Goal: Task Accomplishment & Management: Manage account settings

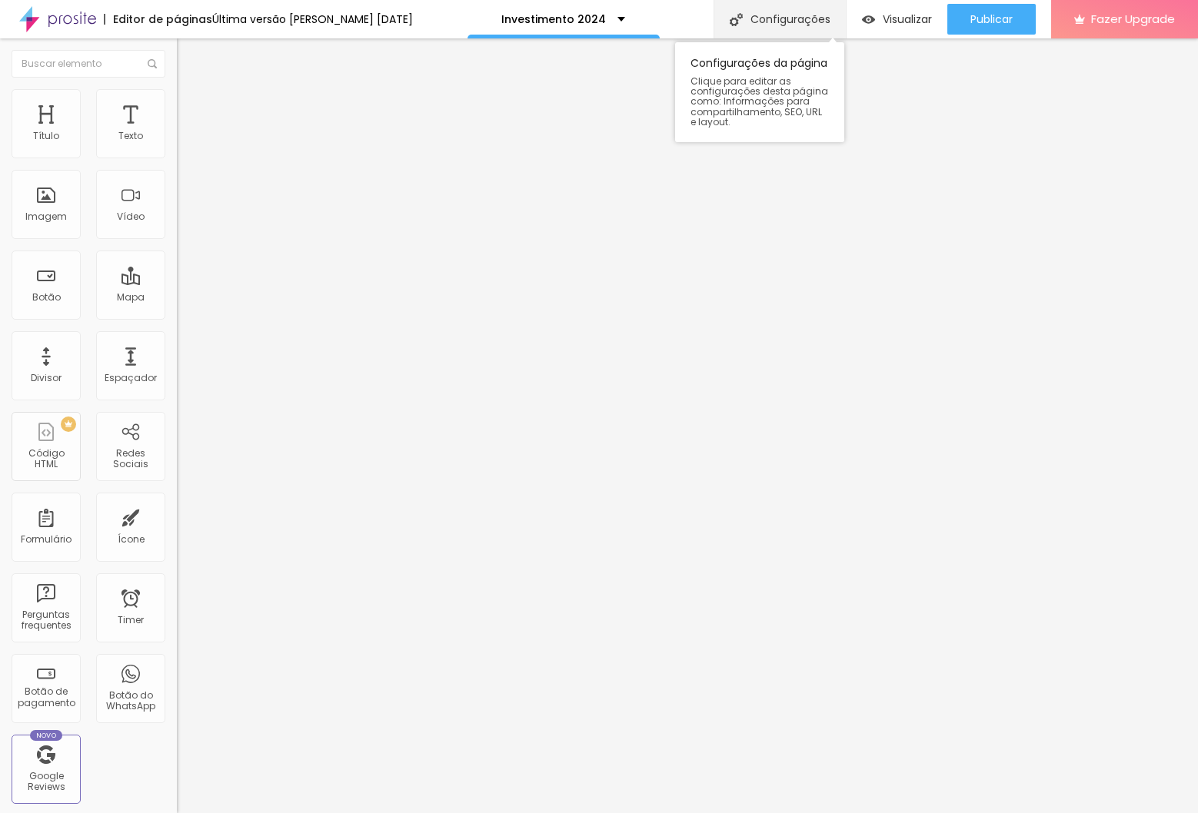
click at [742, 20] on div "Configurações" at bounding box center [779, 19] width 132 height 38
type input "/investimento2025"
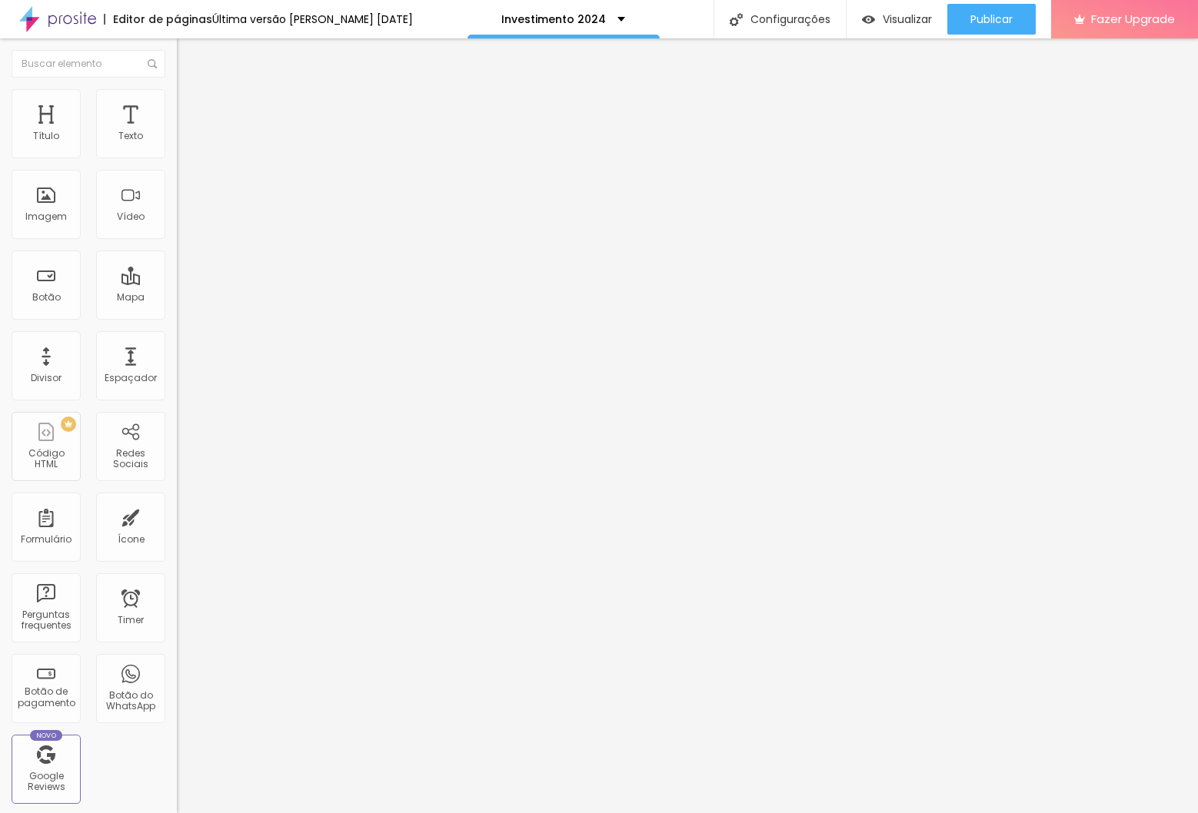
click at [177, 148] on button "button" at bounding box center [188, 139] width 22 height 16
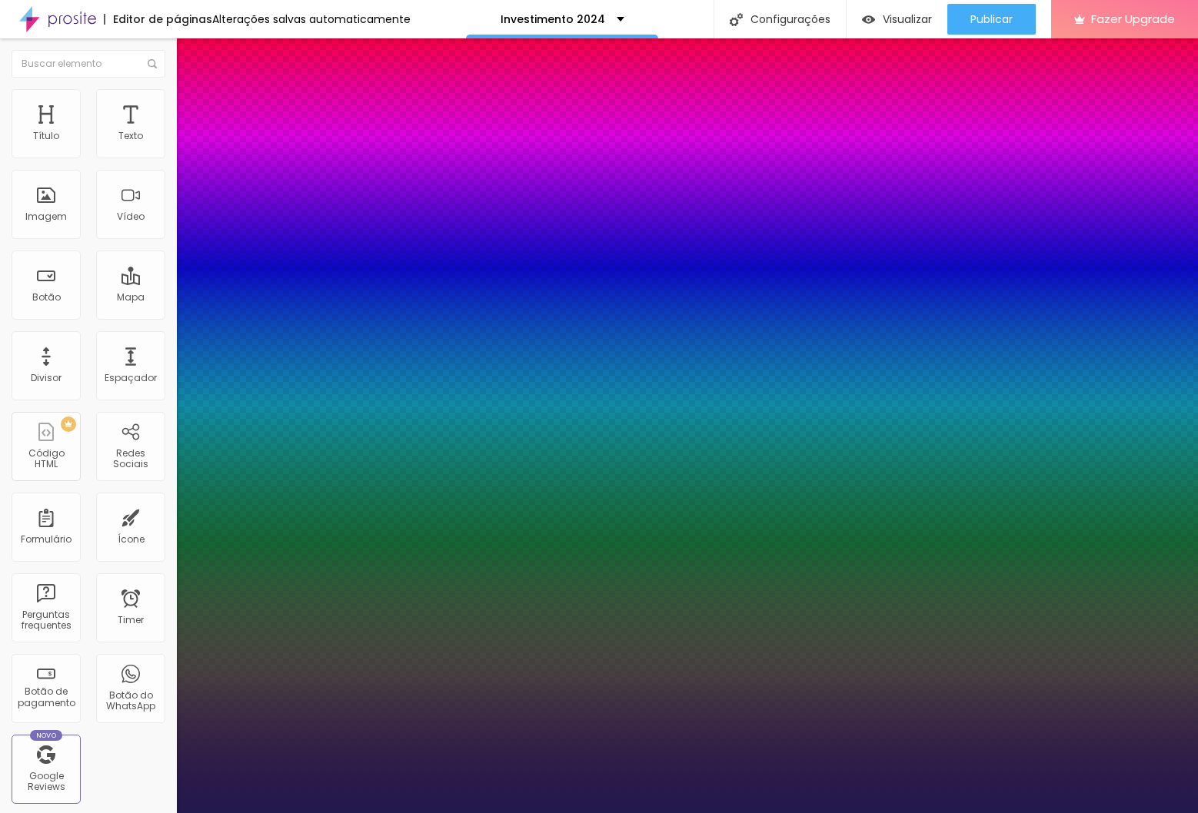
type input "1"
select select "Montserrat"
type input "1"
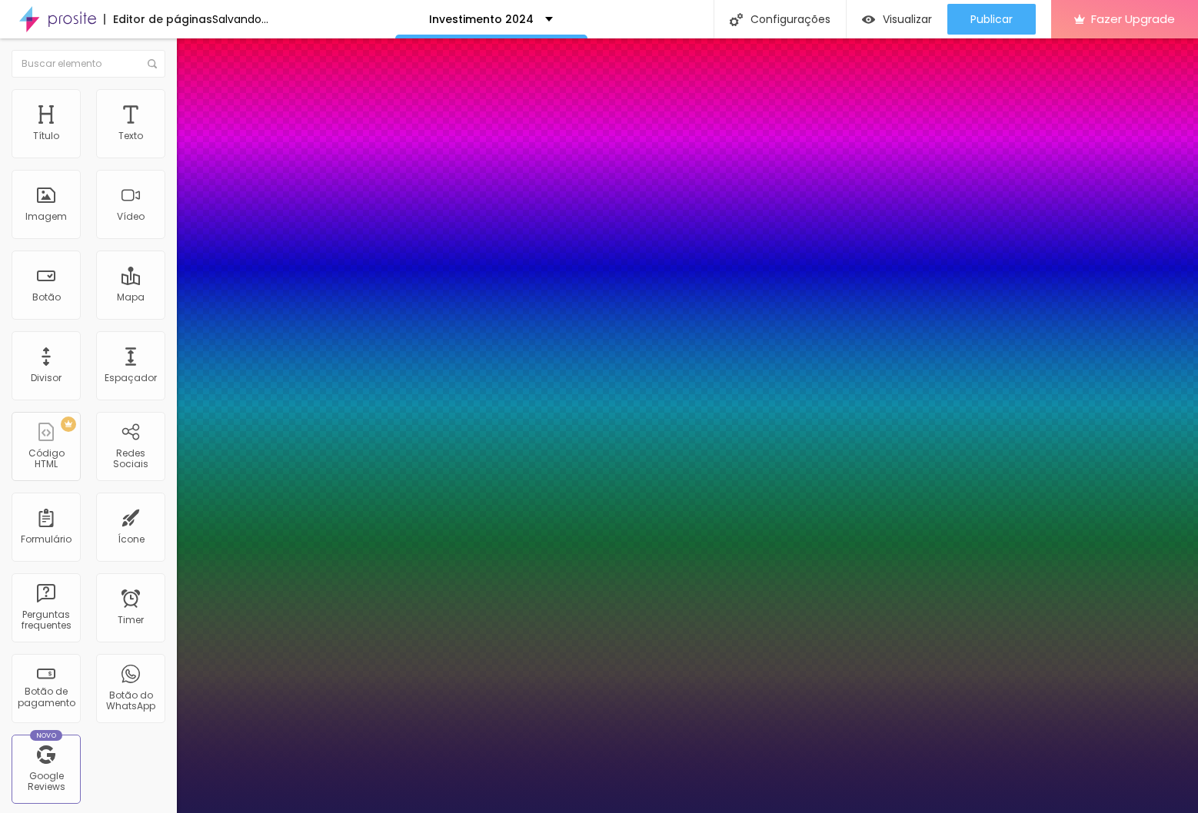
click at [497, 813] on div at bounding box center [599, 813] width 1198 height 0
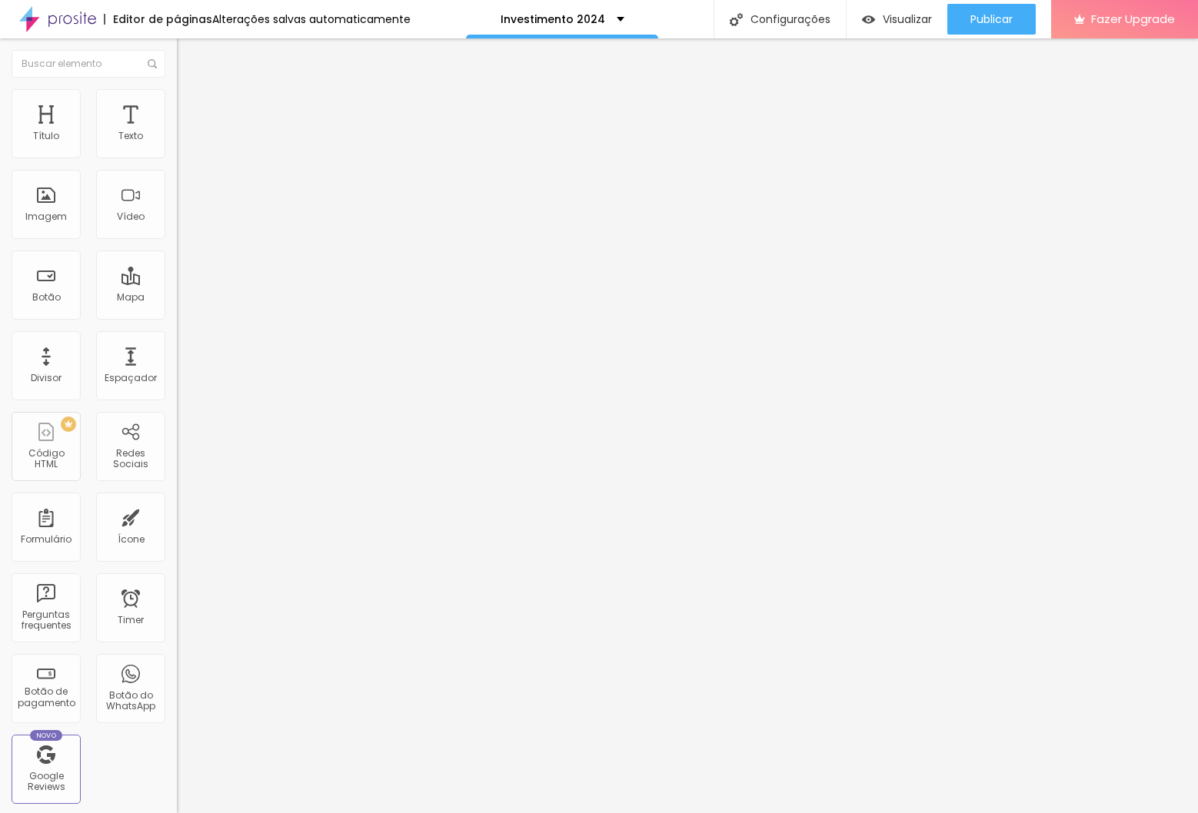
click at [183, 143] on icon "button" at bounding box center [187, 138] width 9 height 9
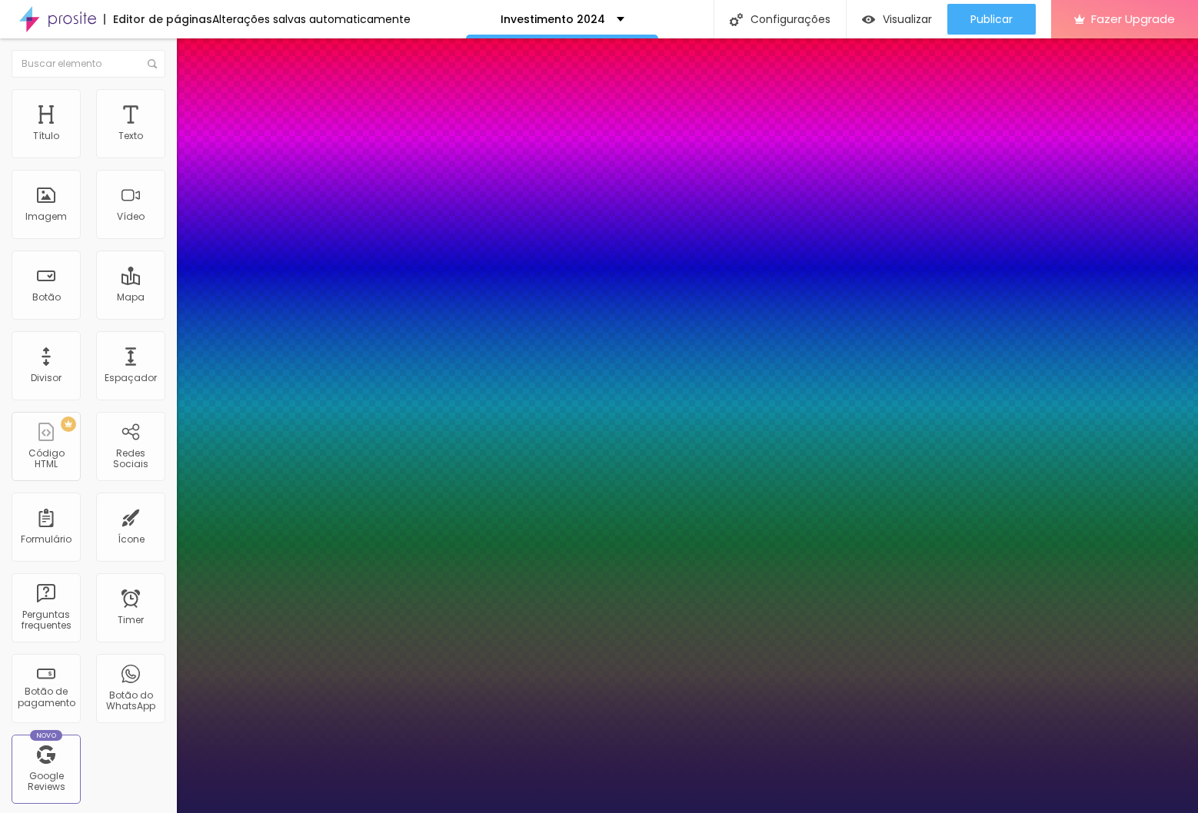
type input "1"
select select "MontserratLight"
type input "1"
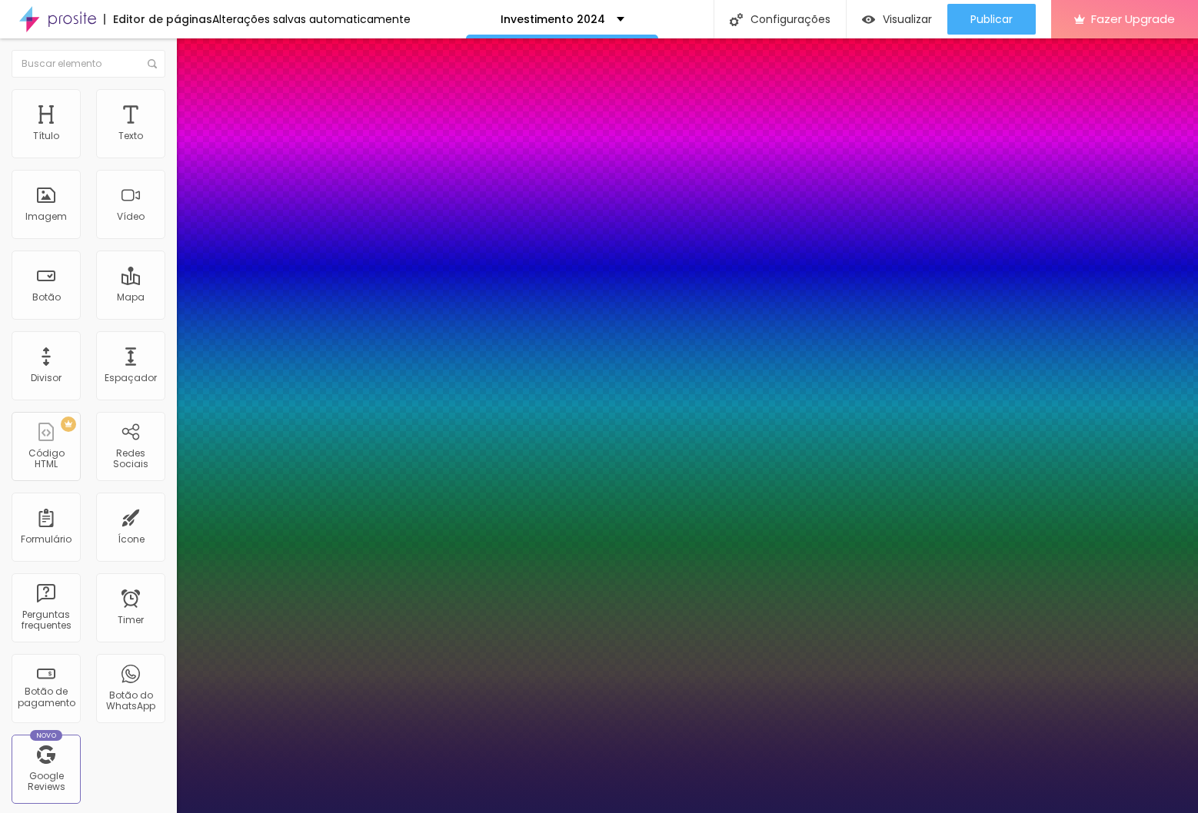
click at [646, 813] on div at bounding box center [599, 813] width 1198 height 0
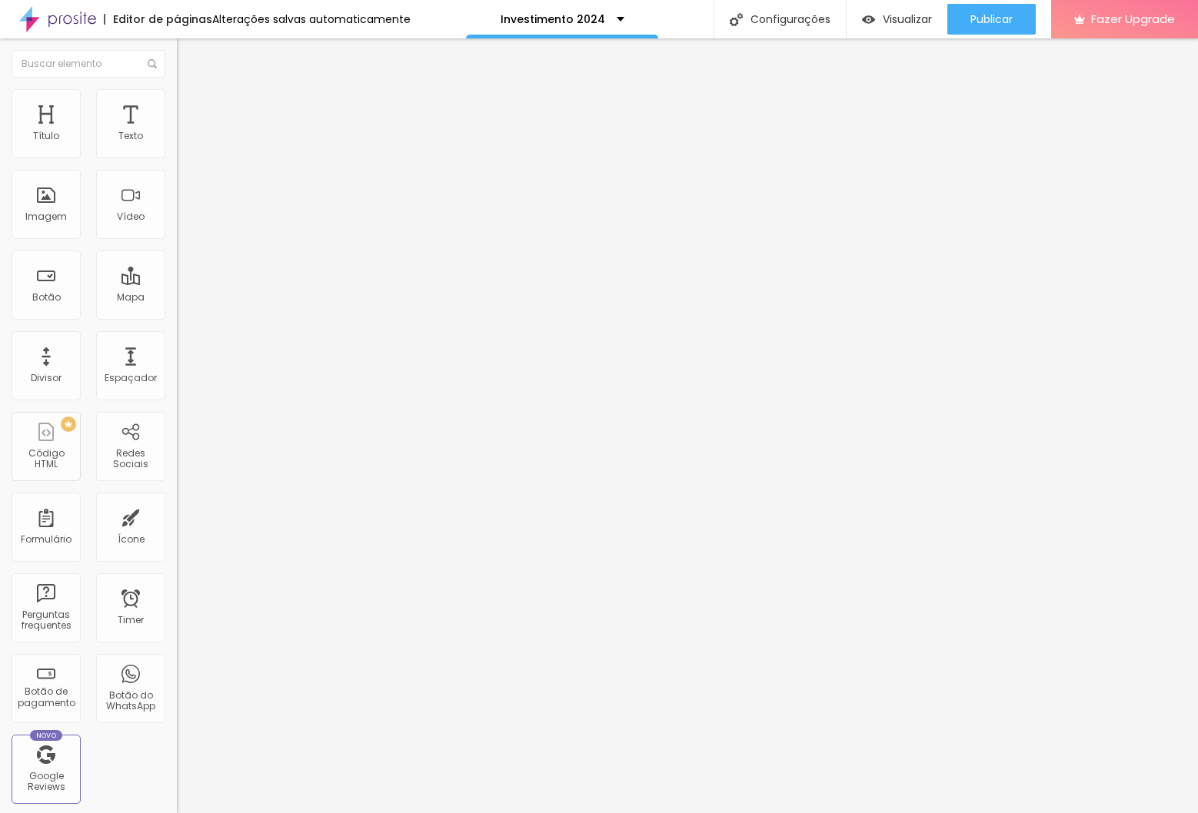
click at [177, 91] on img at bounding box center [184, 96] width 14 height 14
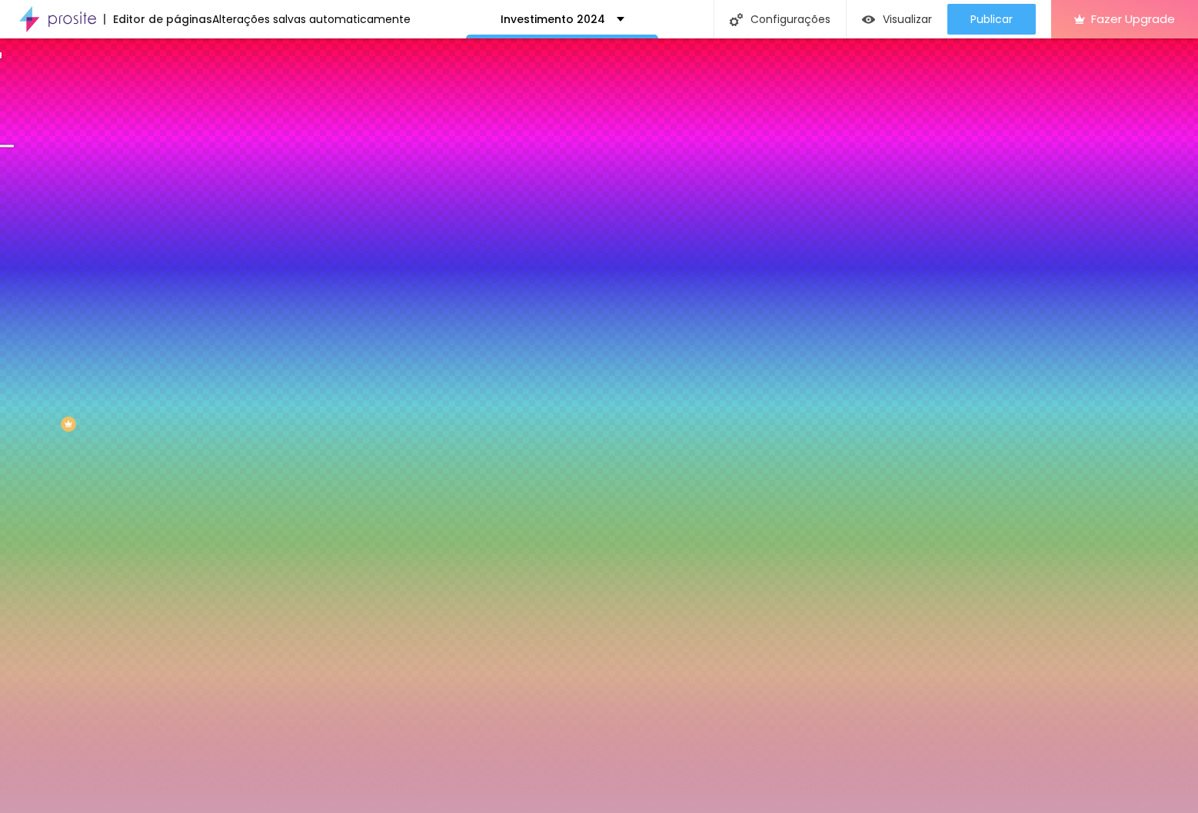
click at [177, 147] on div at bounding box center [265, 147] width 177 height 0
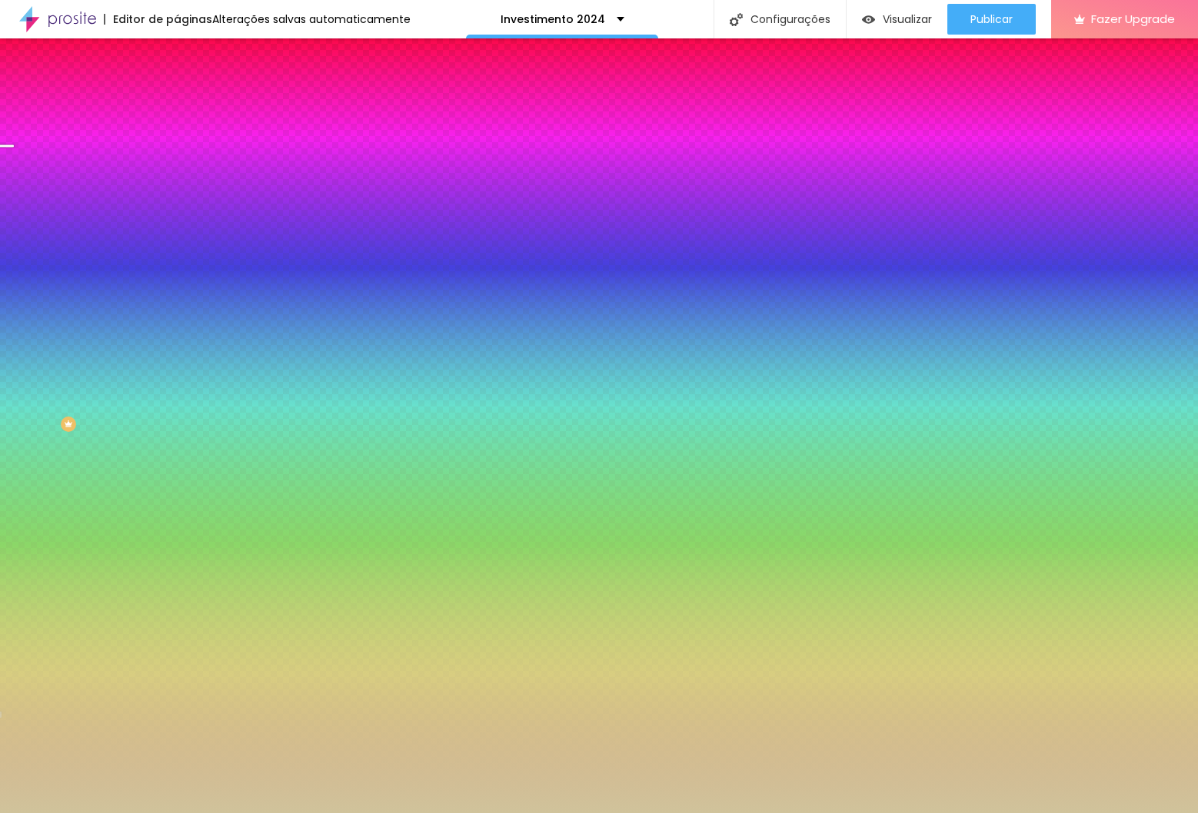
type input "#D0C39B"
drag, startPoint x: 130, startPoint y: 185, endPoint x: 132, endPoint y: 274, distance: 89.2
click at [132, 274] on div at bounding box center [599, 406] width 1198 height 813
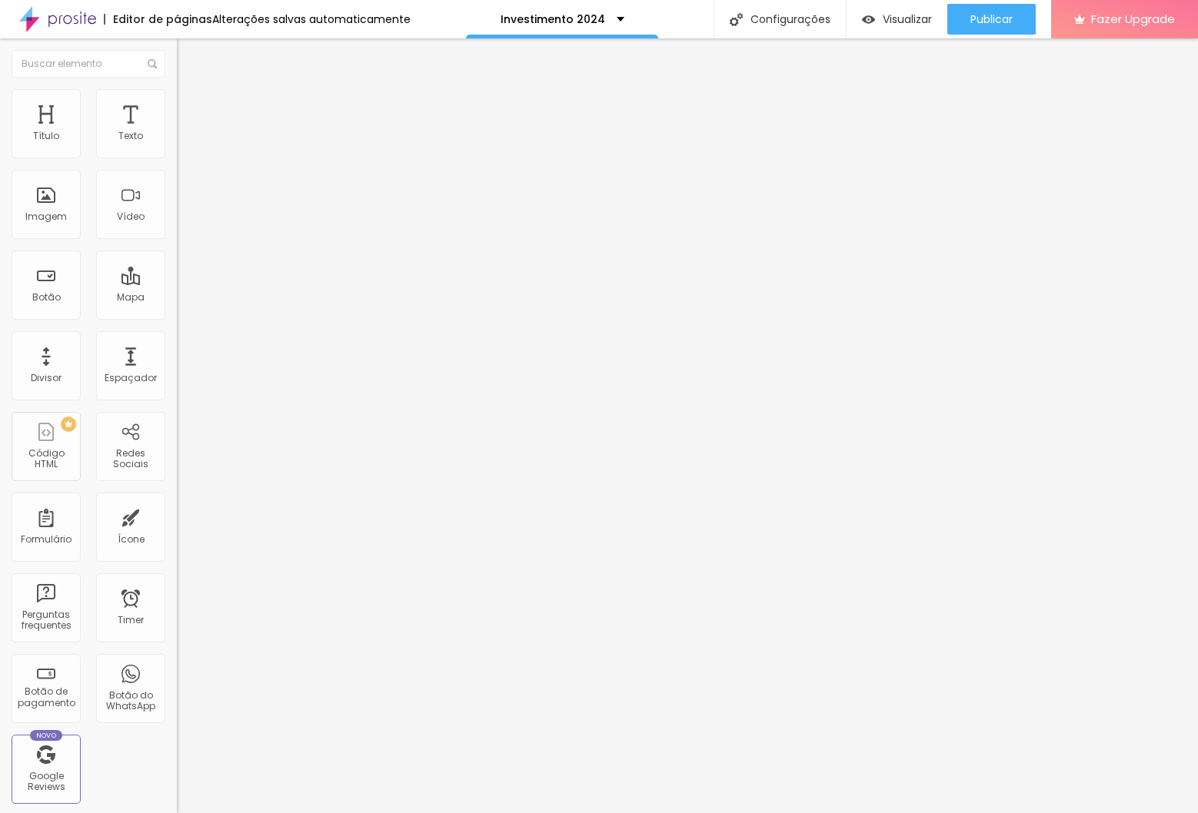
click at [177, 89] on img at bounding box center [184, 96] width 14 height 14
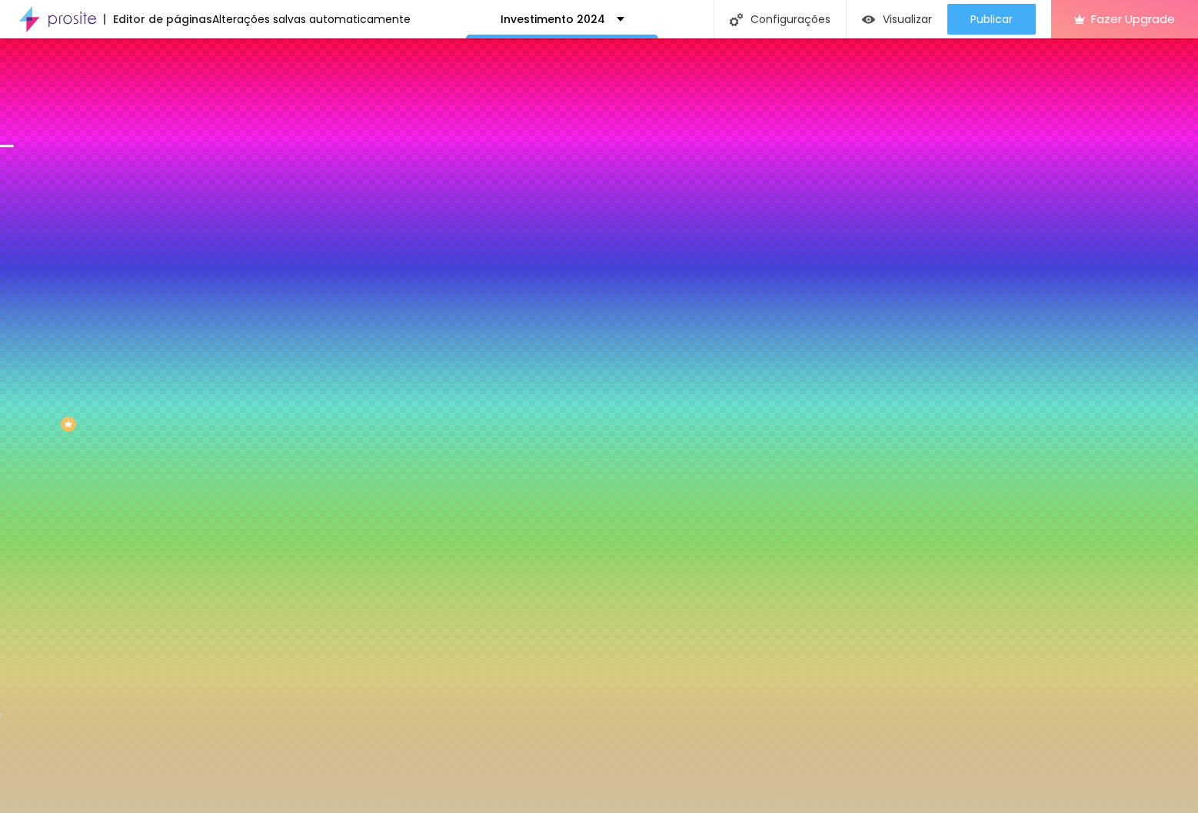
click at [183, 142] on icon "button" at bounding box center [188, 136] width 11 height 11
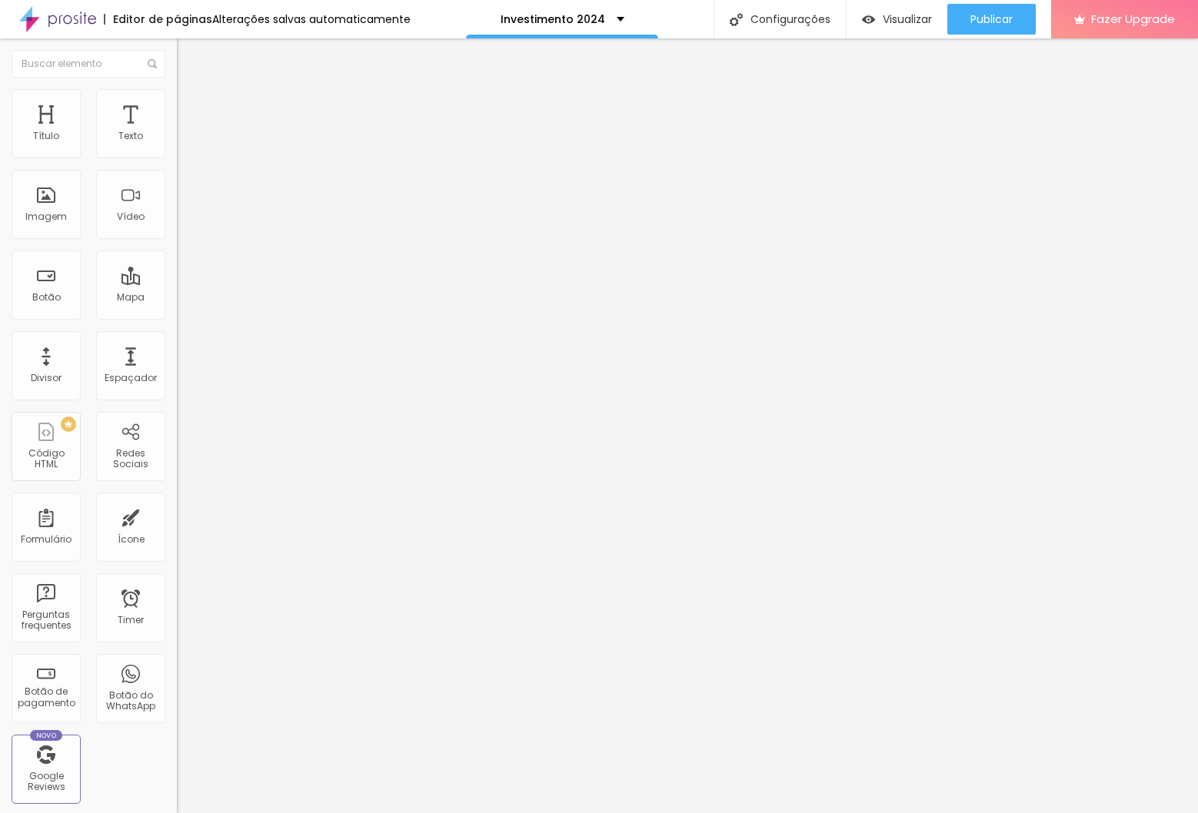
click at [177, 144] on span "Titulo 2" at bounding box center [202, 137] width 50 height 13
click at [183, 224] on icon "button" at bounding box center [187, 219] width 9 height 9
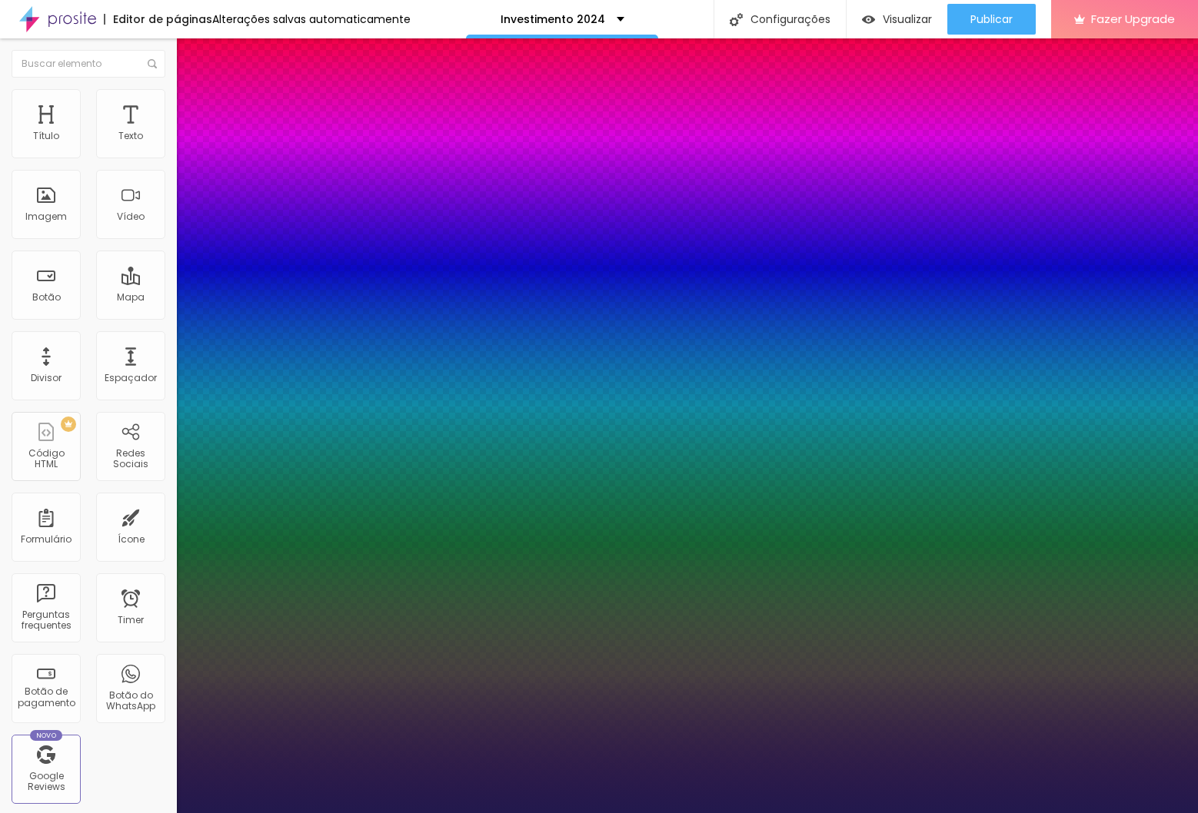
type input "1"
select select "Montserrat"
type input "1"
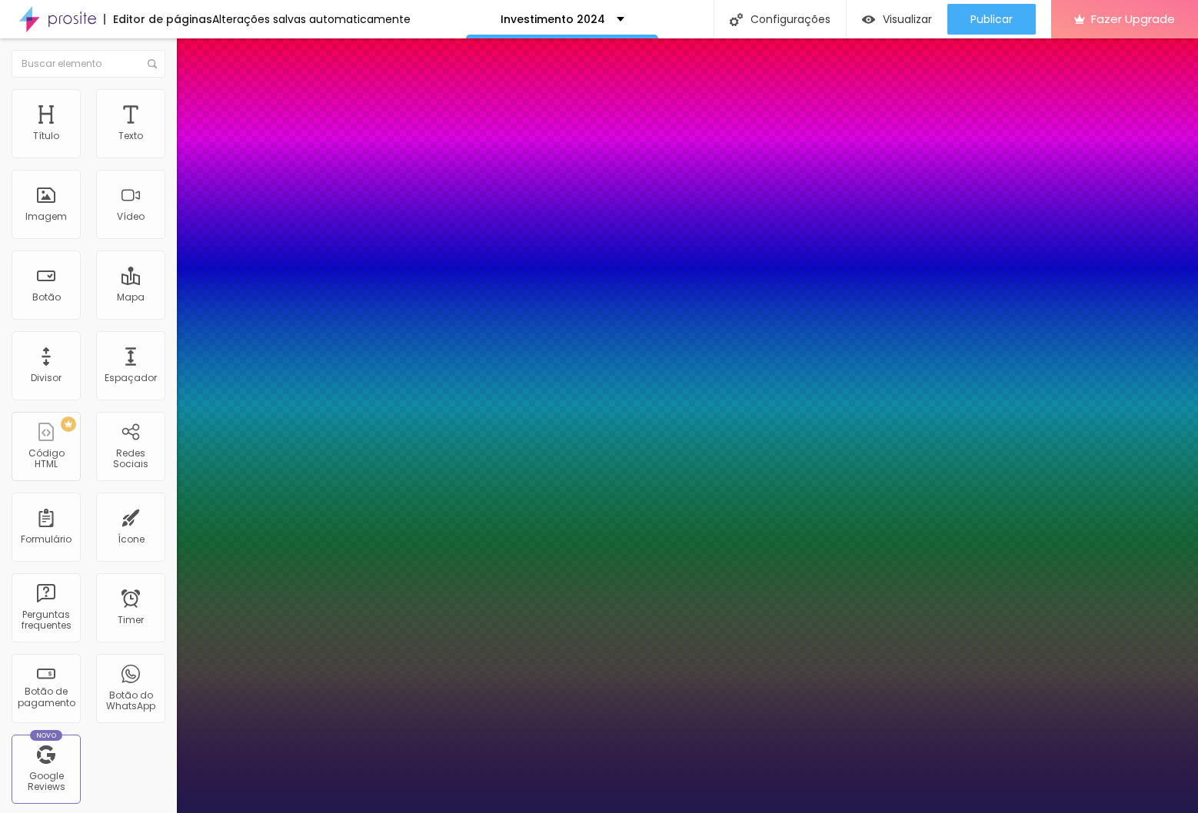
click at [499, 813] on div at bounding box center [599, 813] width 1198 height 0
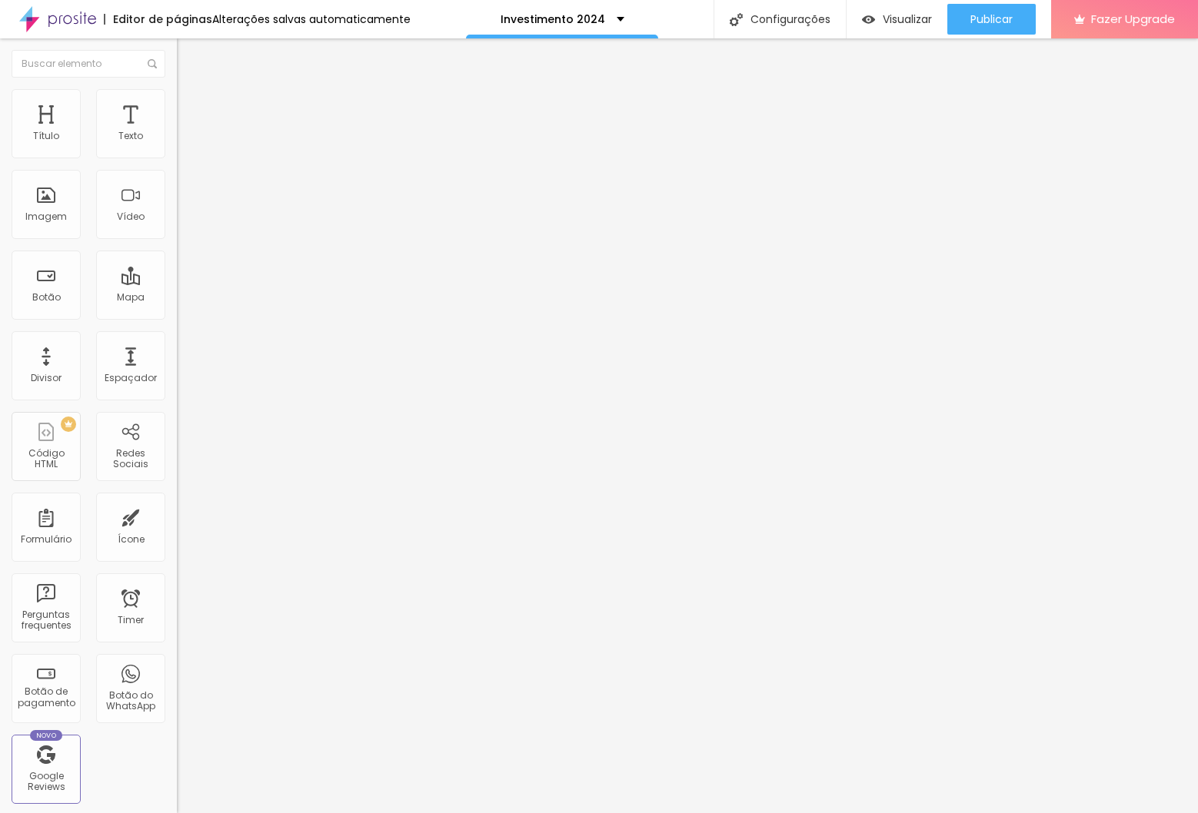
click at [177, 228] on button "button" at bounding box center [188, 219] width 22 height 16
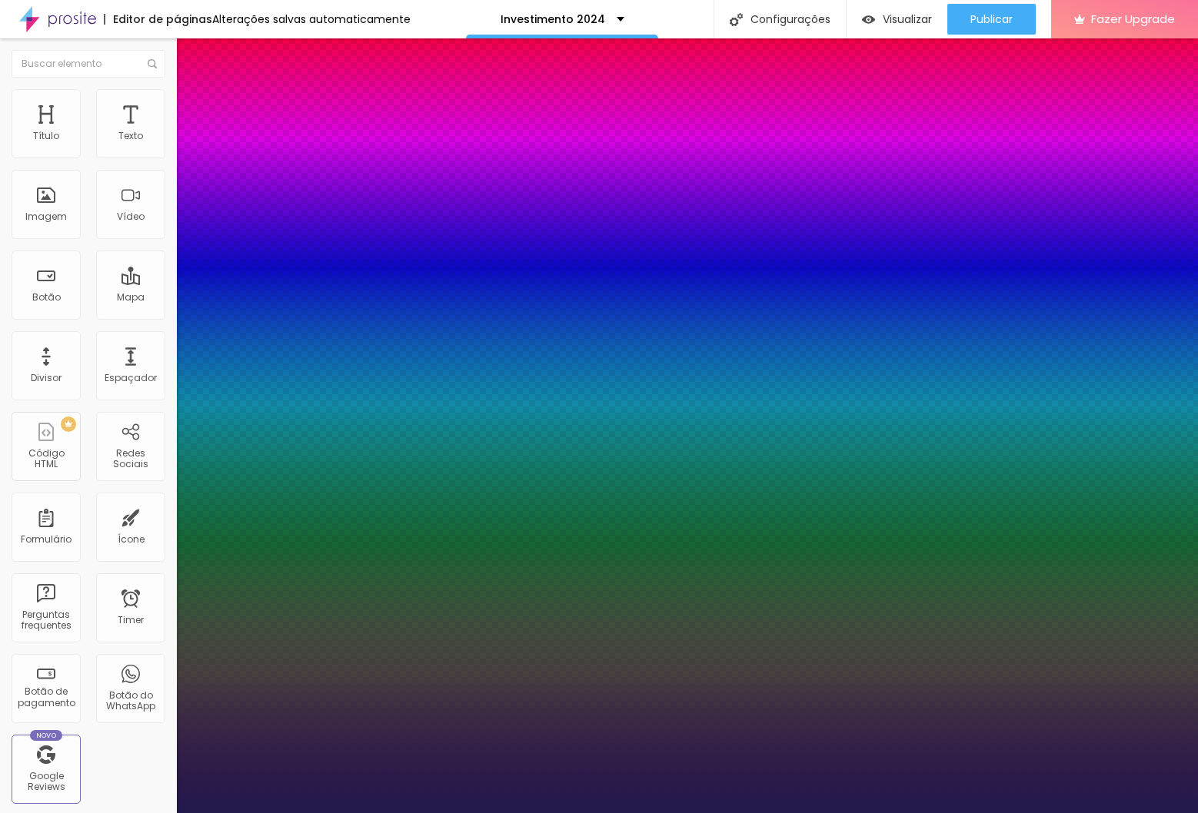
type input "1"
select select "Quicksand"
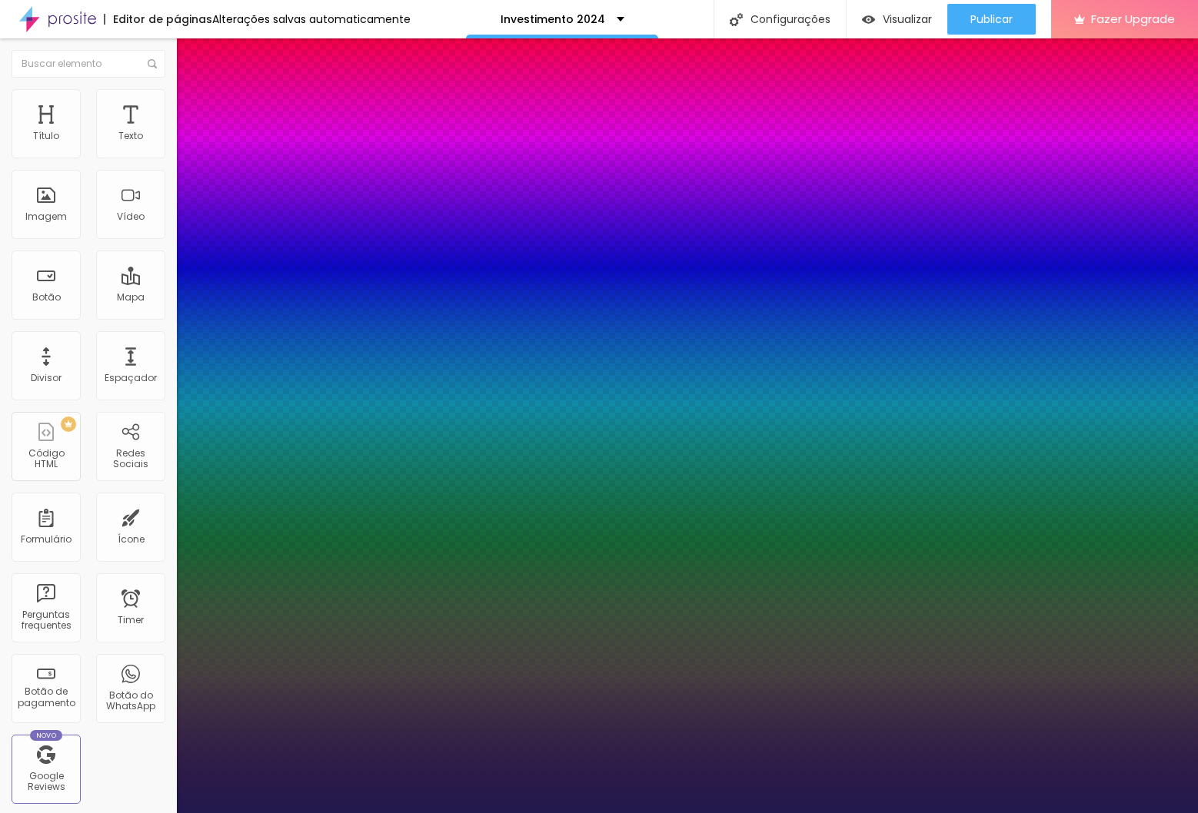
paste input "514B41"
type input "1"
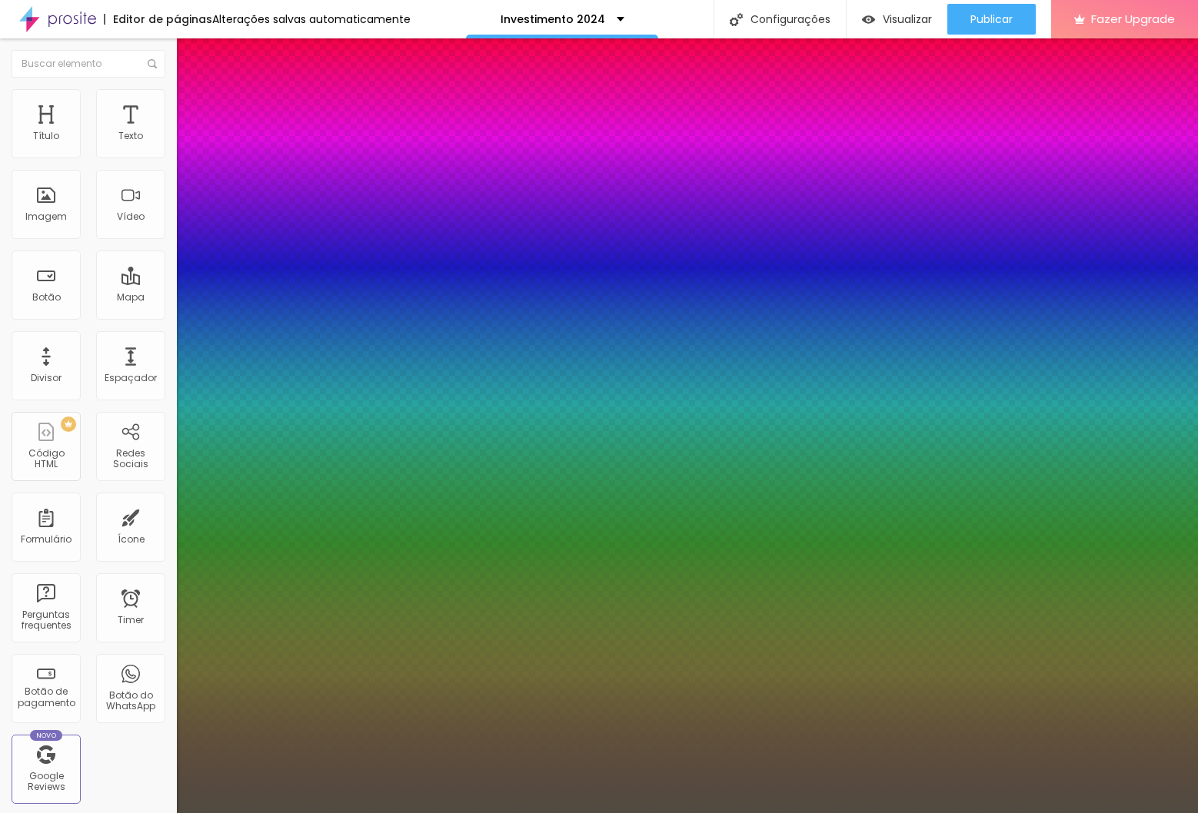
type input "#514B41"
type input "1"
type input "#50493E"
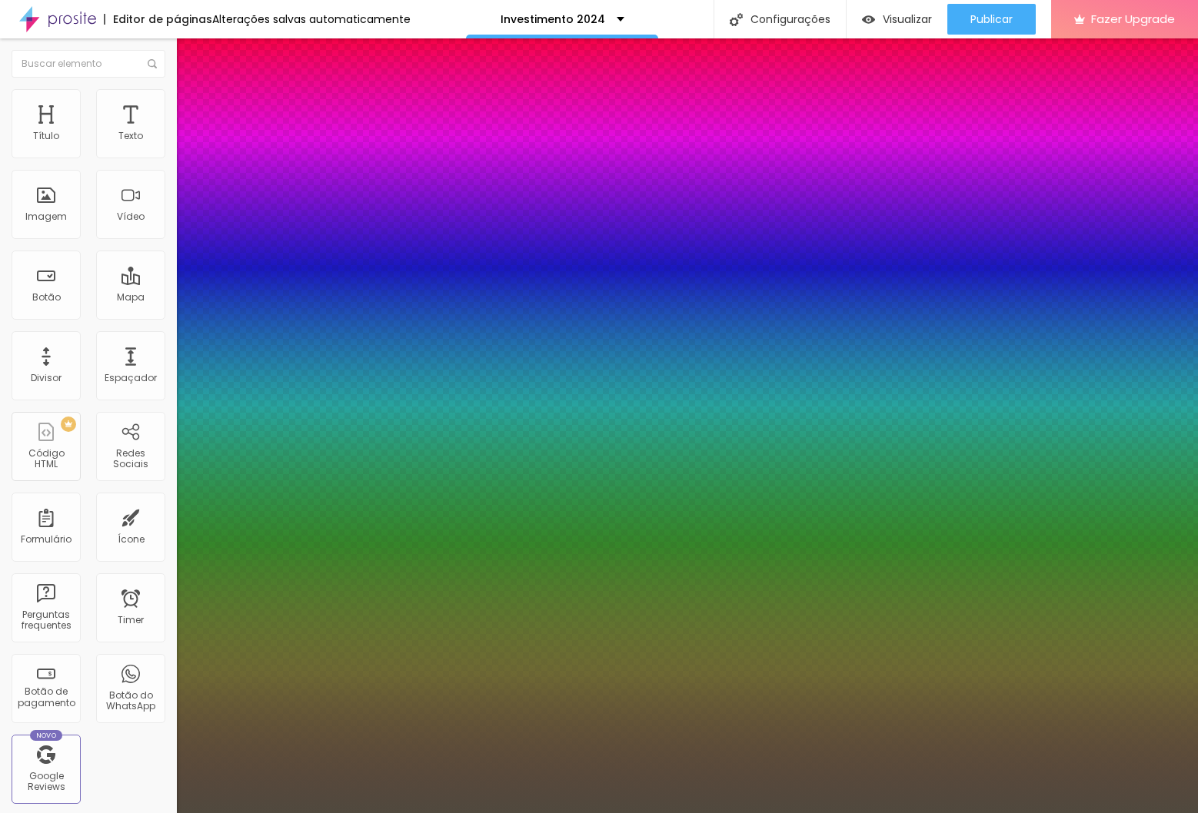
type input "1"
type input "#524B40"
type input "1"
type input "#635B4F"
type input "1"
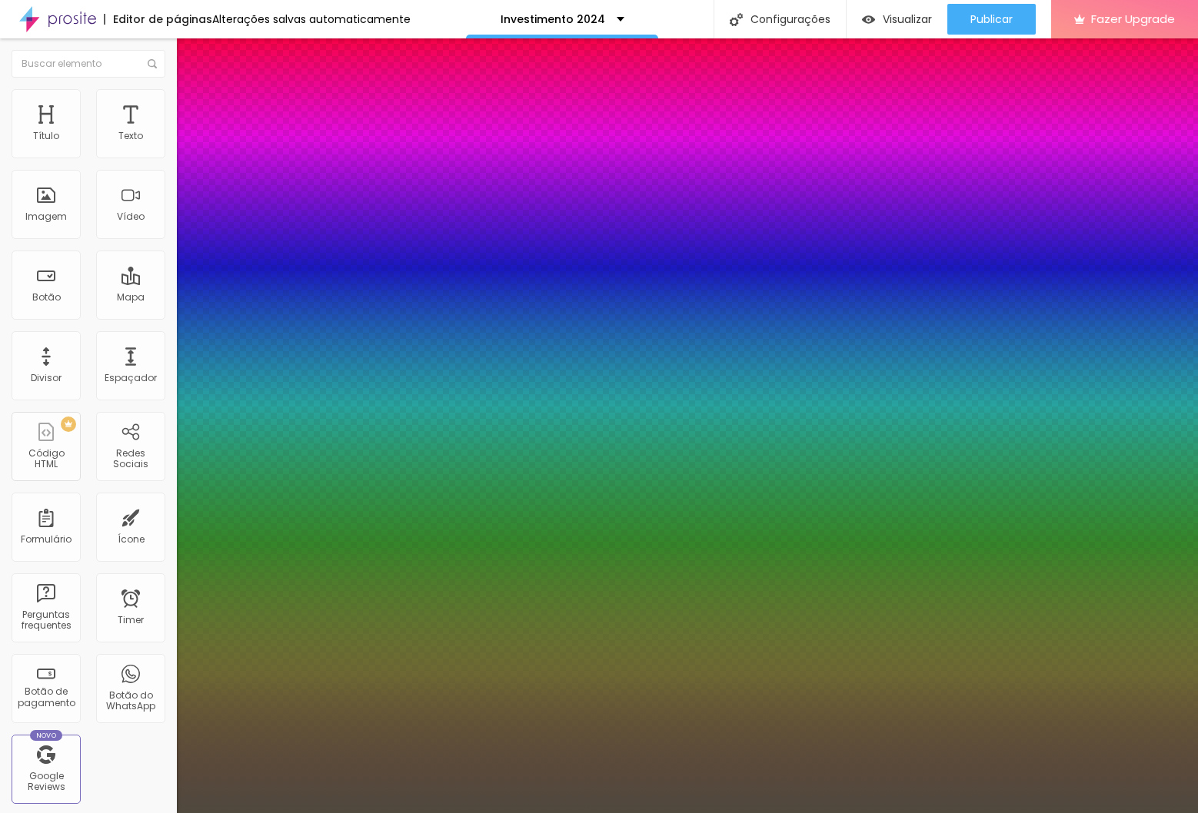
type input "#AFA9A0"
type input "1"
type input "#F8F7F6"
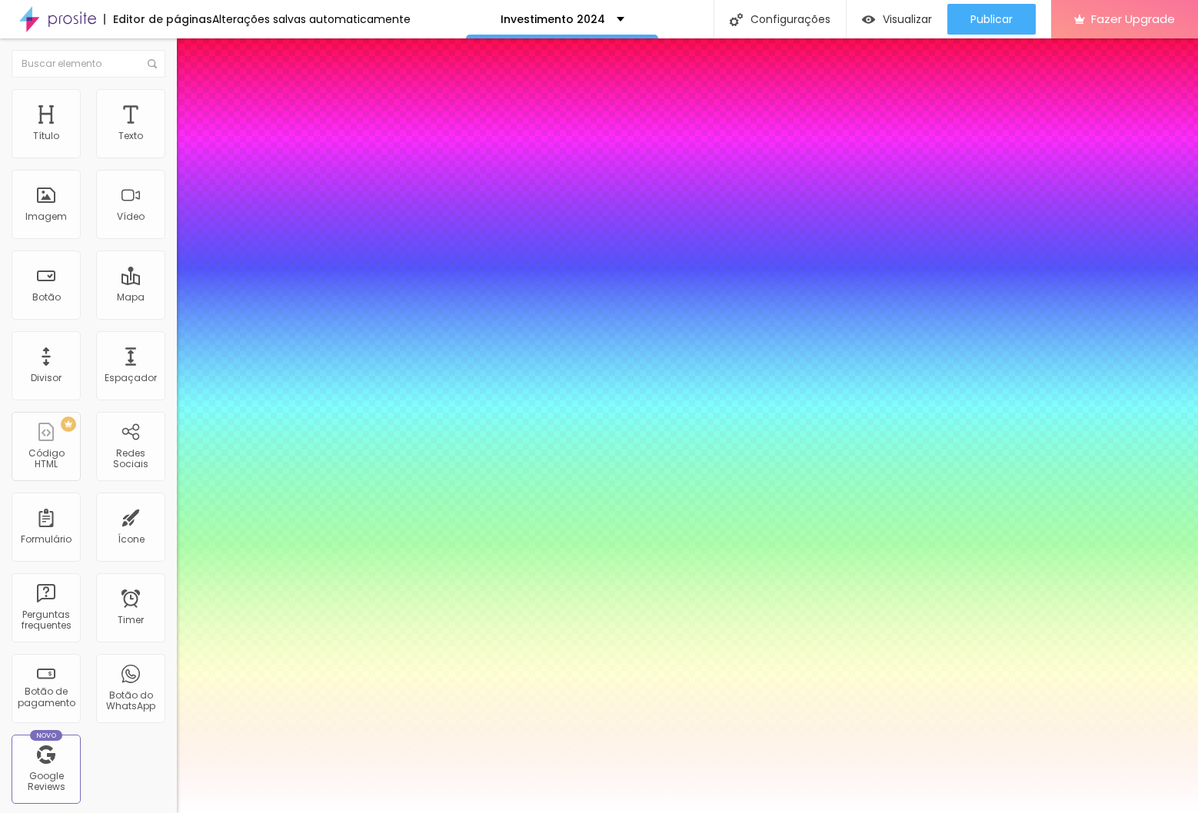
type input "1"
type input "#FFFFFF"
drag, startPoint x: 236, startPoint y: 670, endPoint x: 209, endPoint y: 578, distance: 95.4
type input "1"
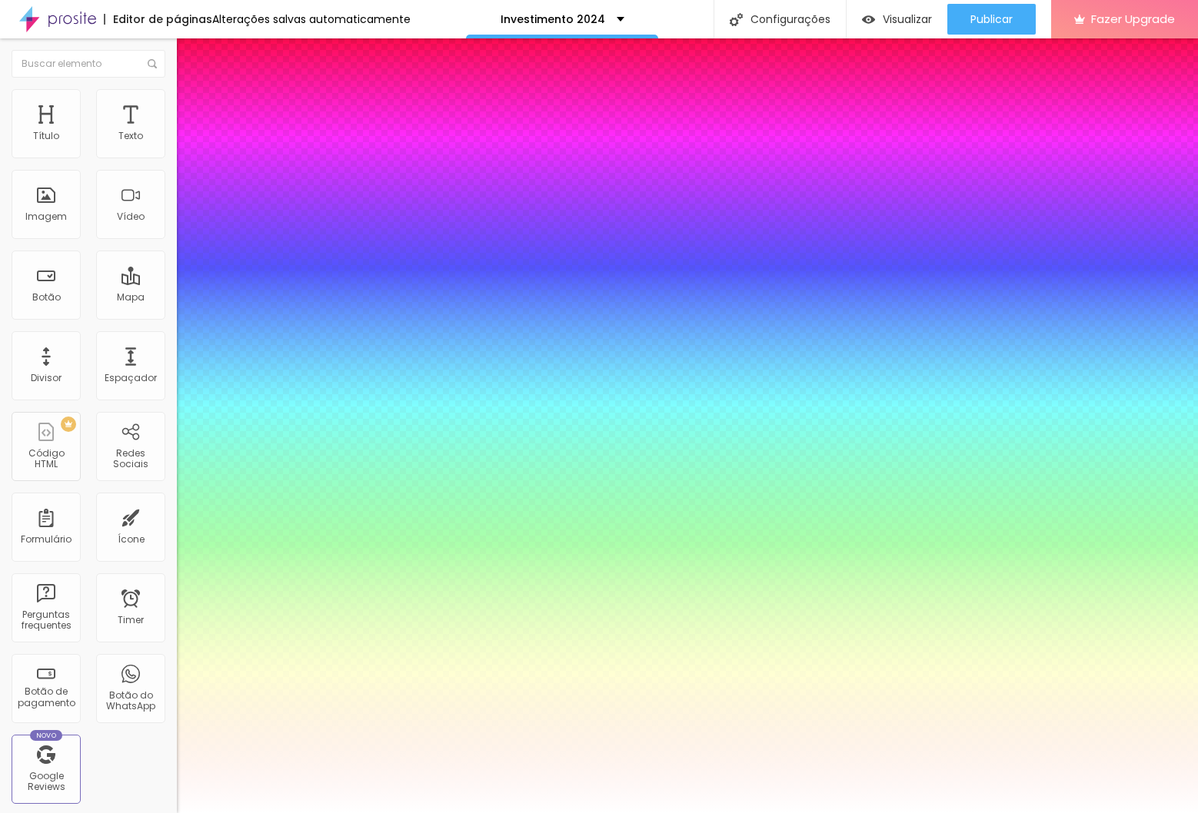
click at [455, 813] on div at bounding box center [599, 813] width 1198 height 0
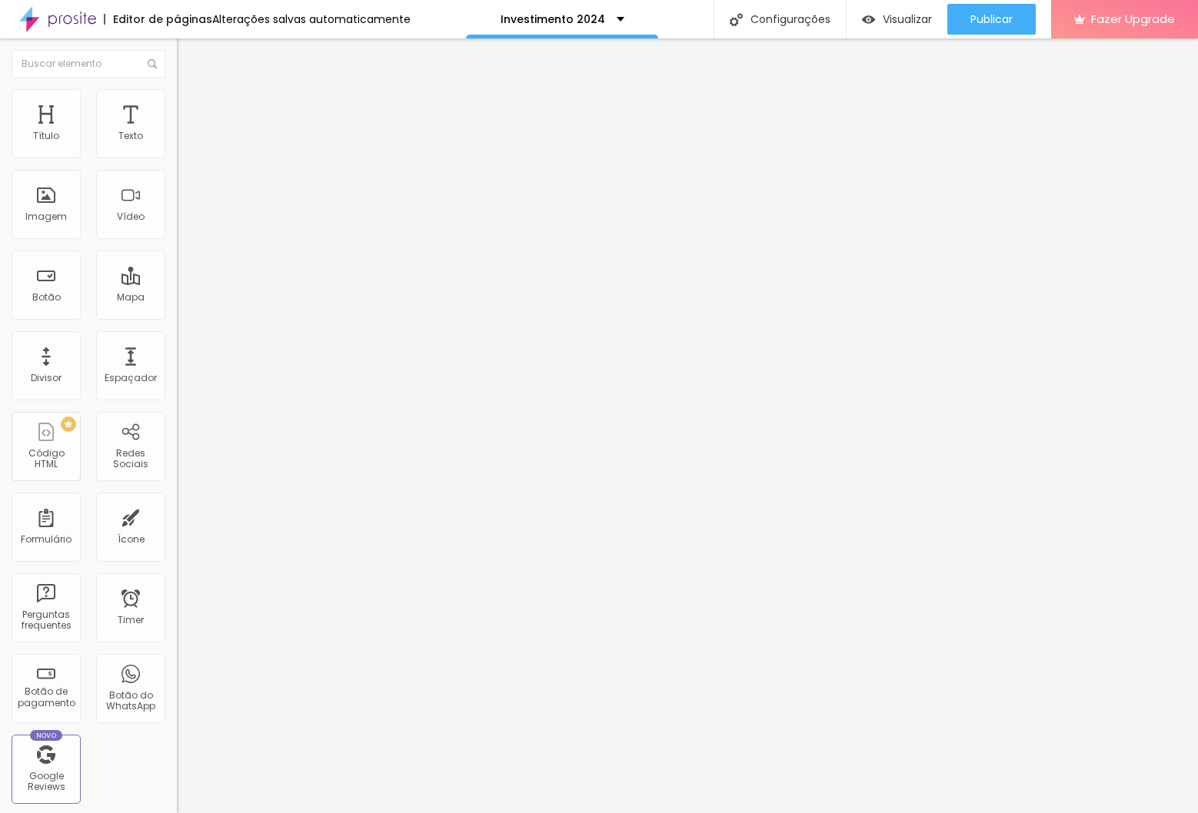
click at [177, 228] on button "button" at bounding box center [188, 219] width 22 height 16
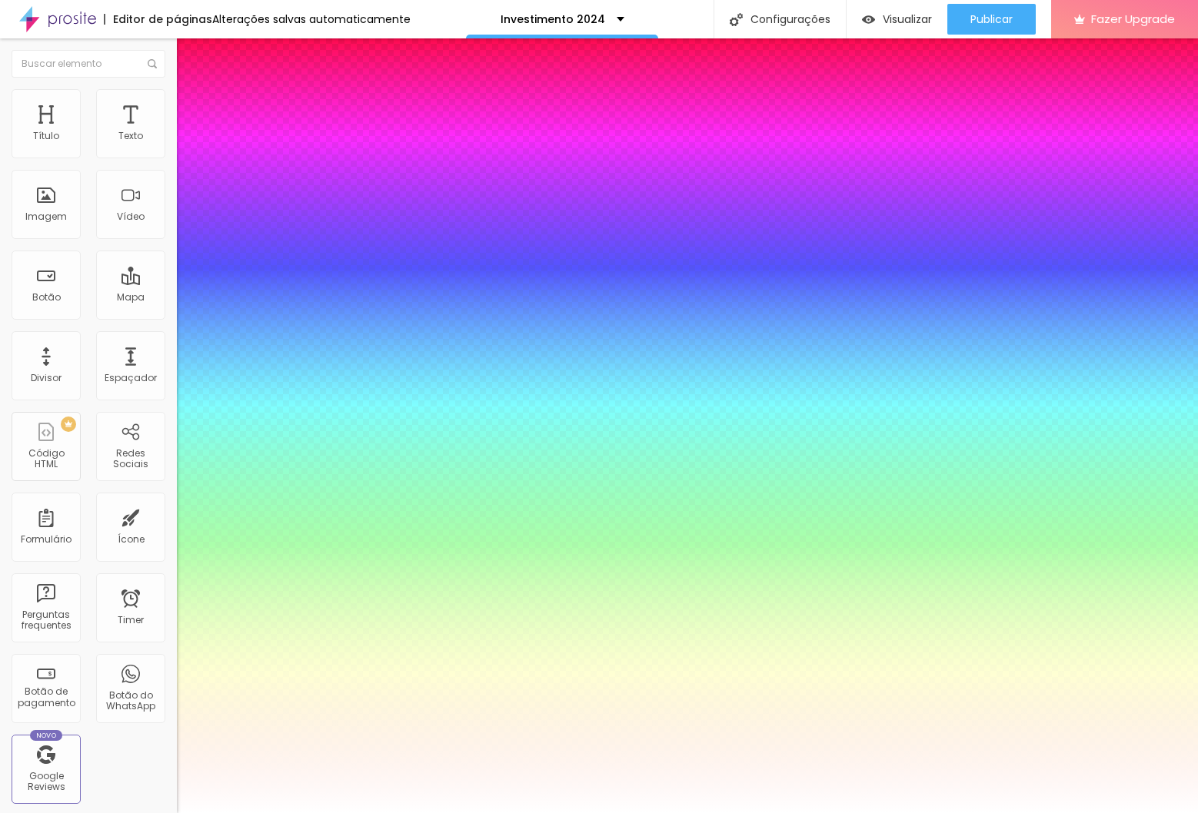
type input "1"
click at [465, 813] on div at bounding box center [599, 813] width 1198 height 0
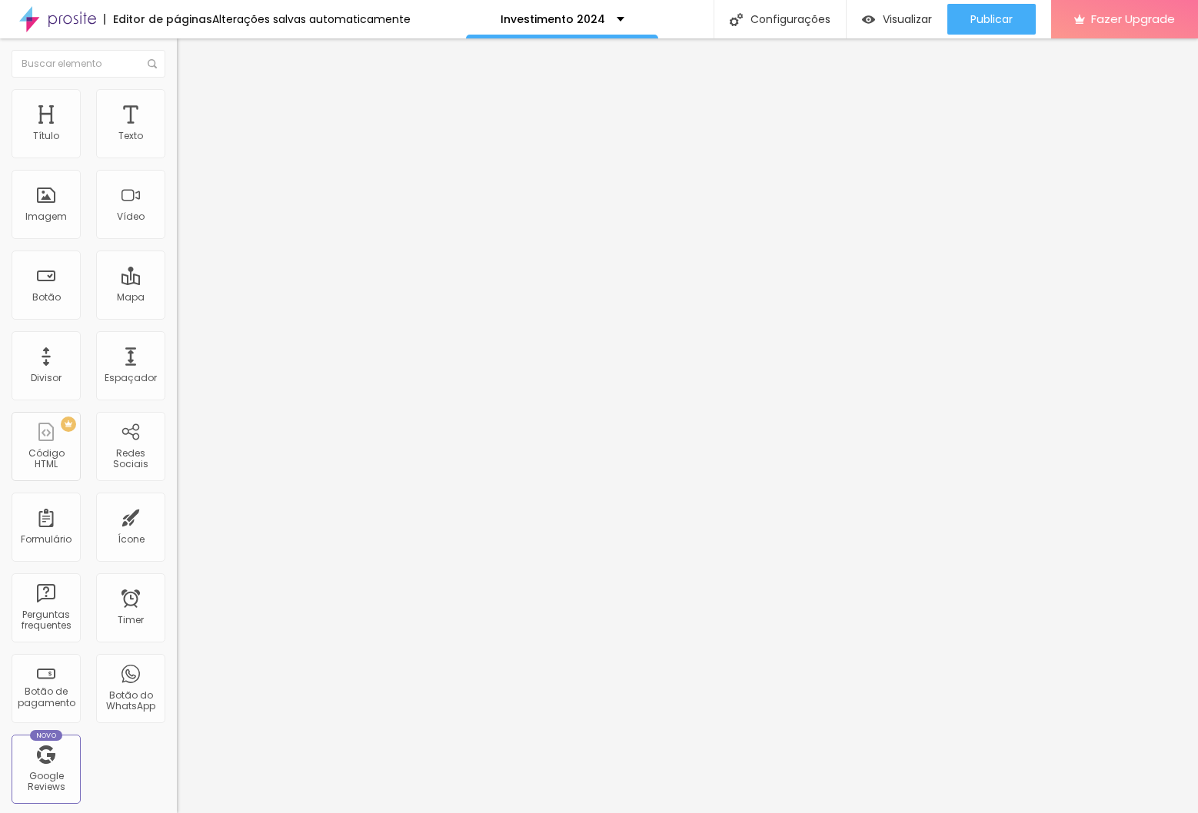
click at [183, 223] on icon "button" at bounding box center [187, 218] width 9 height 9
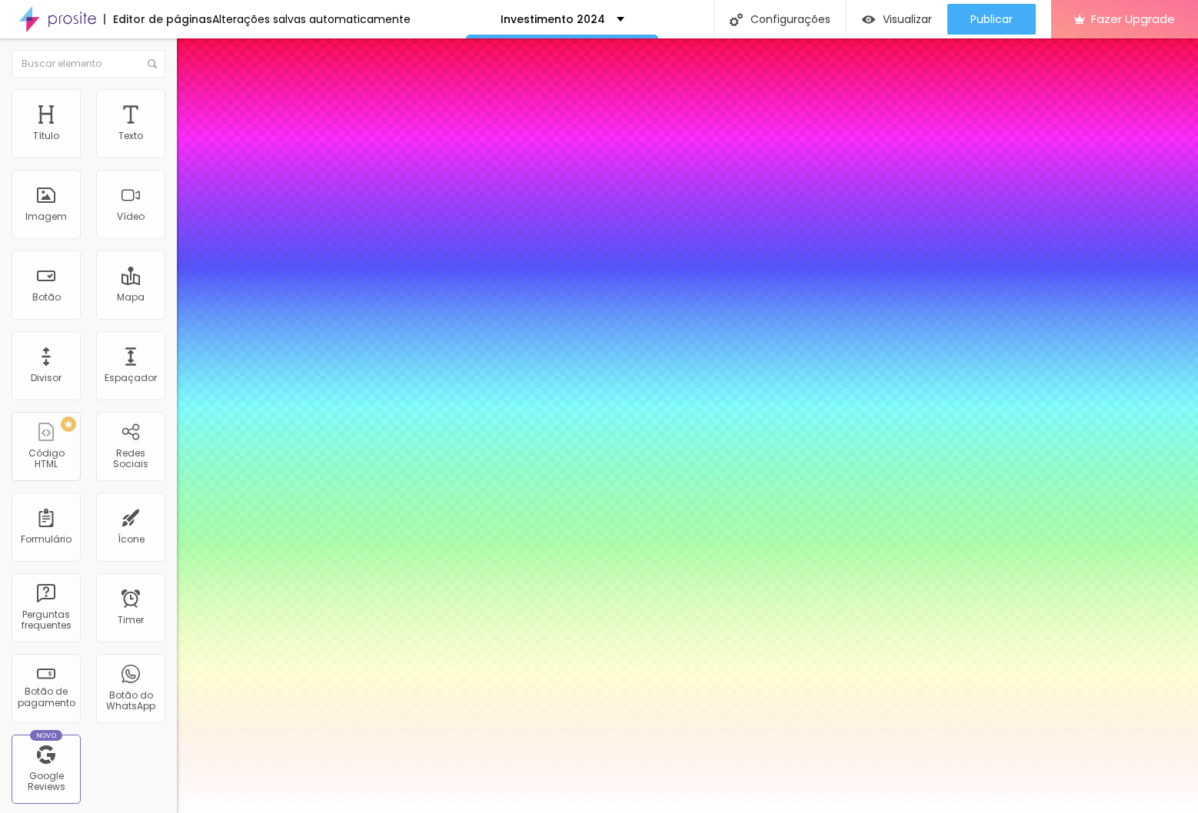
type input "1"
type input "15"
type input "1"
type input "16"
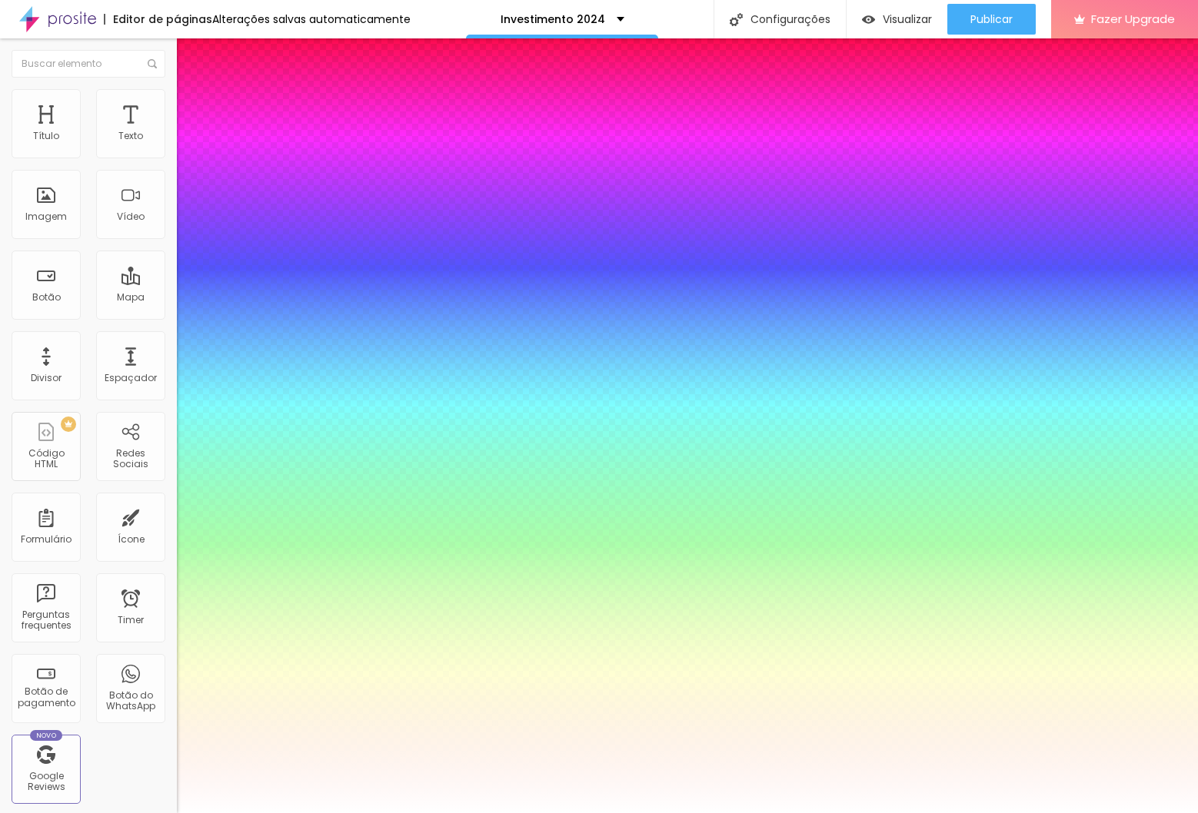
type input "16"
type input "1"
type input "24"
type input "1"
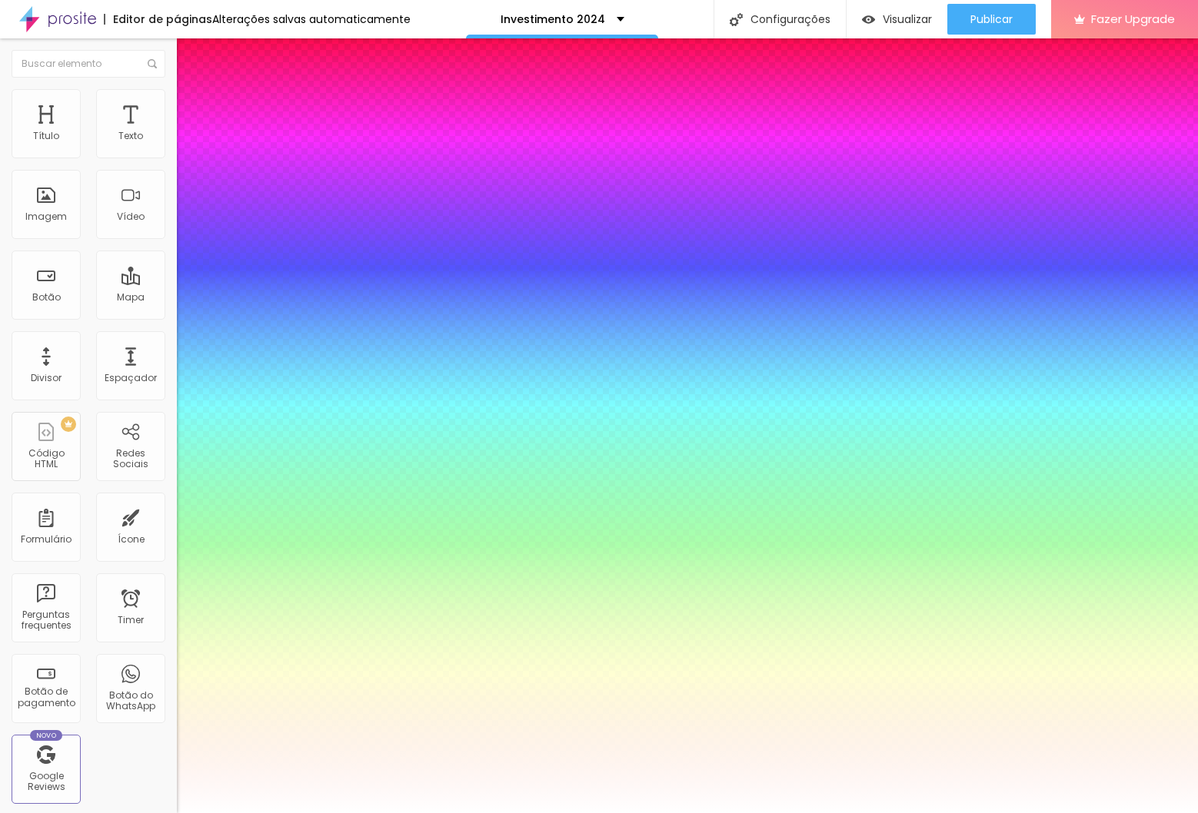
type input "28"
type input "1"
type input "30"
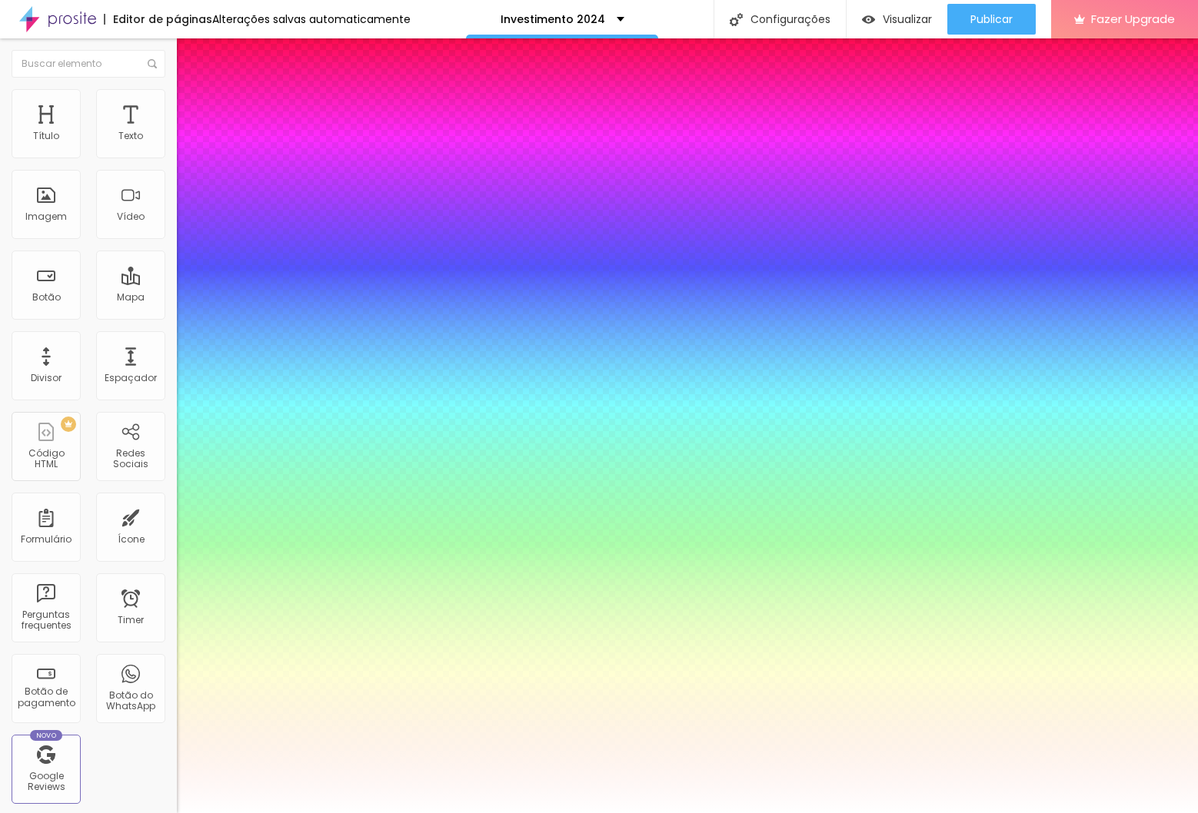
type input "1"
type input "31"
type input "1"
type input "32"
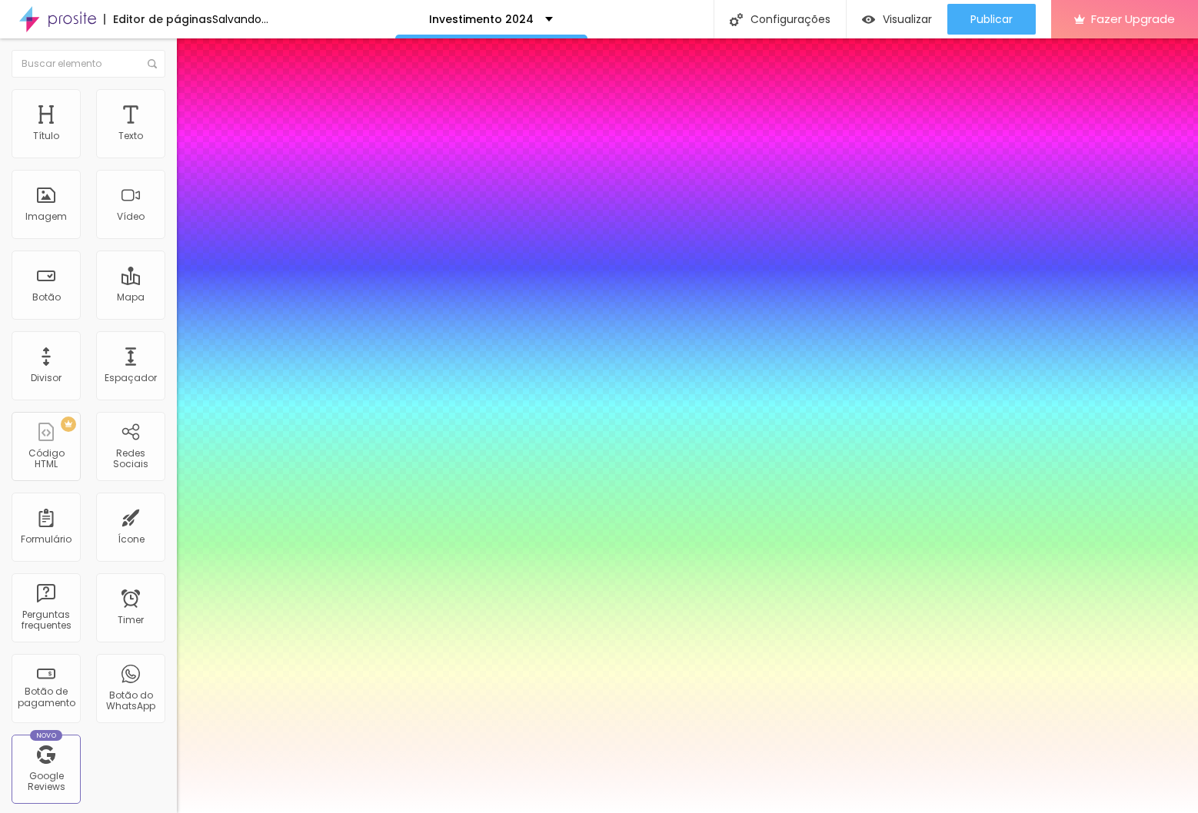
type input "32"
type input "1"
type input "34"
type input "1"
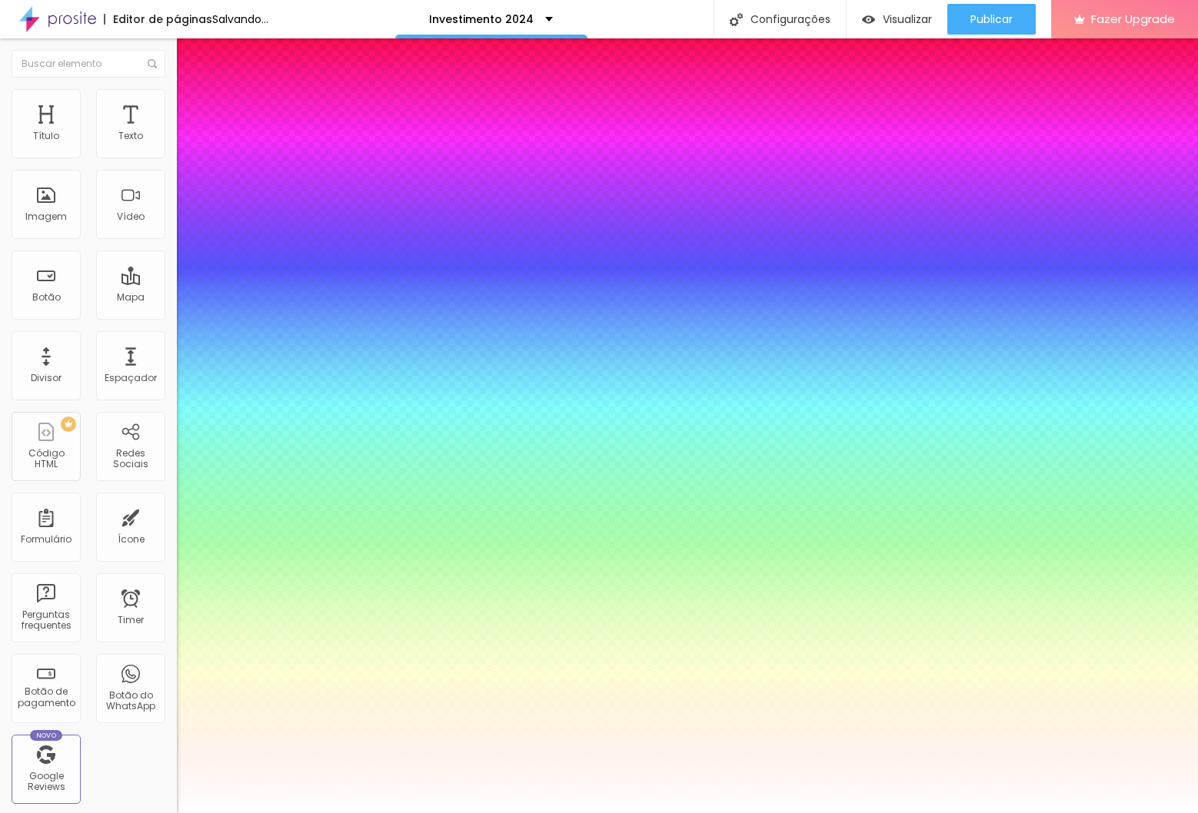
type input "37"
type input "1"
type input "41"
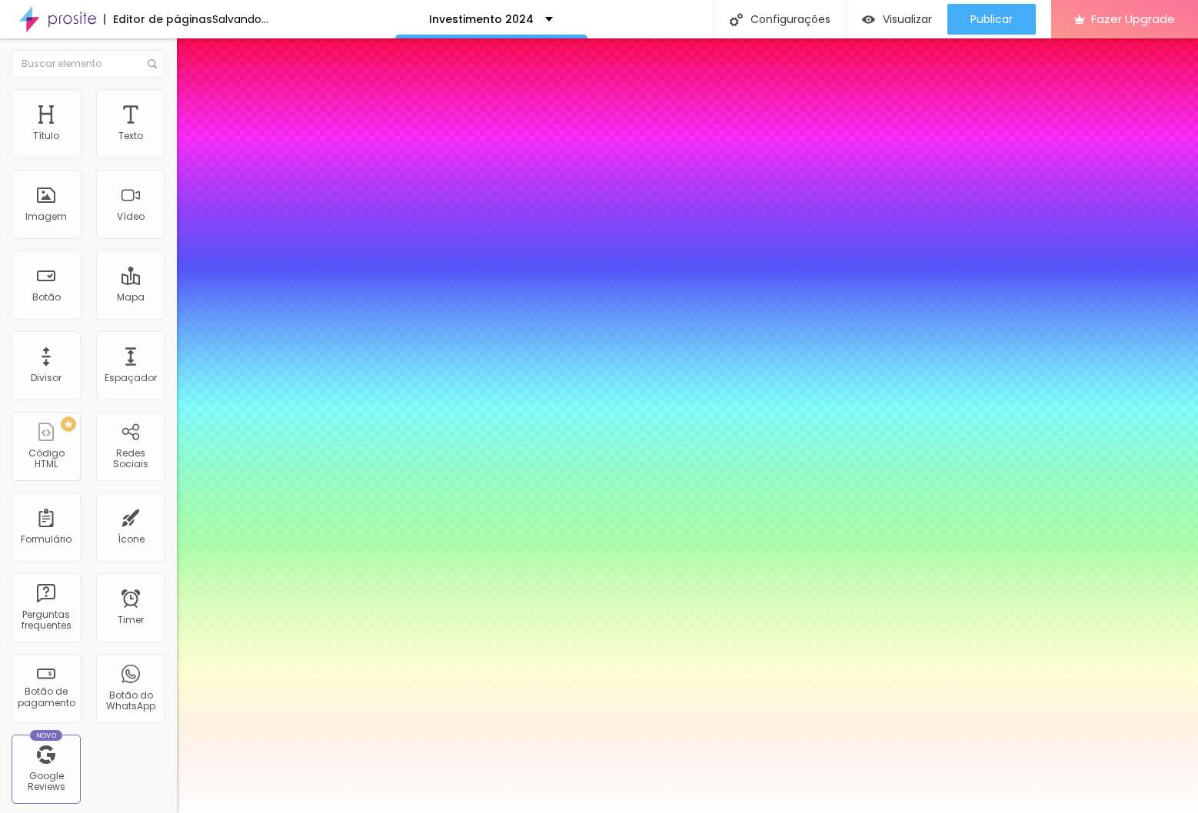
type input "1"
type input "44"
type input "1"
type input "45"
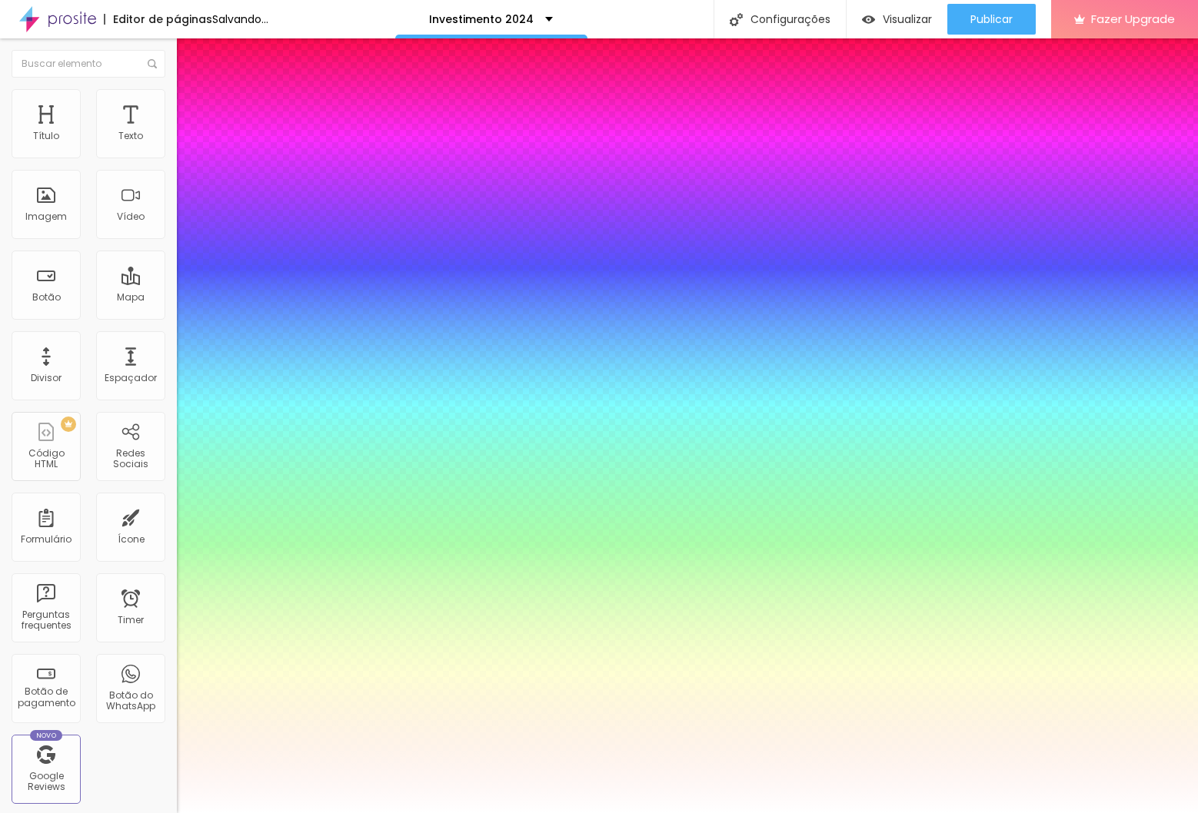
type input "45"
type input "1"
type input "47"
type input "1"
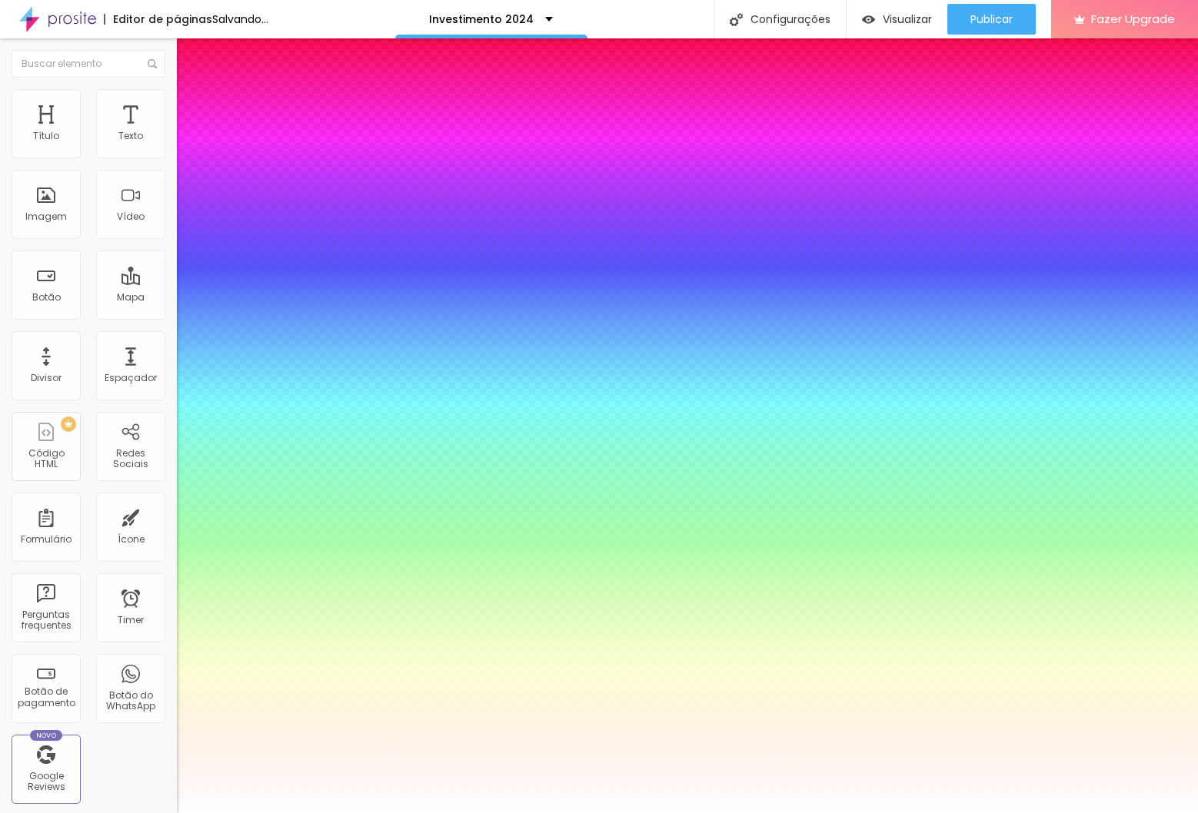
type input "48"
type input "1"
type input "49"
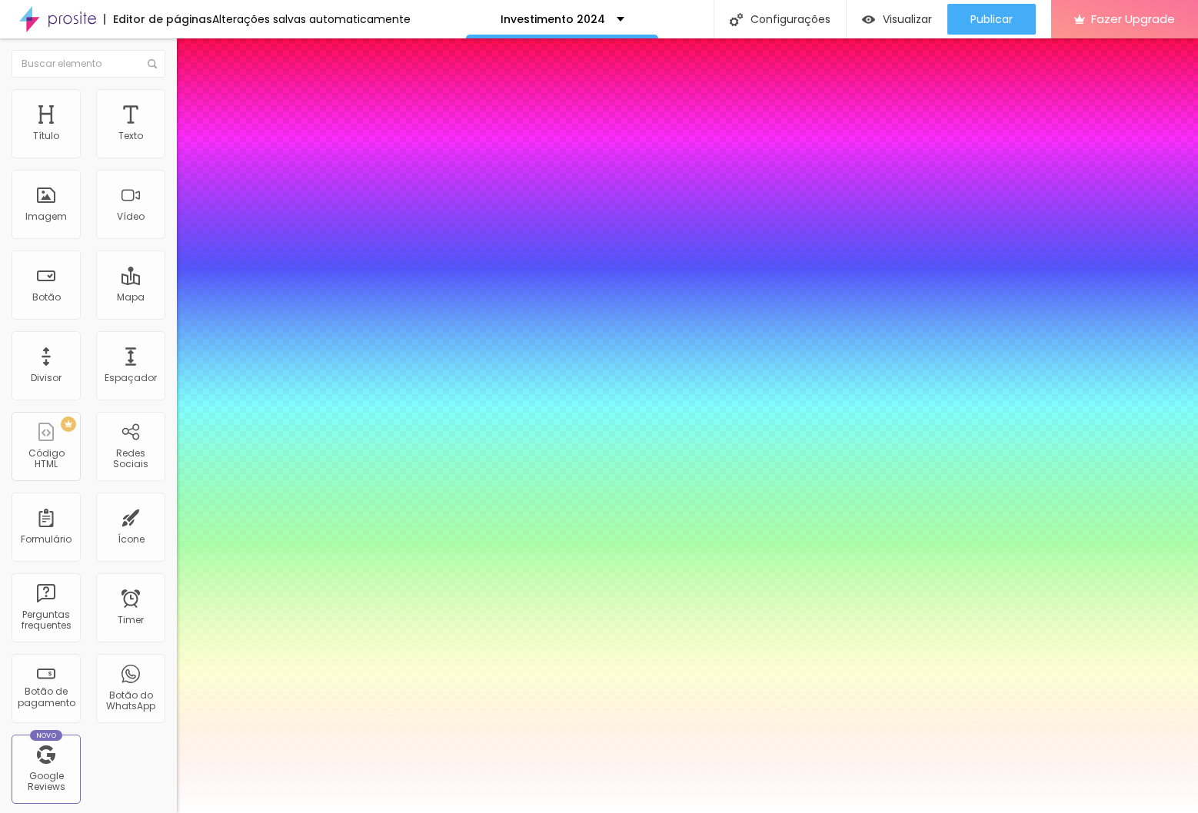
type input "1"
type input "50"
type input "1"
type input "51"
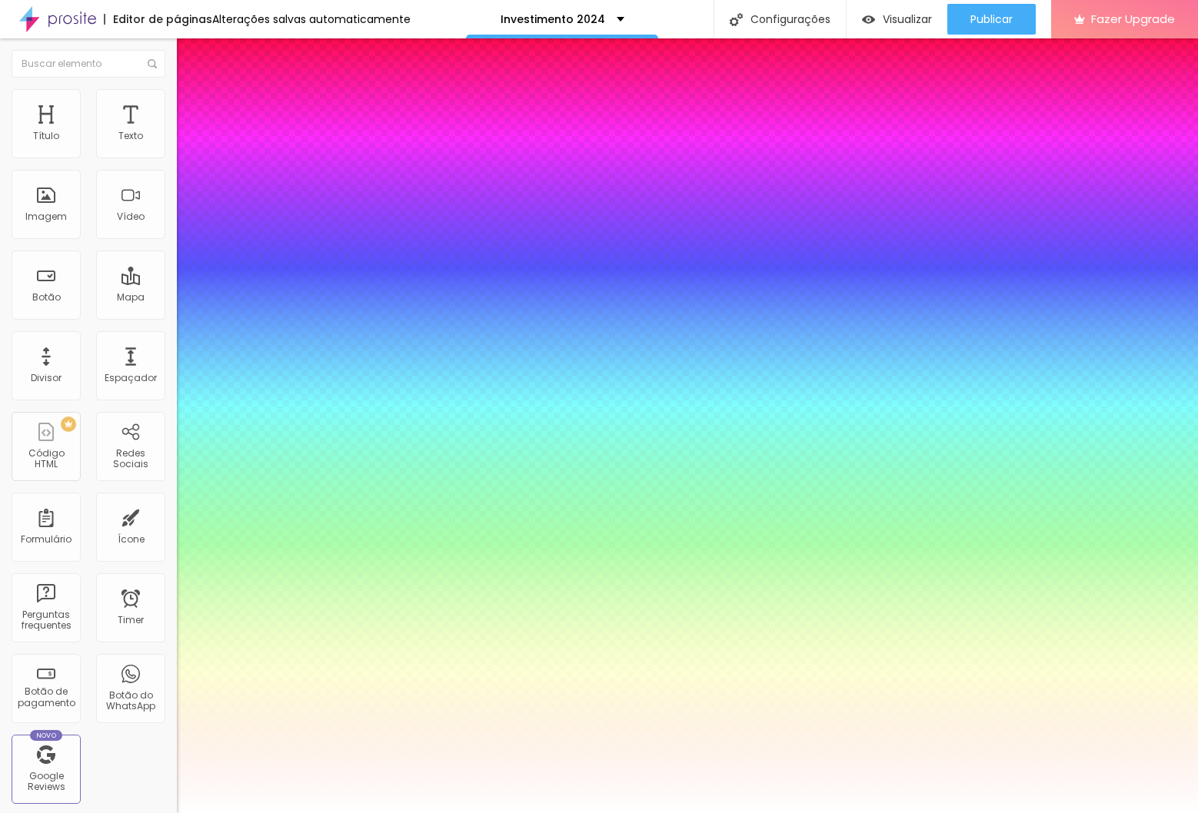
type input "51"
type input "1"
type input "52"
type input "1"
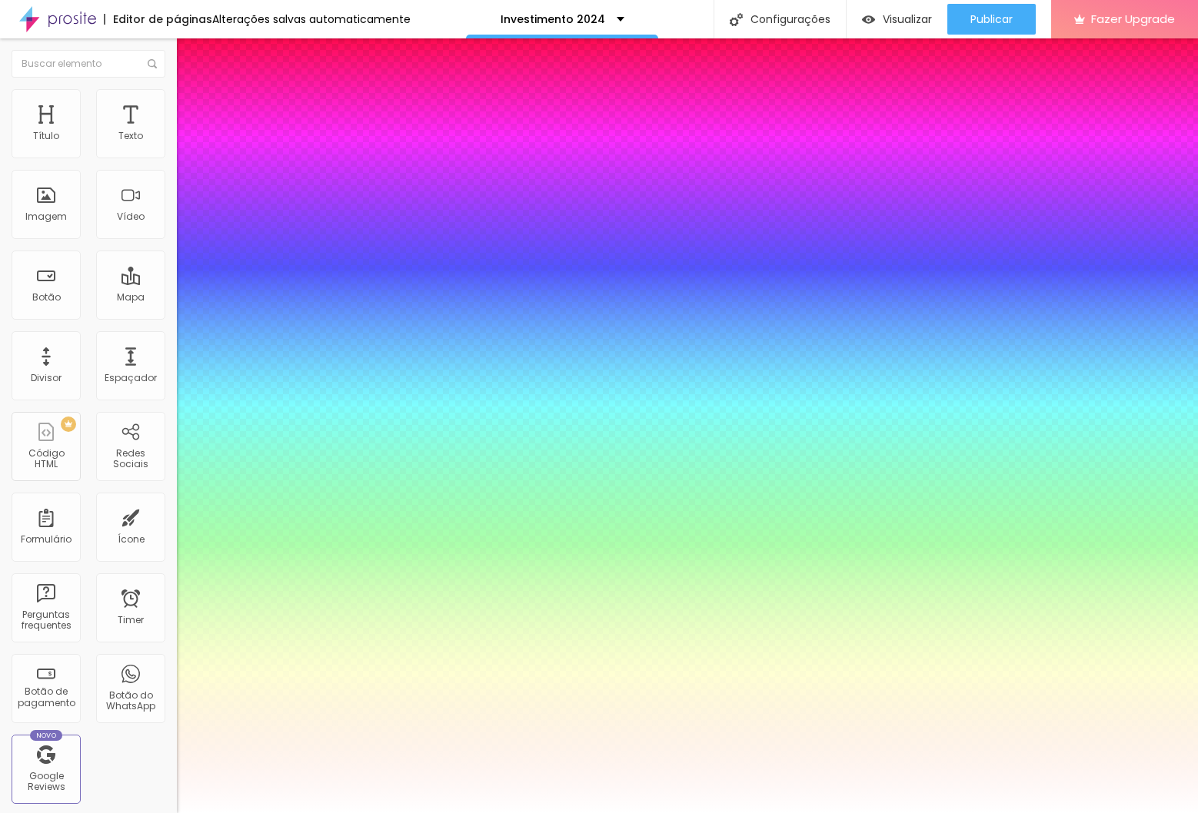
type input "53"
type input "1"
type input "54"
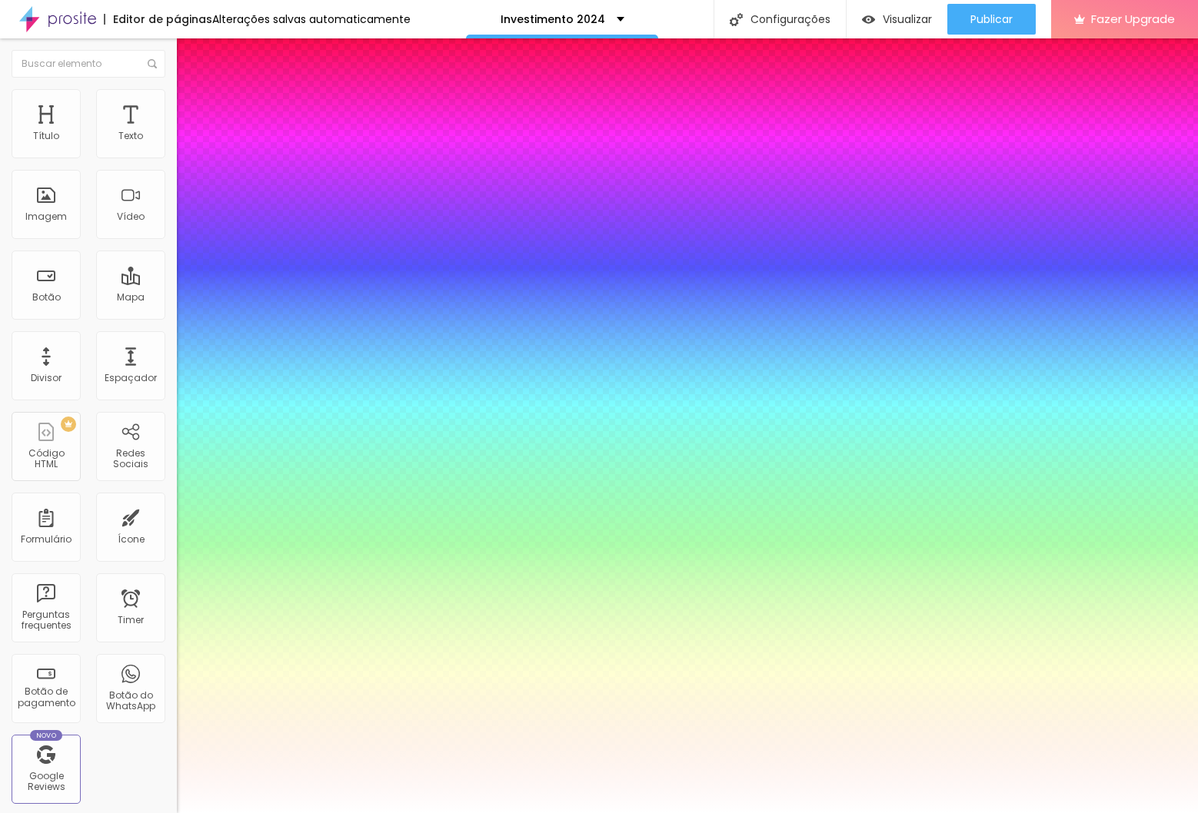
type input "1"
type input "56"
type input "1"
drag, startPoint x: 207, startPoint y: 435, endPoint x: 255, endPoint y: 437, distance: 48.5
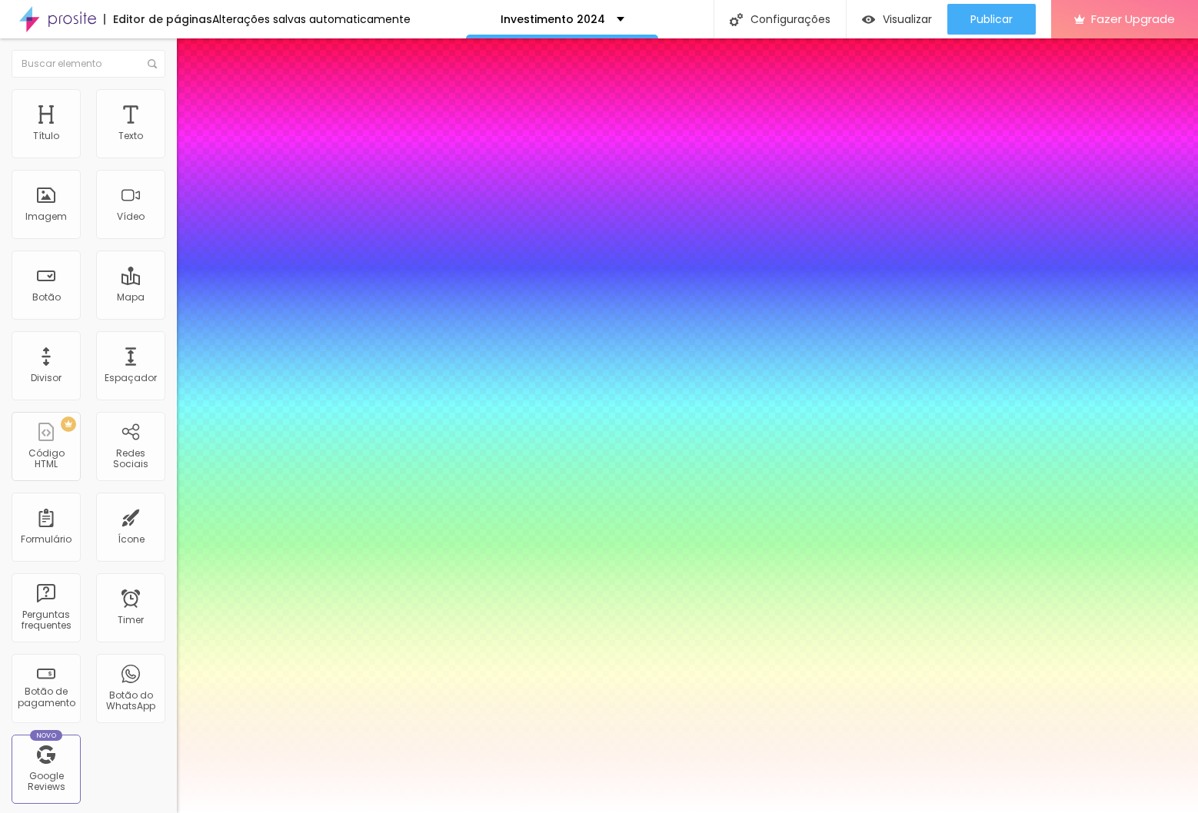
type input "56"
type input "1"
select select "Montserrat"
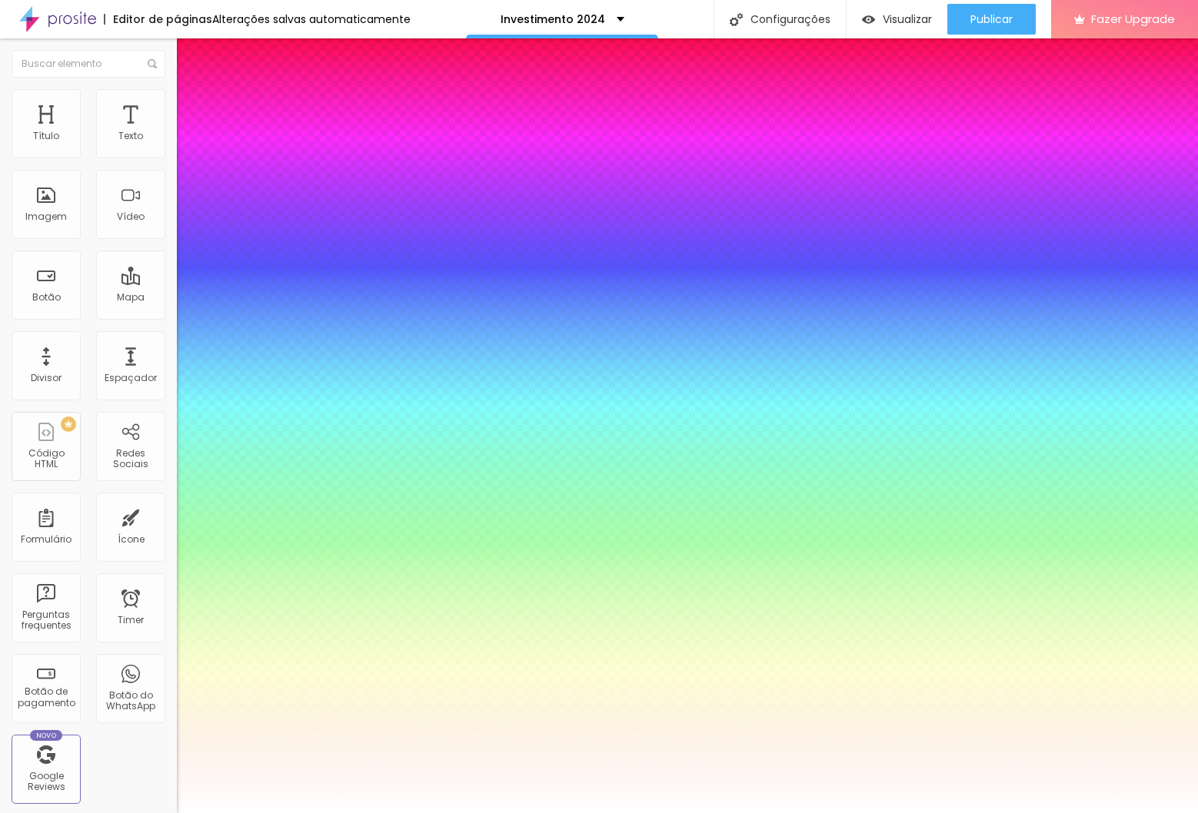
type input "1"
type input "54"
type input "1"
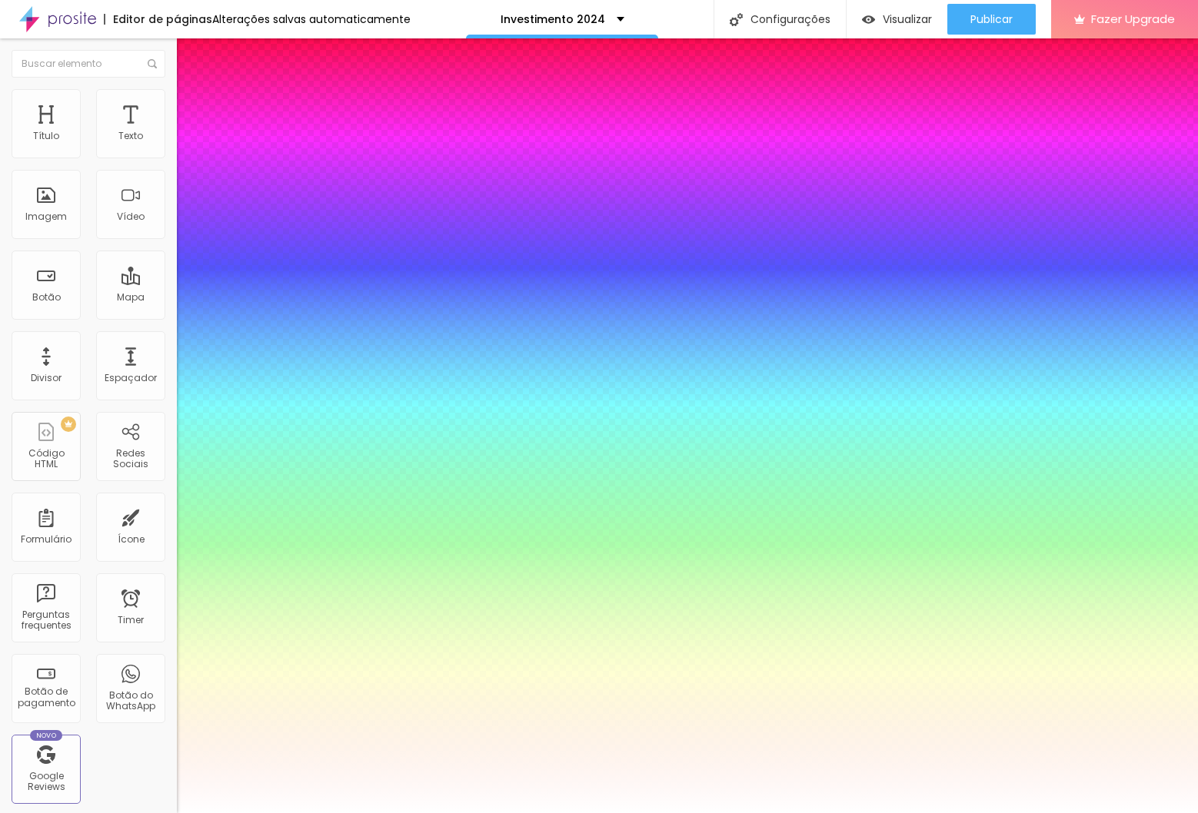
type input "53"
type input "1"
type input "52"
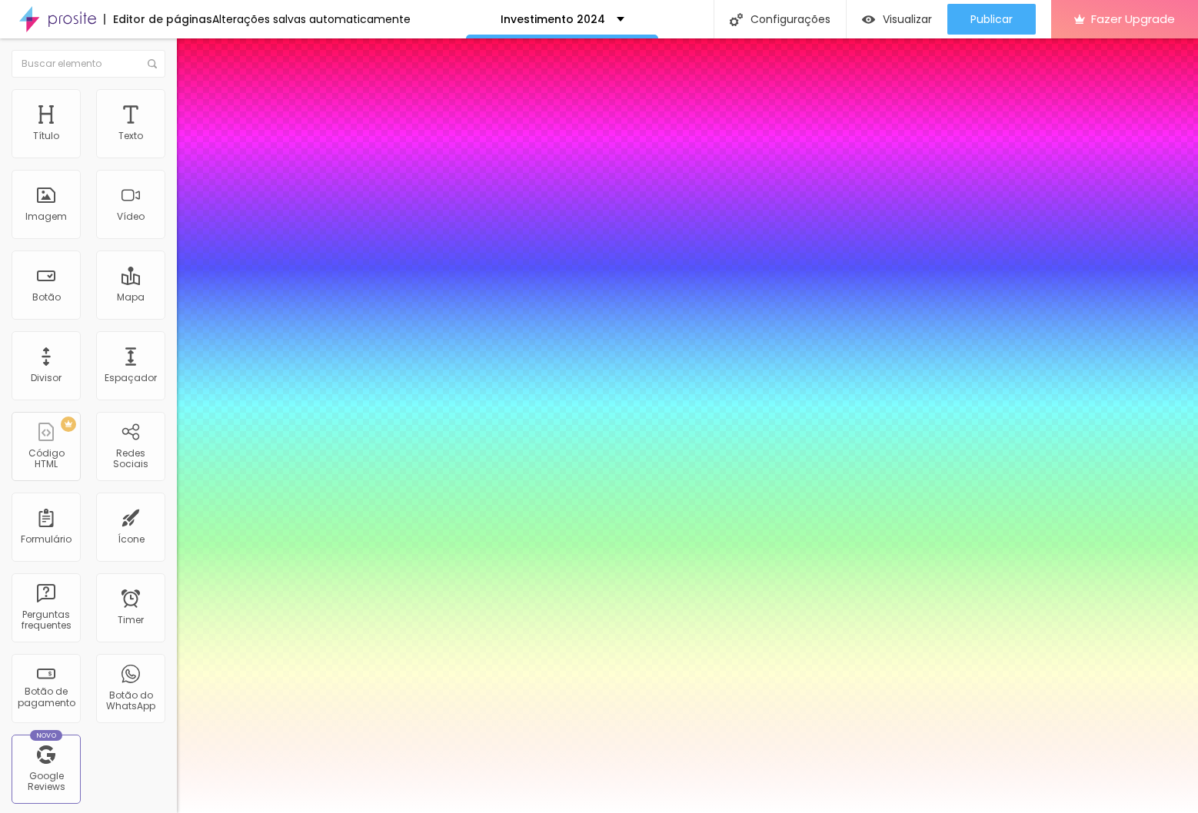
type input "1"
type input "51"
type input "1"
type input "50"
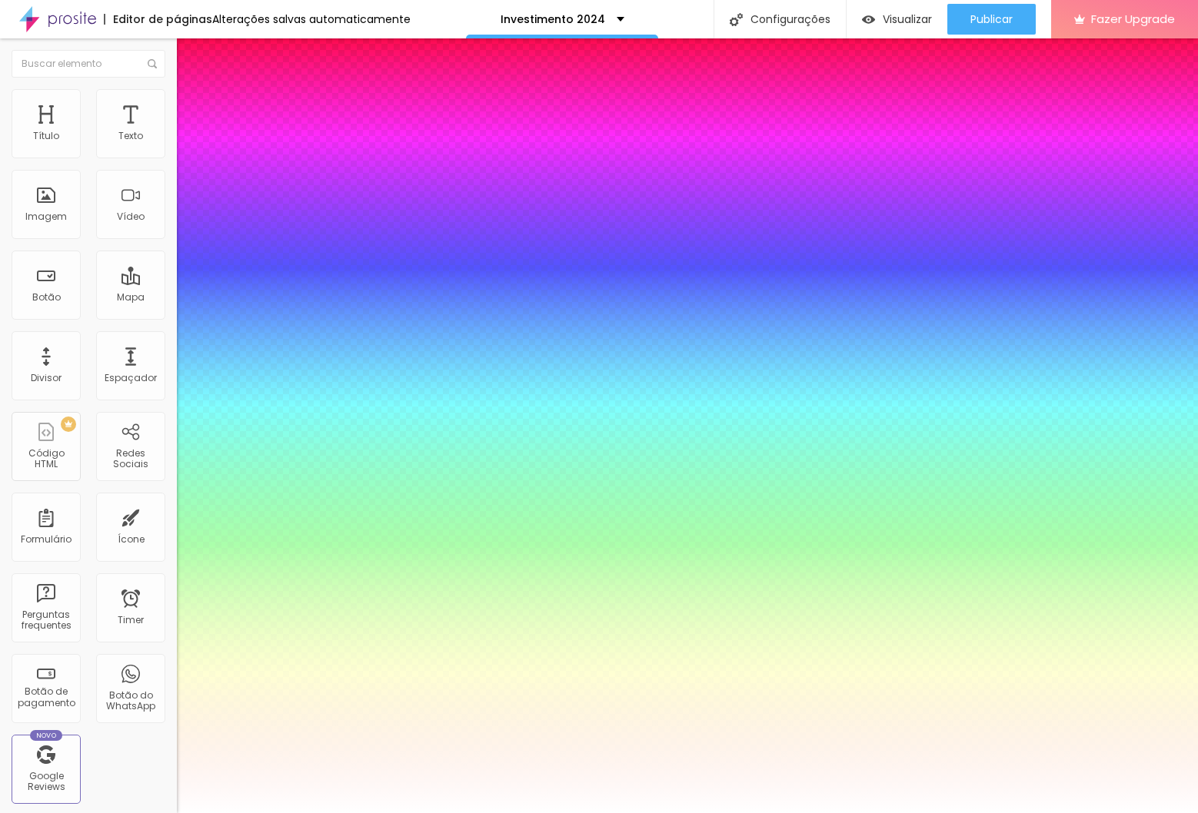
type input "50"
type input "1"
type input "49"
type input "1"
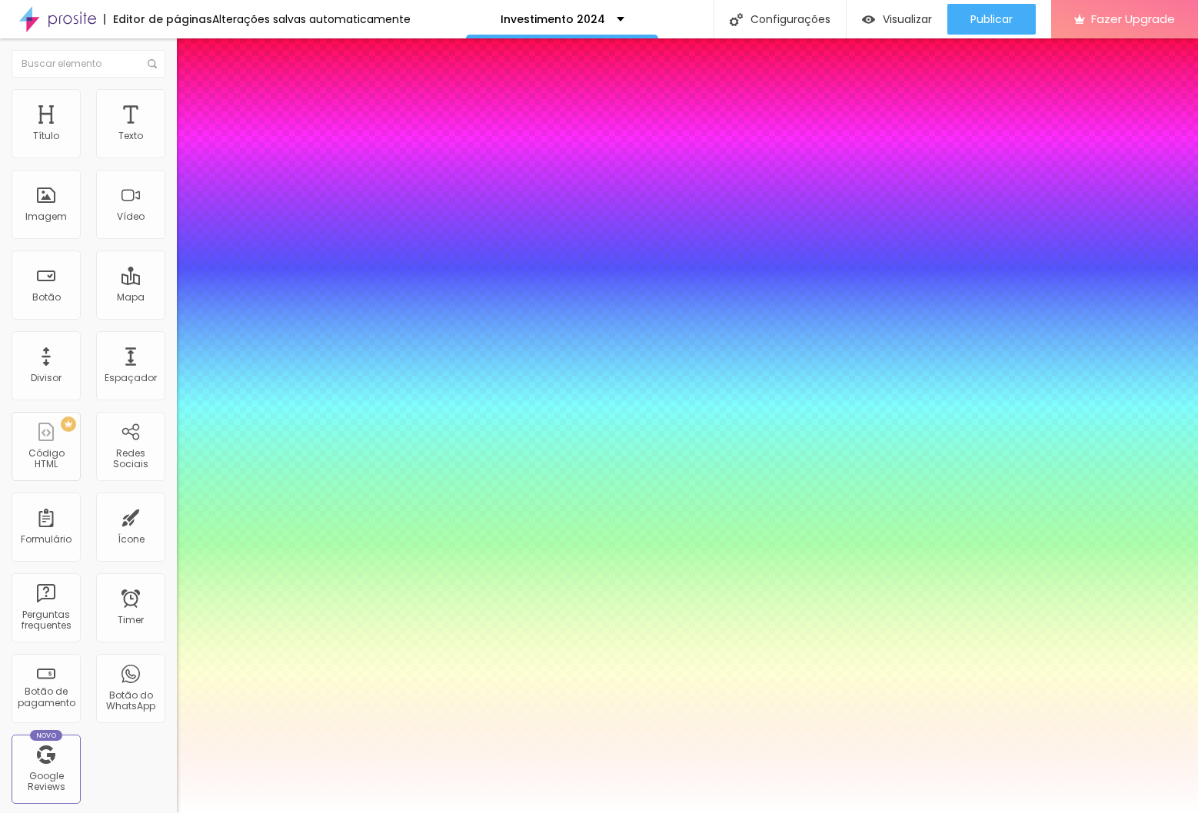
type input "50"
type input "1"
type input "50"
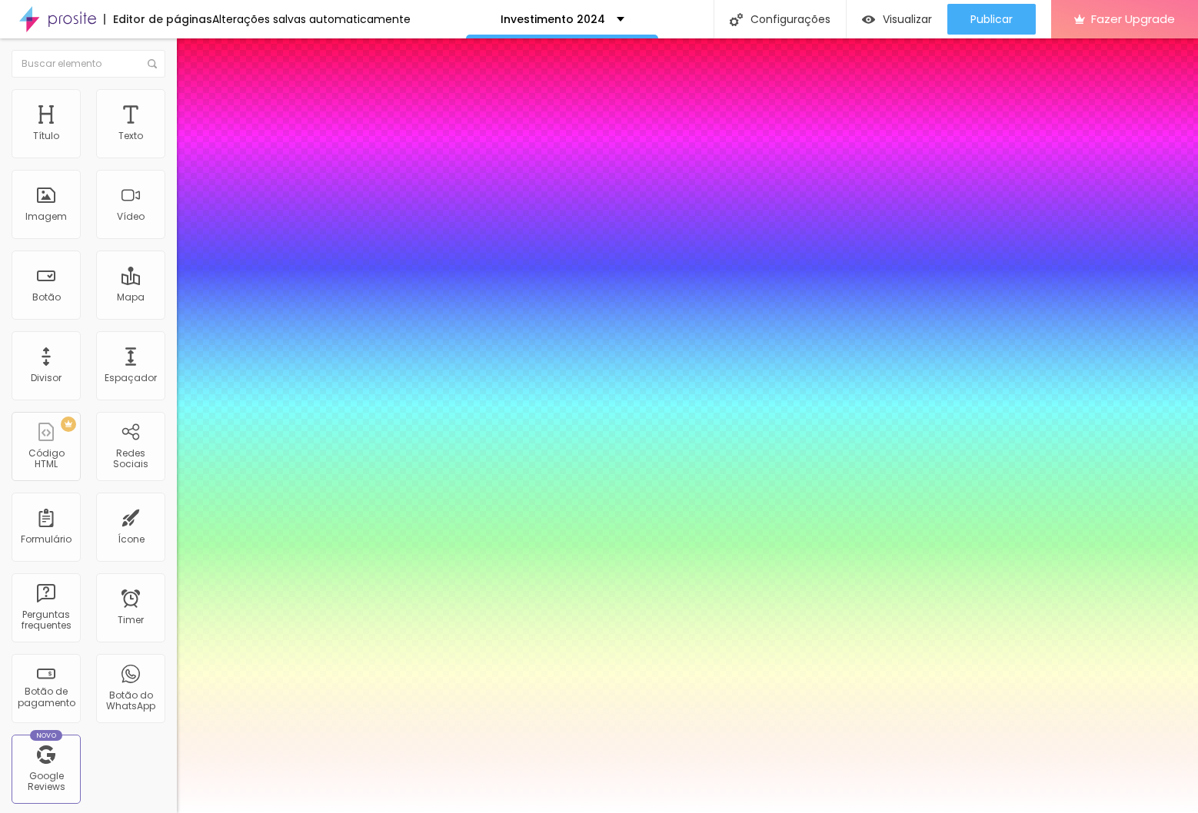
click at [518, 813] on div at bounding box center [599, 813] width 1198 height 0
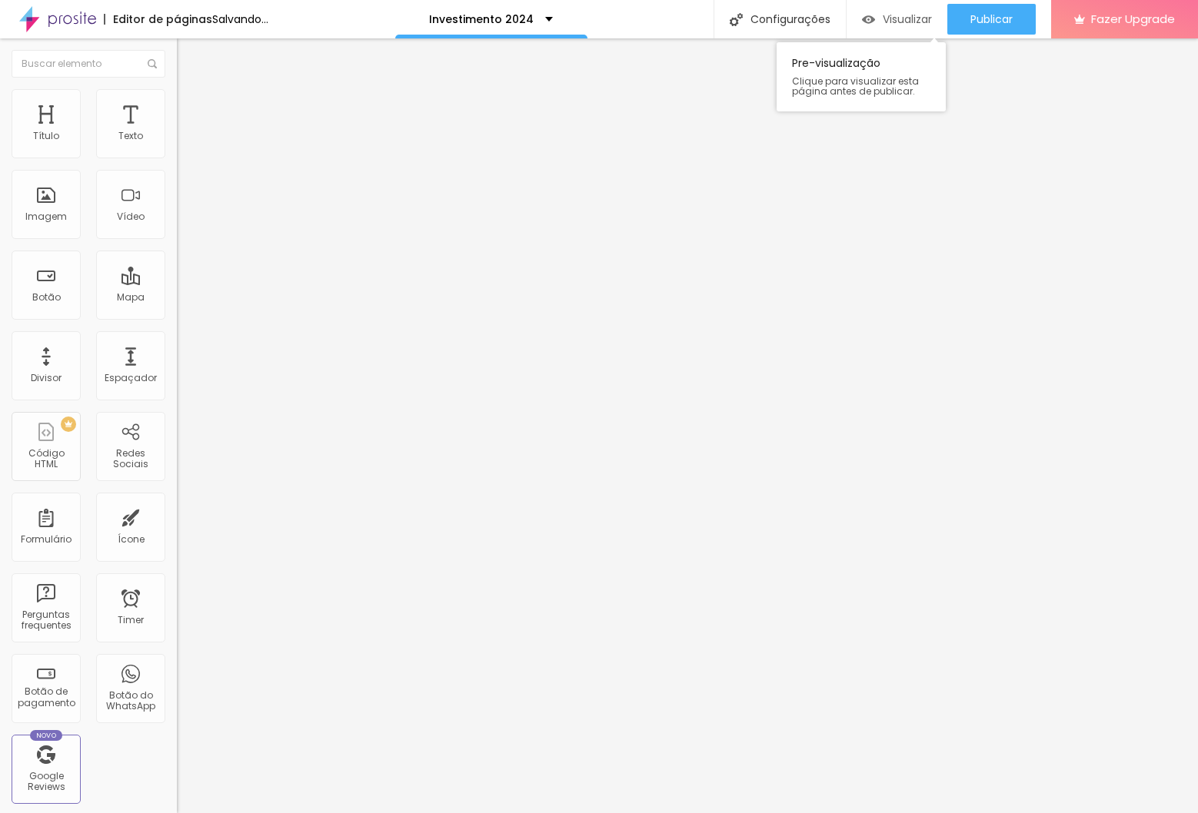
click at [883, 25] on span "Visualizar" at bounding box center [907, 19] width 49 height 12
click at [177, 315] on input "https://dominiquelibrelato.alboompro.com/ensaio-familia" at bounding box center [269, 307] width 185 height 15
drag, startPoint x: 113, startPoint y: 421, endPoint x: 145, endPoint y: 423, distance: 31.6
click at [177, 315] on input "https://dominiquelibrelato.alboompro.com/ensaio-familia" at bounding box center [269, 307] width 185 height 15
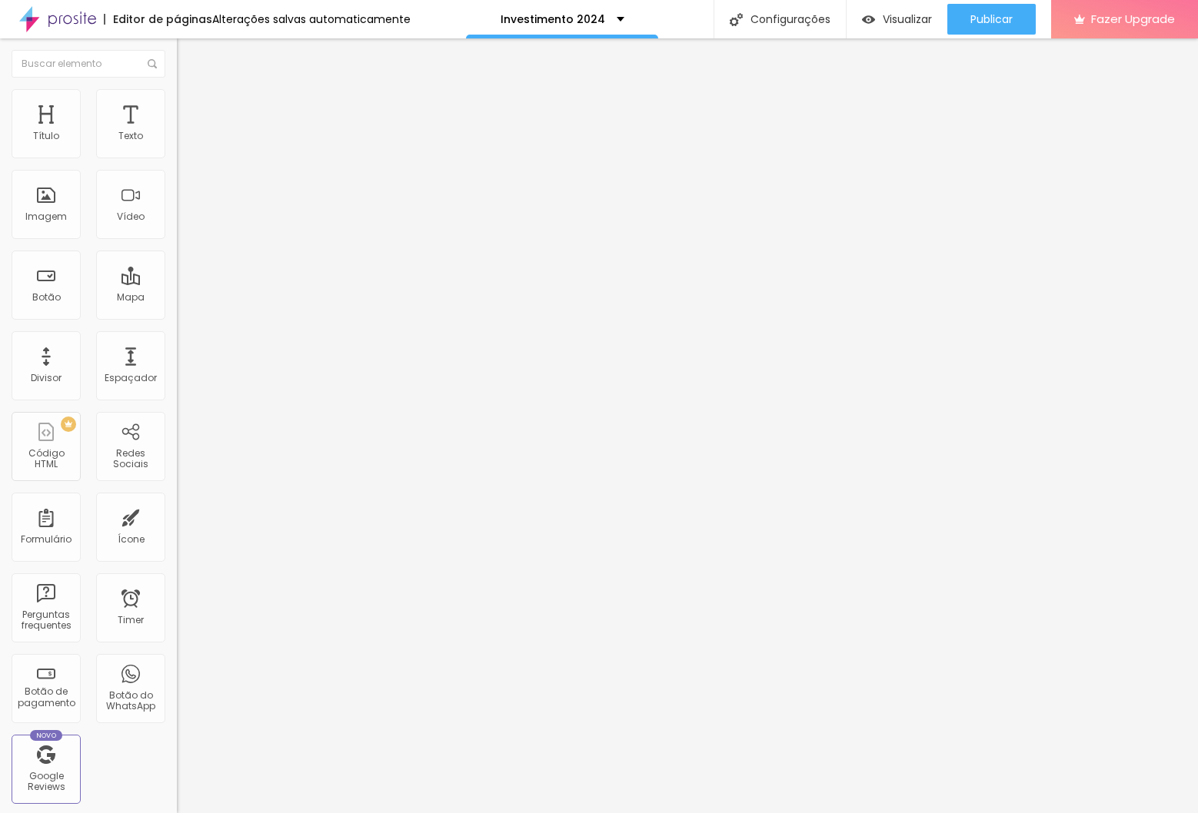
scroll to position [0, 0]
click at [177, 241] on span "1:1 Quadrado" at bounding box center [207, 234] width 61 height 13
click at [177, 259] on span "Padrão" at bounding box center [194, 252] width 35 height 13
click at [177, 283] on span "Original" at bounding box center [195, 276] width 37 height 13
click at [177, 241] on span "1:1 Quadrado" at bounding box center [207, 234] width 61 height 13
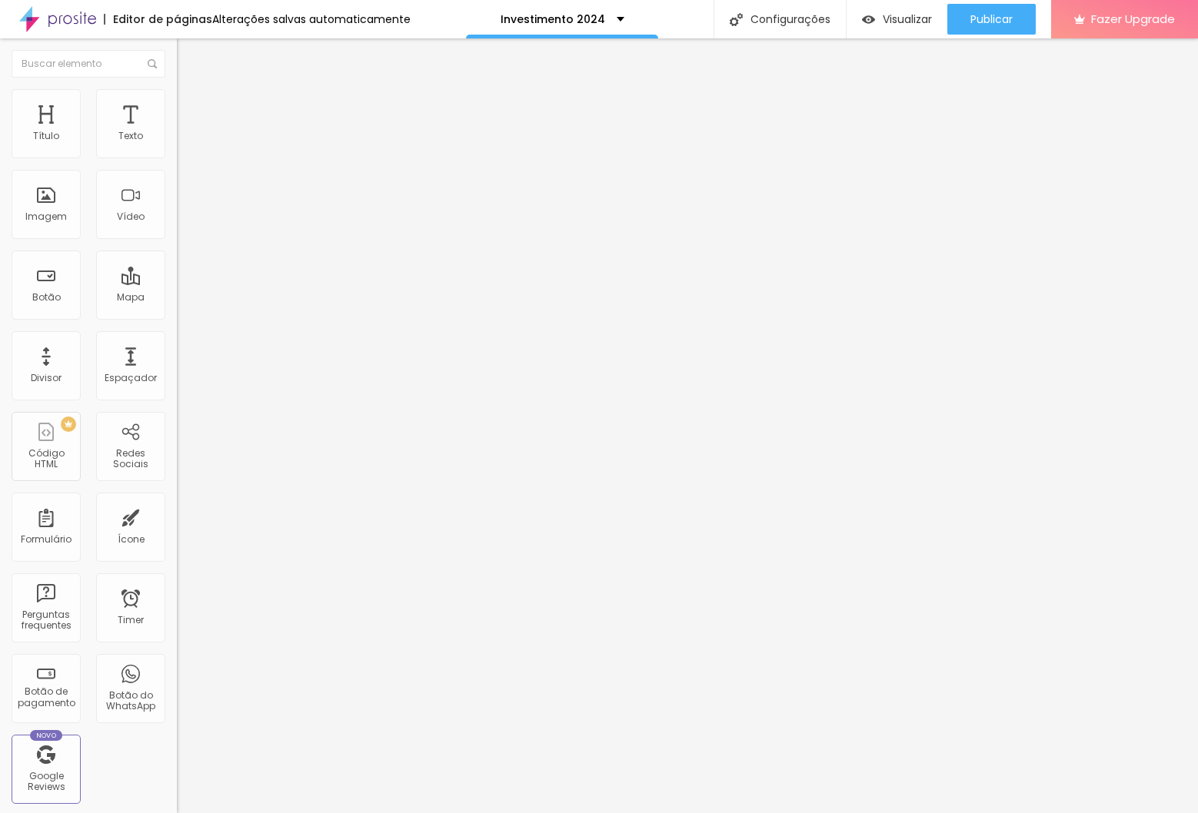
click at [177, 281] on div "Original" at bounding box center [265, 276] width 177 height 9
click at [177, 268] on span "Quadrado" at bounding box center [202, 261] width 50 height 13
click at [177, 241] on span "Original" at bounding box center [195, 234] width 37 height 13
click at [177, 267] on div "Quadrado 1:1" at bounding box center [265, 262] width 177 height 9
click at [177, 89] on img at bounding box center [184, 96] width 14 height 14
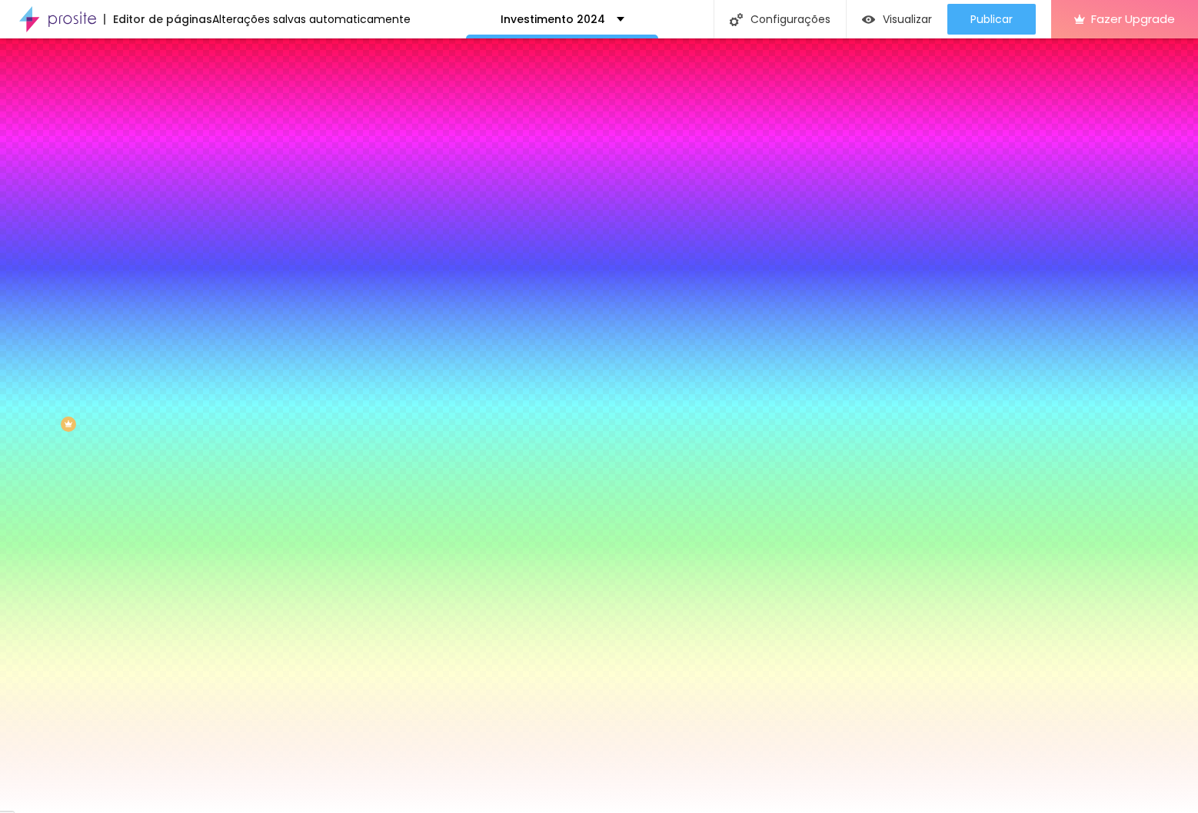
click at [177, 105] on li "Avançado" at bounding box center [265, 112] width 177 height 15
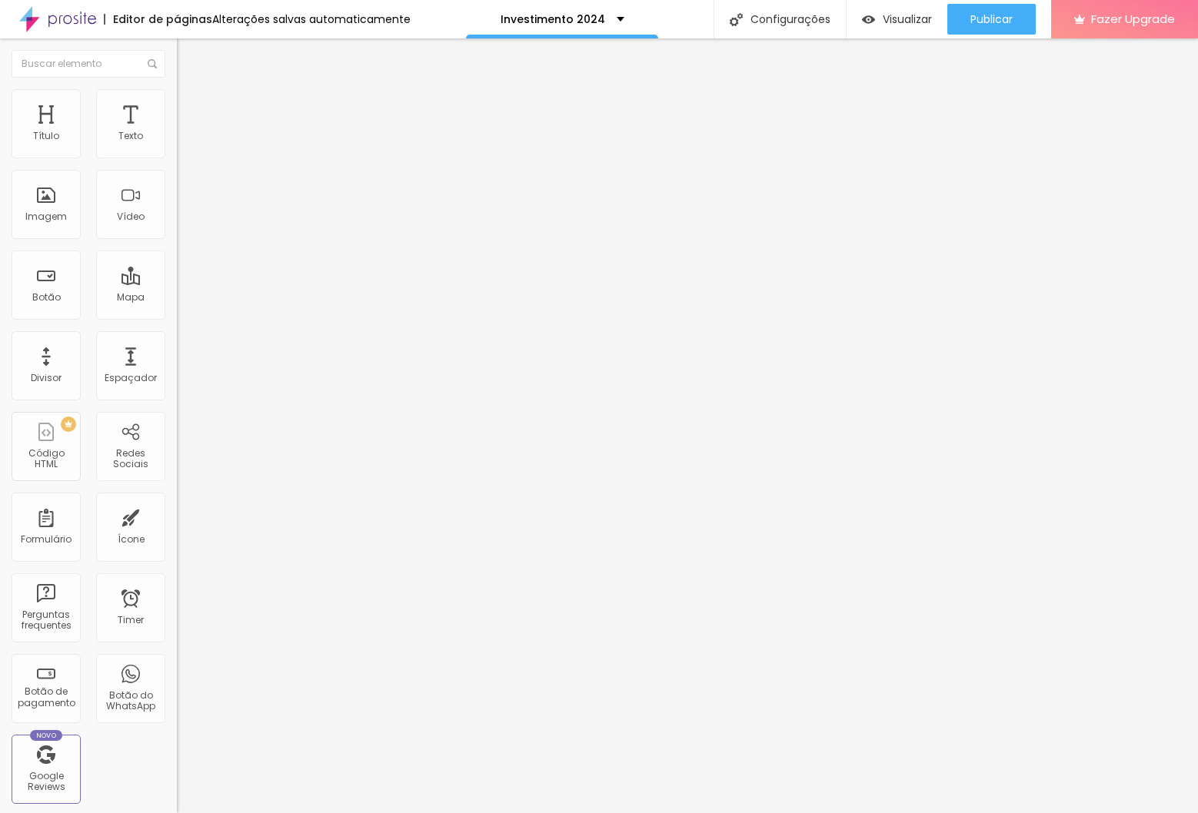
type input "15"
type input "10"
type input "5"
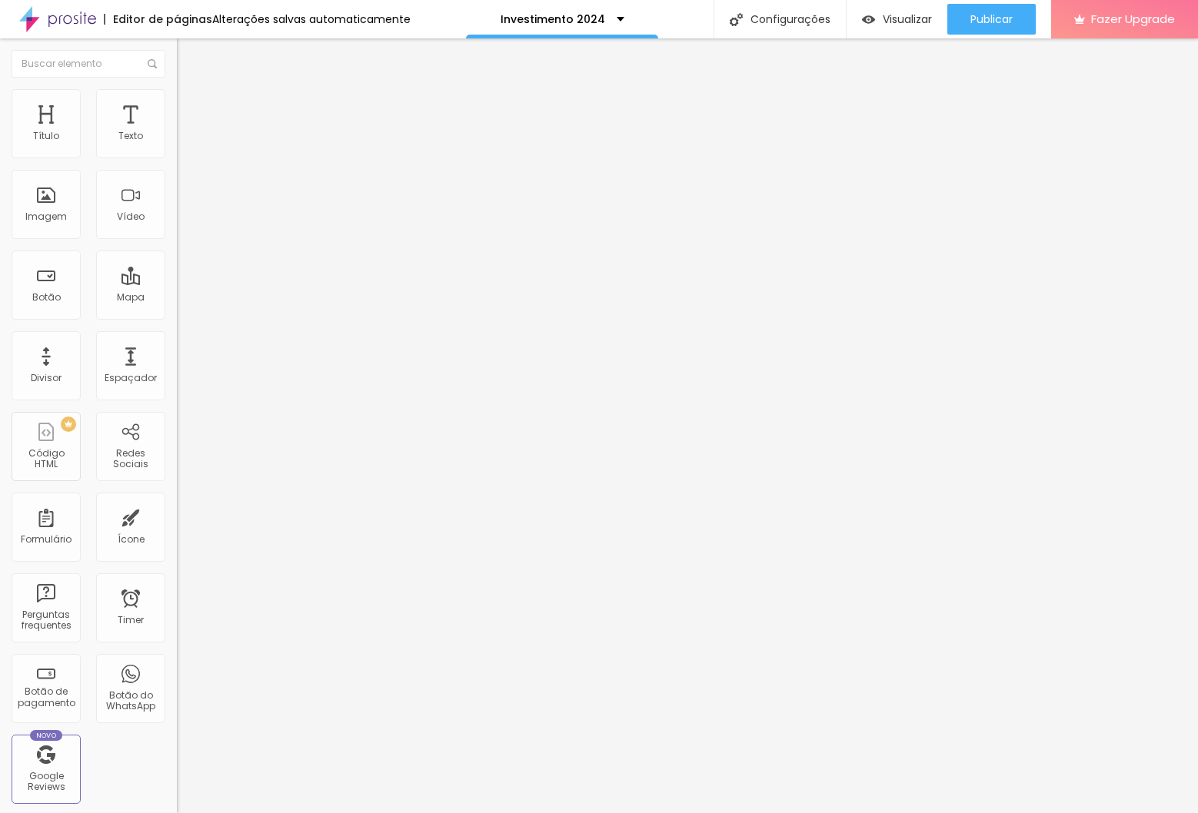
type input "5"
type input "0"
drag, startPoint x: 94, startPoint y: 150, endPoint x: -44, endPoint y: 148, distance: 137.6
type input "0"
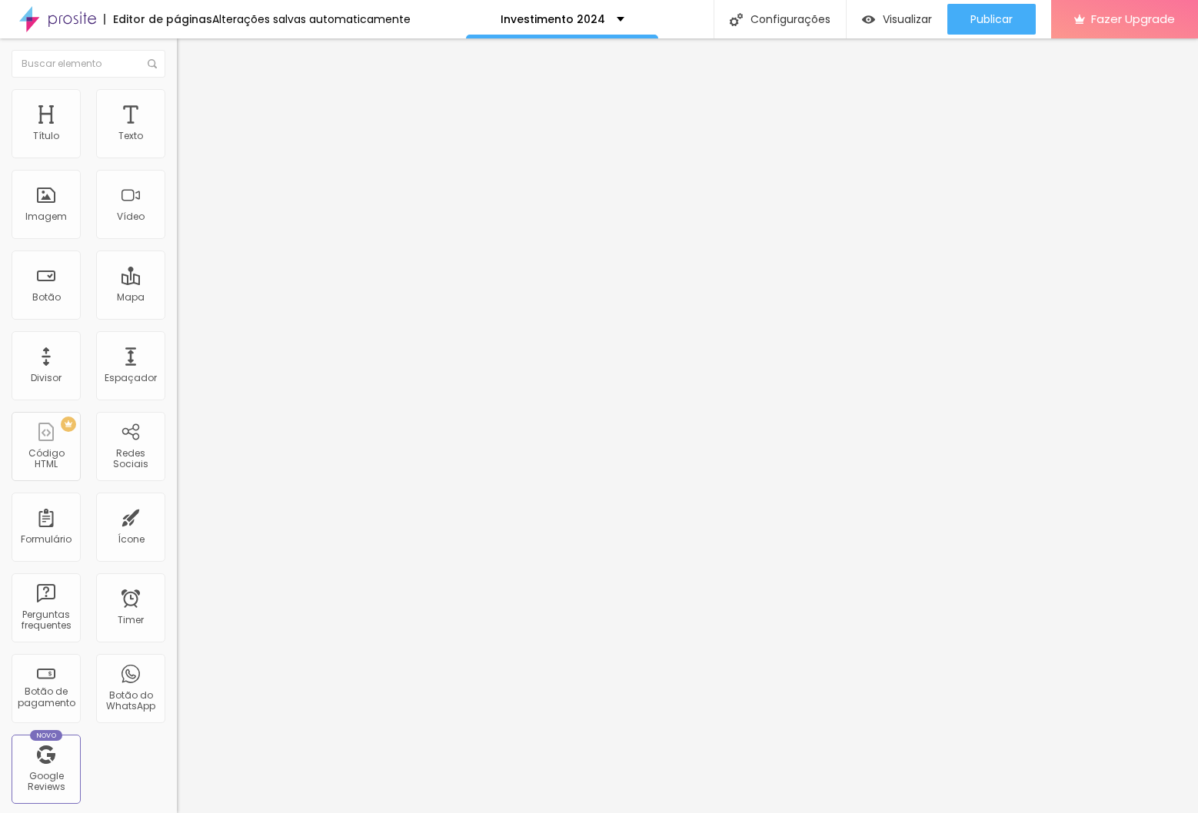
click at [177, 298] on input "range" at bounding box center [226, 304] width 99 height 12
click at [909, 15] on span "Visualizar" at bounding box center [907, 19] width 49 height 12
click at [177, 105] on img at bounding box center [184, 112] width 14 height 14
type input "15"
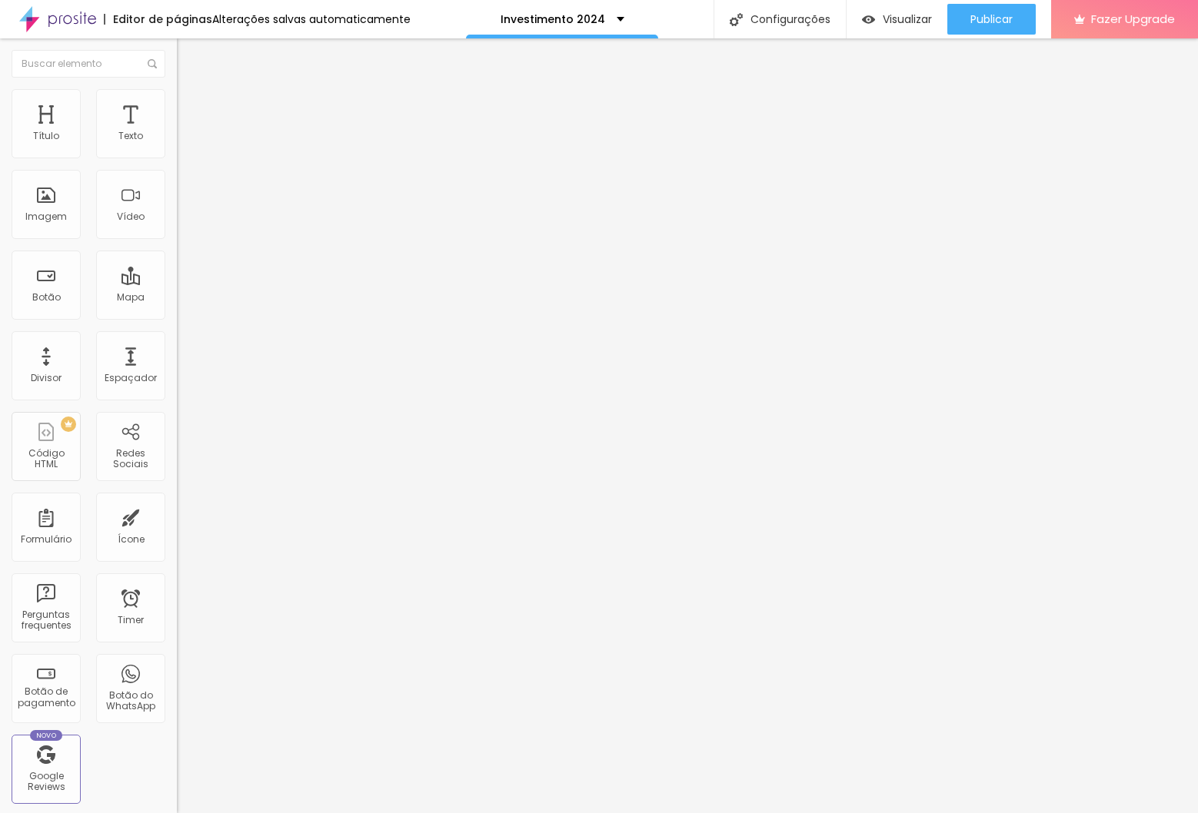
type input "10"
type input "0"
drag, startPoint x: 87, startPoint y: 148, endPoint x: -68, endPoint y: 146, distance: 154.5
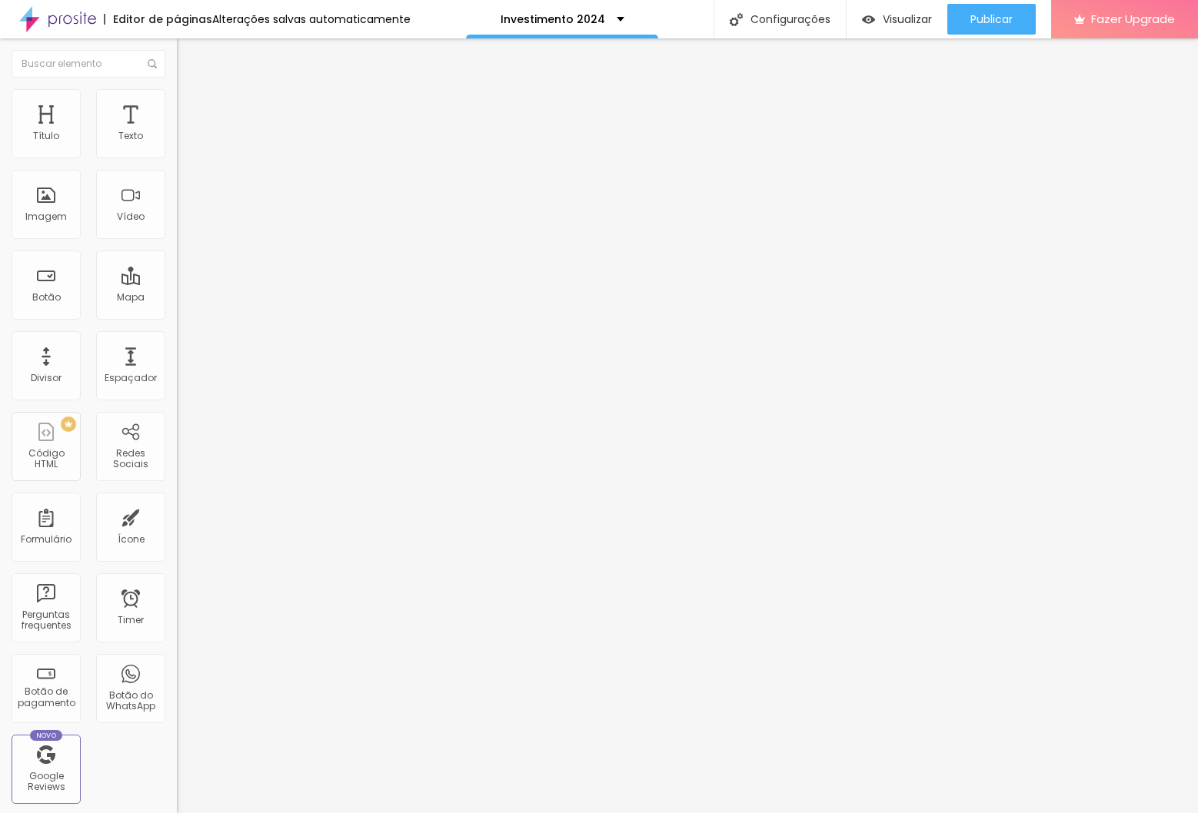
type input "0"
click at [177, 298] on input "range" at bounding box center [226, 304] width 99 height 12
click at [177, 105] on img at bounding box center [184, 112] width 14 height 14
type input "15"
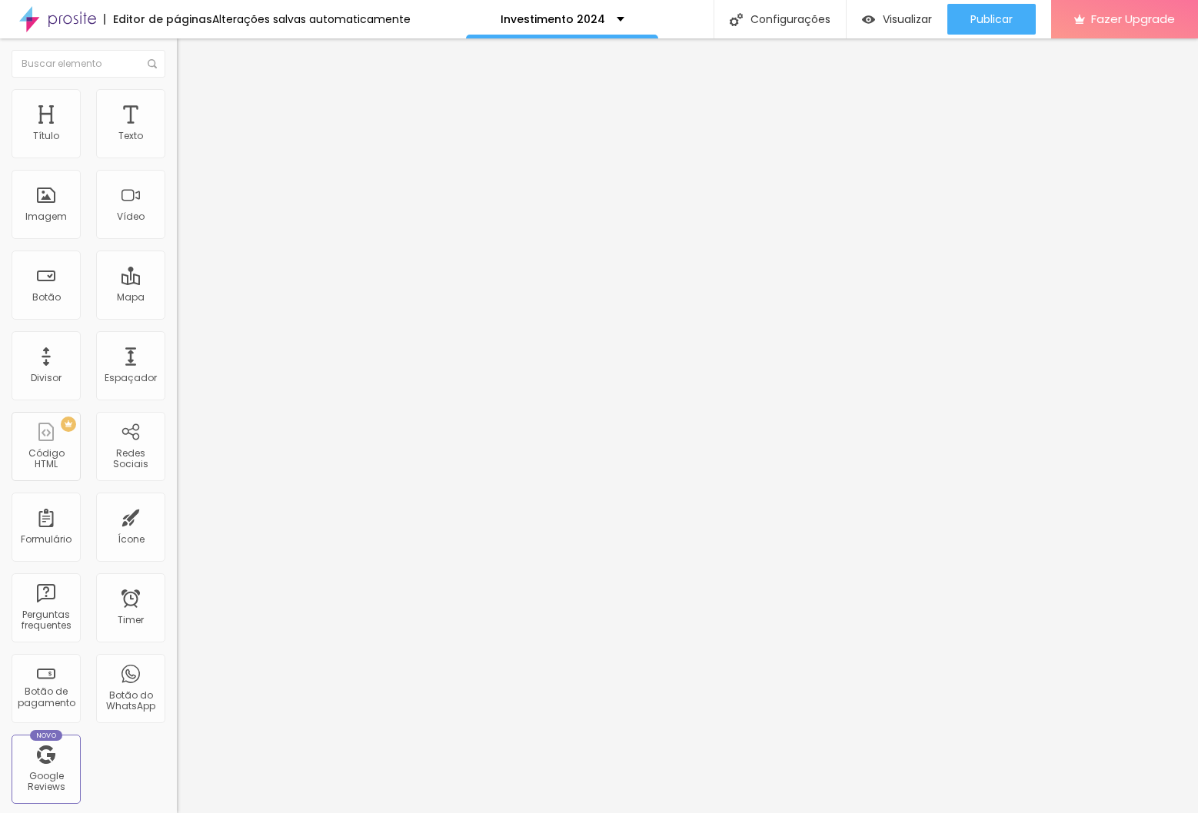
type input "10"
type input "5"
type input "0"
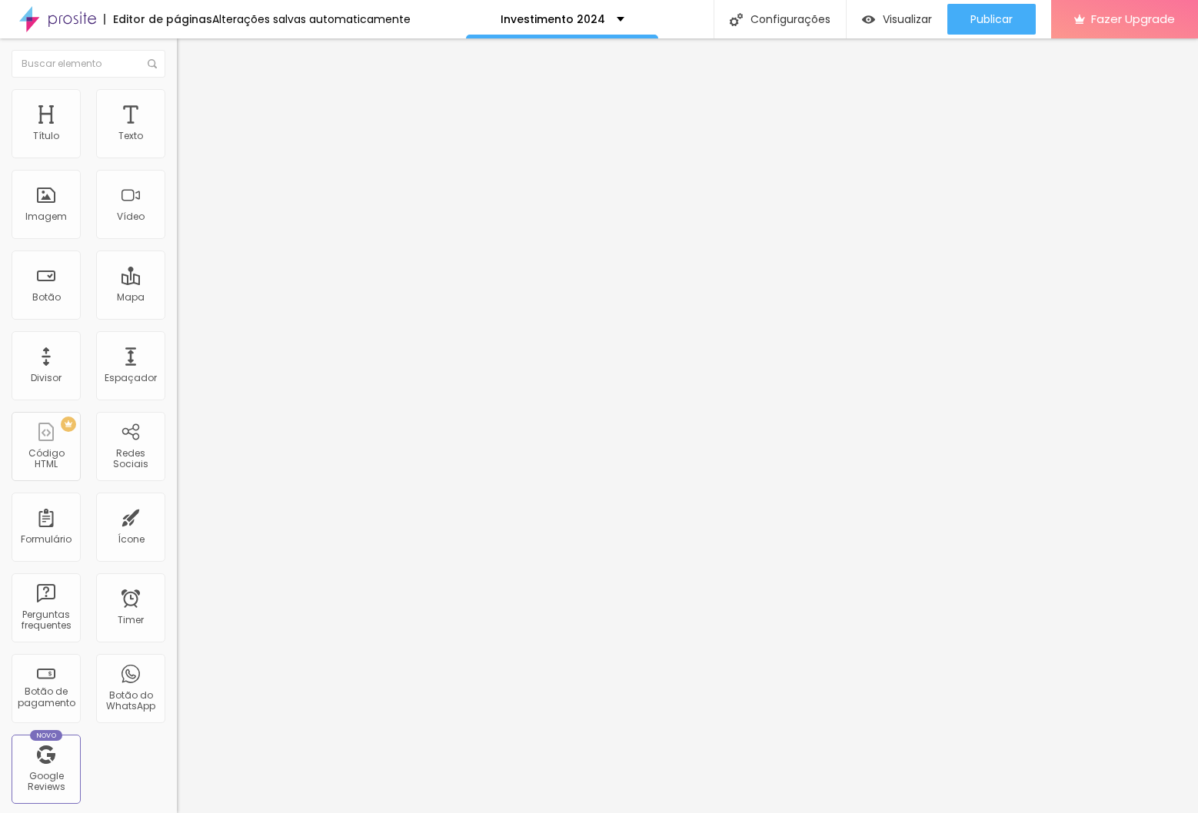
type input "0"
drag, startPoint x: 97, startPoint y: 148, endPoint x: -18, endPoint y: 150, distance: 114.6
click at [0, 150] on html "Editor de páginas Alterações salvas automaticamente Investimento 2024 Configura…" at bounding box center [599, 406] width 1198 height 813
click at [188, 52] on img "button" at bounding box center [194, 56] width 12 height 12
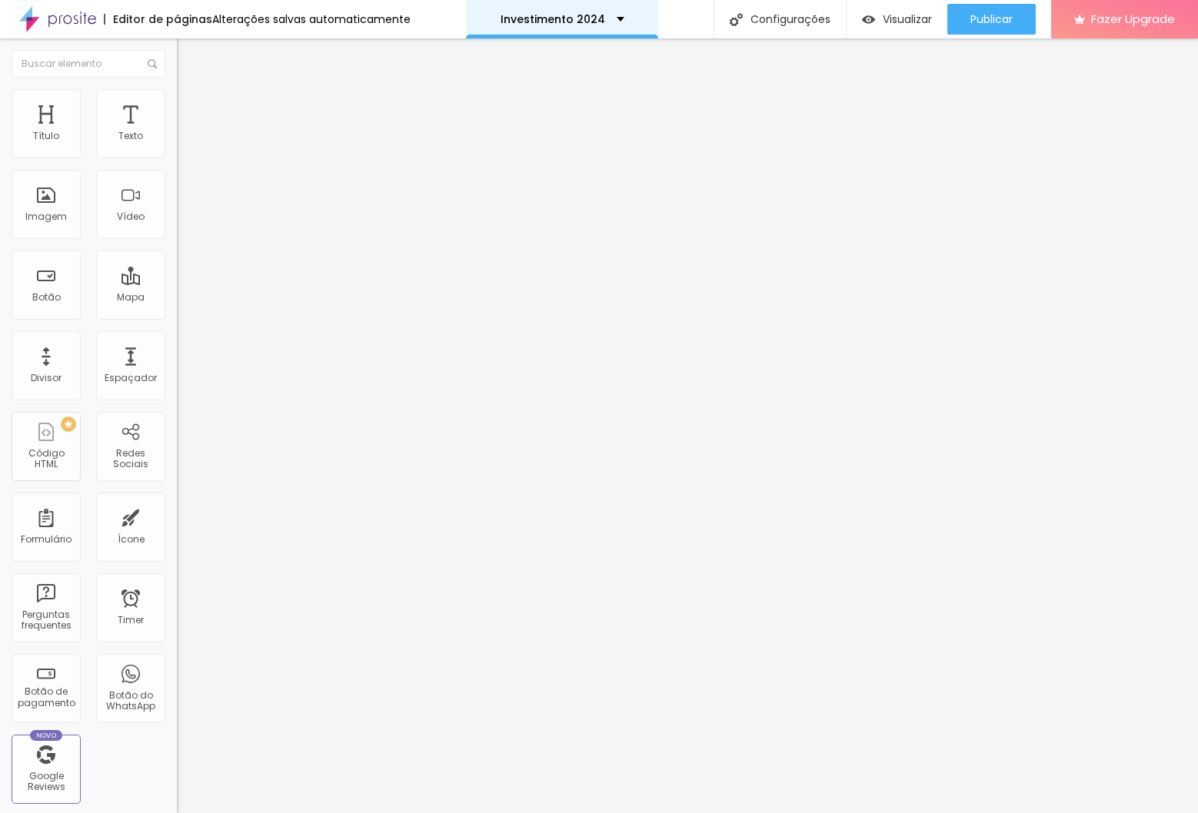
click at [507, 23] on p "Investimento 2024" at bounding box center [552, 19] width 105 height 11
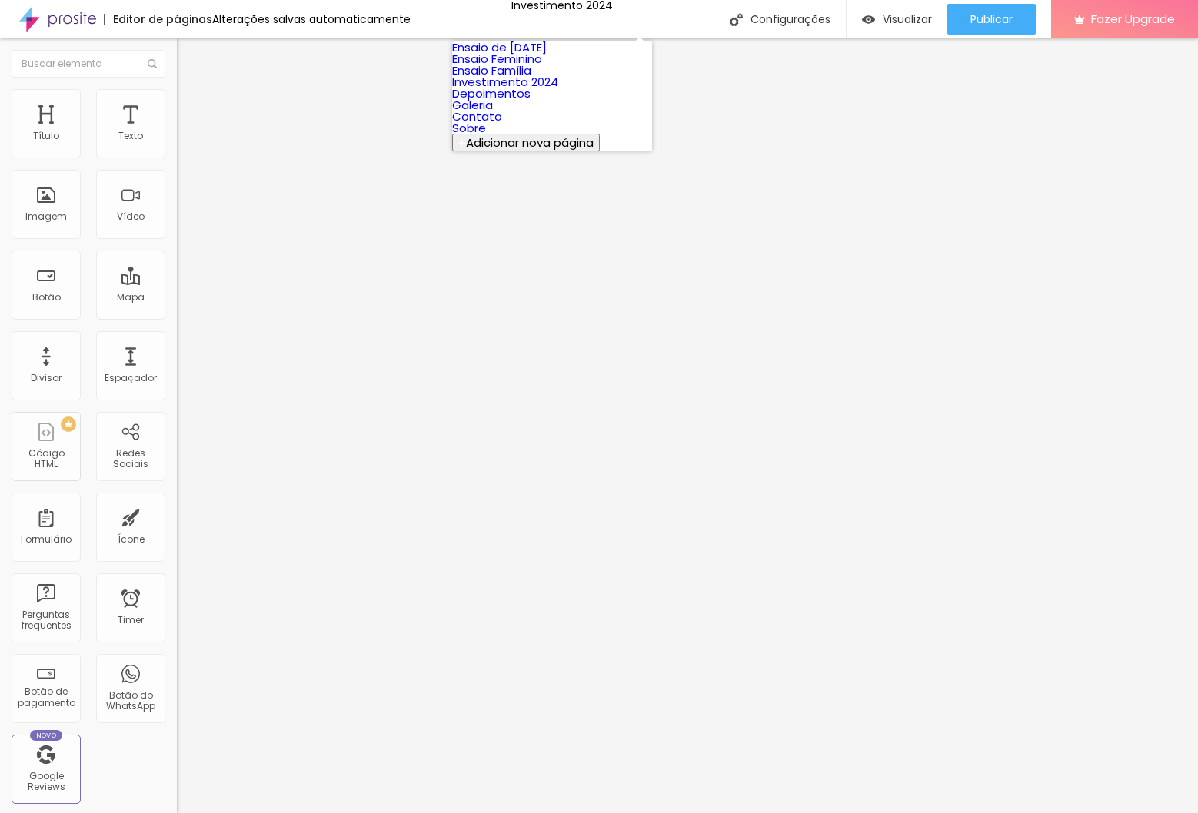
click at [516, 90] on link "Investimento 2024" at bounding box center [505, 82] width 106 height 16
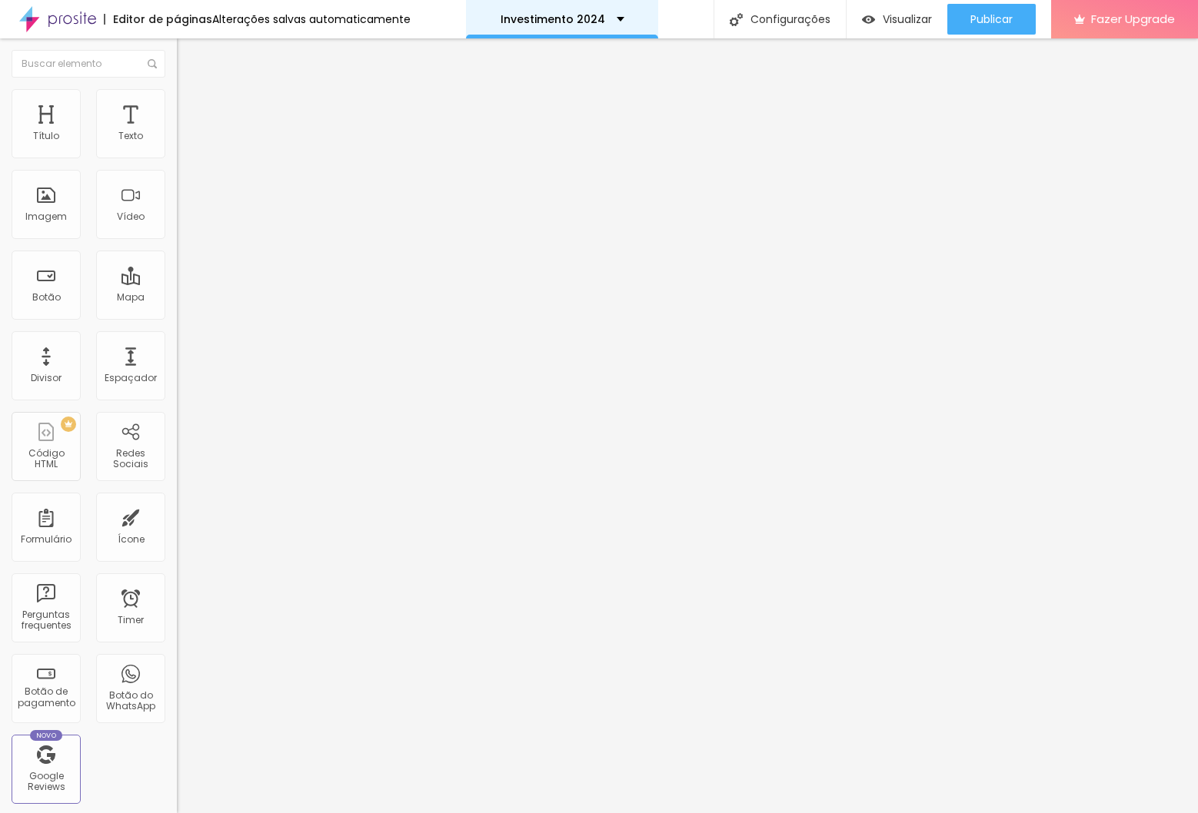
click at [501, 9] on div "Investimento 2024" at bounding box center [562, 19] width 192 height 38
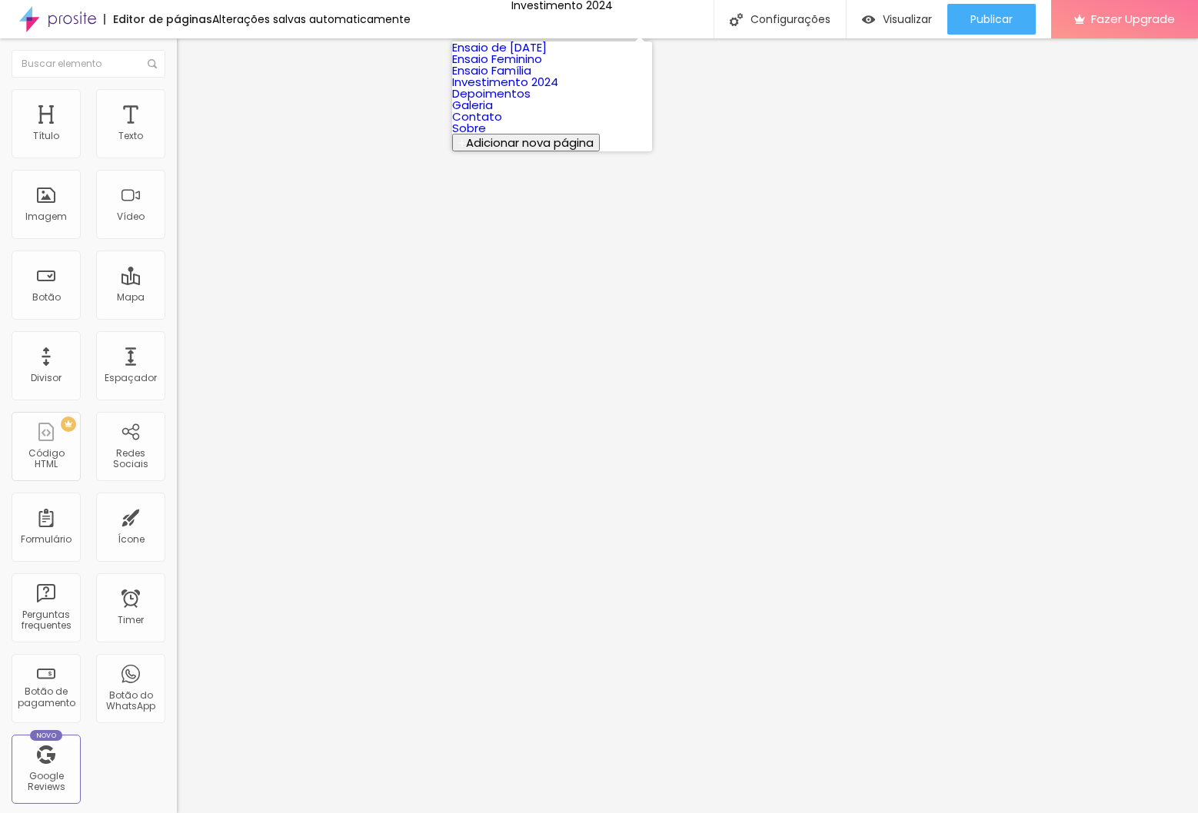
click at [502, 125] on link "Contato" at bounding box center [477, 116] width 50 height 16
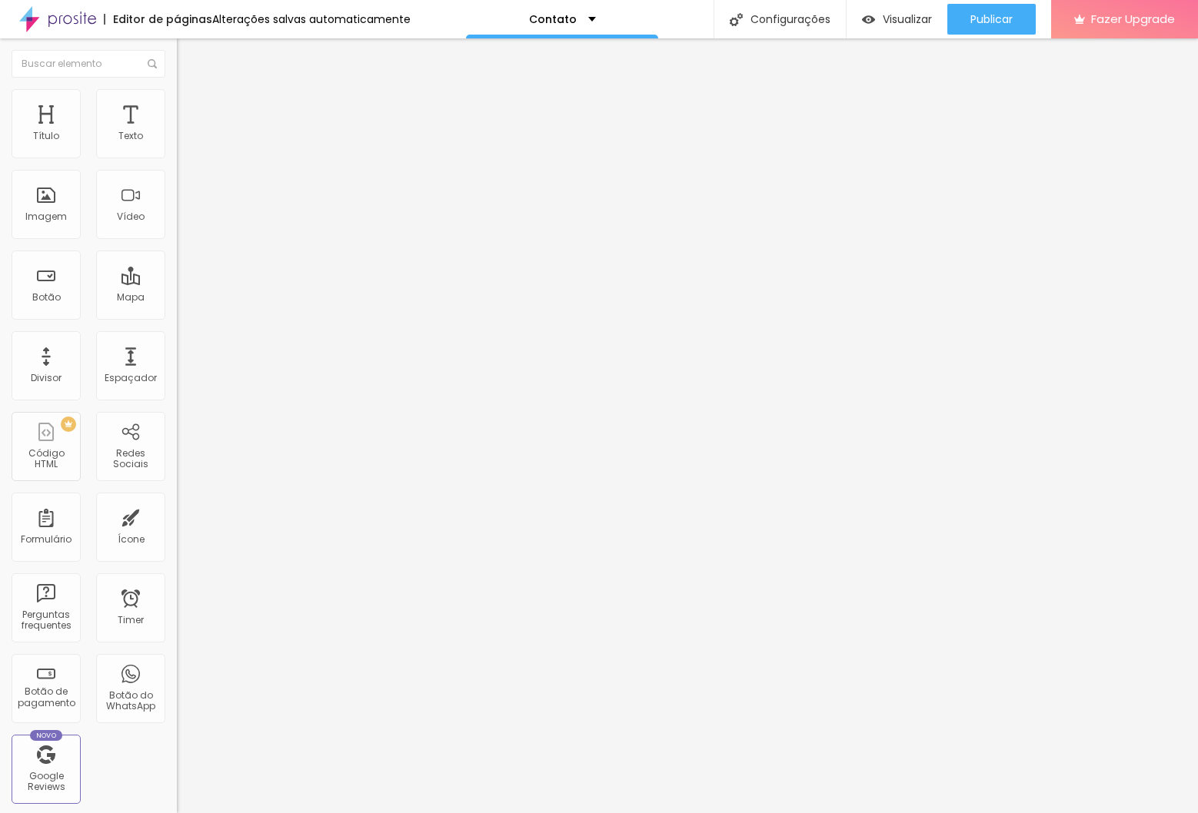
click at [177, 98] on img at bounding box center [184, 96] width 14 height 14
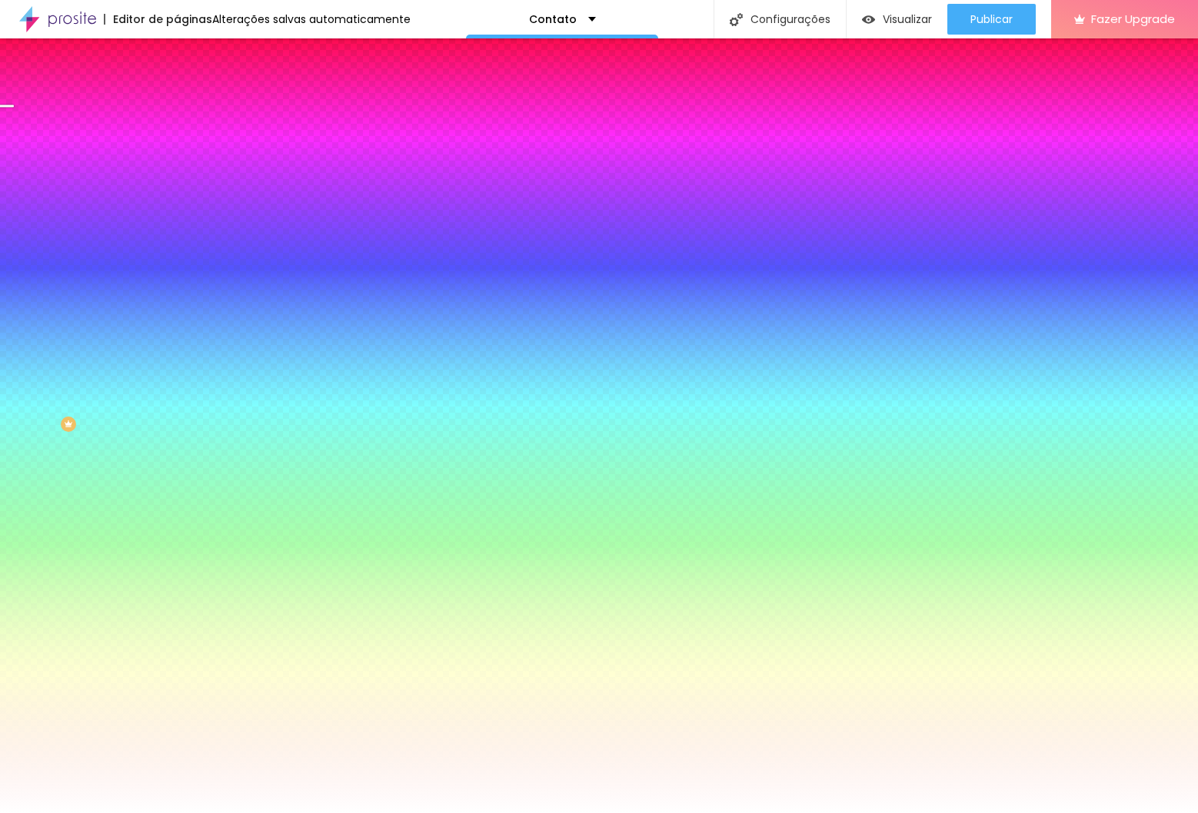
click at [183, 168] on icon "button" at bounding box center [187, 162] width 9 height 9
click at [91, 813] on div at bounding box center [599, 813] width 1198 height 0
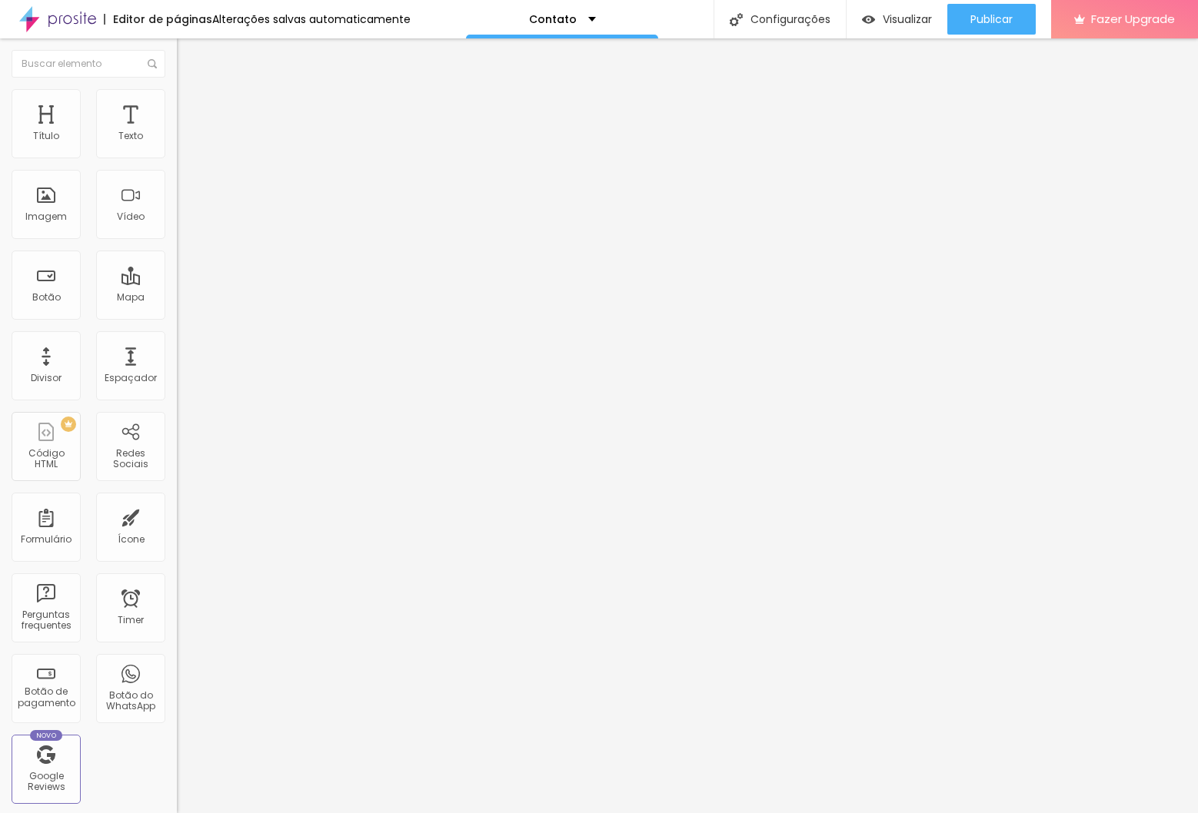
click at [177, 94] on img at bounding box center [184, 96] width 14 height 14
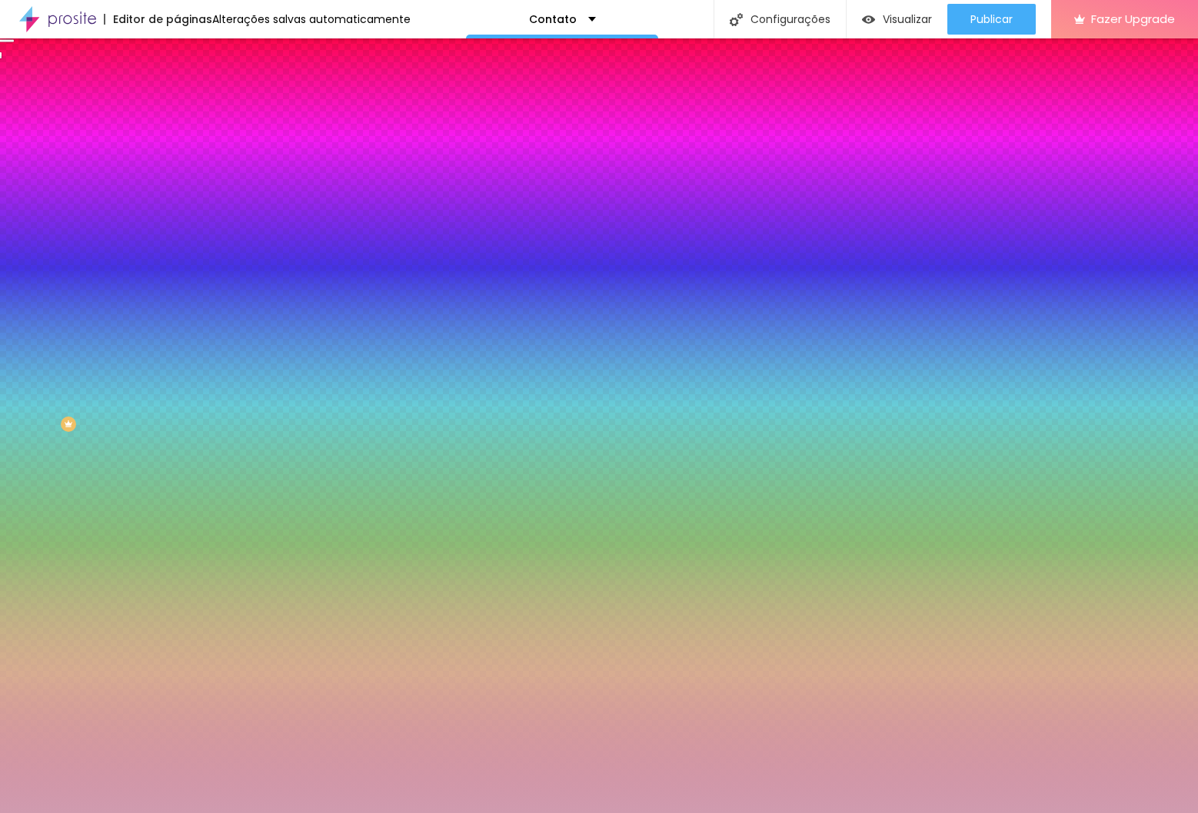
click at [183, 204] on icon "button" at bounding box center [188, 199] width 11 height 11
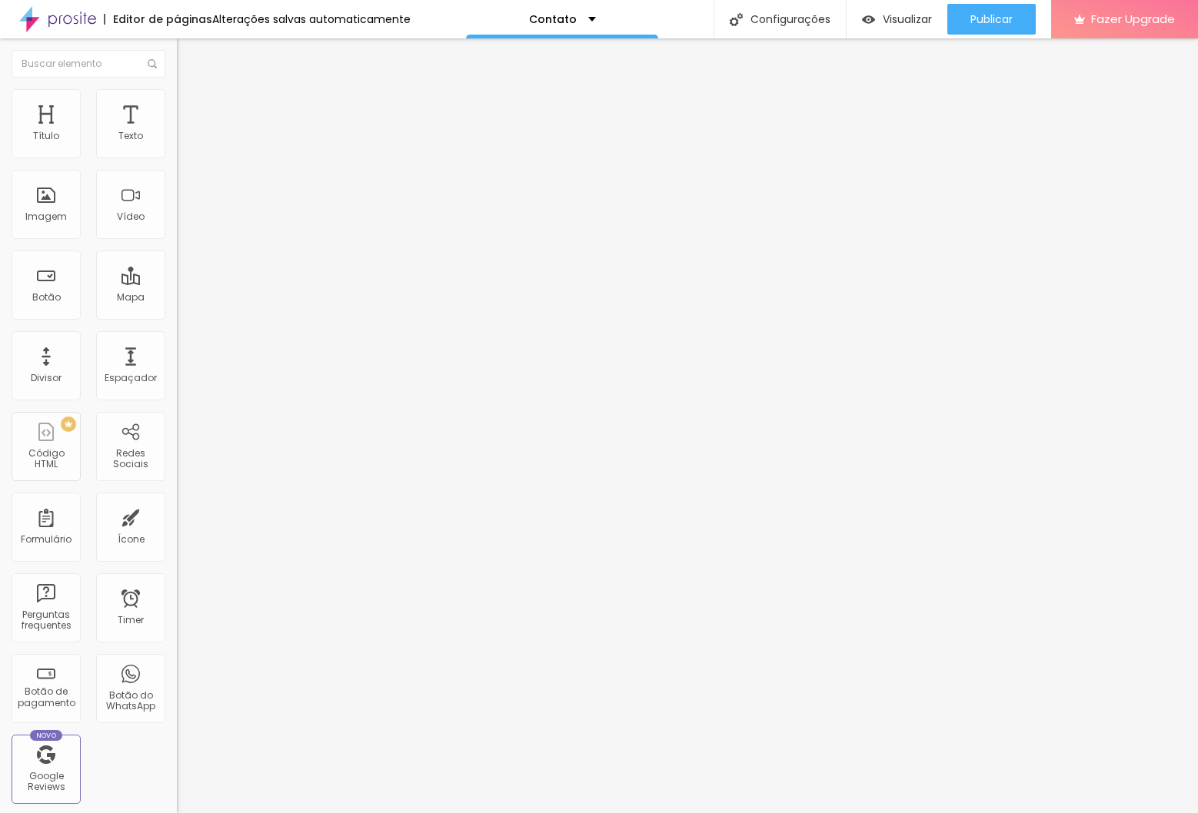
click at [191, 106] on span "Estilo" at bounding box center [203, 99] width 24 height 13
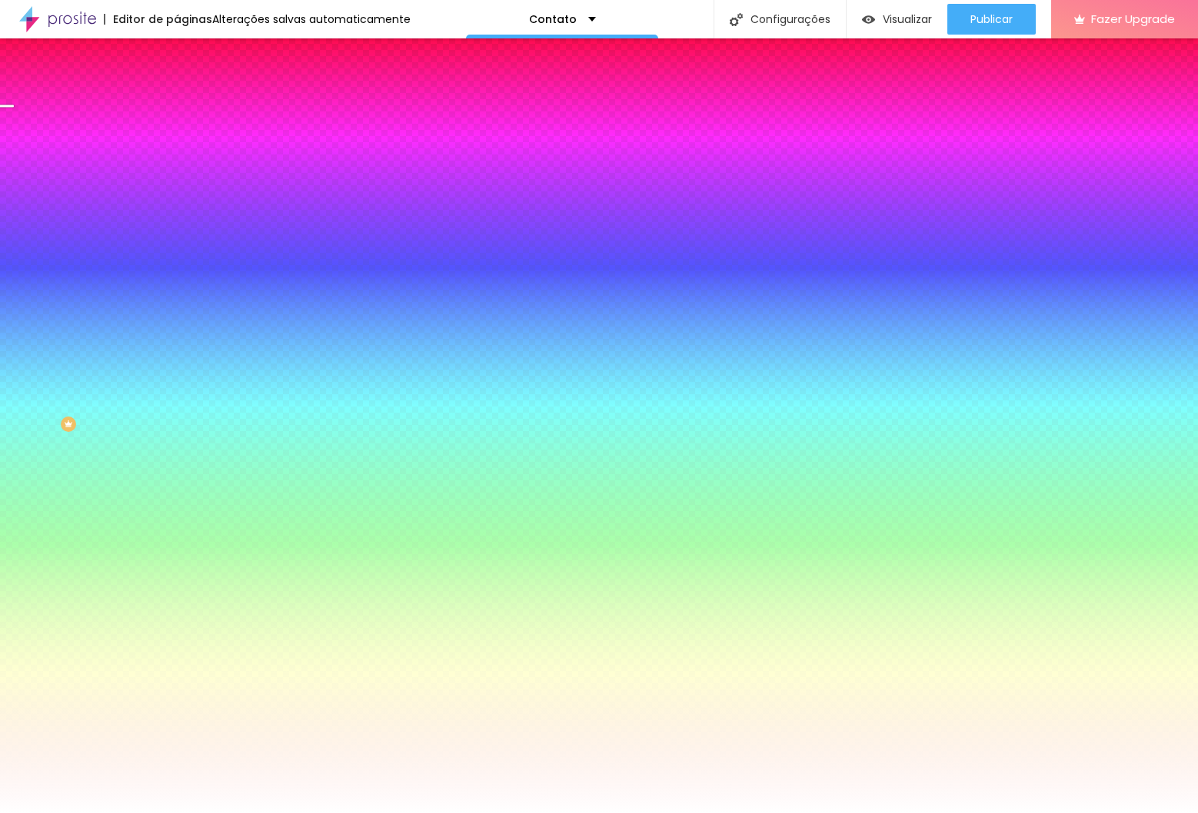
click at [185, 166] on icon "button" at bounding box center [188, 163] width 6 height 6
paste input "5D09BA"
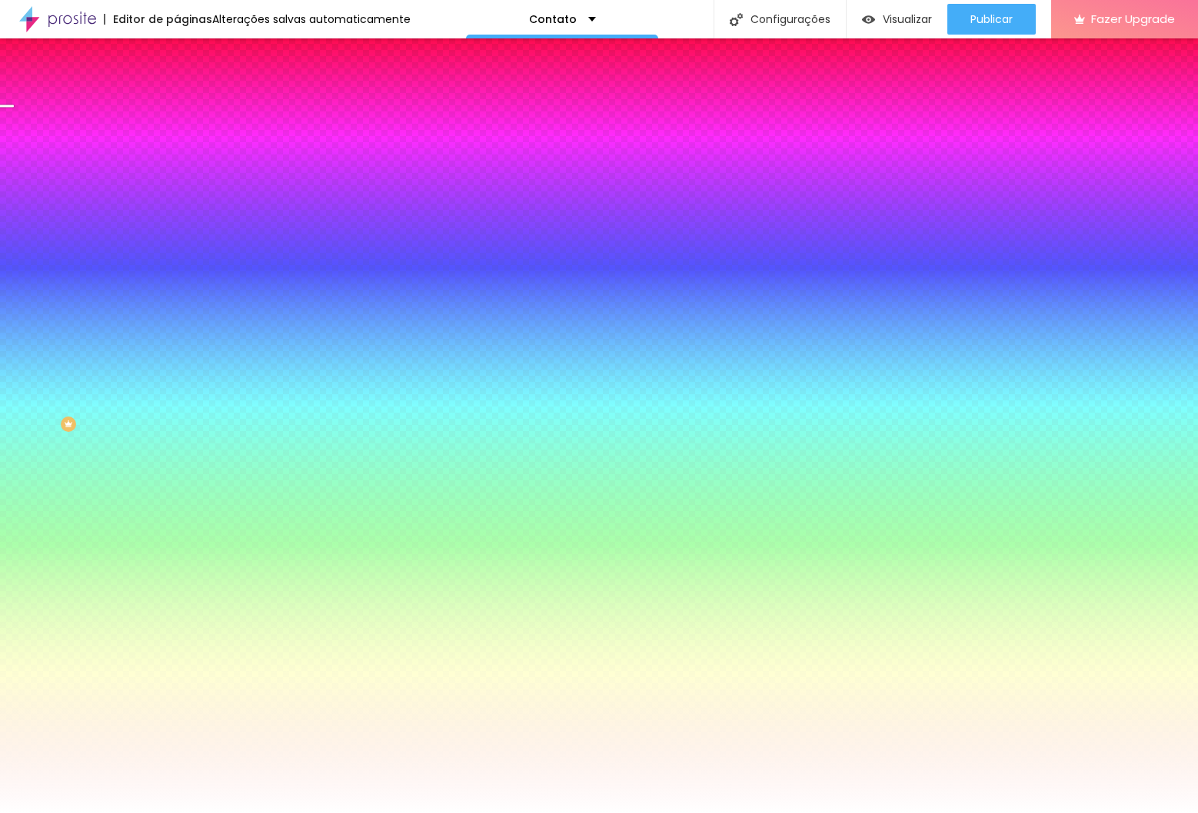
type input "#5D09BA"
click at [510, 813] on div at bounding box center [599, 813] width 1198 height 0
click at [177, 172] on button "button" at bounding box center [188, 164] width 22 height 16
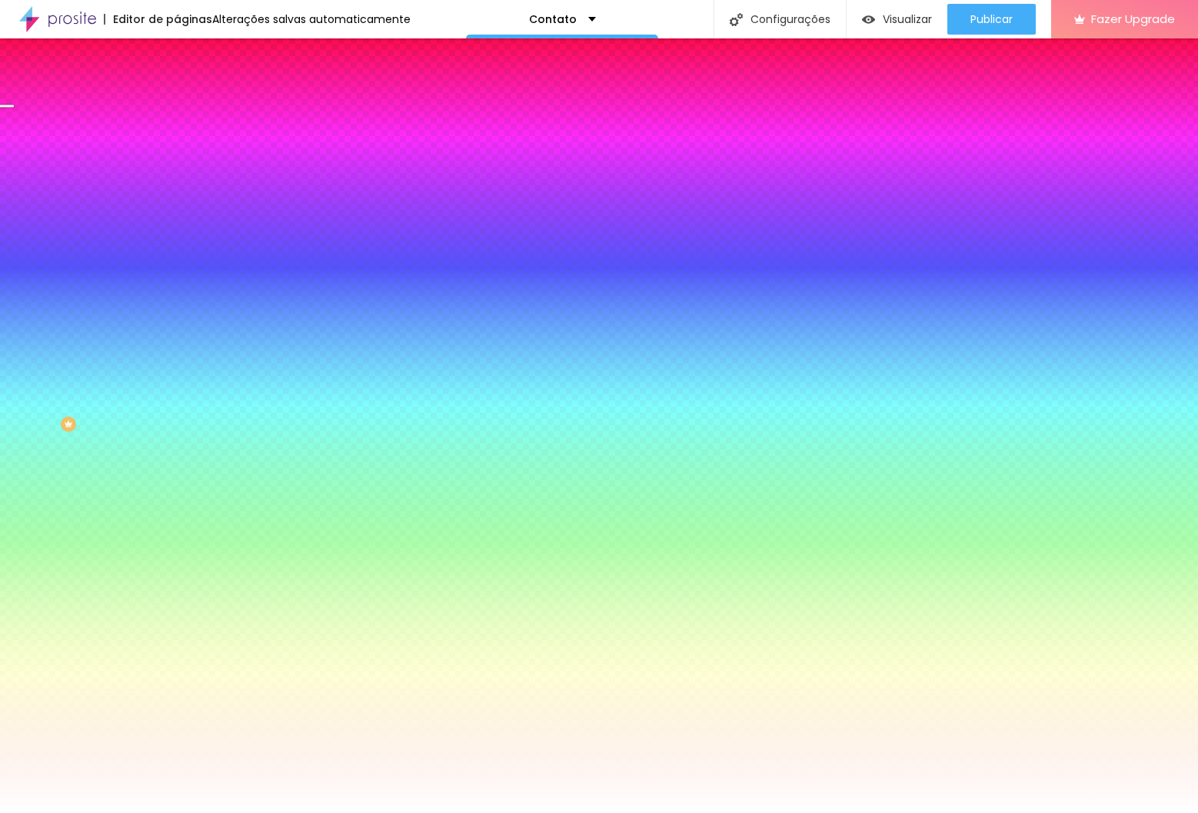
paste input "14B41"
type input "#514B41"
click at [44, 813] on div at bounding box center [599, 813] width 1198 height 0
click at [177, 303] on div at bounding box center [265, 303] width 177 height 0
click at [177, 314] on div "Cor de fundo Voltar ao padrão #FFFFFF" at bounding box center [265, 297] width 177 height 42
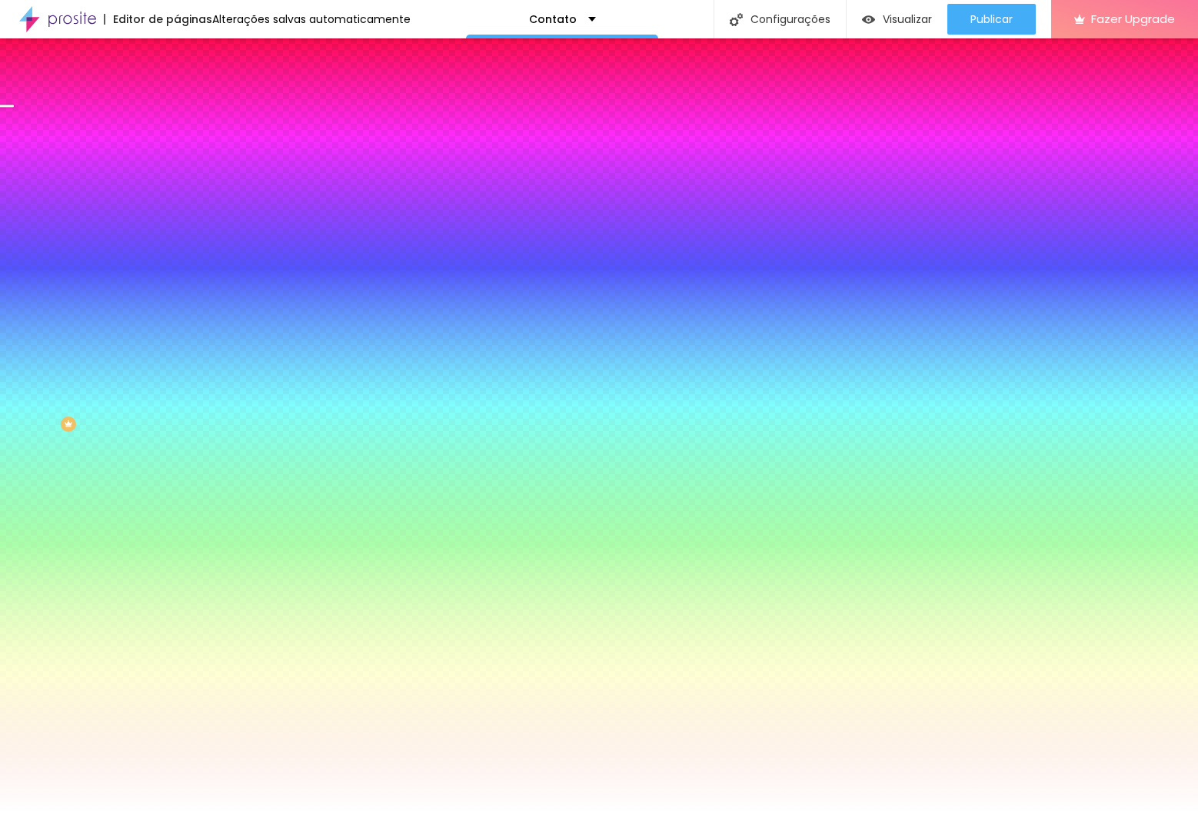
click at [183, 356] on icon "button" at bounding box center [187, 351] width 9 height 9
paste input "514B41"
type input "#514B41"
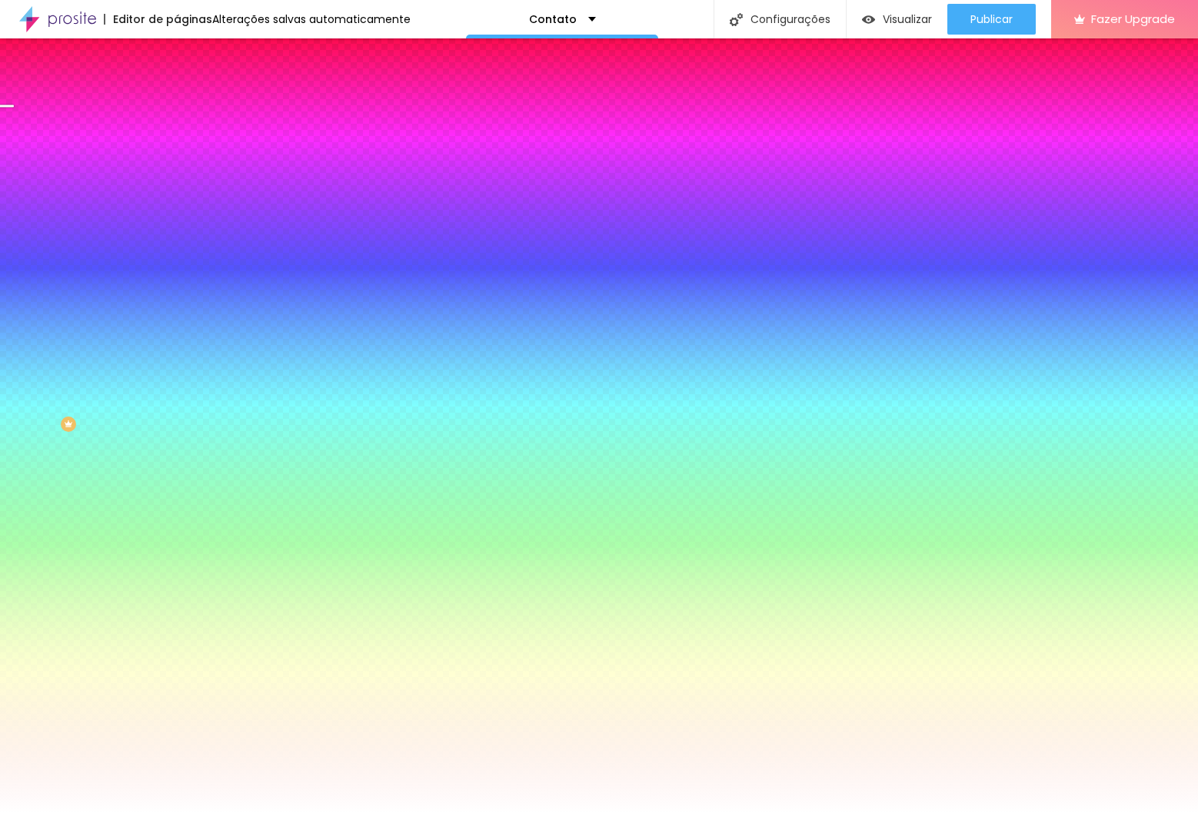
click at [33, 813] on div at bounding box center [599, 813] width 1198 height 0
click at [177, 507] on button "button" at bounding box center [188, 499] width 22 height 16
paste input "514B41"
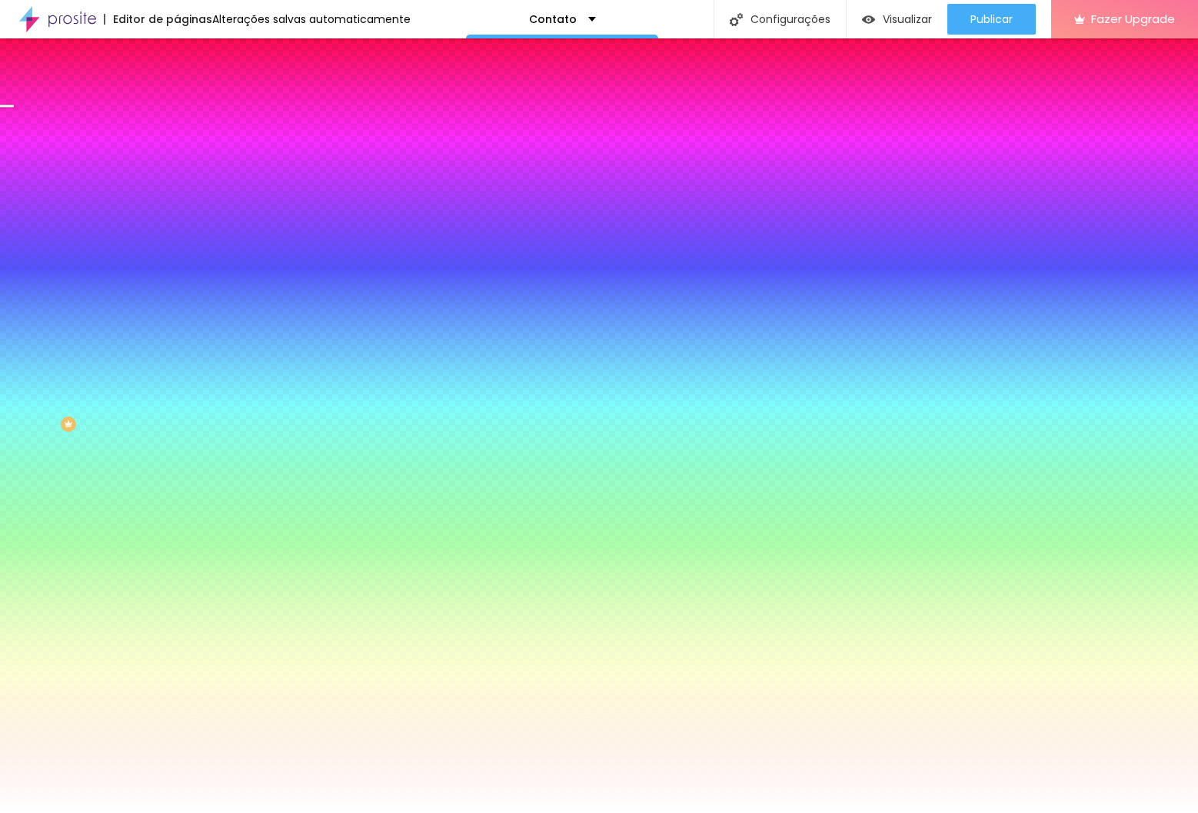
type input "#514B41"
click at [65, 813] on div at bounding box center [599, 813] width 1198 height 0
click at [185, 397] on icon "button" at bounding box center [188, 394] width 6 height 6
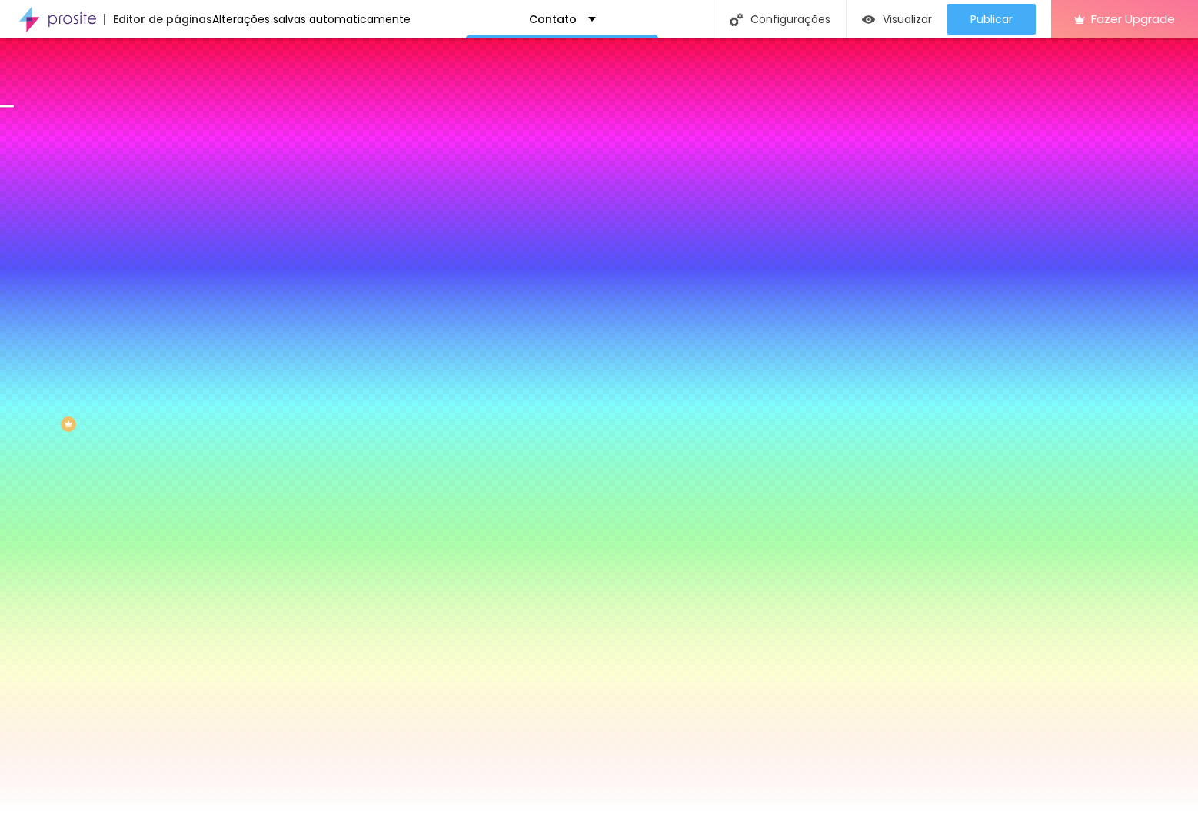
paste input "514B41"
type input "#514B41"
type input "29"
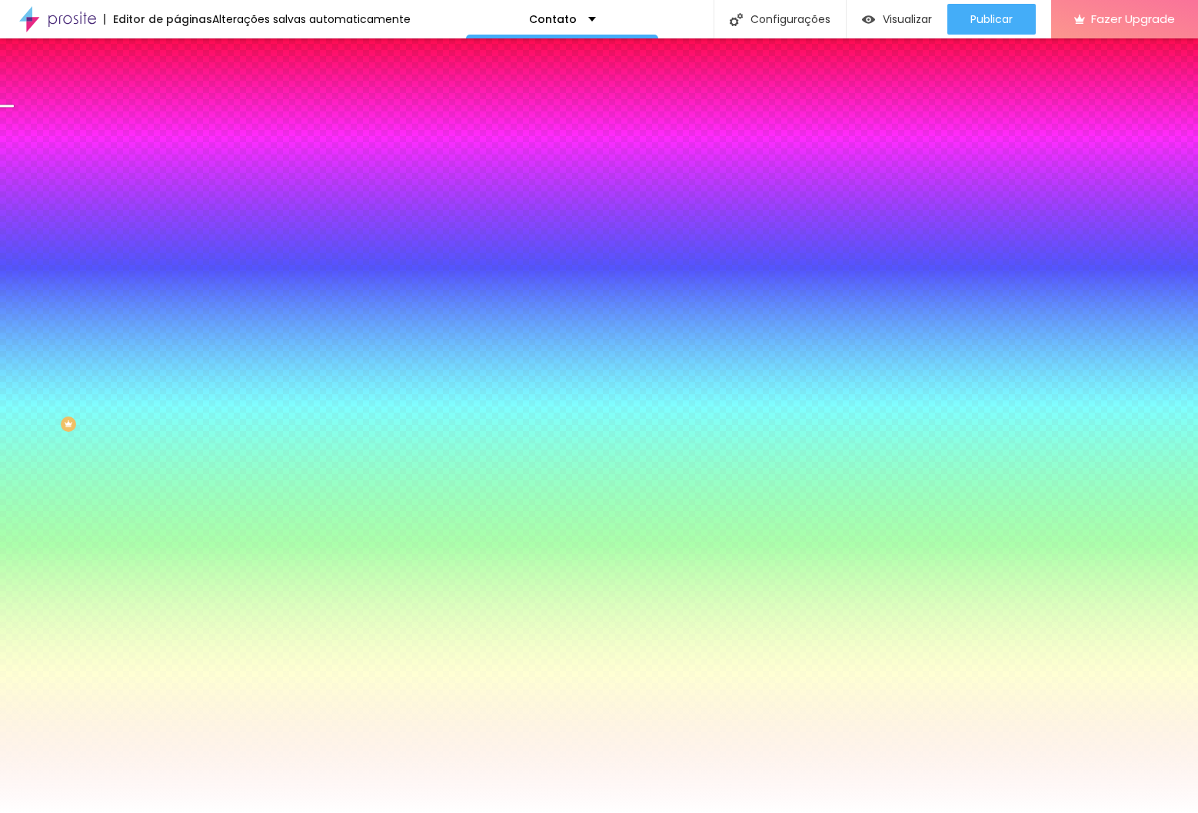
type input "29"
type input "28"
type input "26"
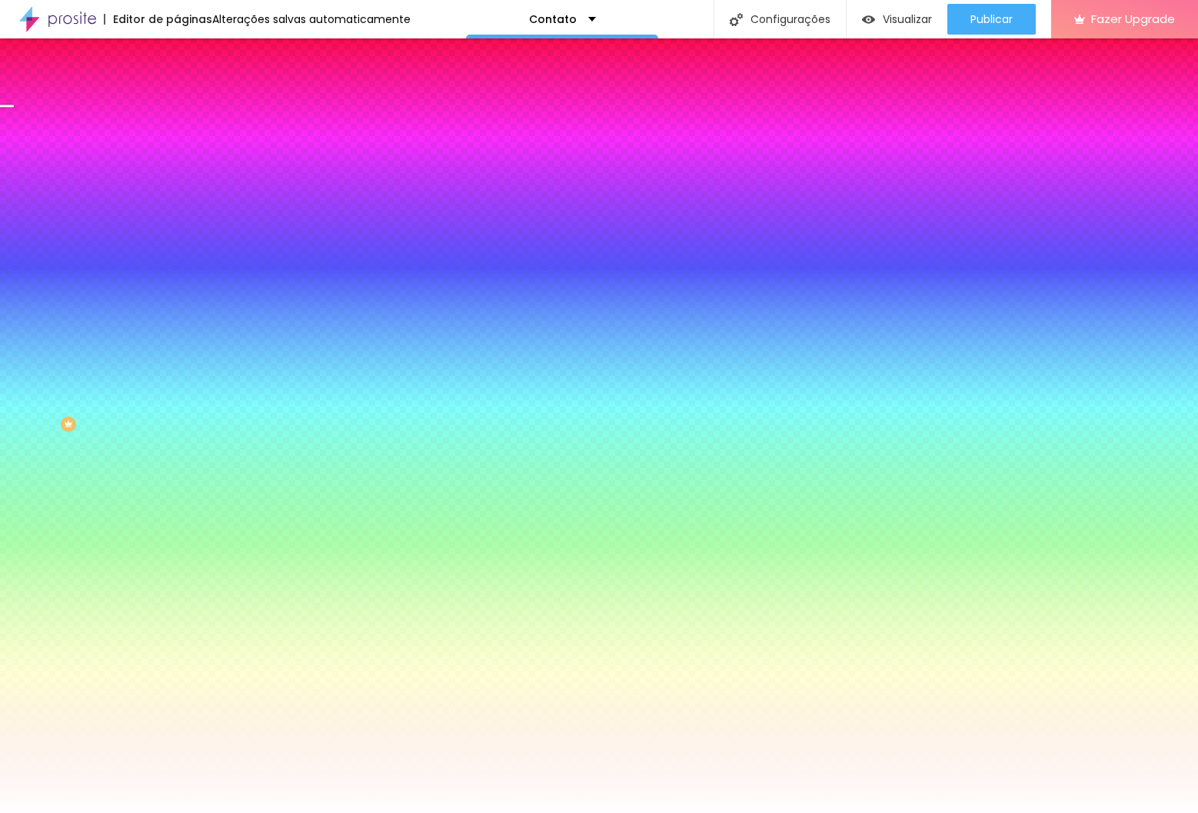
type input "23"
type input "21"
type input "20"
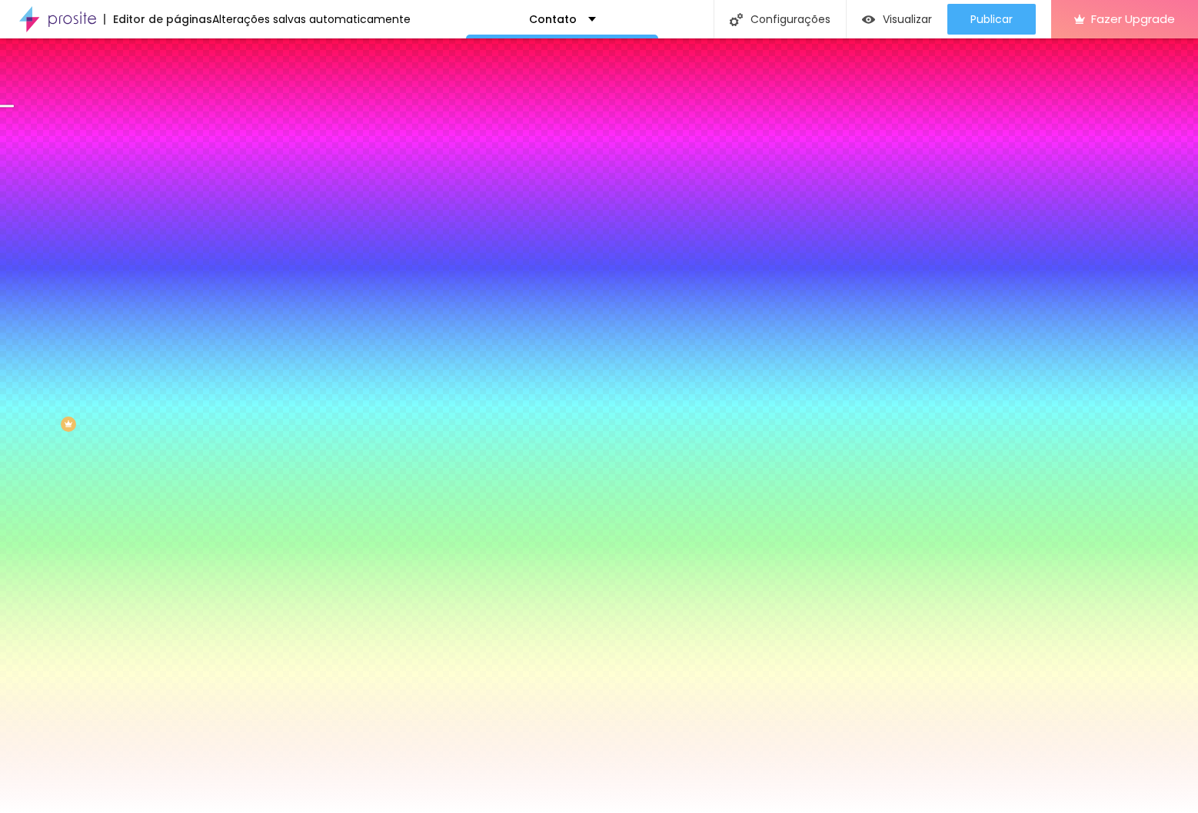
type input "20"
type input "19"
type input "17"
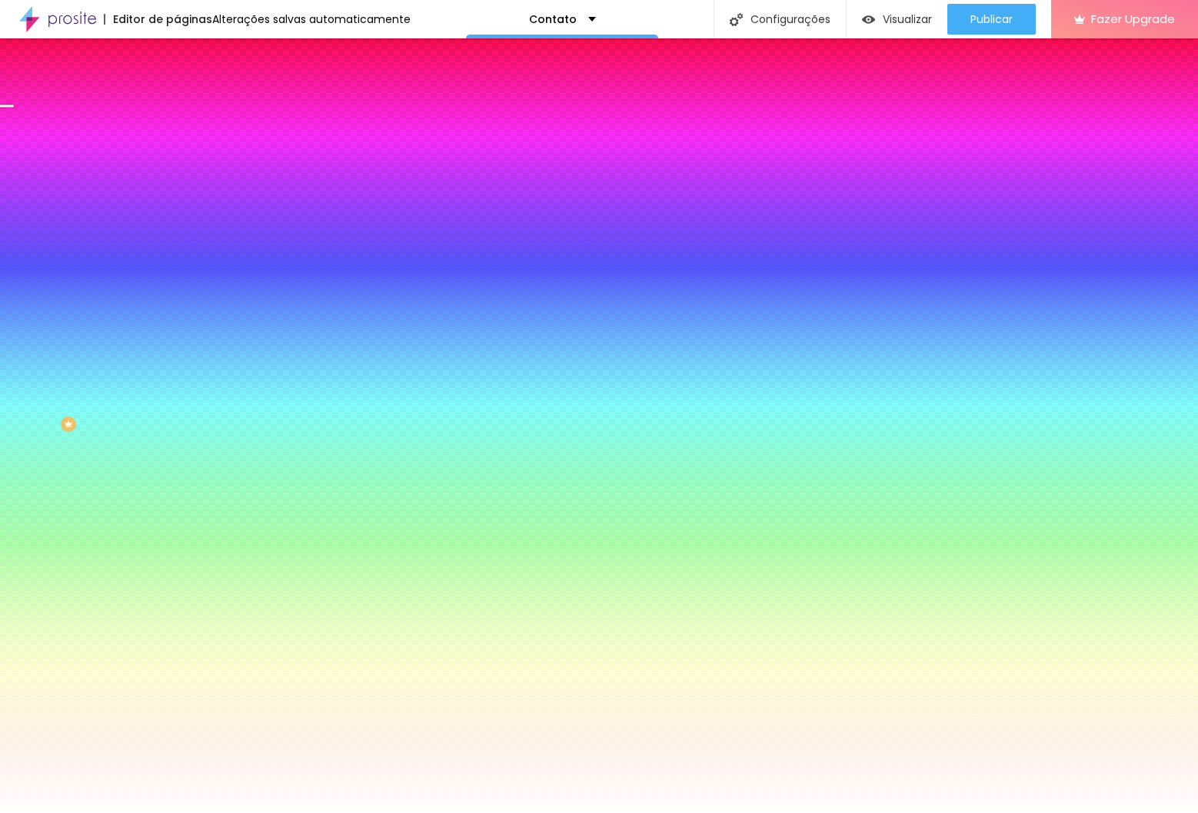
type input "16"
type input "15"
type input "16"
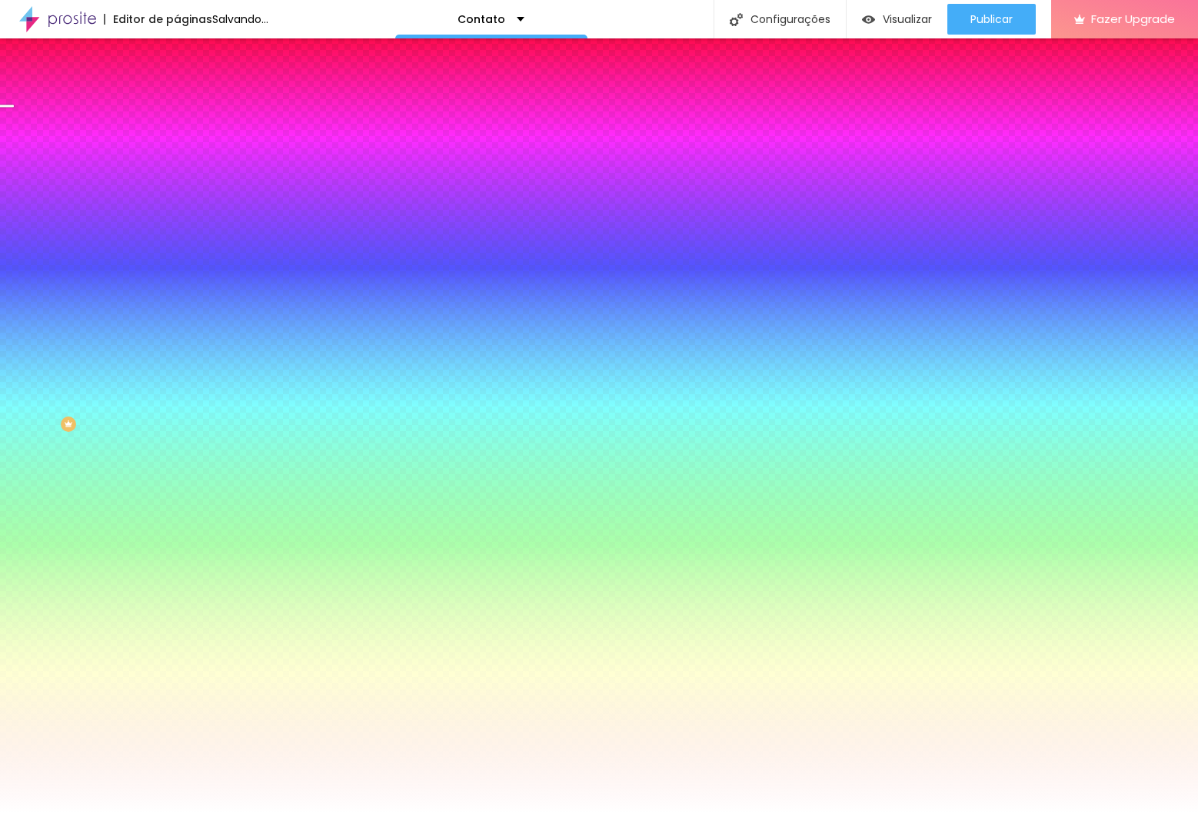
type input "16"
type input "17"
type input "18"
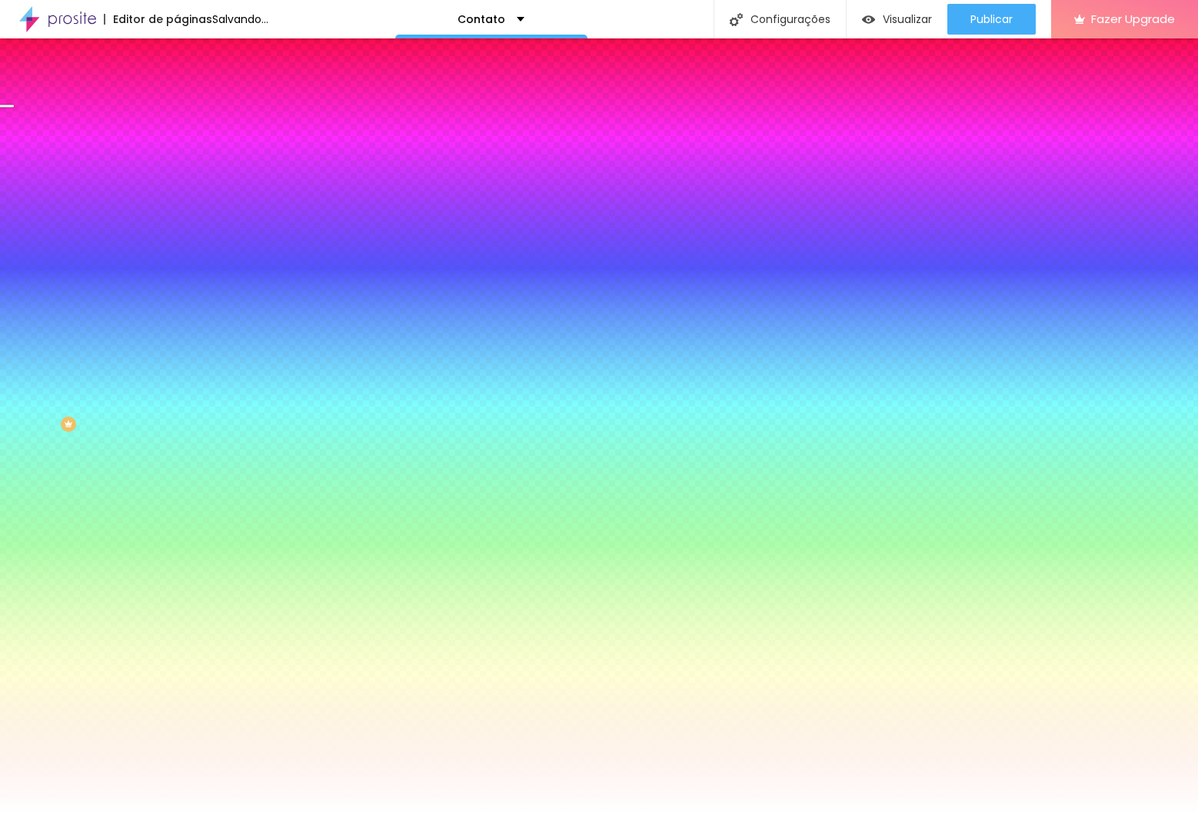
type input "19"
drag, startPoint x: 341, startPoint y: 462, endPoint x: 275, endPoint y: 461, distance: 66.1
type input "19"
type input "0"
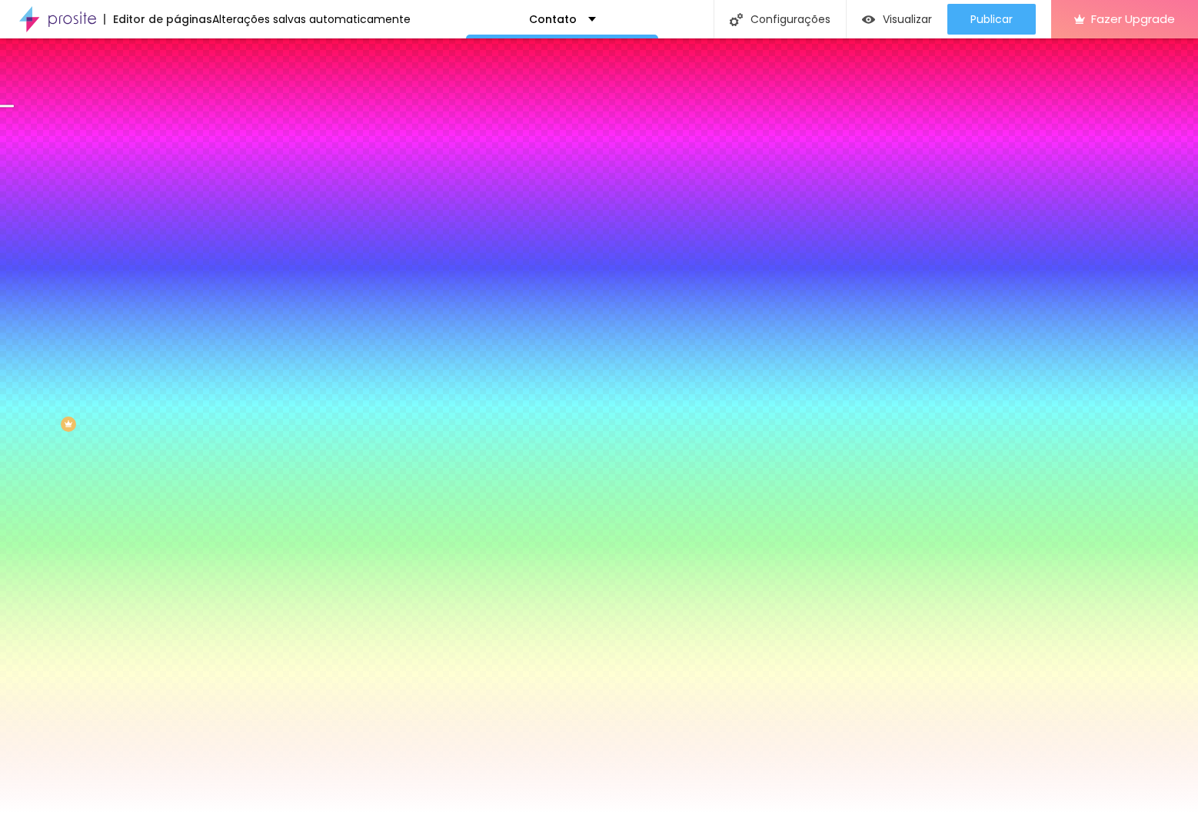
type input "0"
type input "1"
type input "0"
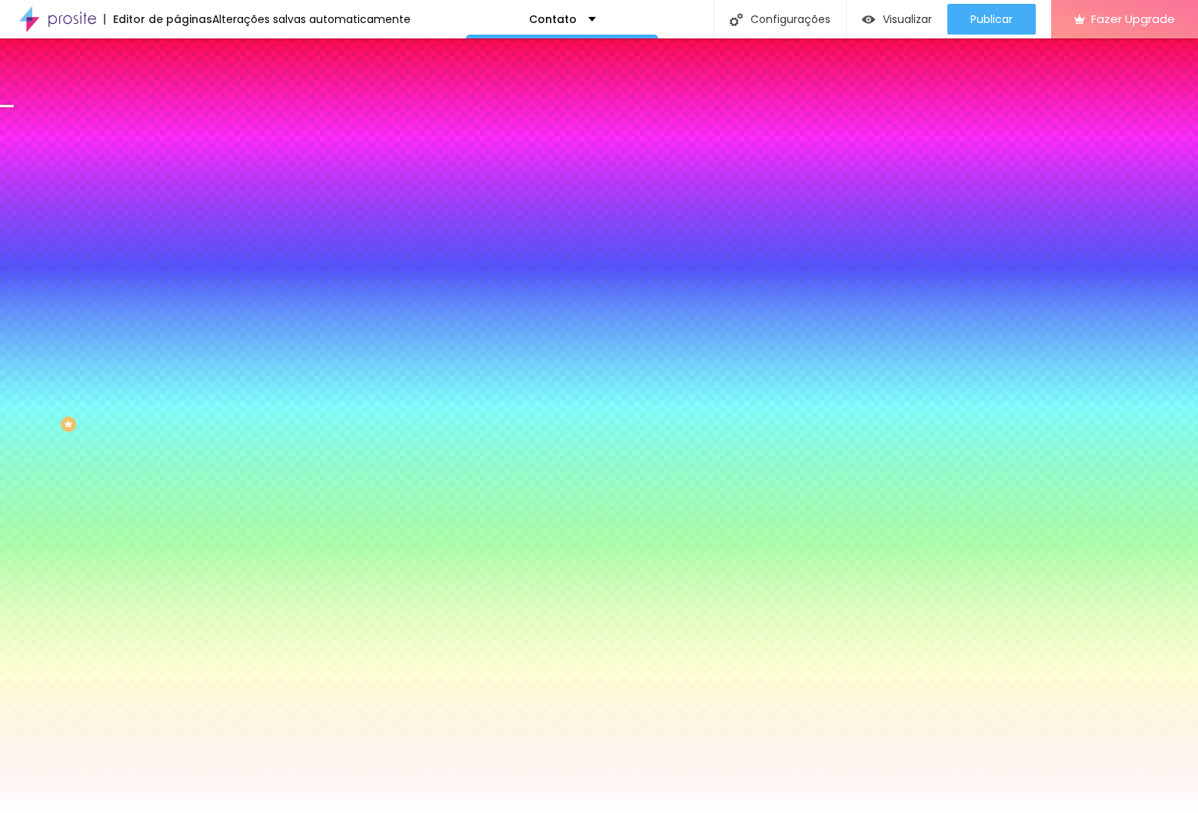
type input "1"
type input "0"
type input "1"
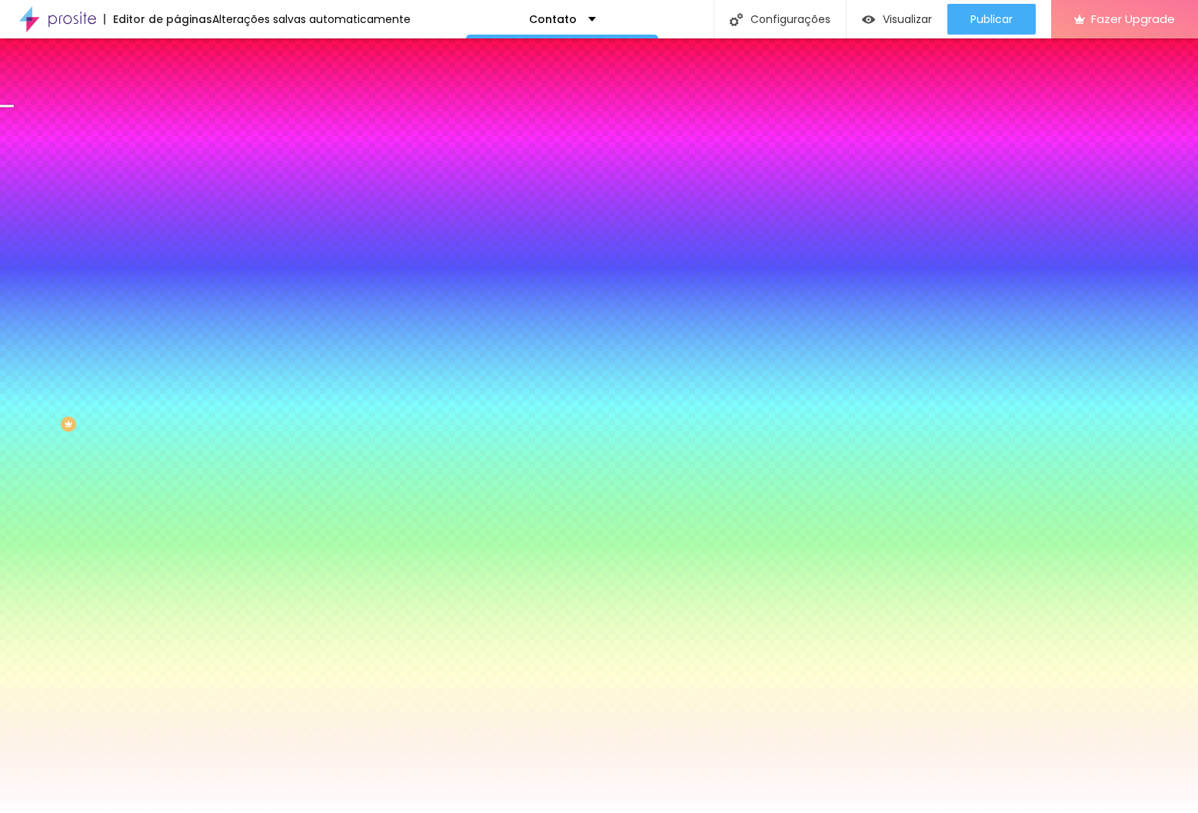
type input "1"
type input "0"
type input "1"
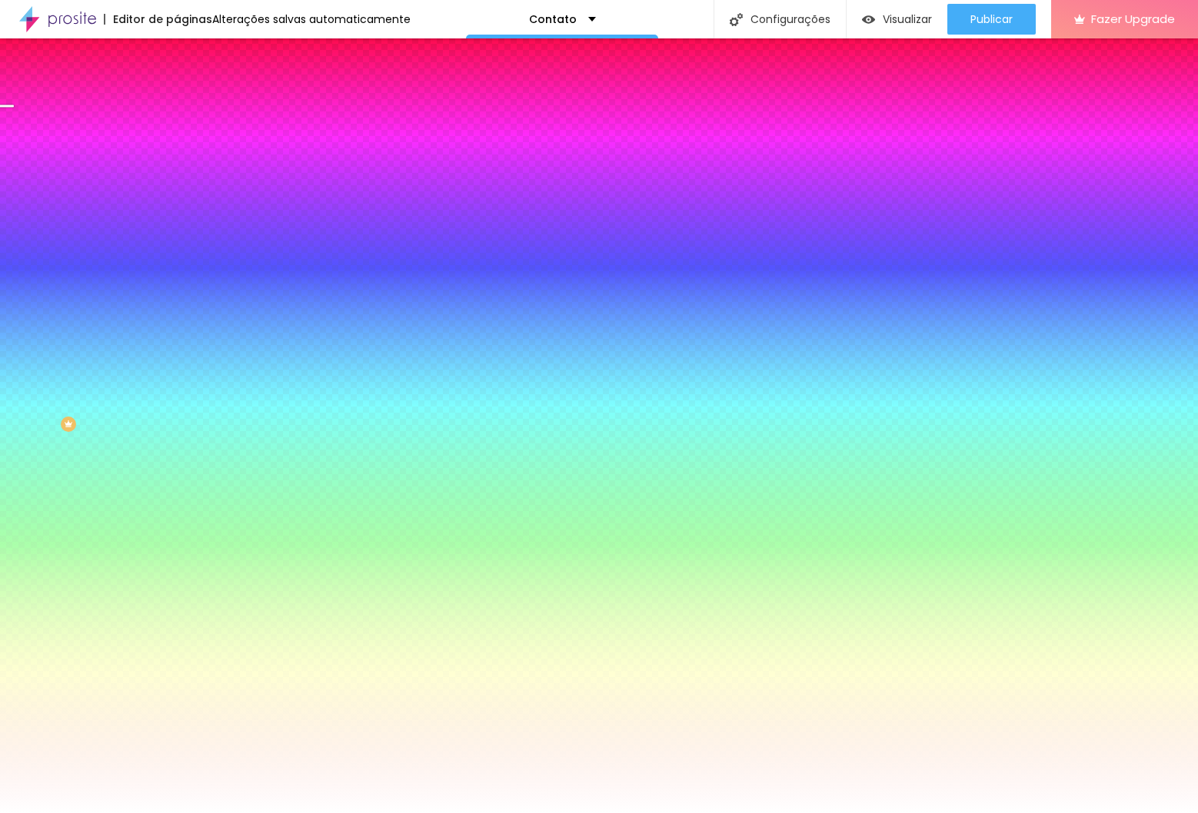
type input "2"
type input "3"
type input "2"
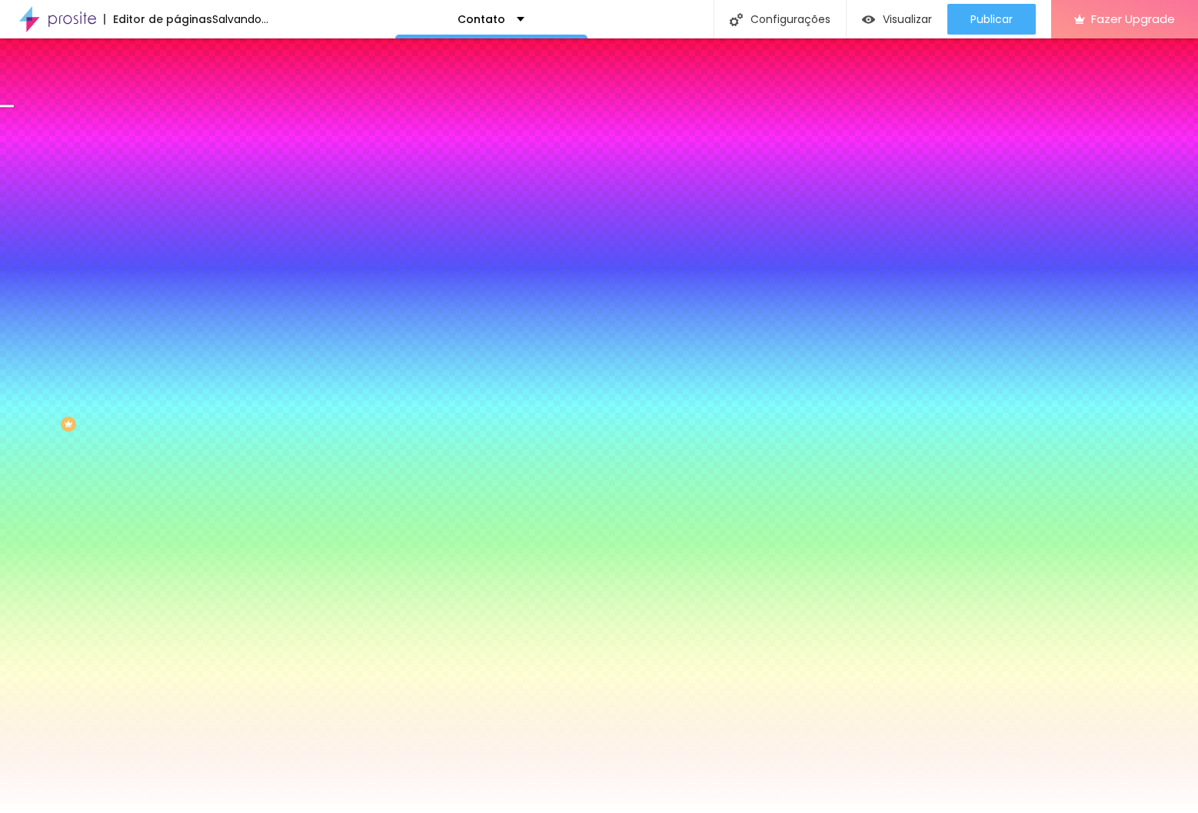
type input "2"
type input "1"
type input "18"
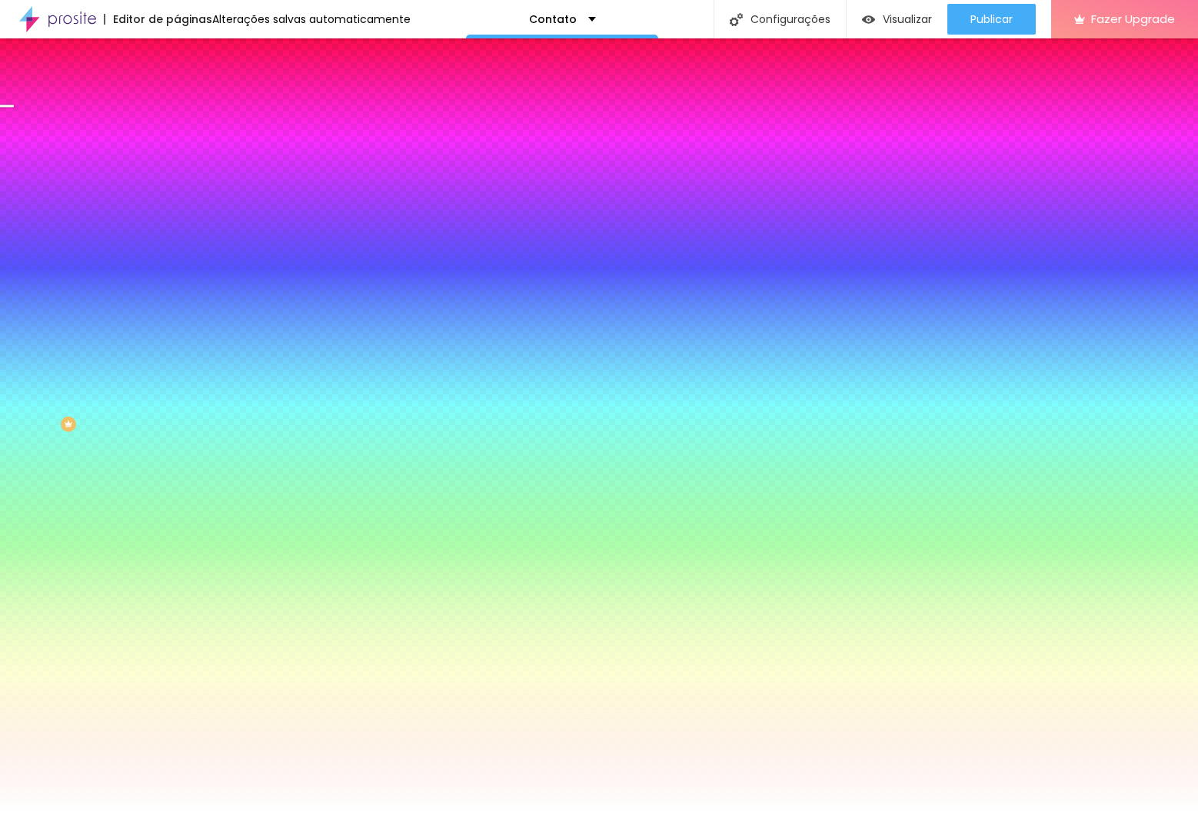
type input "18"
type input "17"
type input "16"
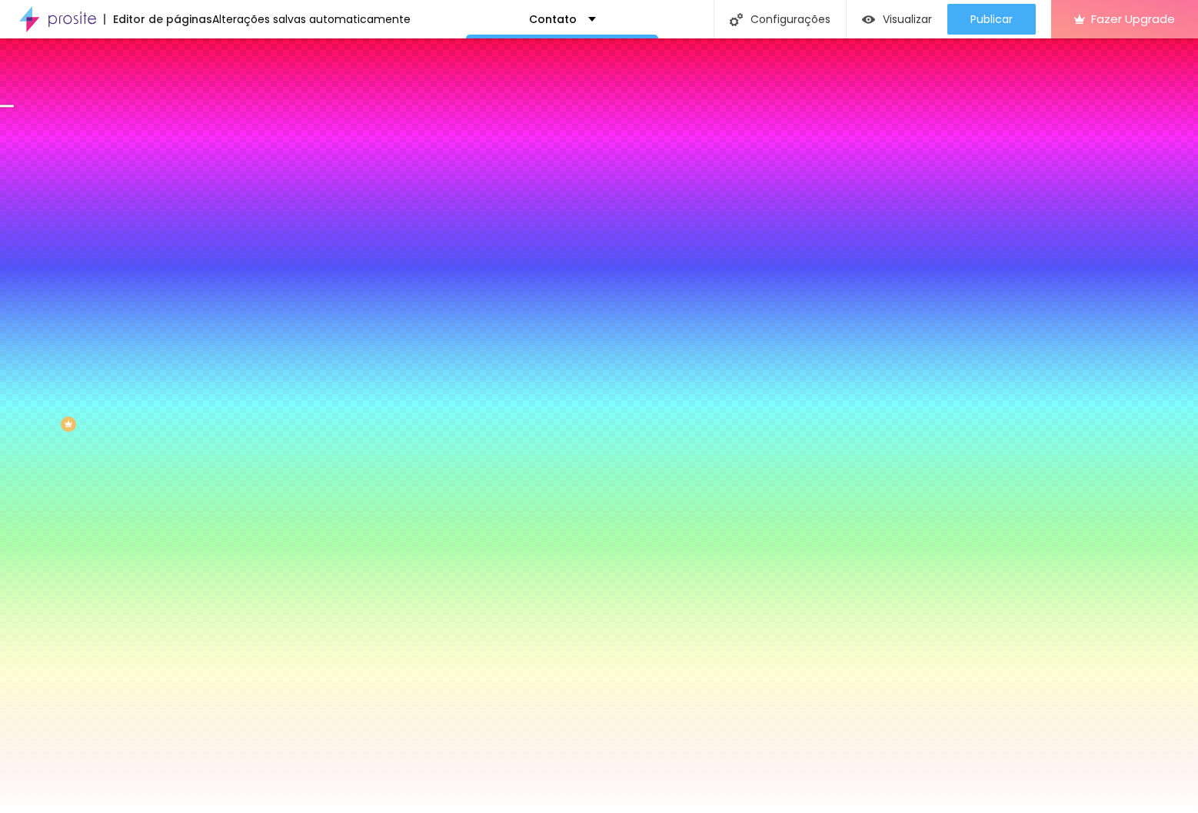
type input "17"
type input "19"
type input "20"
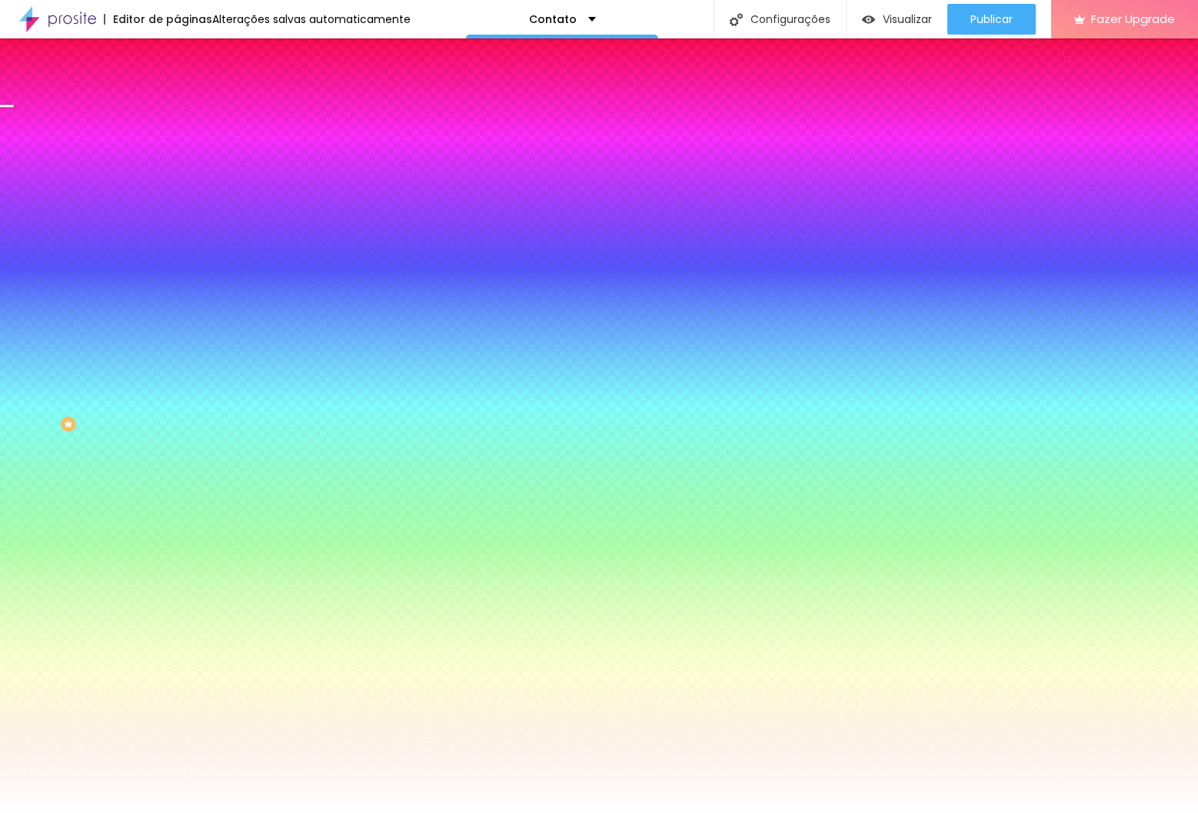
type input "20"
type input "21"
type input "22"
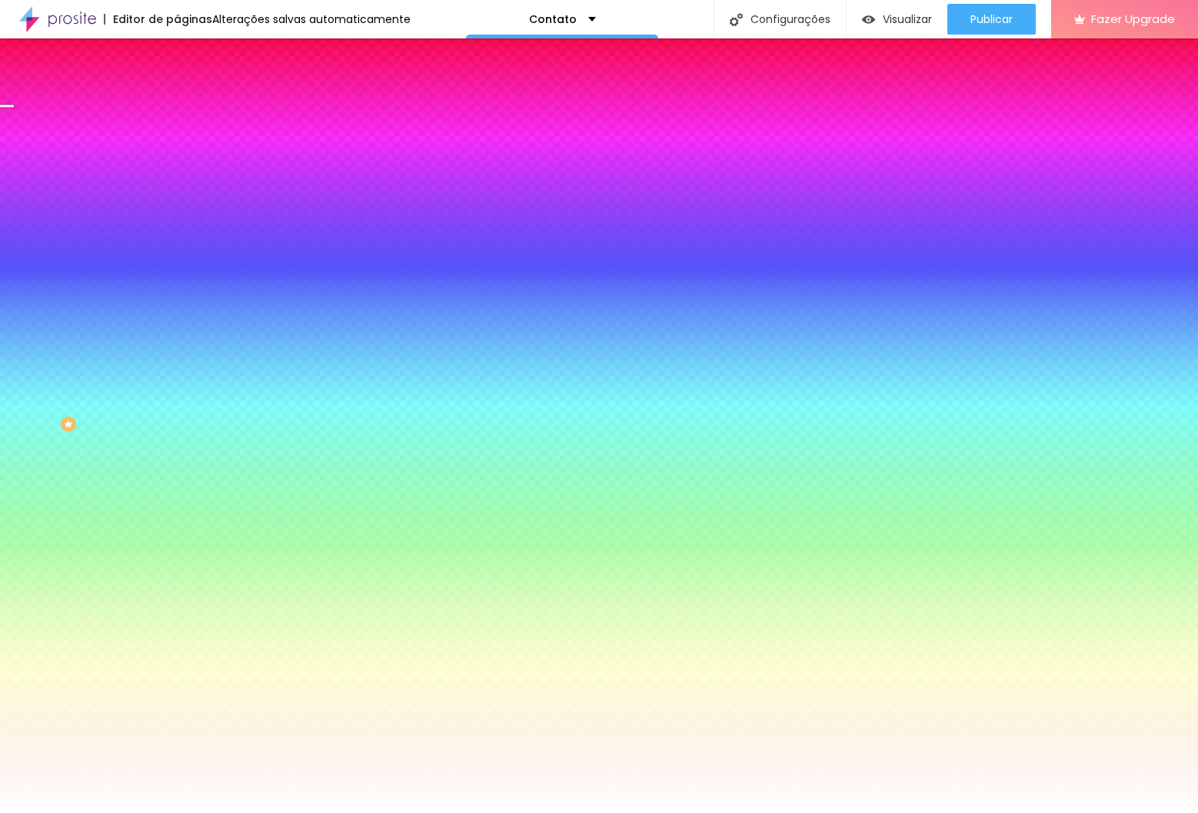
type input "23"
type input "25"
type input "28"
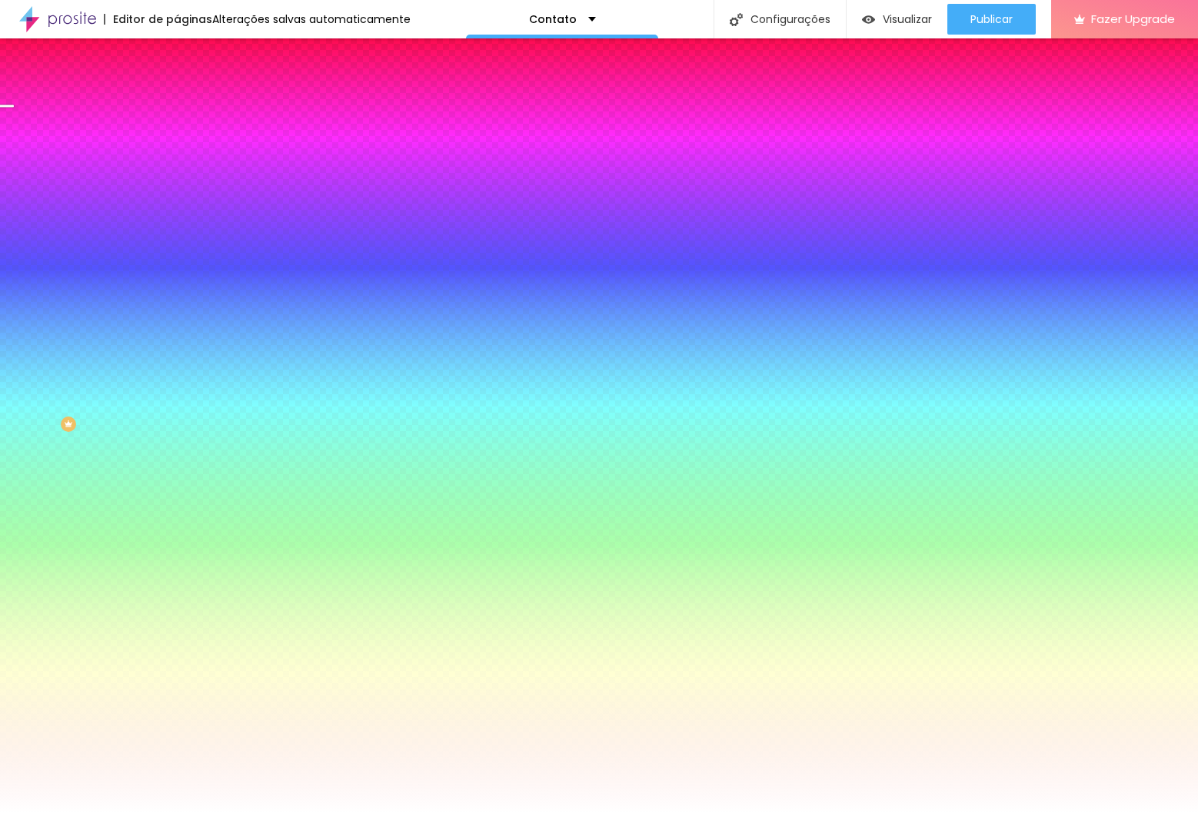
type input "28"
type input "30"
type input "29"
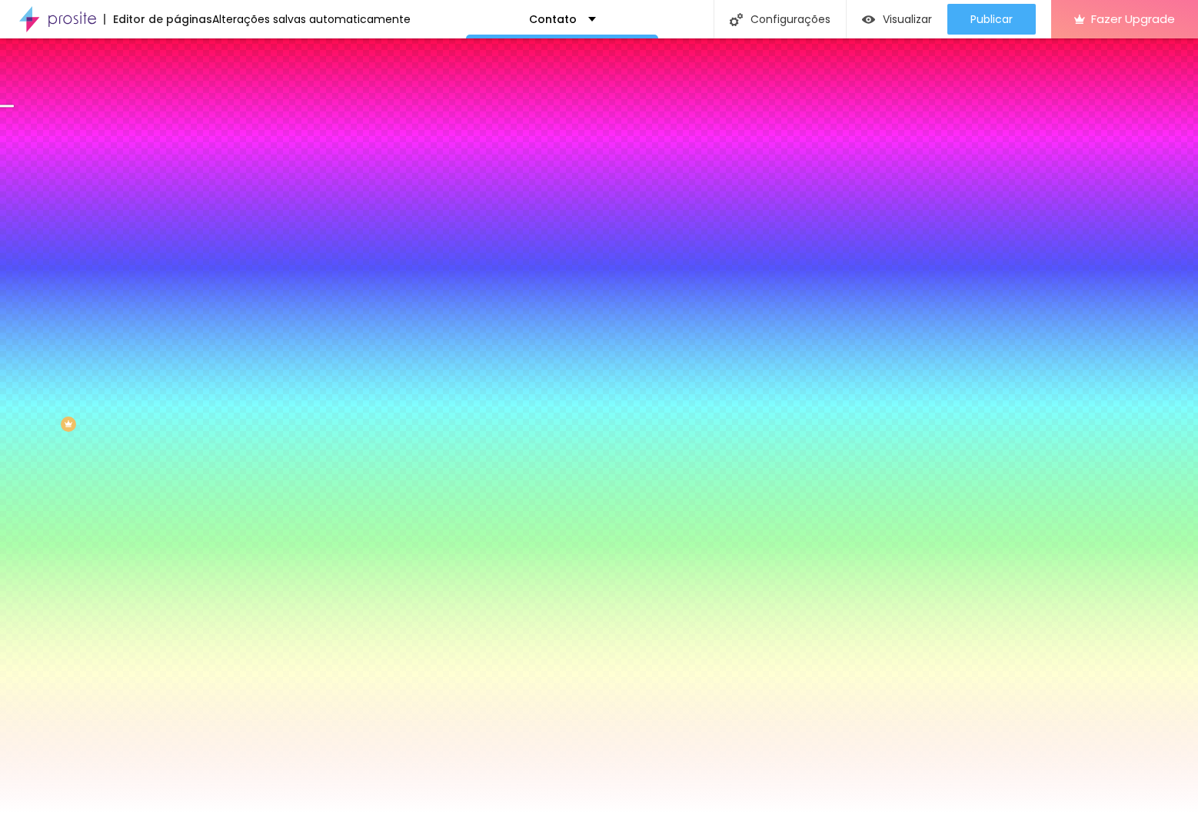
type input "28"
type input "27"
type input "26"
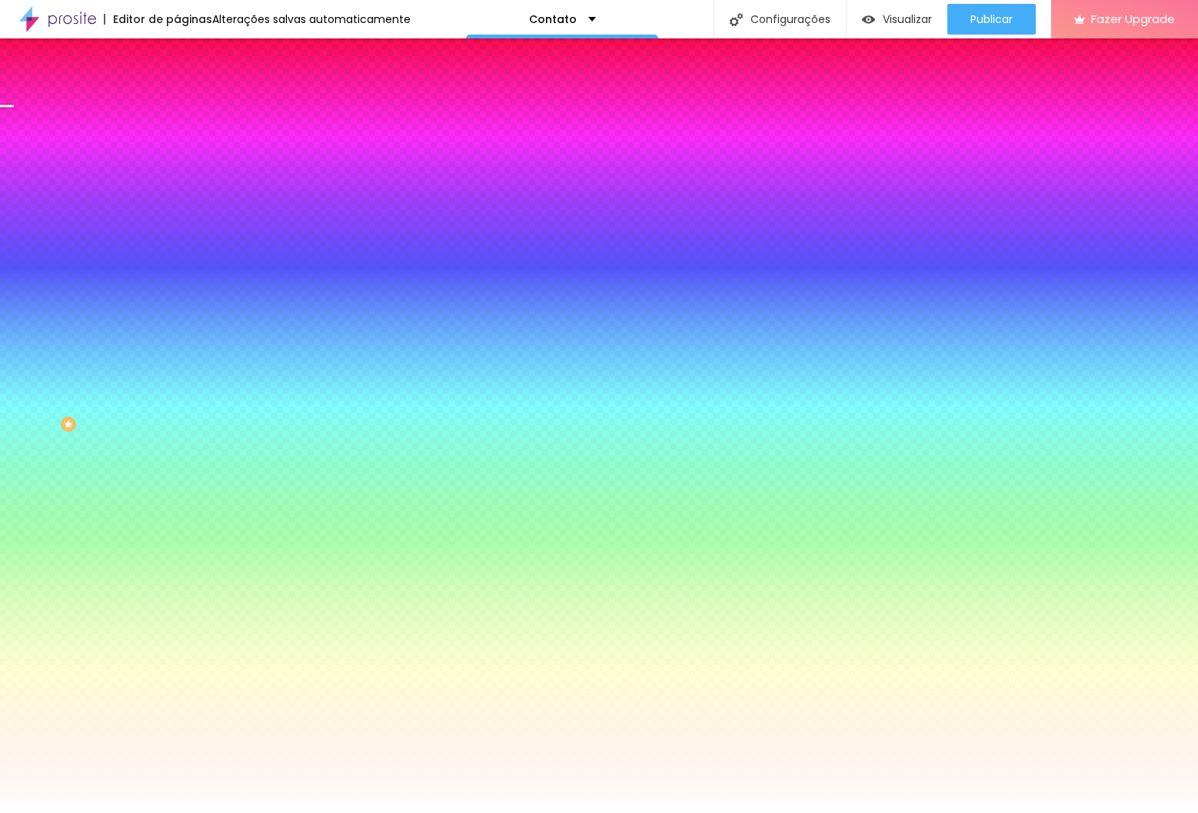
type input "26"
type input "25"
type input "24"
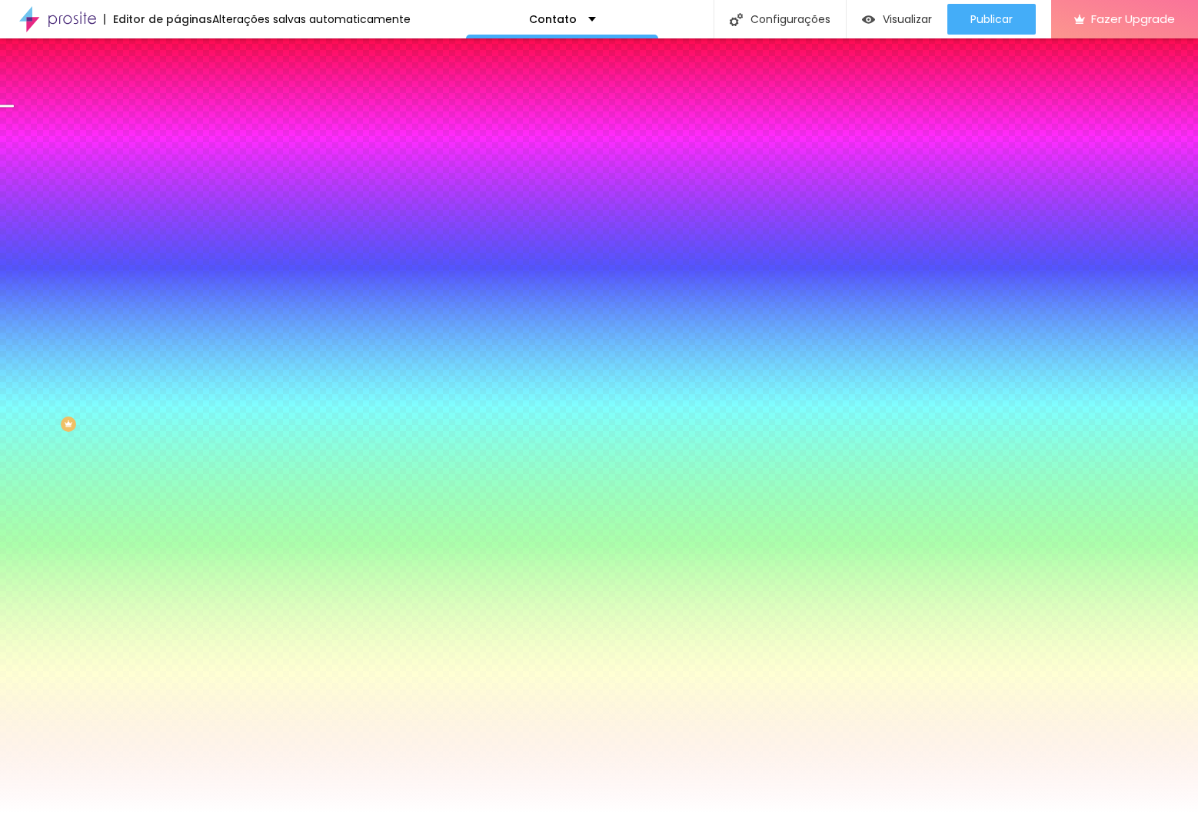
type input "23"
type input "22"
type input "21"
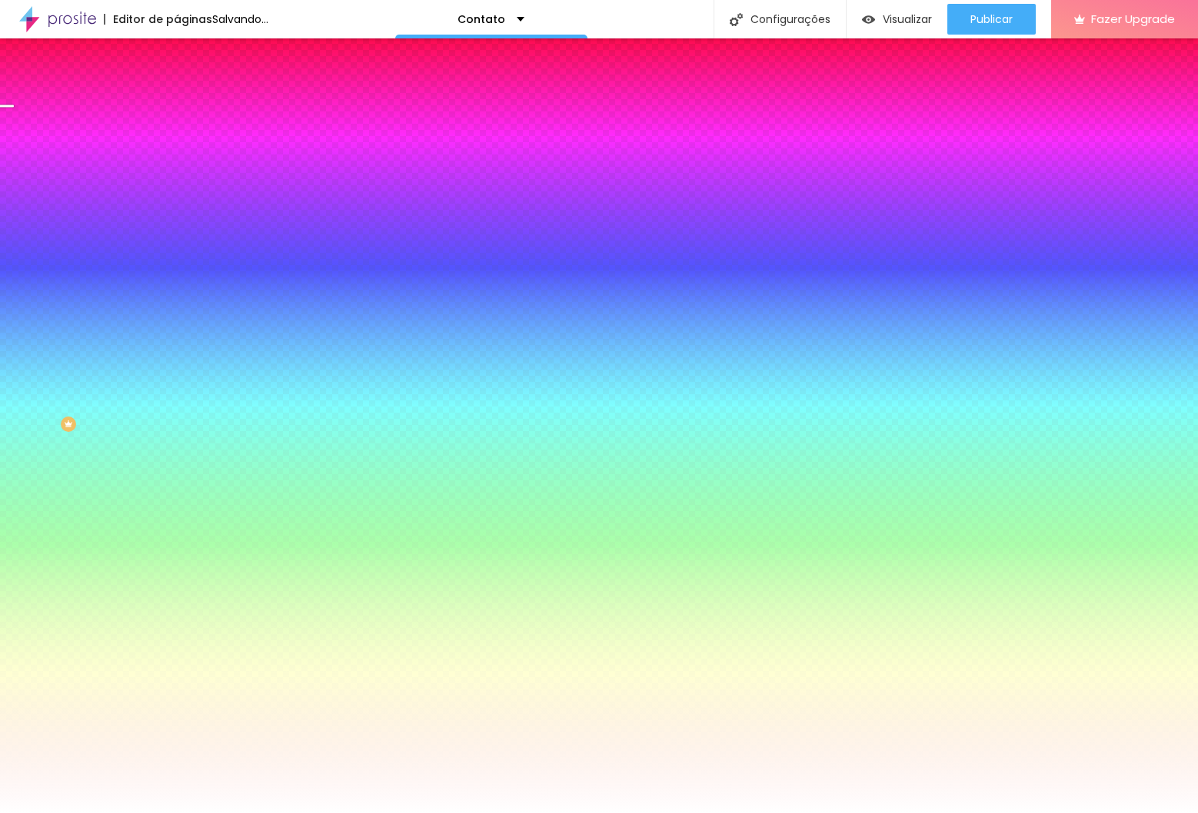
type input "21"
type input "20"
type input "19"
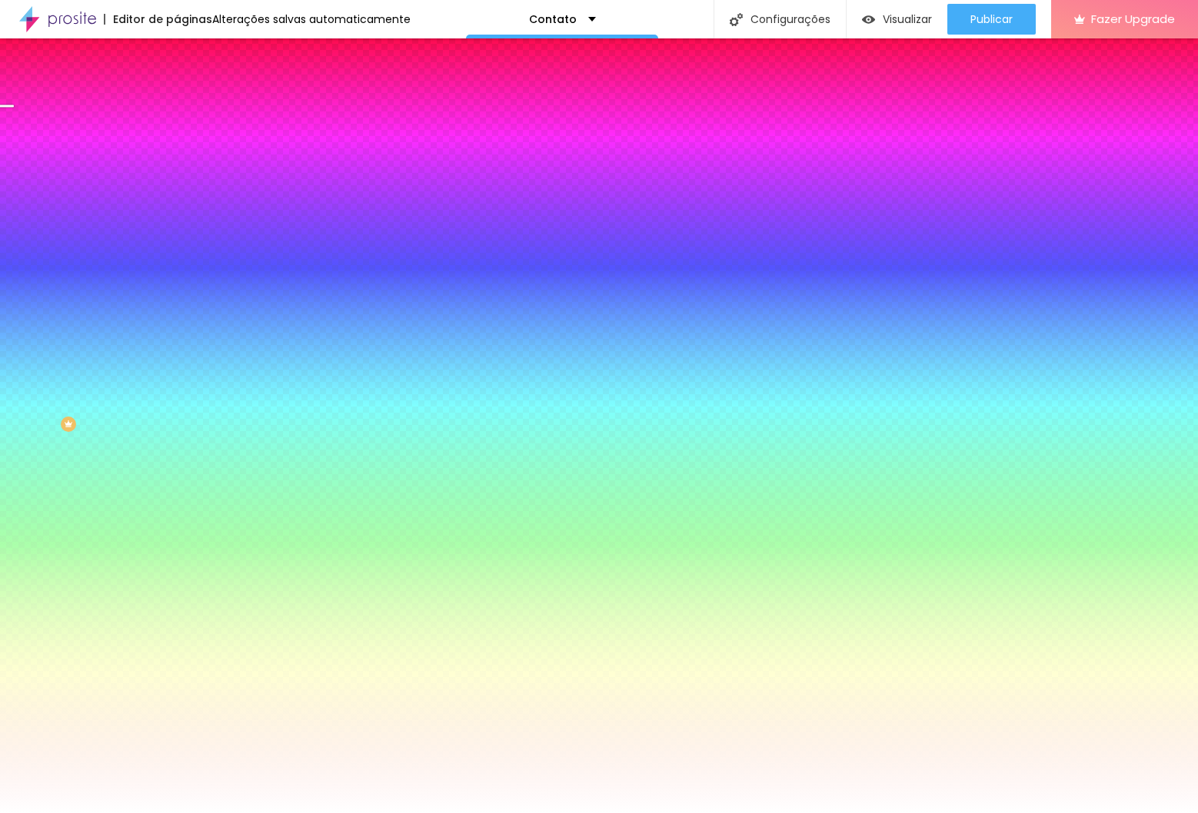
type input "18"
type input "17"
type input "18"
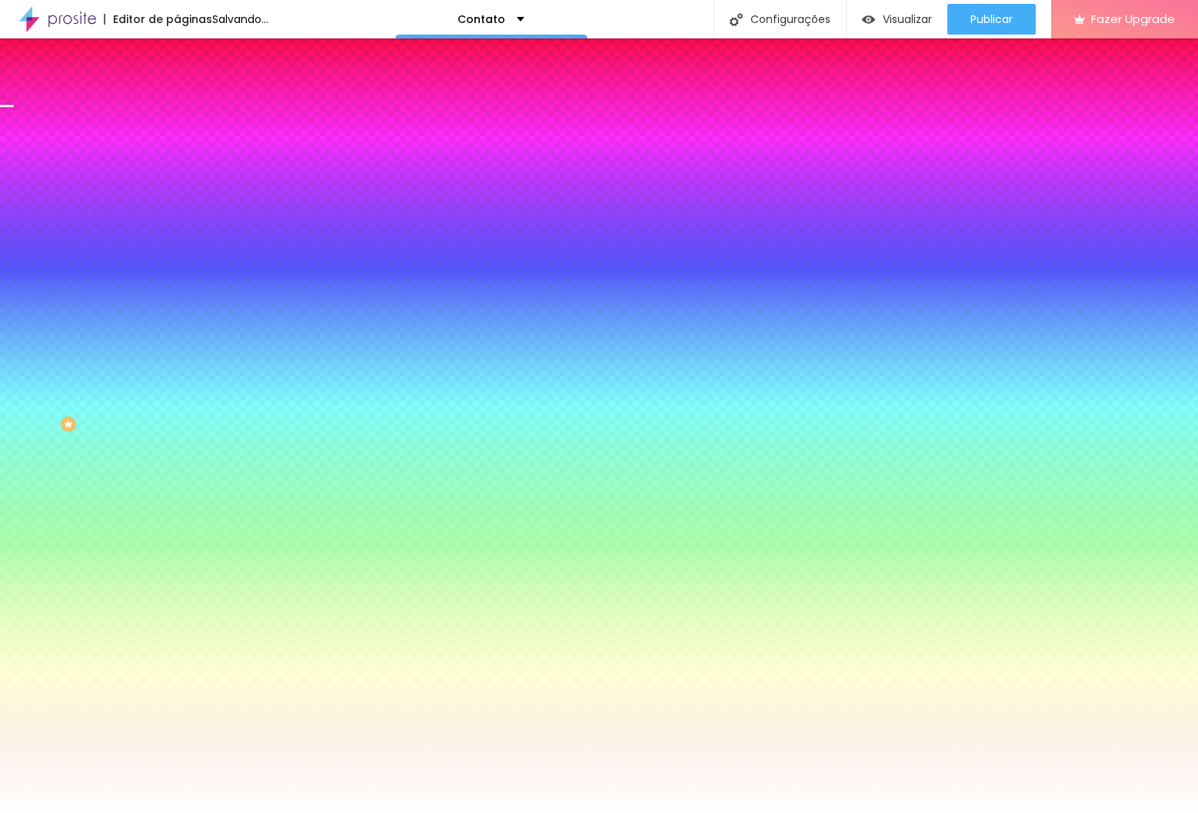
type input "18"
drag, startPoint x: 28, startPoint y: 590, endPoint x: 7, endPoint y: 590, distance: 20.8
click at [28, 813] on div at bounding box center [599, 813] width 1198 height 0
click at [177, 449] on button "button" at bounding box center [188, 447] width 22 height 16
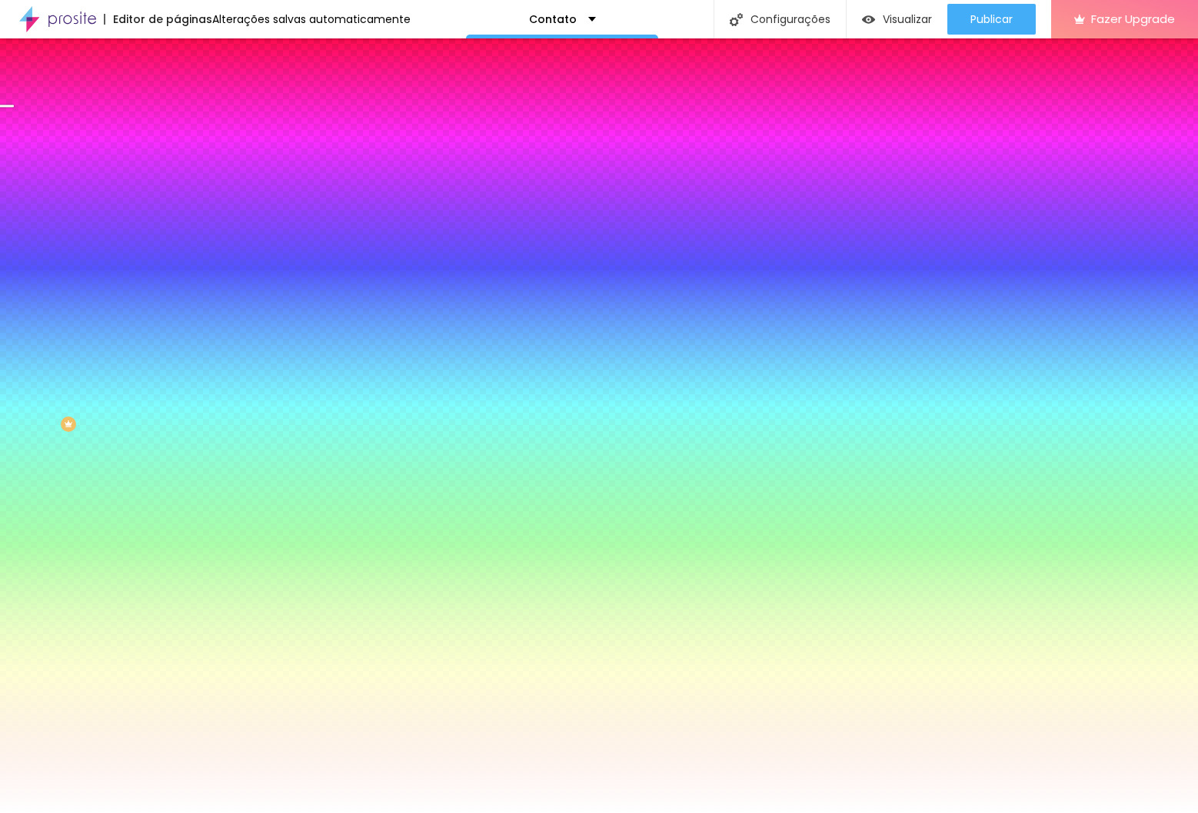
paste input "514B41"
type input "#514B41"
click at [201, 813] on div at bounding box center [599, 813] width 1198 height 0
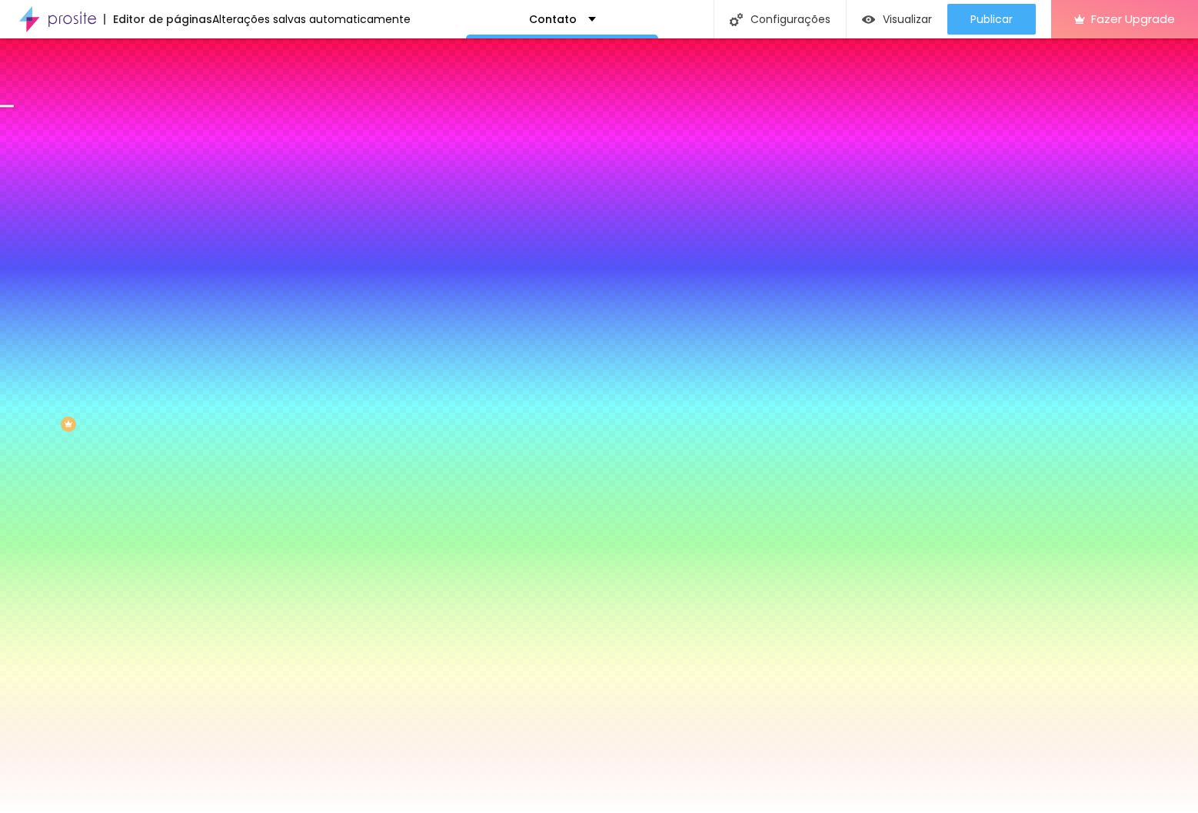
click at [177, 214] on button "button" at bounding box center [188, 206] width 22 height 16
paste input "514B41"
type input "#514B41"
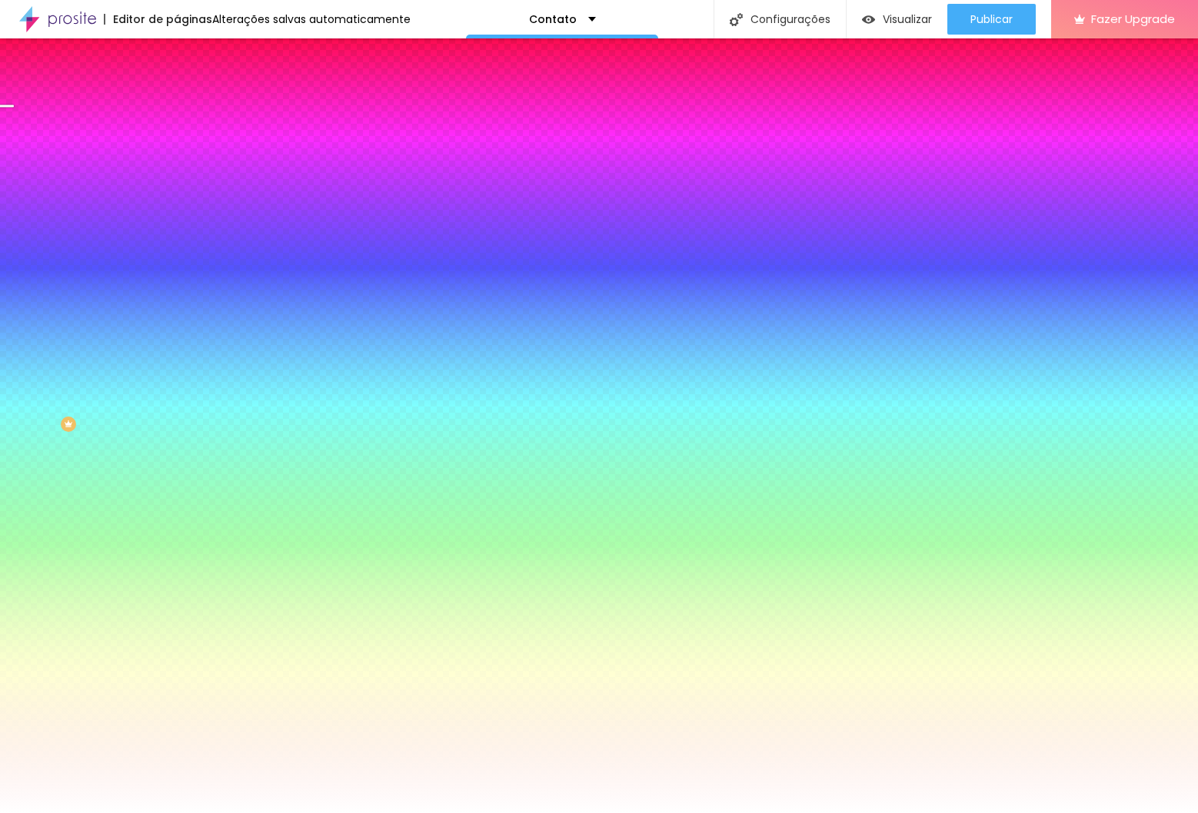
click at [55, 813] on div at bounding box center [599, 813] width 1198 height 0
click at [177, 172] on button "button" at bounding box center [188, 164] width 22 height 16
click at [32, 813] on div at bounding box center [599, 813] width 1198 height 0
click at [177, 258] on button "button" at bounding box center [188, 259] width 22 height 16
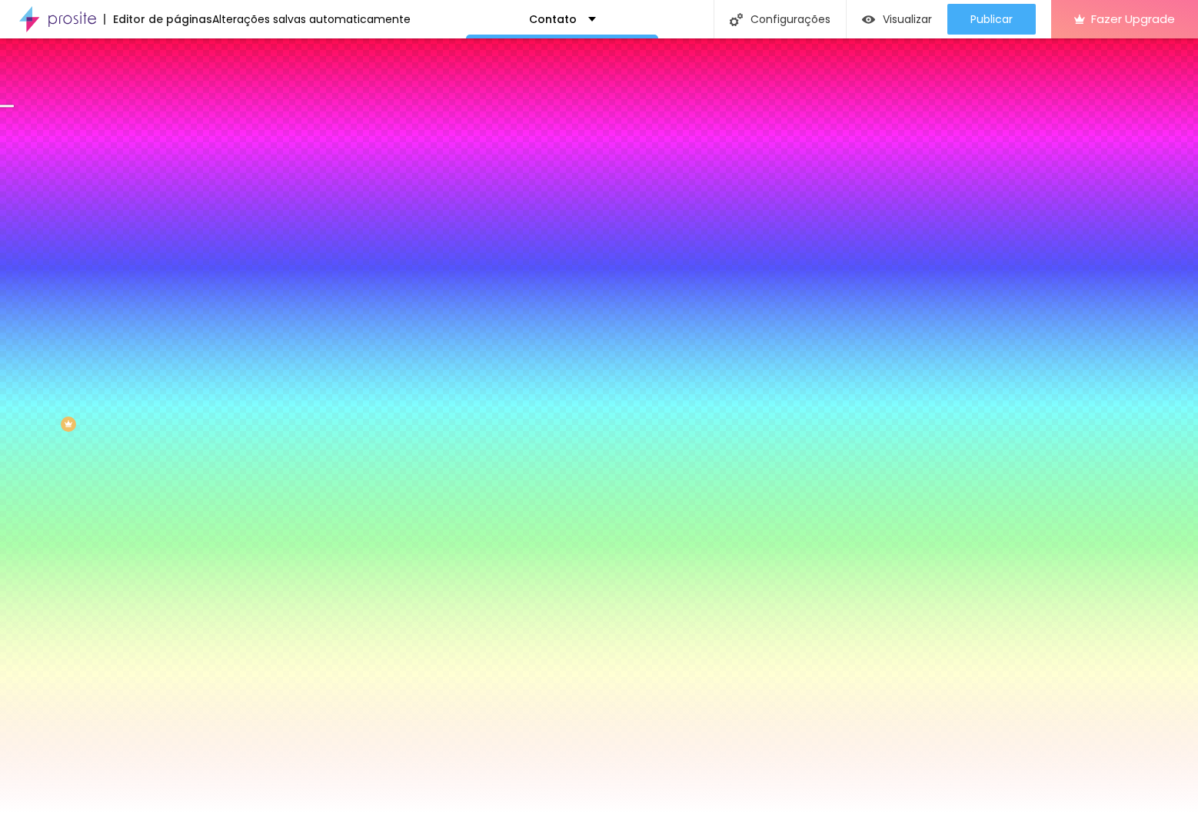
paste input "514B41"
type input "#514B41"
click at [181, 813] on div at bounding box center [599, 813] width 1198 height 0
click at [177, 318] on input "#FFFFFF" at bounding box center [269, 310] width 185 height 15
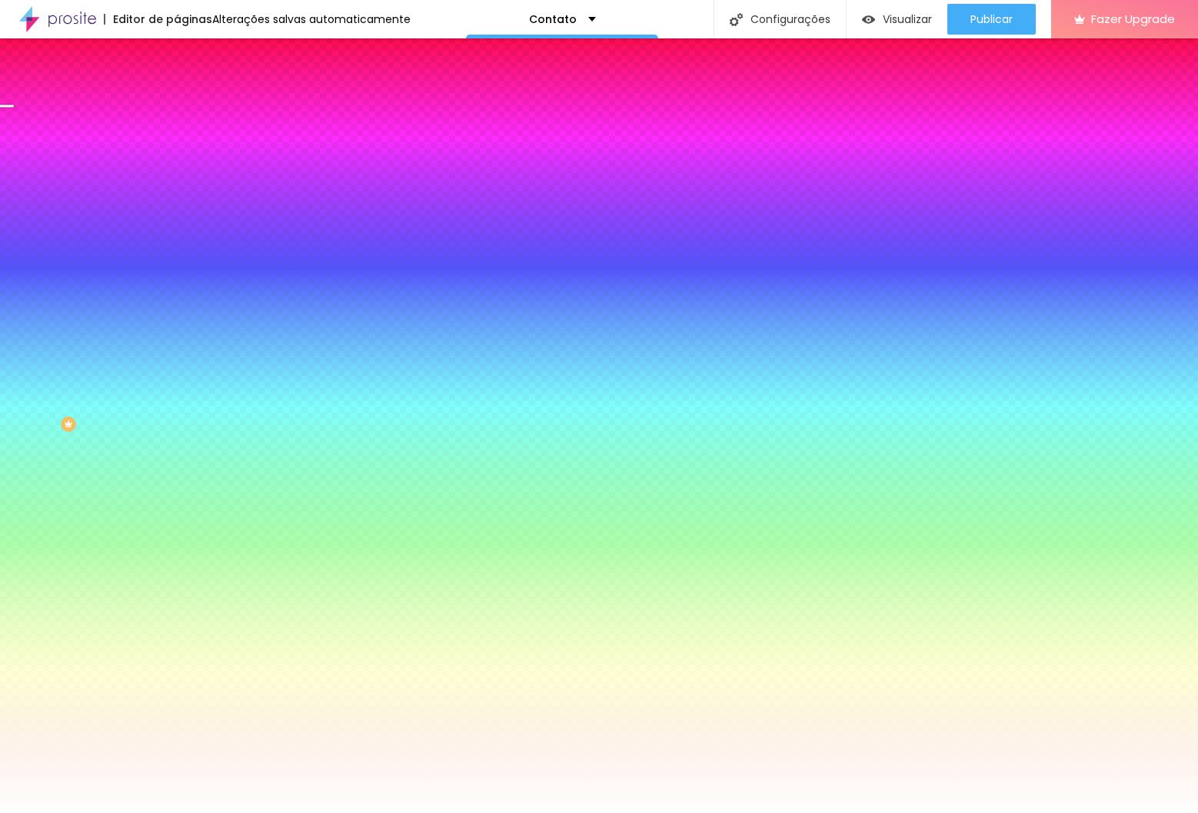
click at [177, 318] on input "#FFFFFF" at bounding box center [269, 310] width 185 height 15
paste input "514B41"
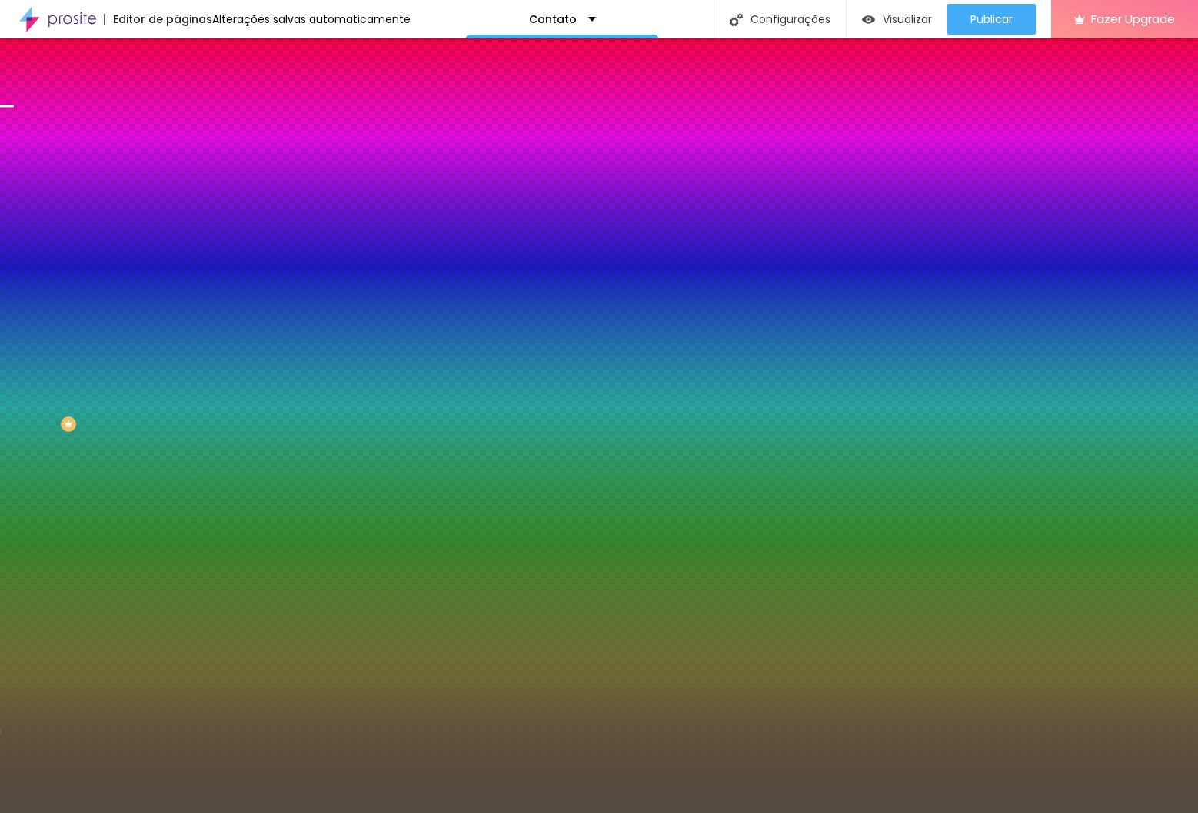
type input "#514B41"
click at [177, 303] on div at bounding box center [265, 303] width 177 height 0
drag, startPoint x: 156, startPoint y: 364, endPoint x: 156, endPoint y: 356, distance: 8.5
click at [14, 42] on div at bounding box center [5, 40] width 15 height 2
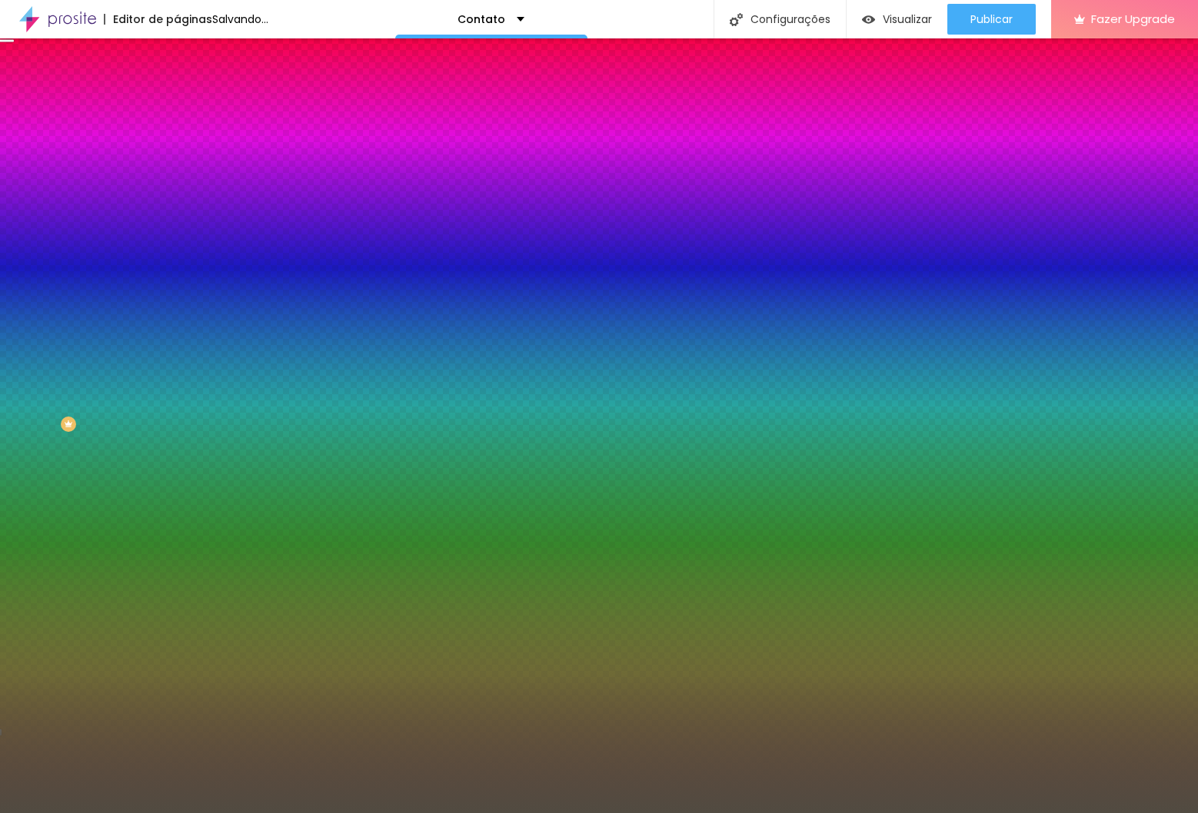
click at [177, 507] on div "Tipografia Voltar ao padrão" at bounding box center [265, 485] width 177 height 43
click at [177, 361] on button "button" at bounding box center [188, 352] width 22 height 16
select select "MontserratLight"
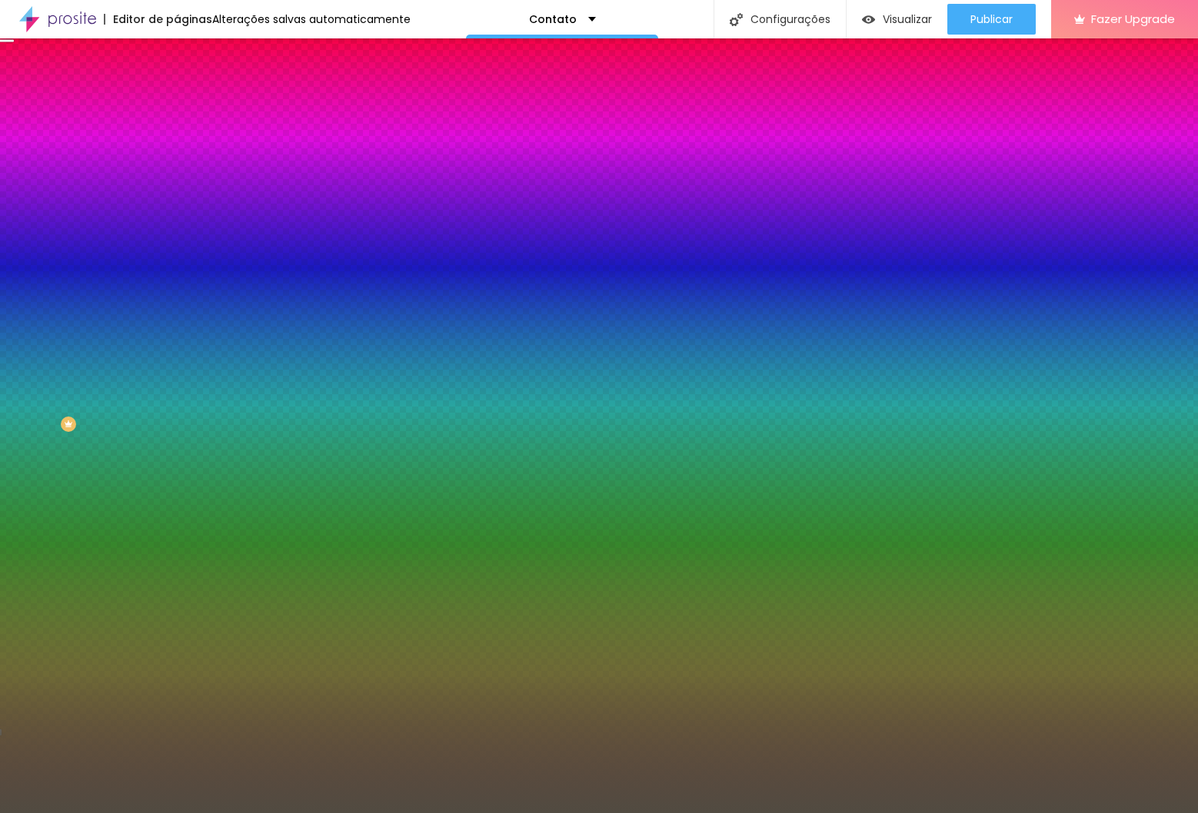
click at [71, 813] on div at bounding box center [599, 813] width 1198 height 0
click at [177, 105] on img at bounding box center [184, 112] width 14 height 14
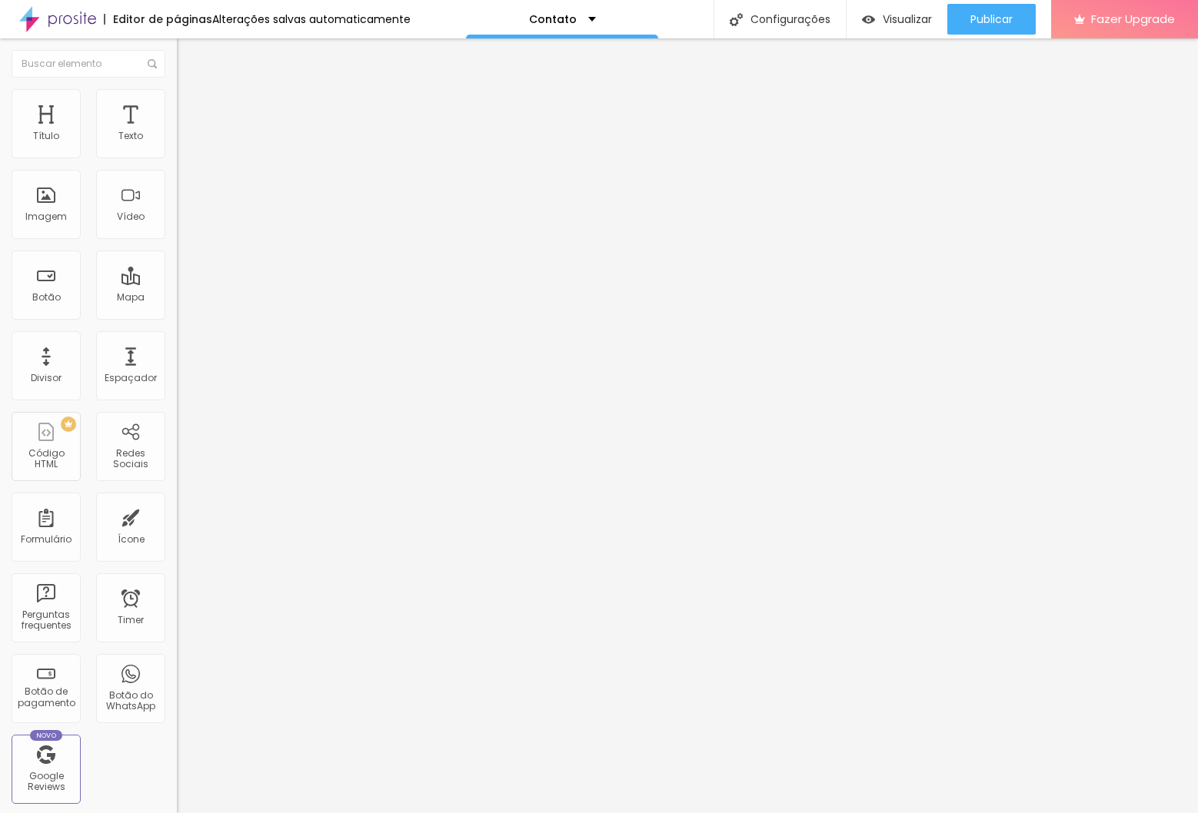
click at [191, 91] on span "Conteúdo" at bounding box center [215, 84] width 48 height 13
click at [187, 150] on div "Contato" at bounding box center [265, 143] width 157 height 14
click at [177, 155] on div "Formulário Contato" at bounding box center [265, 143] width 177 height 46
click at [177, 155] on span at bounding box center [181, 161] width 9 height 13
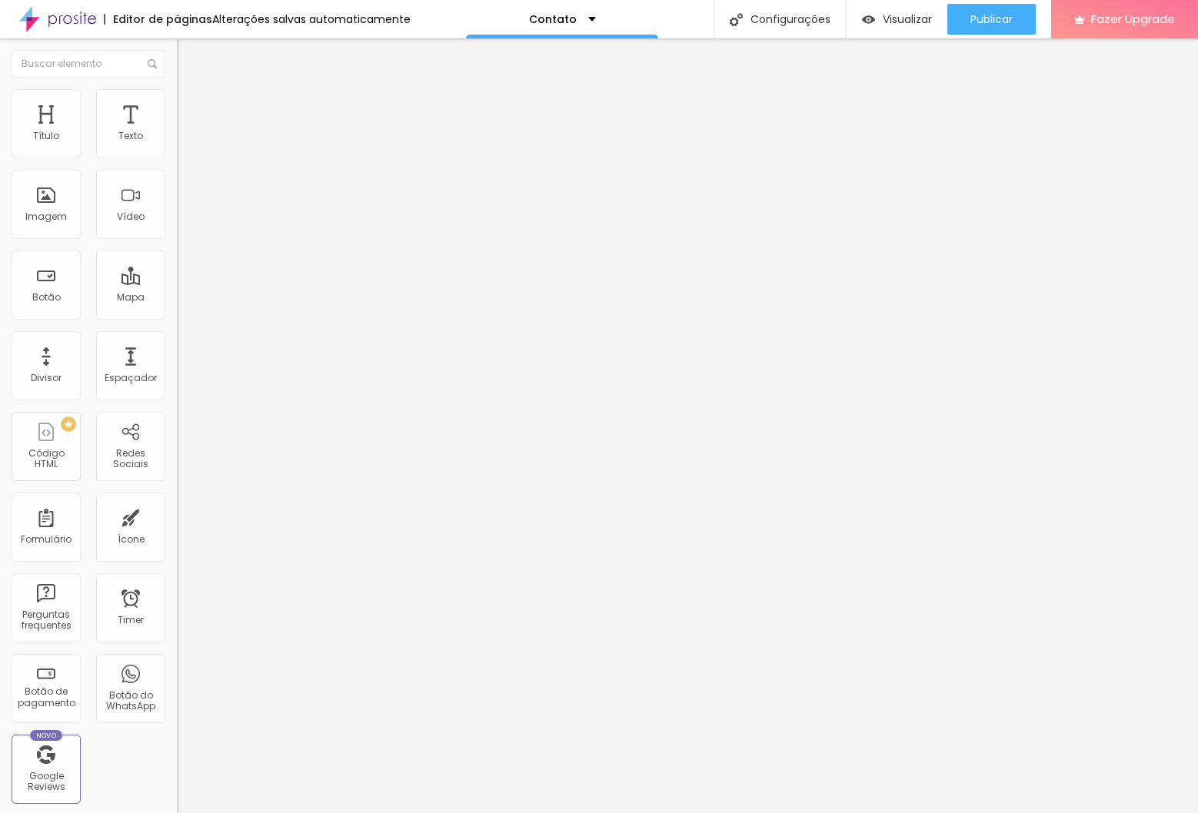
drag, startPoint x: 466, startPoint y: 474, endPoint x: 520, endPoint y: 476, distance: 53.8
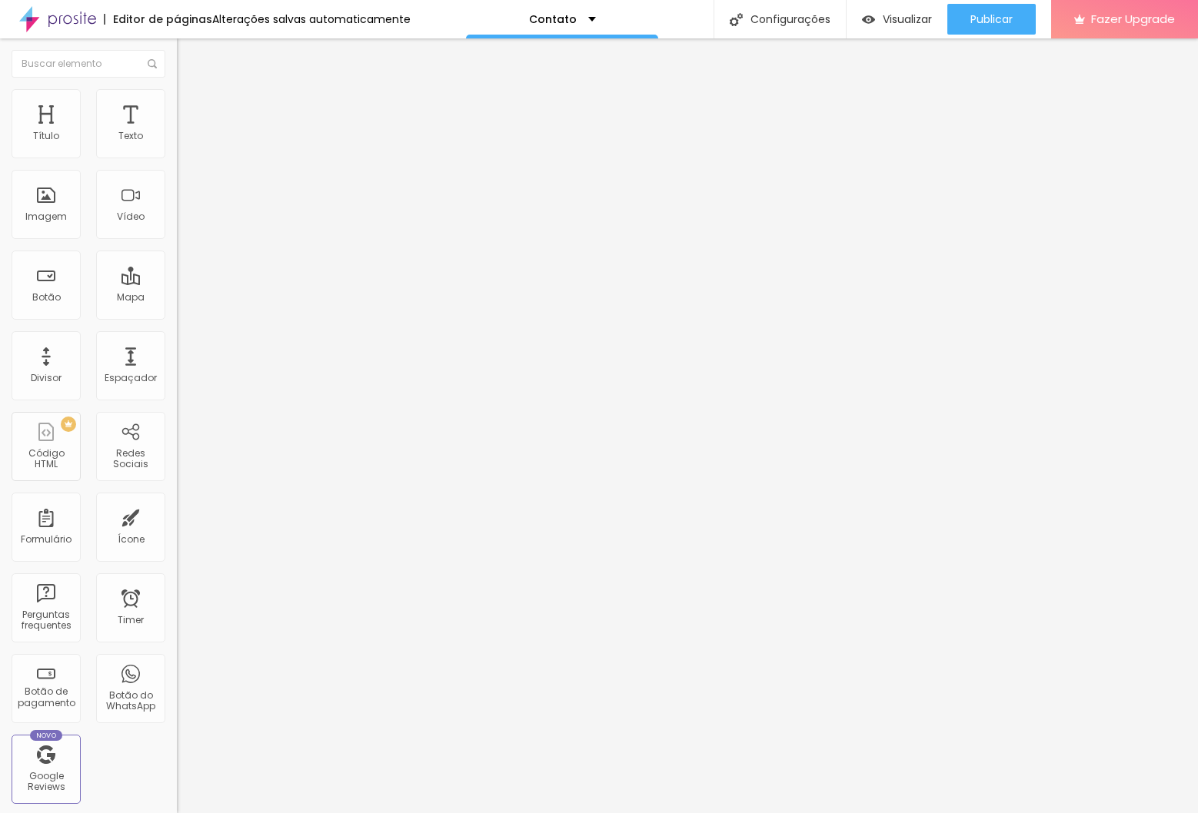
click at [177, 148] on button "button" at bounding box center [188, 139] width 22 height 16
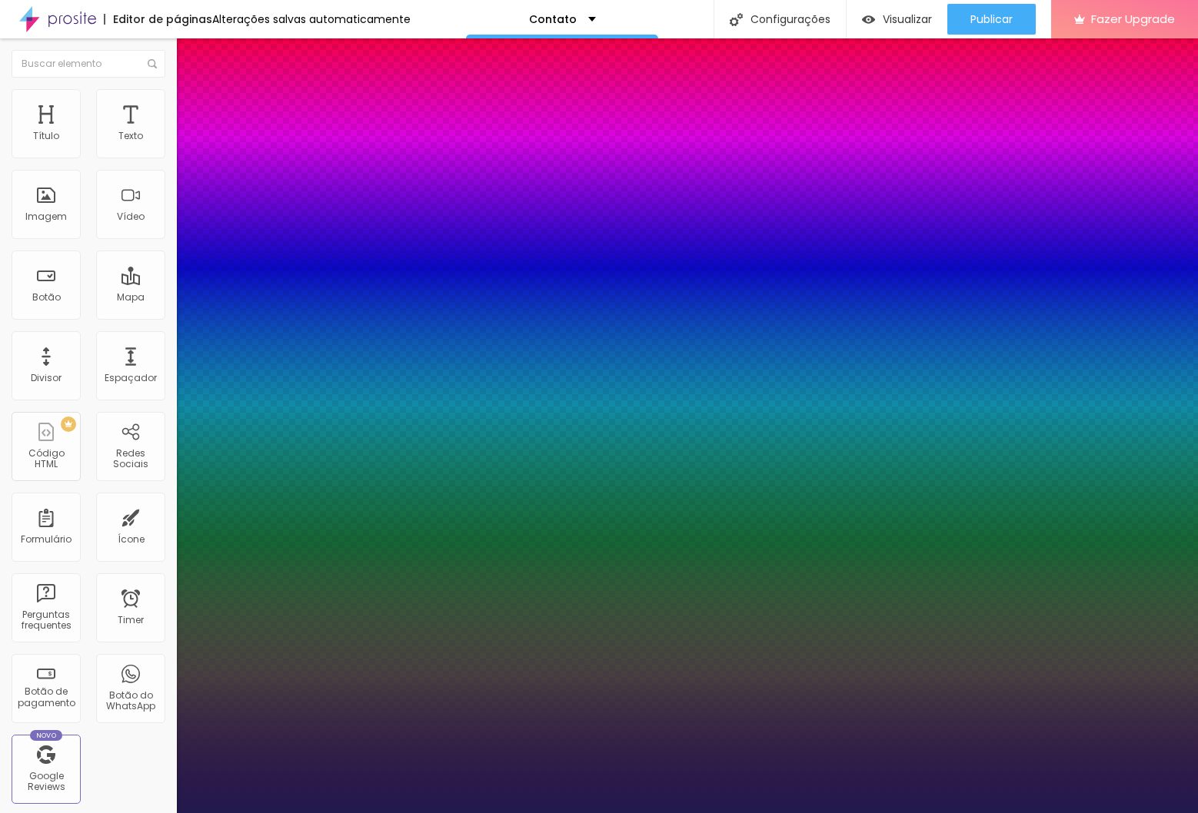
type input "1"
type input "0.5"
select select "Montserrat"
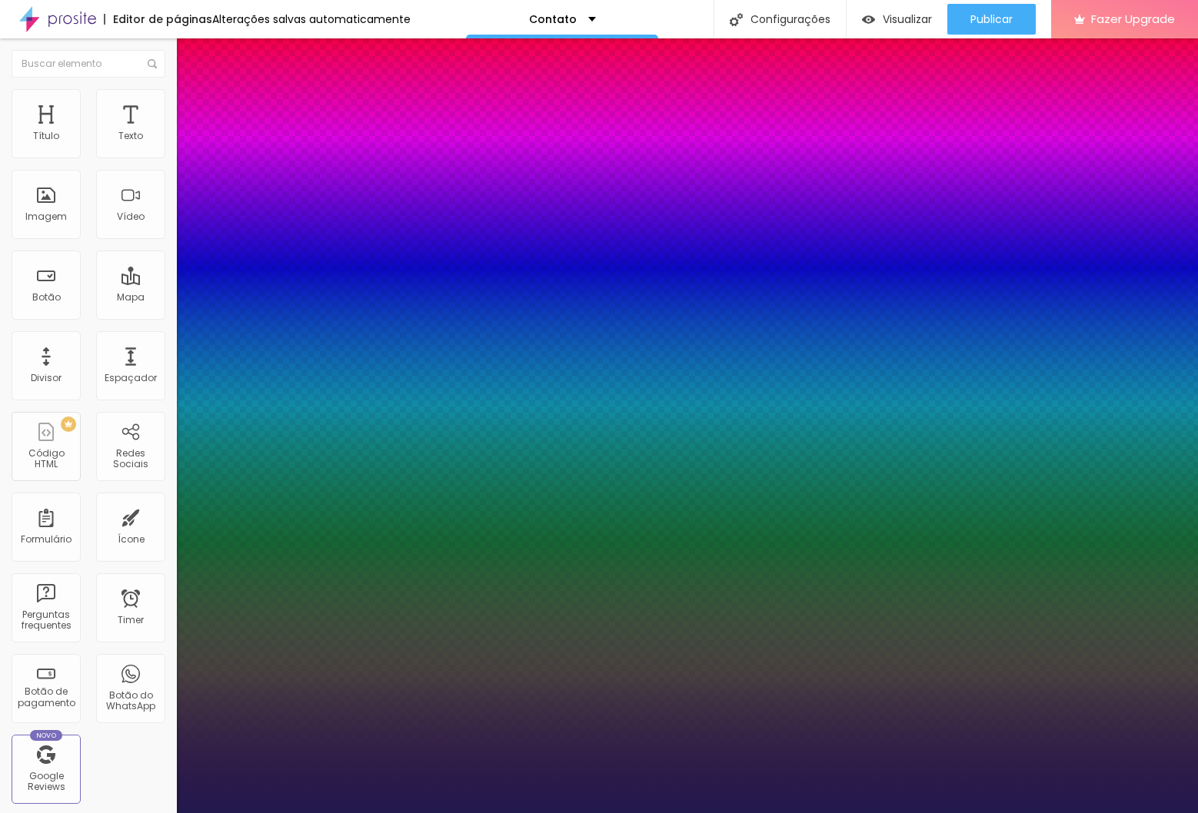
type input "1"
type input "0.5"
type input "1"
type input "0.5"
type input "1"
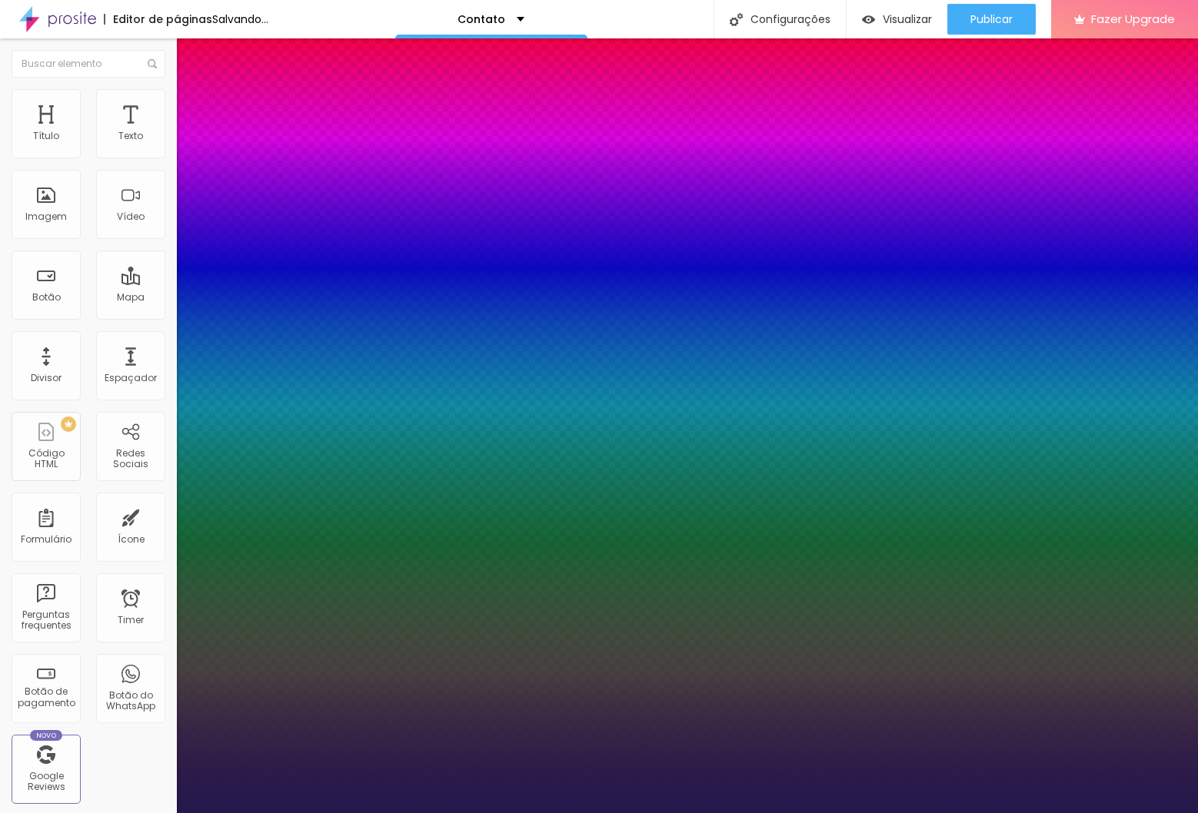
type input "0.5"
select select "MontserratLight"
type input "1"
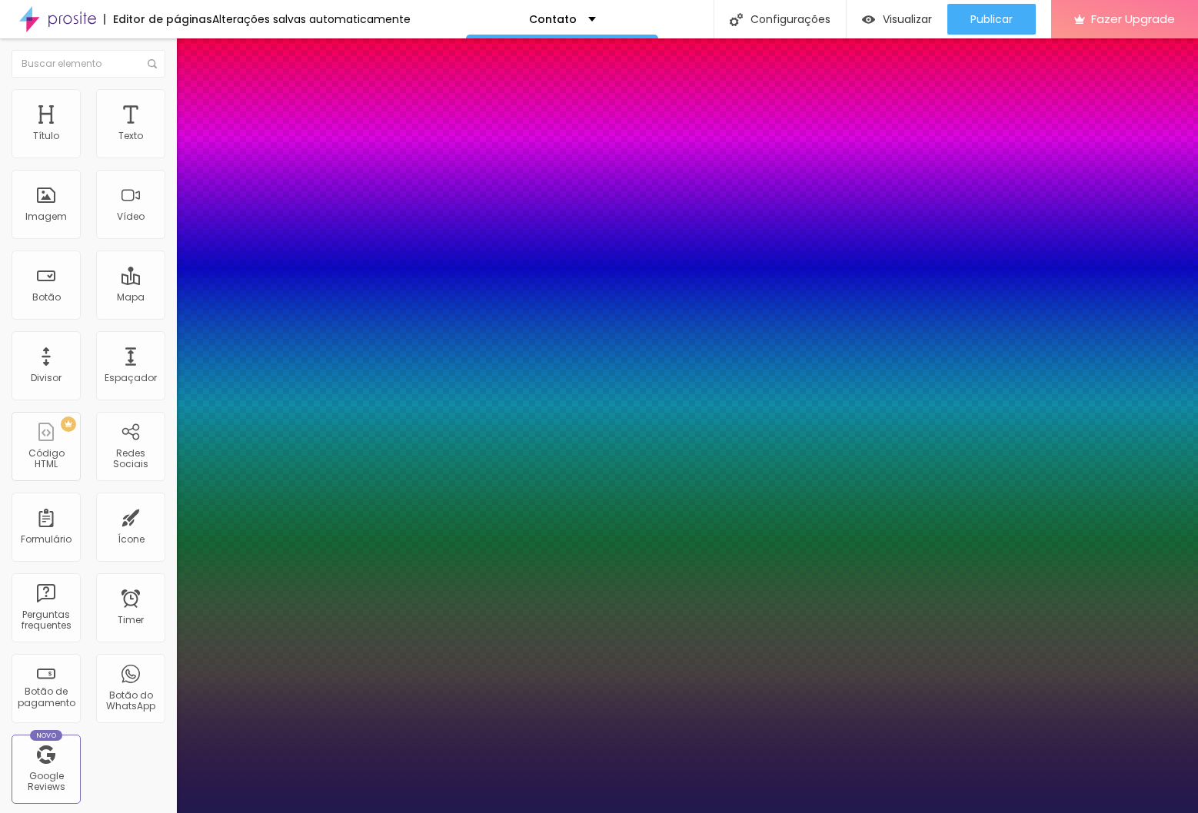
type input "0.5"
click at [438, 813] on div at bounding box center [599, 813] width 1198 height 0
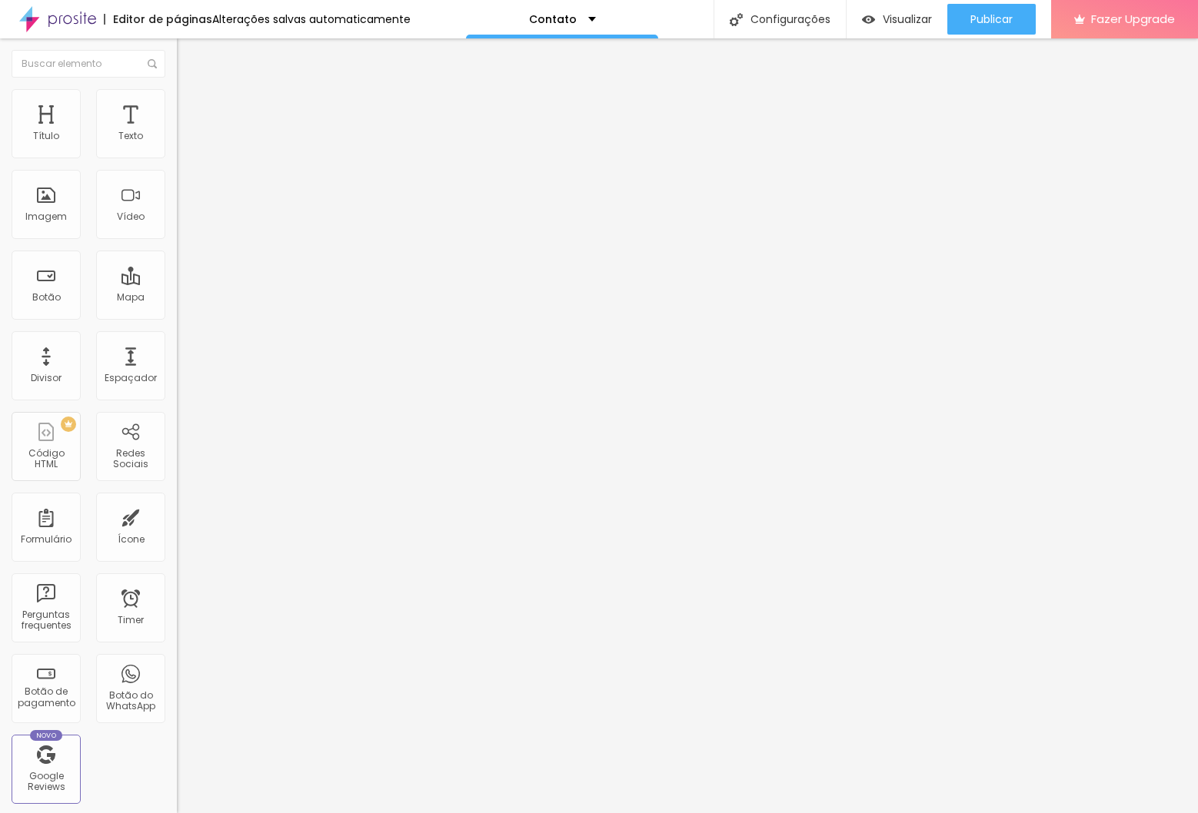
click at [183, 143] on icon "button" at bounding box center [184, 141] width 3 height 3
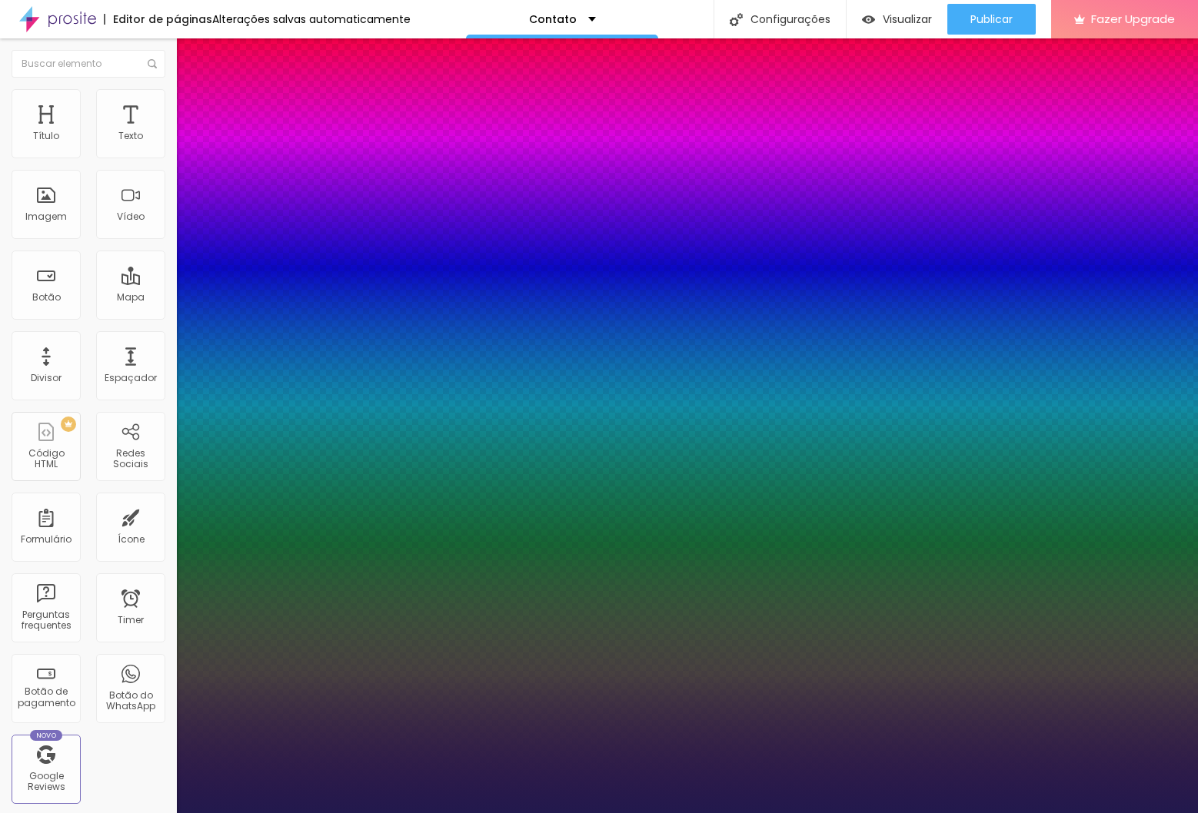
type input "1"
type input "0.5"
select select "Montserrat"
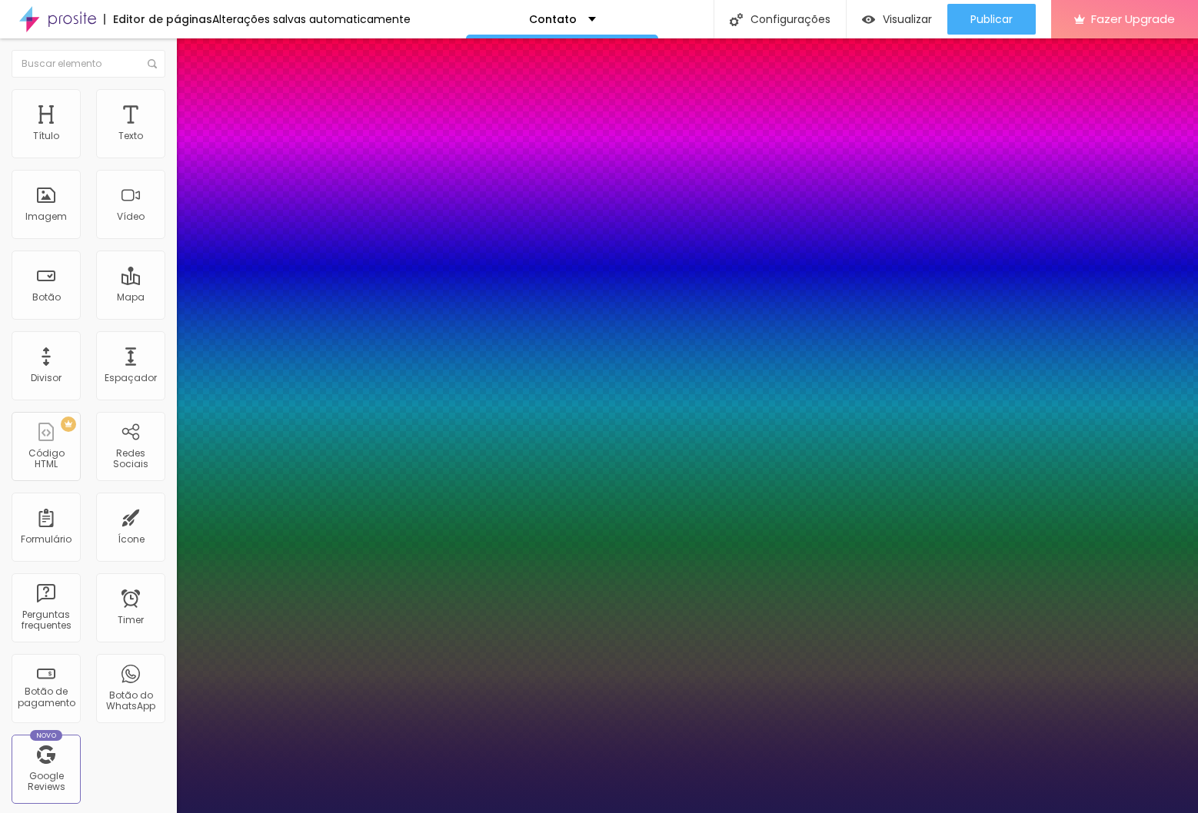
type input "1"
type input "0.5"
click at [447, 813] on div at bounding box center [599, 813] width 1198 height 0
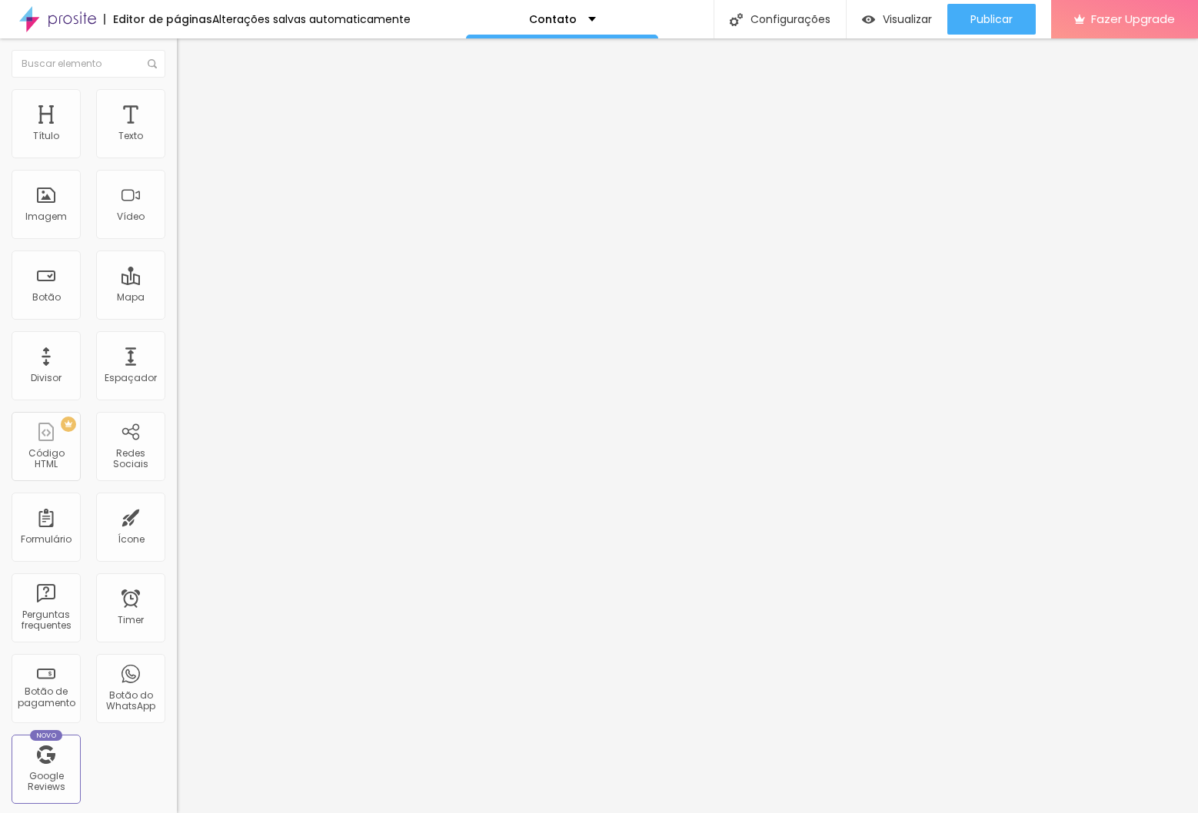
click at [177, 101] on li "Estilo" at bounding box center [265, 108] width 177 height 15
click at [183, 254] on img at bounding box center [187, 258] width 9 height 9
radio input "false"
click at [183, 254] on img at bounding box center [187, 258] width 9 height 9
radio input "false"
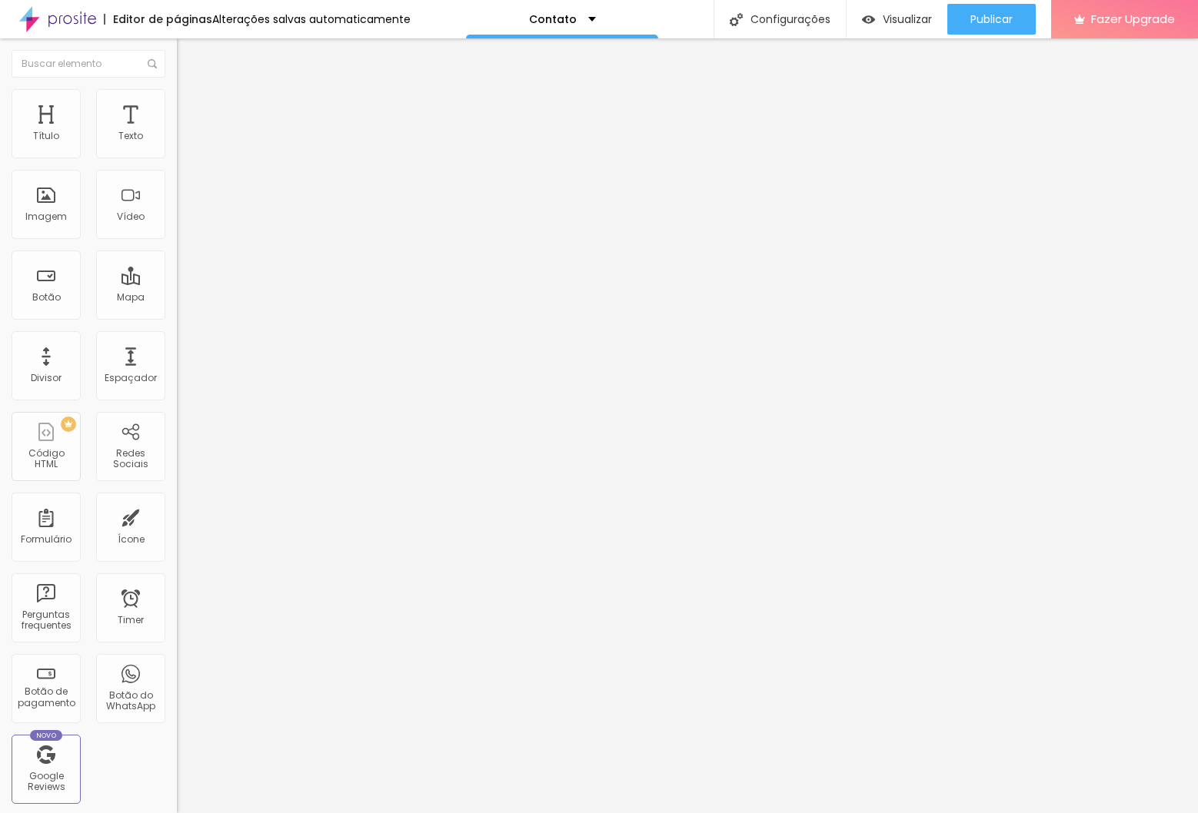
radio input "true"
click at [183, 254] on img at bounding box center [187, 258] width 9 height 9
radio input "true"
radio input "false"
click at [183, 254] on img at bounding box center [187, 258] width 9 height 9
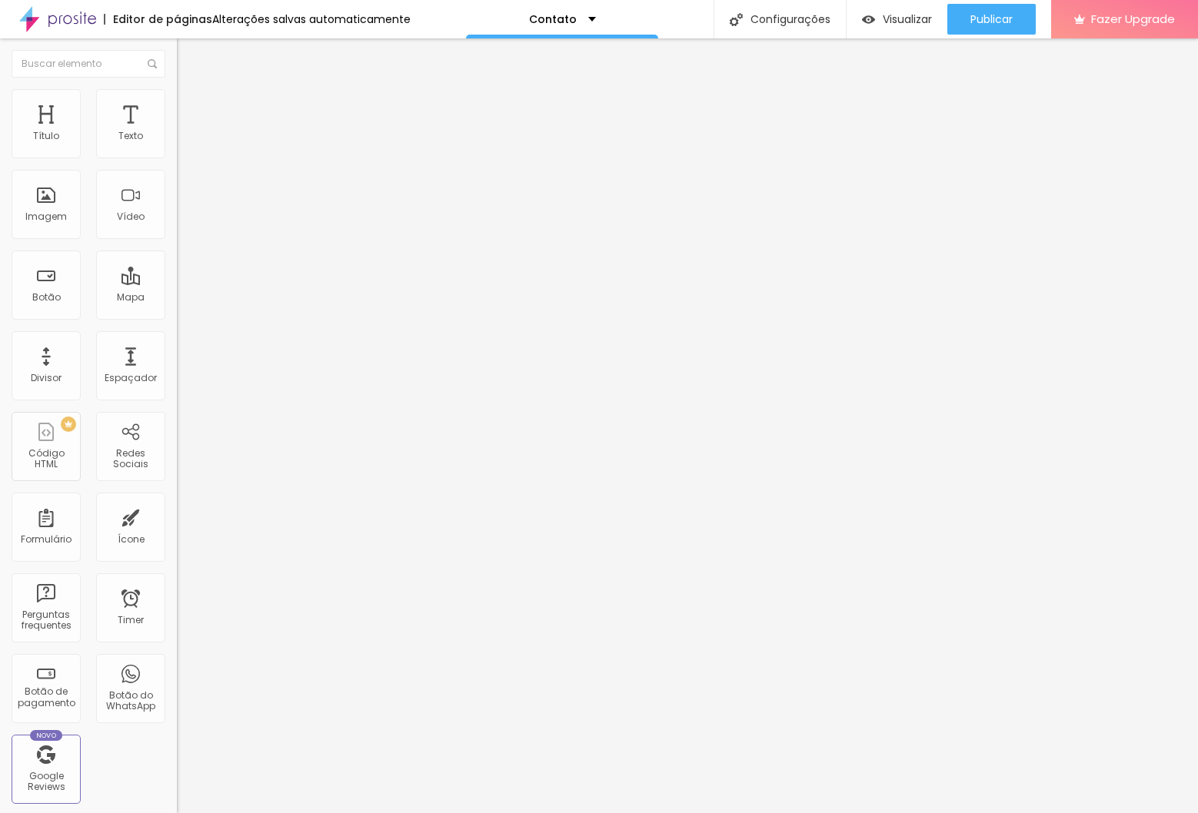
radio input "false"
click at [183, 254] on img at bounding box center [187, 258] width 9 height 9
radio input "false"
radio input "true"
type input "14"
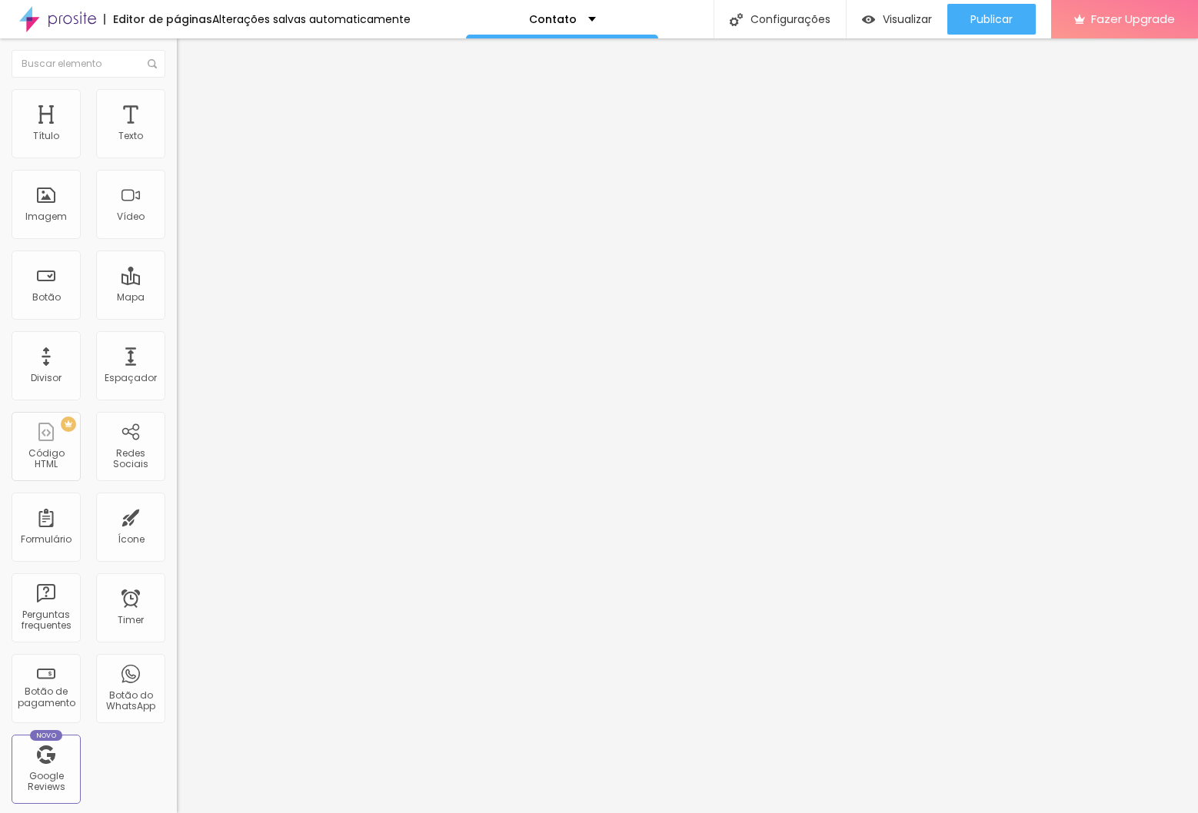
type input "14"
type input "15"
drag, startPoint x: 72, startPoint y: 242, endPoint x: 87, endPoint y: 288, distance: 48.4
click at [177, 458] on input "range" at bounding box center [226, 464] width 99 height 12
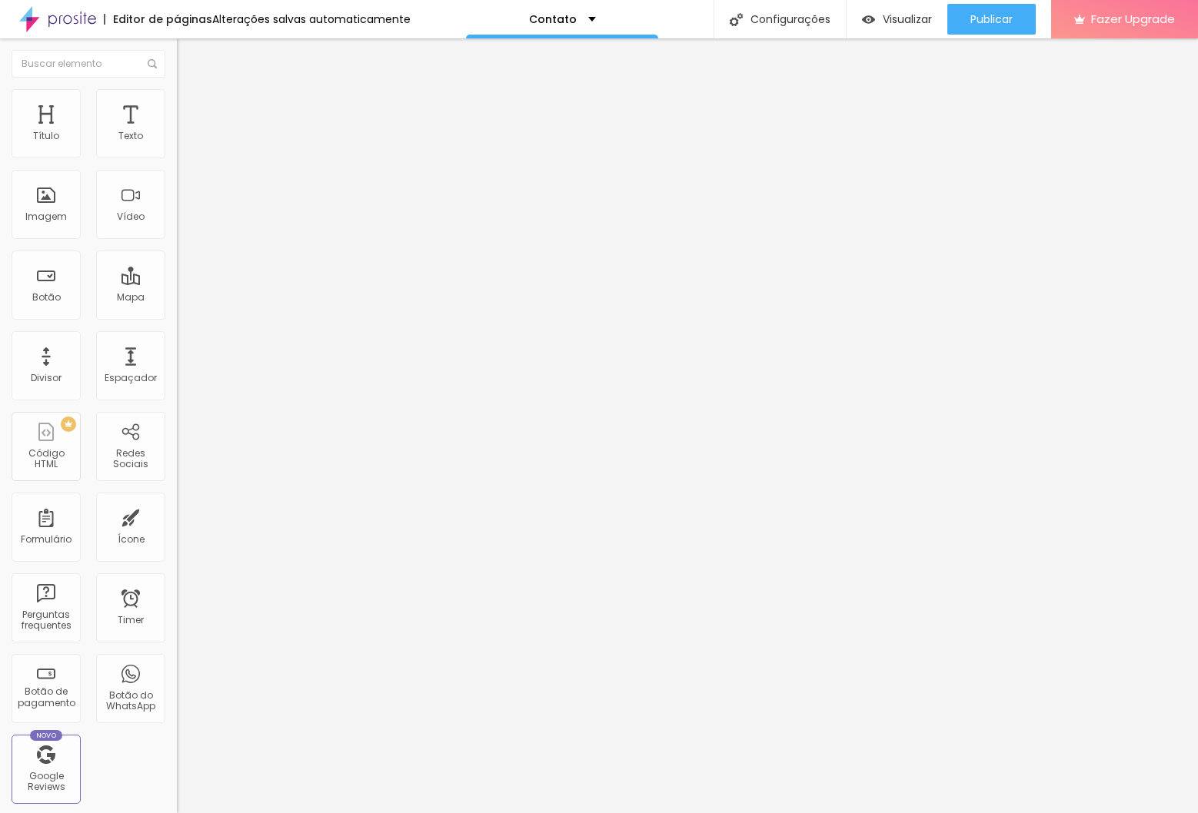
click at [177, 504] on span "Verde claro" at bounding box center [204, 510] width 54 height 13
drag, startPoint x: 118, startPoint y: 336, endPoint x: 107, endPoint y: 334, distance: 11.6
click at [177, 540] on div "Borda Arredondada Reta Curvada Arredondada" at bounding box center [265, 566] width 177 height 52
click at [177, 547] on span "Arredondada" at bounding box center [209, 553] width 65 height 13
click at [177, 565] on span "Curvada" at bounding box center [198, 571] width 43 height 13
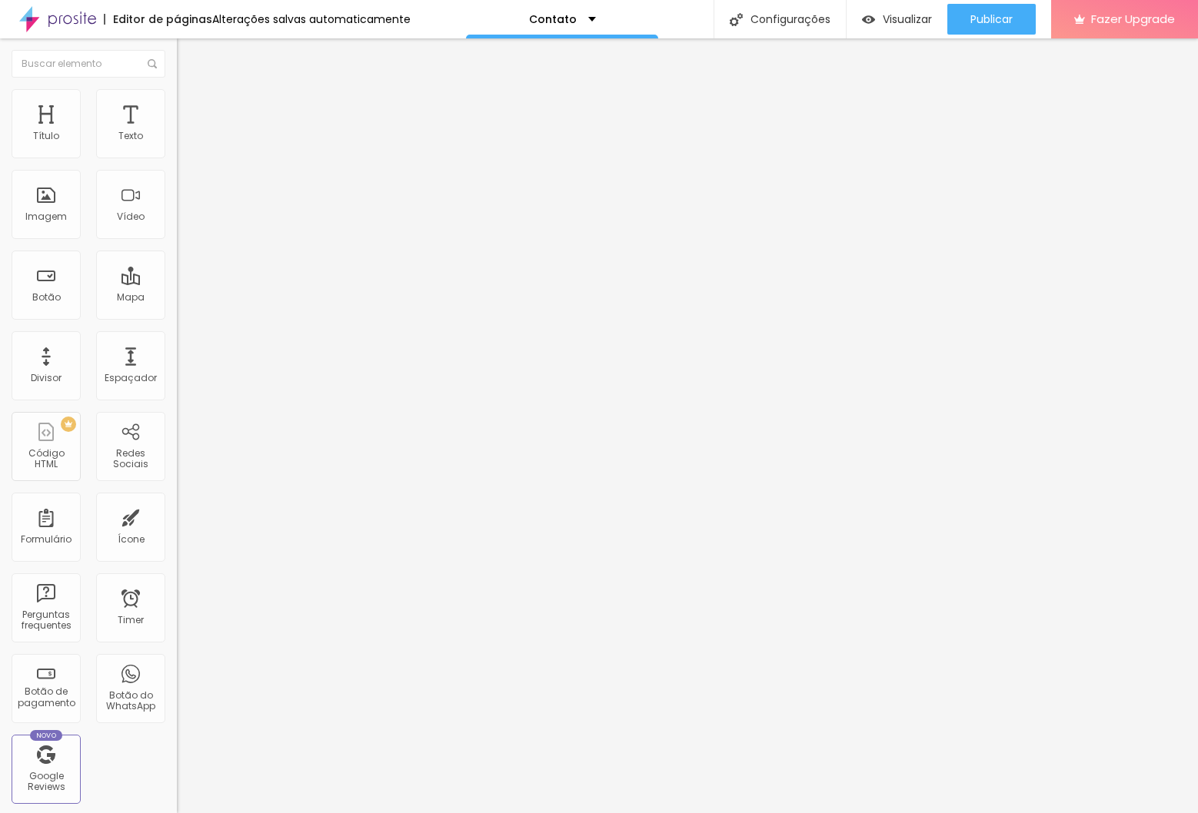
click at [177, 556] on span "Reta" at bounding box center [188, 562] width 22 height 13
click at [177, 570] on span "Curvada" at bounding box center [198, 576] width 43 height 13
click at [177, 117] on li "Avançado" at bounding box center [265, 124] width 177 height 15
click at [177, 100] on img at bounding box center [184, 93] width 14 height 14
click at [554, 16] on p "Contato" at bounding box center [553, 19] width 48 height 11
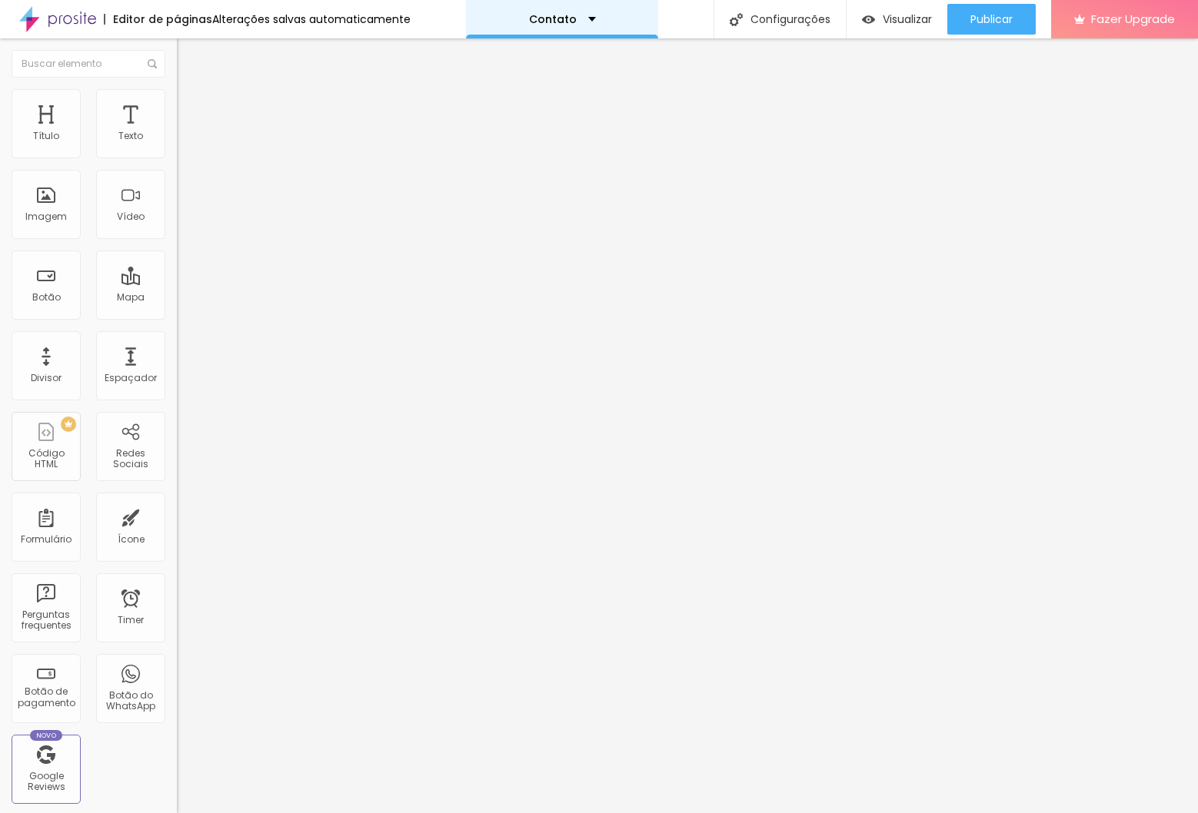
click at [564, 25] on div "Contato" at bounding box center [562, 19] width 192 height 38
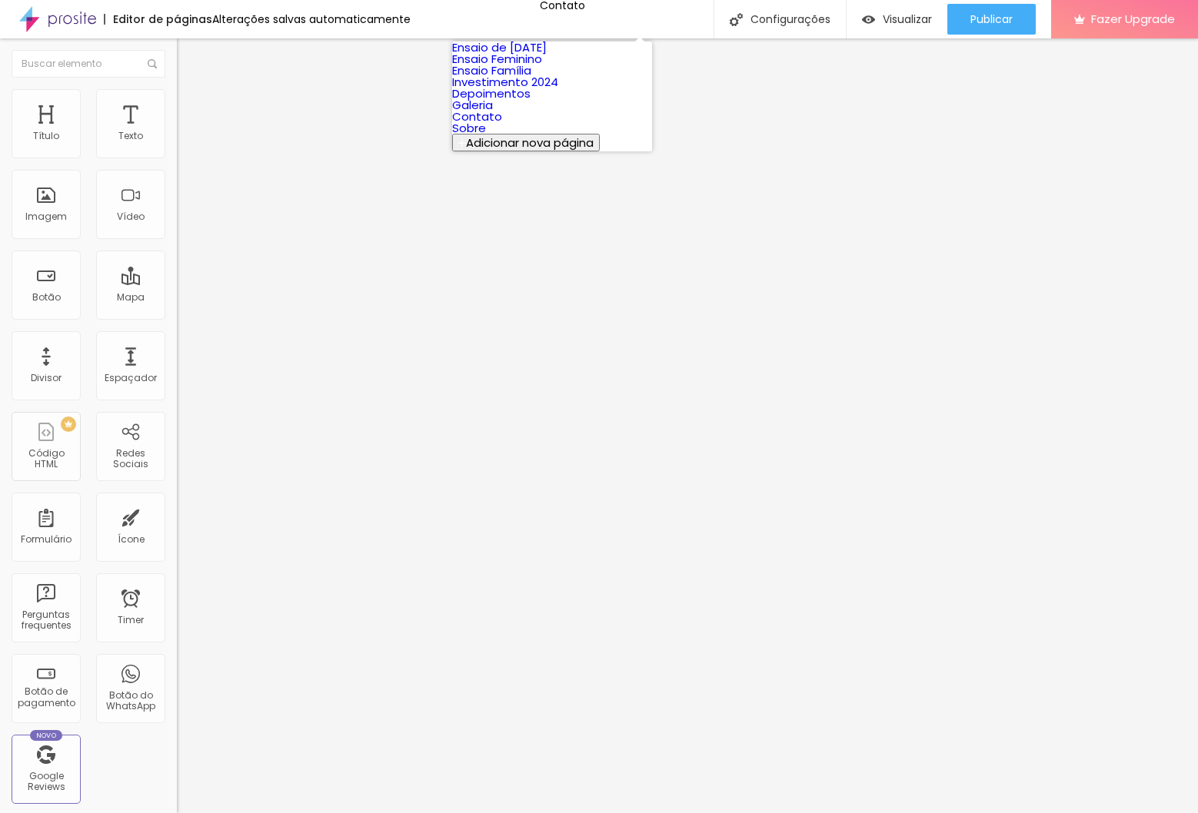
scroll to position [0, 0]
click at [542, 67] on link "Ensaio Feminino" at bounding box center [497, 59] width 90 height 16
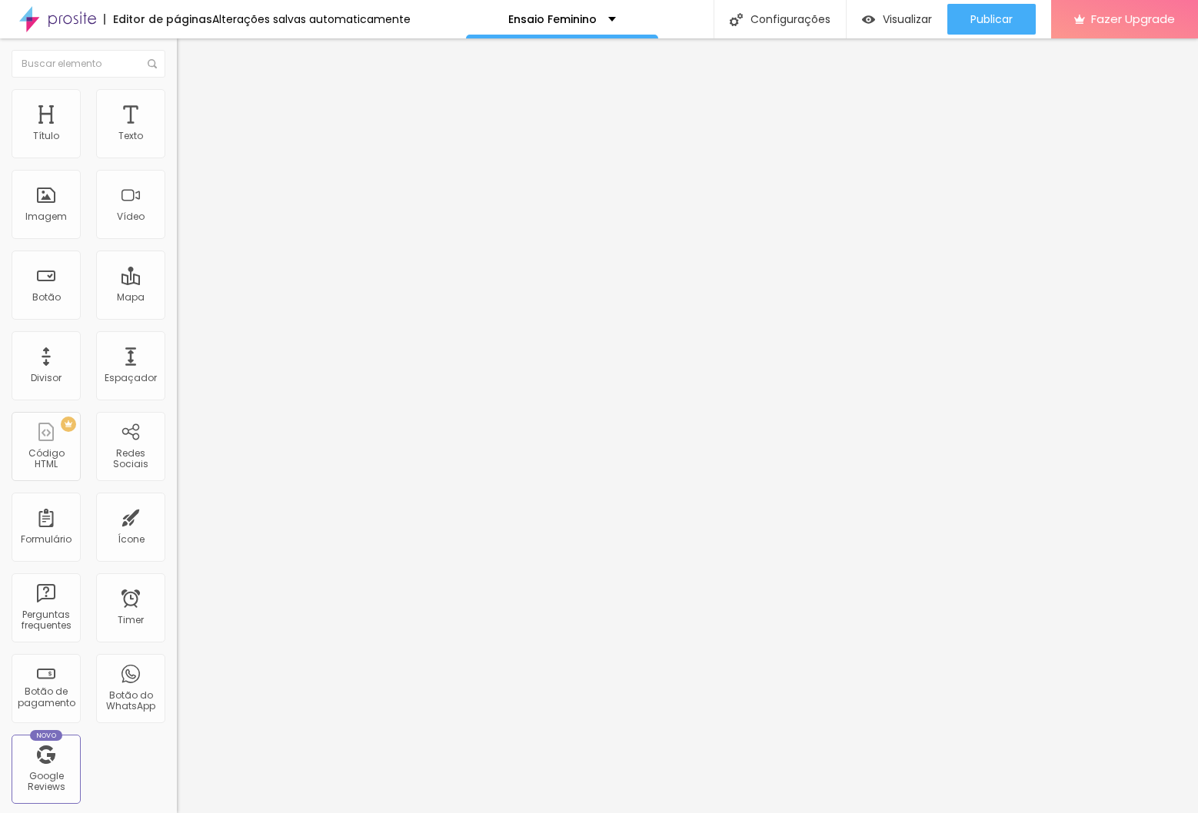
click at [177, 89] on li "Estilo" at bounding box center [265, 96] width 177 height 15
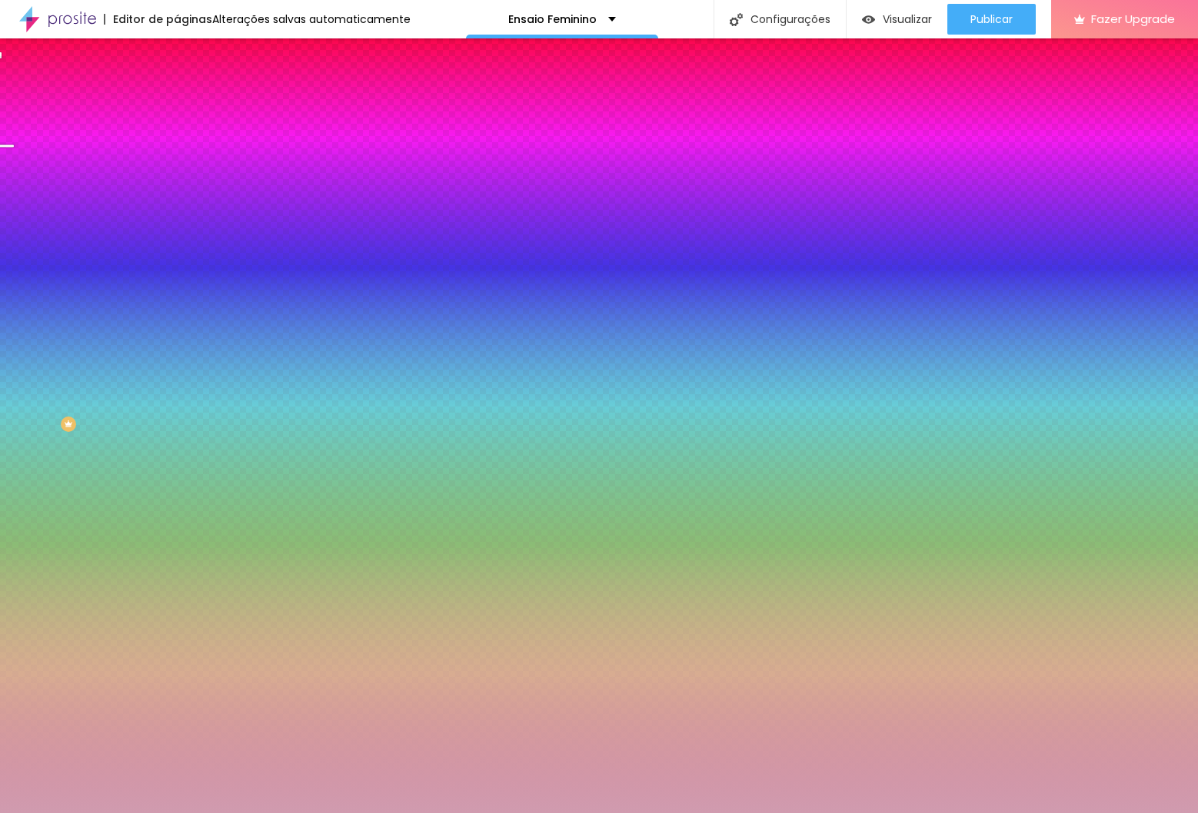
click at [183, 142] on icon "button" at bounding box center [188, 136] width 11 height 11
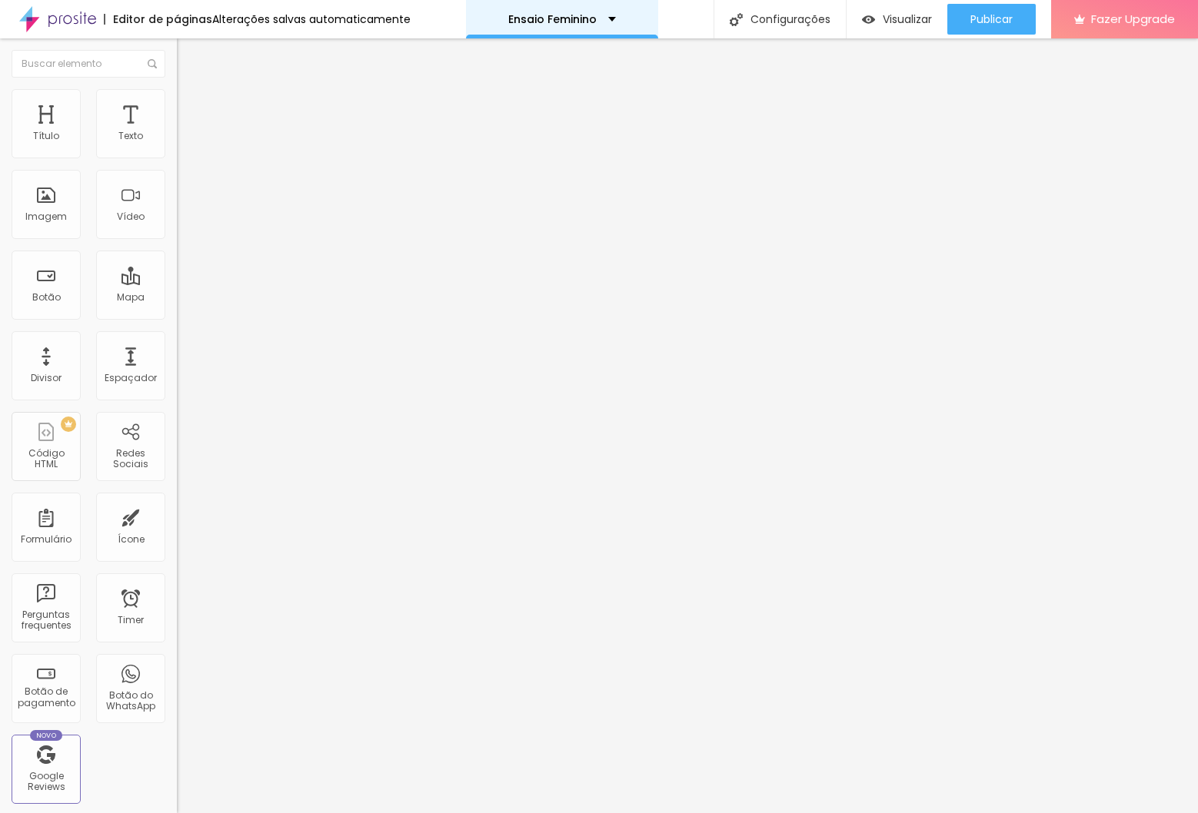
click at [538, 19] on p "Ensaio Feminino" at bounding box center [552, 19] width 88 height 11
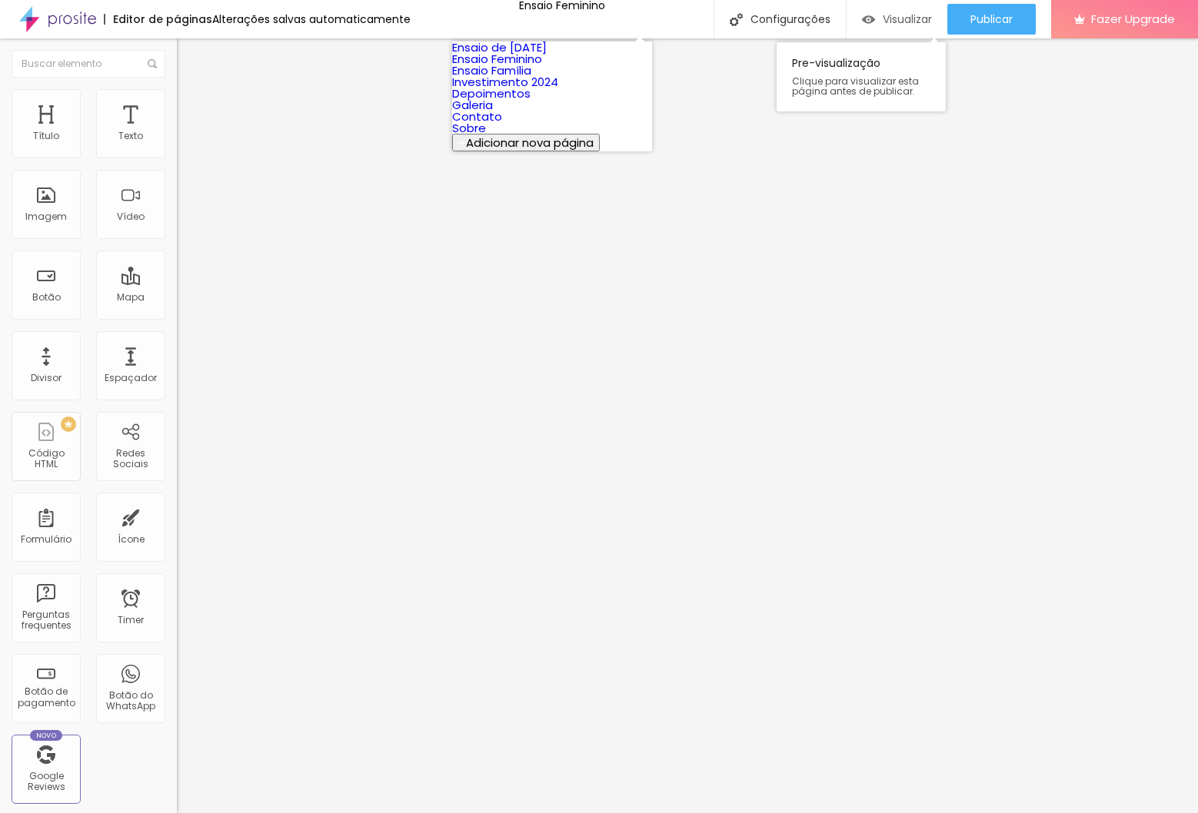
click at [919, 24] on span "Visualizar" at bounding box center [907, 19] width 49 height 12
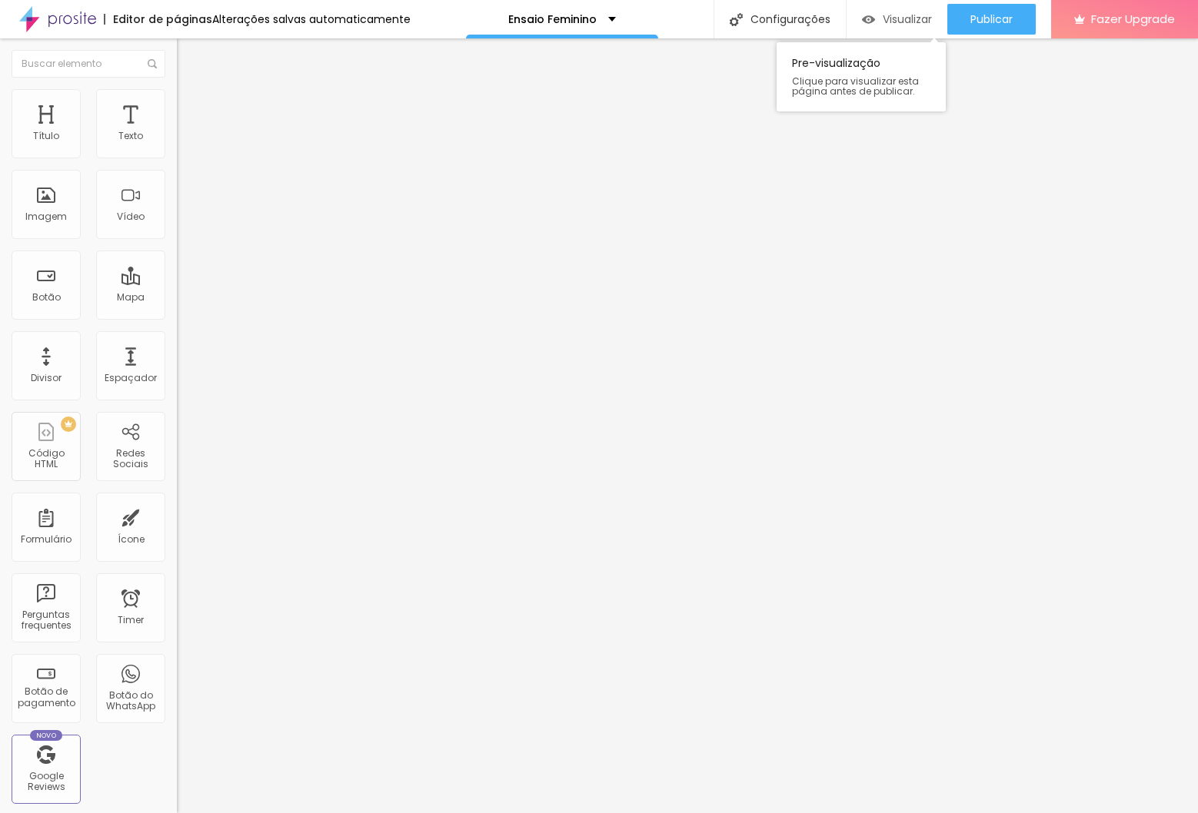
click at [898, 29] on div "Visualizar" at bounding box center [897, 19] width 70 height 31
click at [589, 18] on p "Ensaio Feminino" at bounding box center [552, 19] width 88 height 11
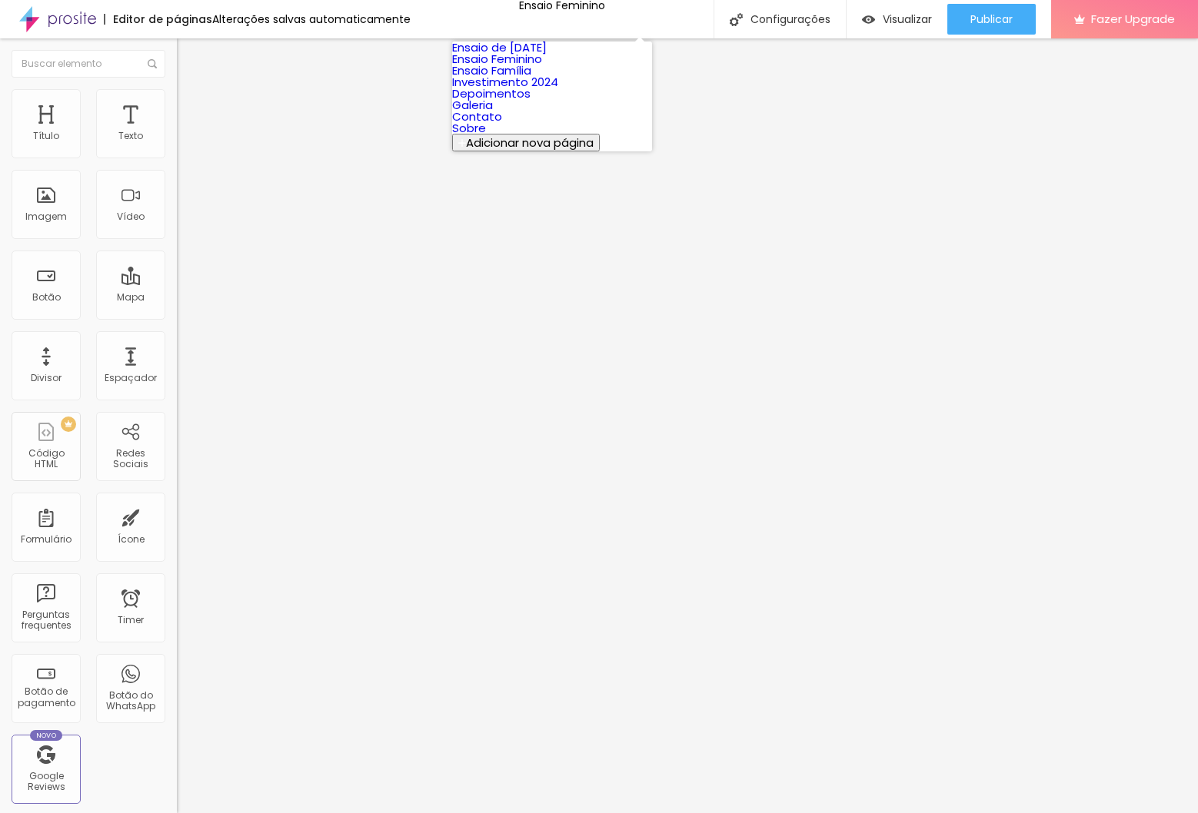
click at [493, 113] on link "Galeria" at bounding box center [472, 105] width 41 height 16
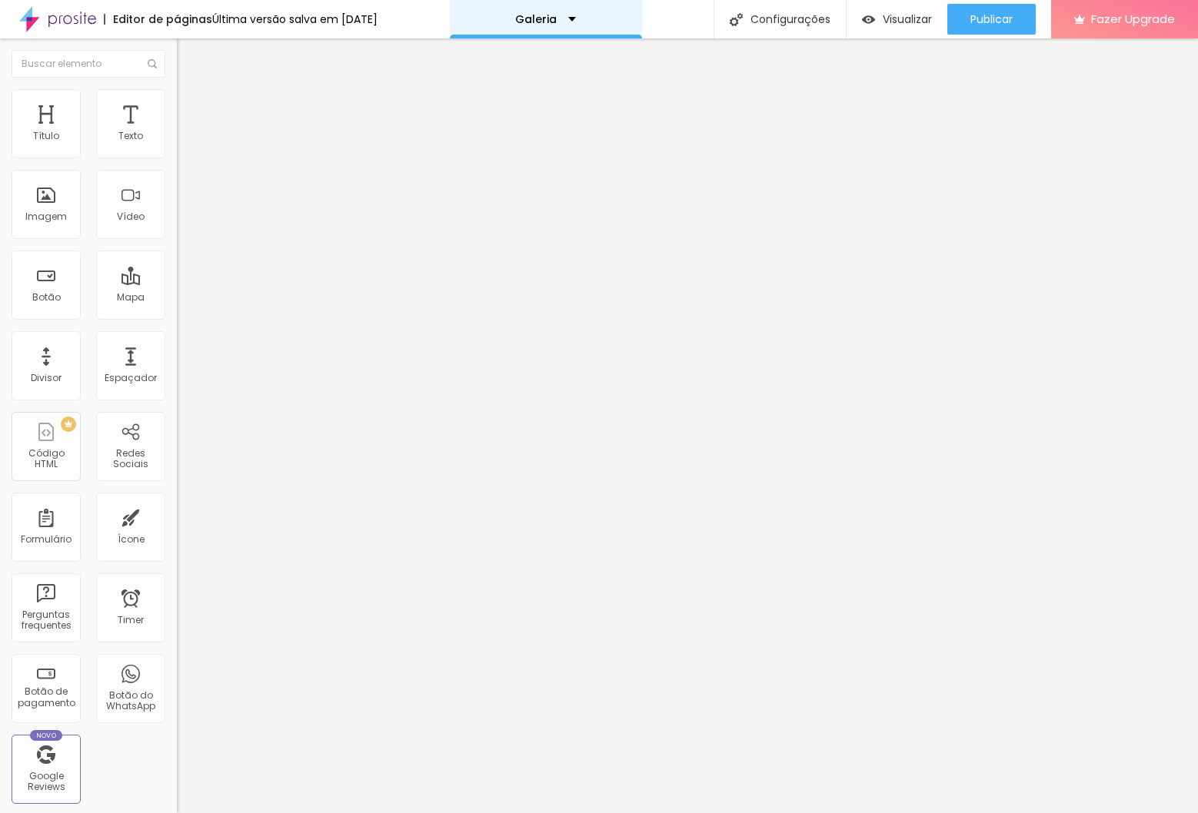
click at [548, 25] on div "Galeria" at bounding box center [546, 19] width 192 height 38
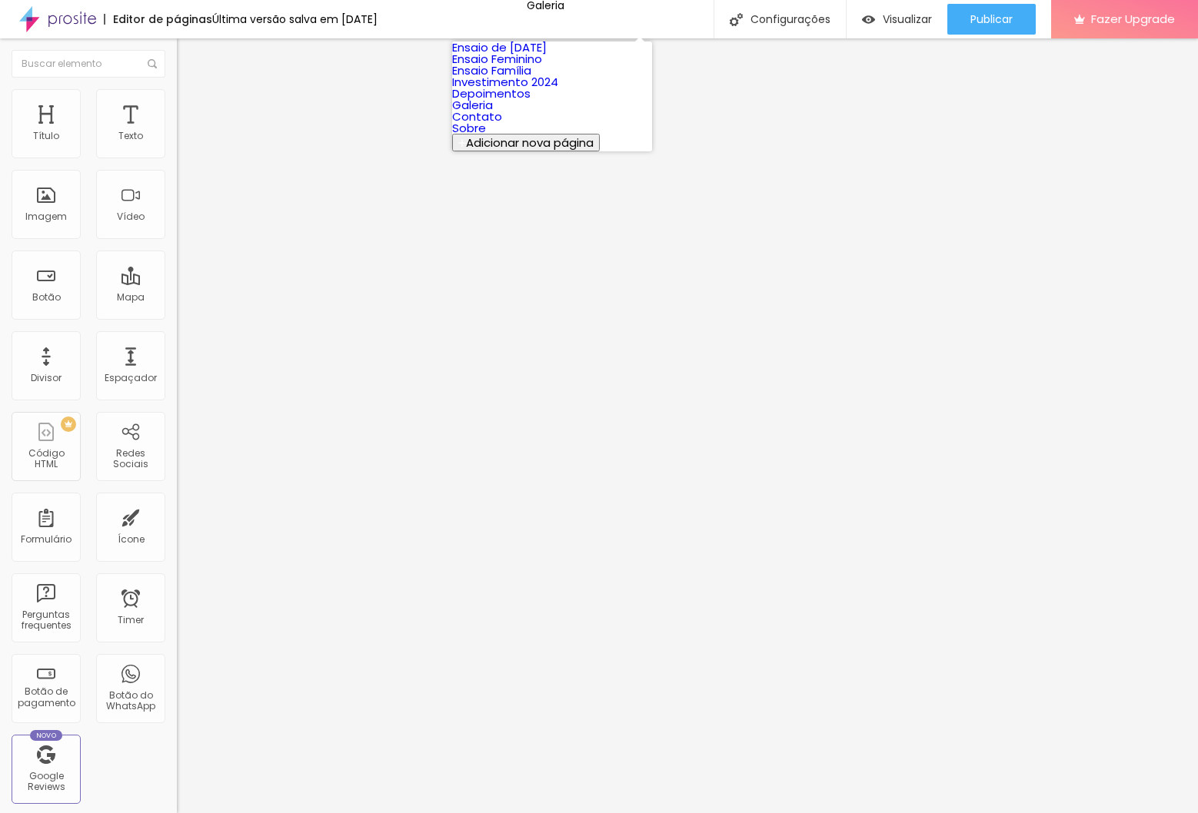
click at [530, 101] on link "Depoimentos" at bounding box center [491, 93] width 78 height 16
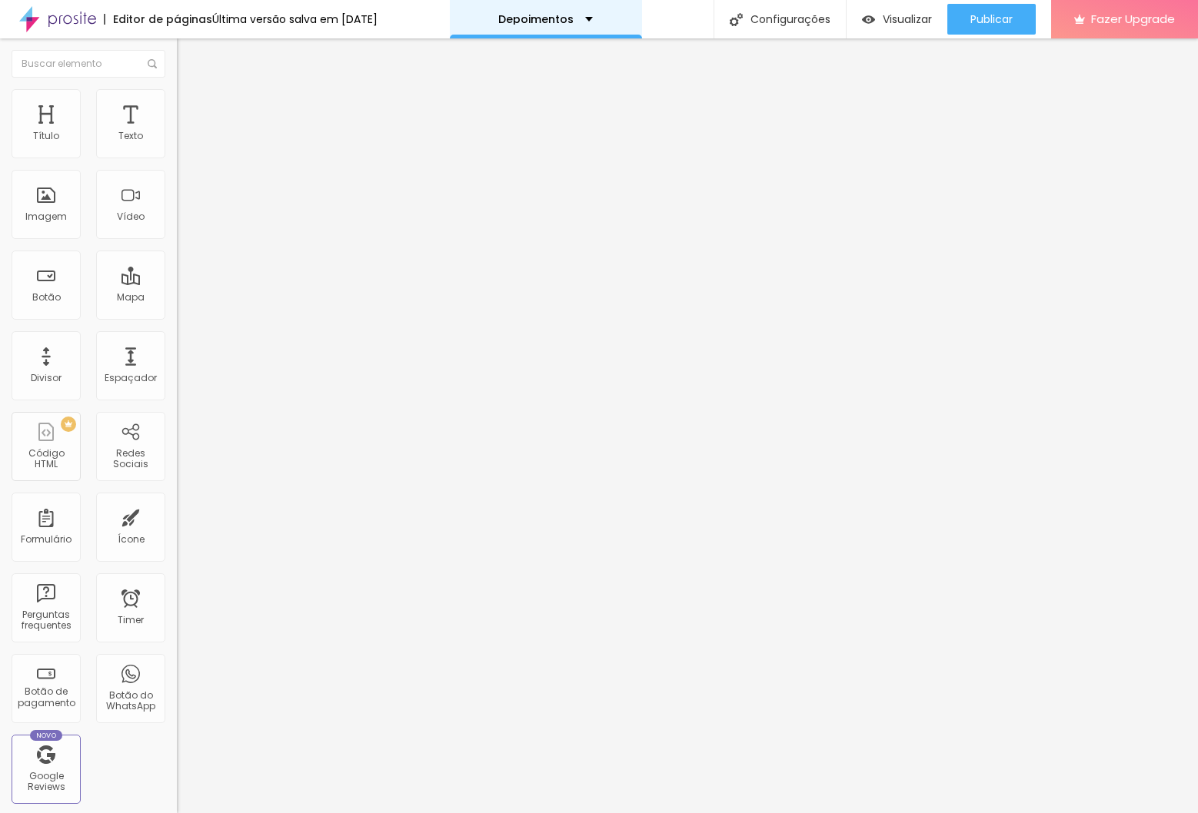
click at [525, 18] on p "Depoimentos" at bounding box center [535, 19] width 75 height 11
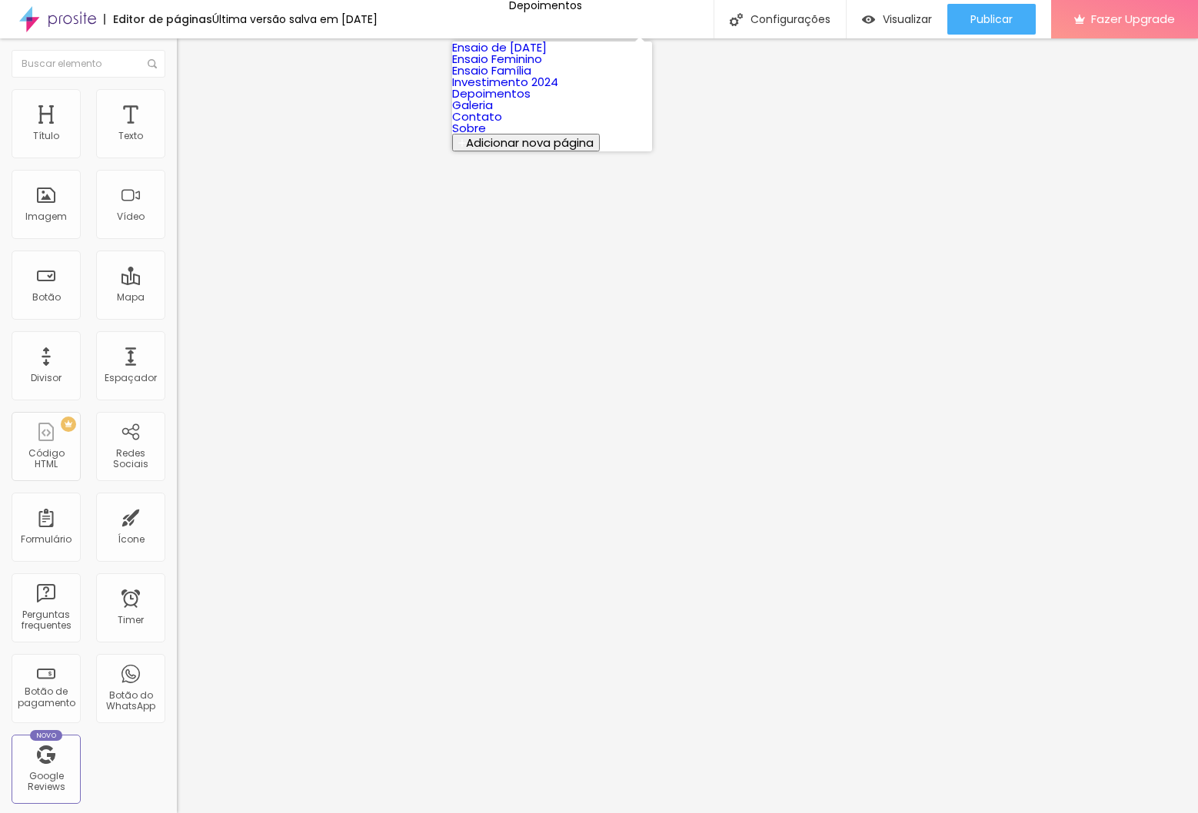
click at [531, 78] on link "Ensaio Família" at bounding box center [491, 70] width 79 height 16
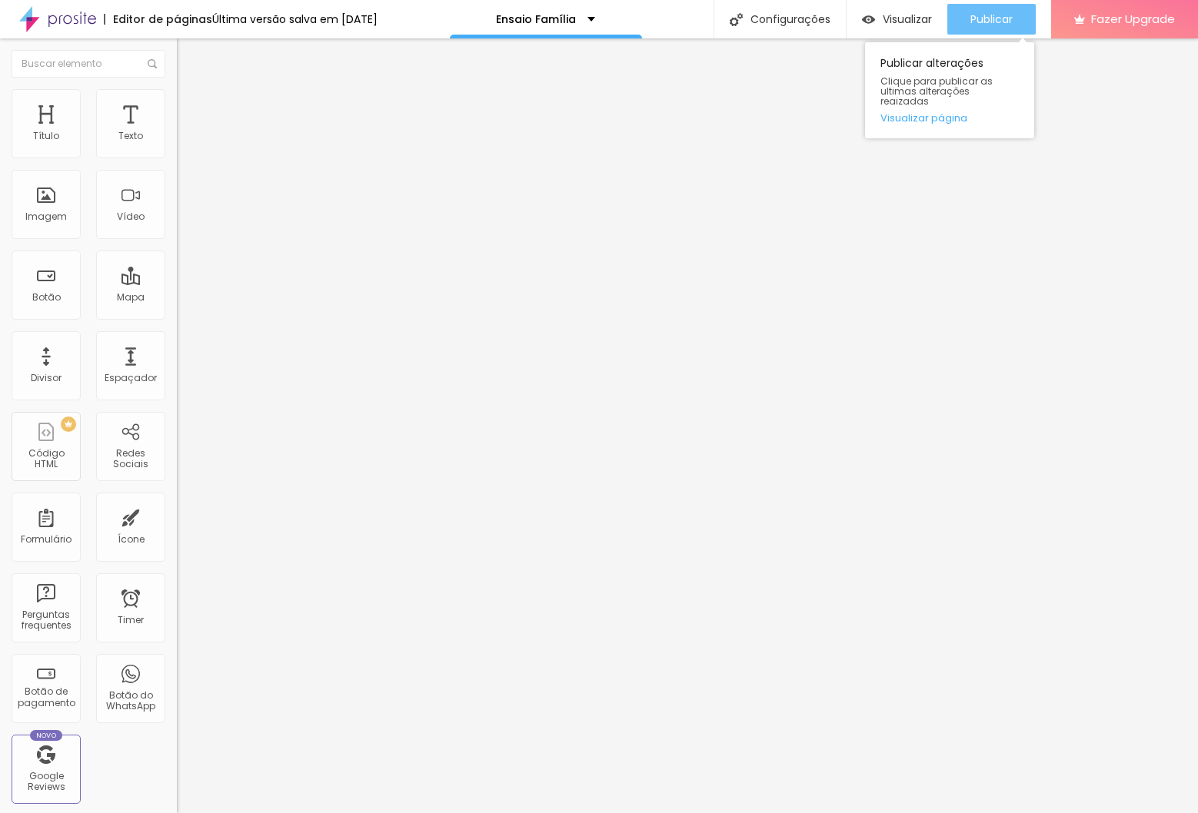
click at [977, 22] on span "Publicar" at bounding box center [991, 19] width 42 height 12
click at [943, 113] on link "Visualizar página" at bounding box center [949, 118] width 138 height 10
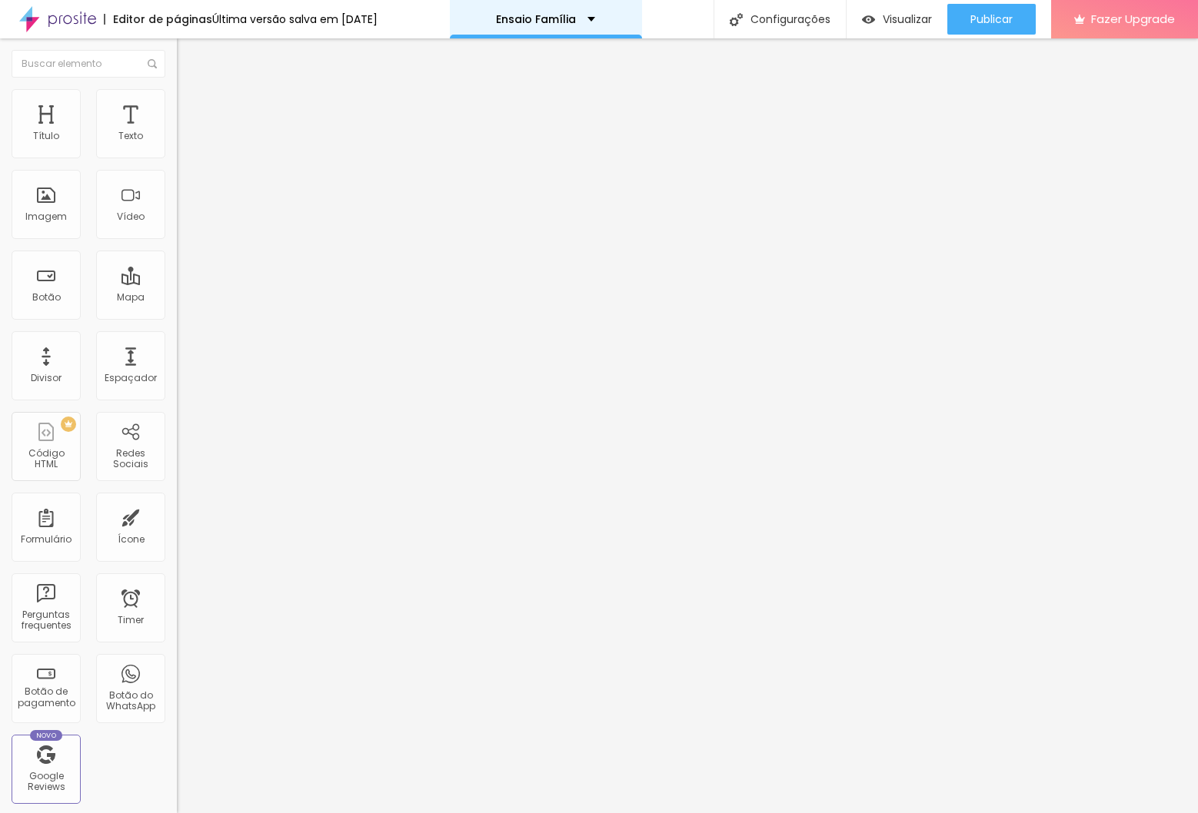
click at [570, 19] on p "Ensaio Família" at bounding box center [536, 19] width 80 height 11
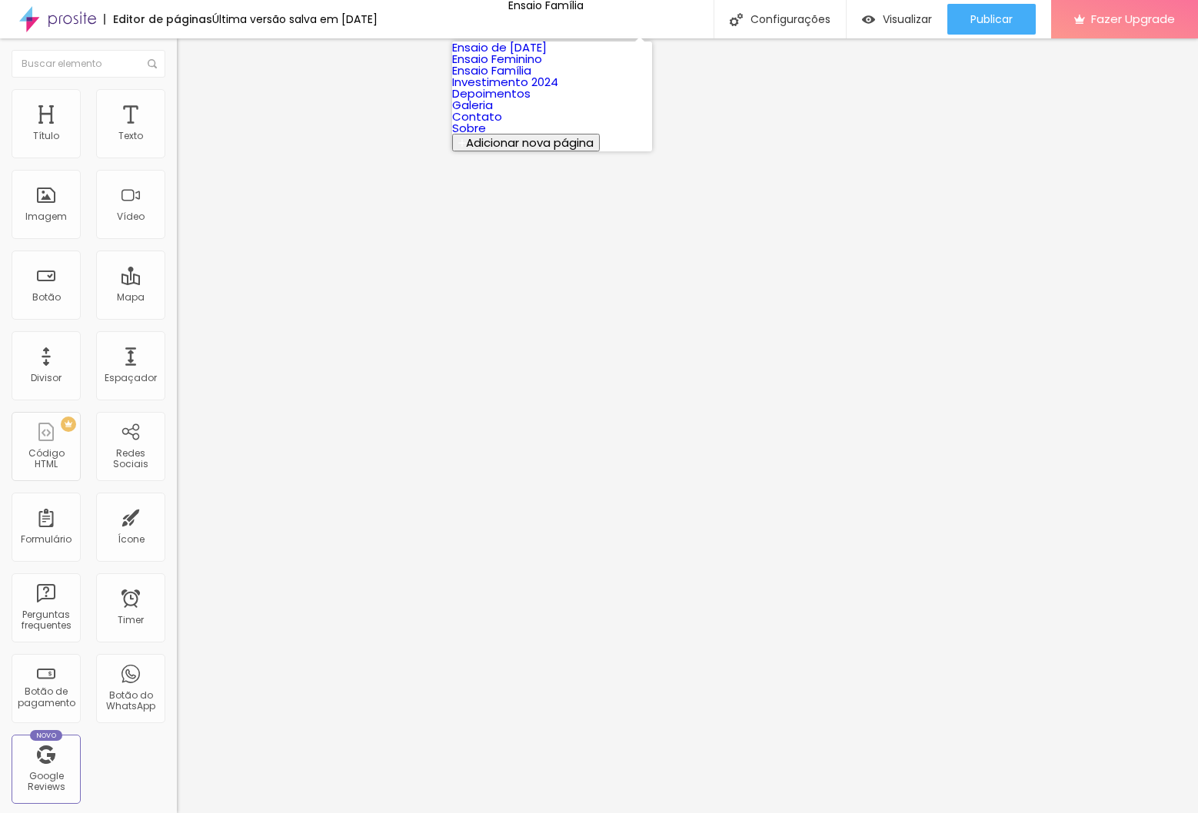
scroll to position [22, 0]
click at [486, 136] on link "Sobre" at bounding box center [469, 128] width 34 height 16
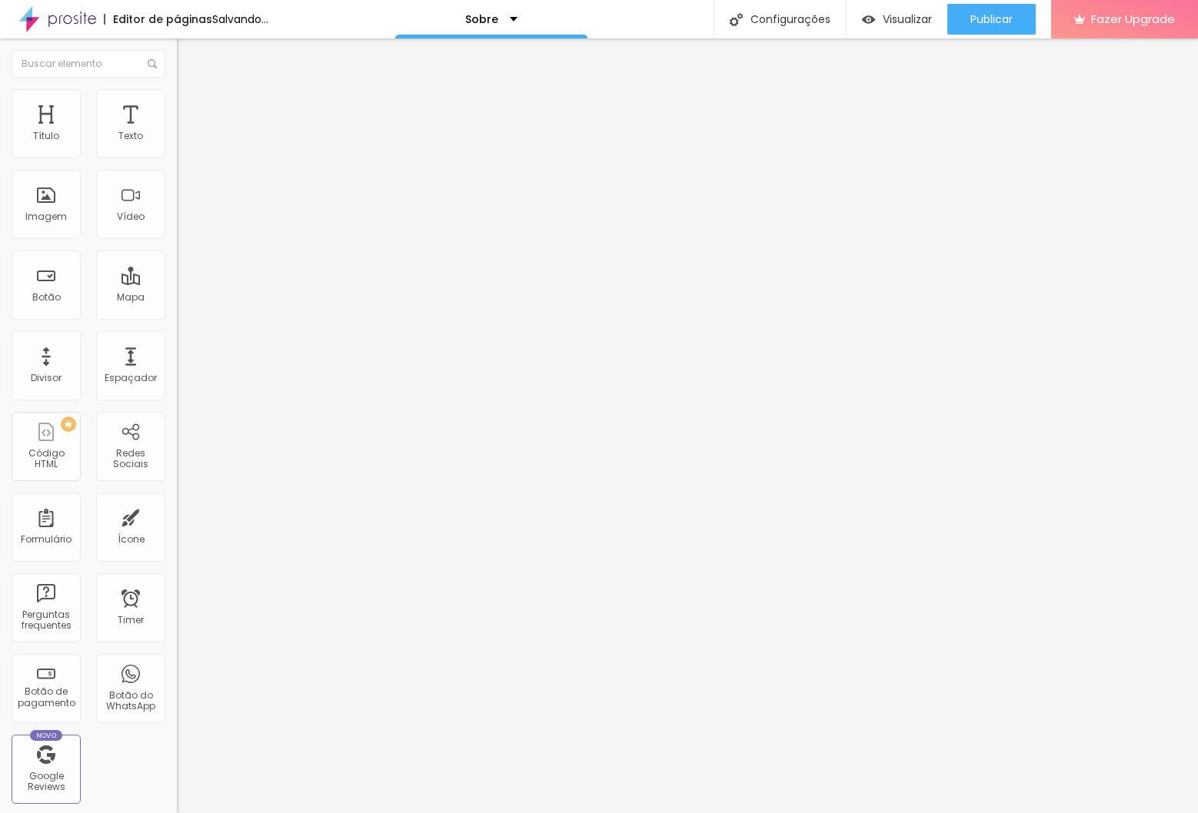
click at [177, 89] on li "Estilo" at bounding box center [265, 96] width 177 height 15
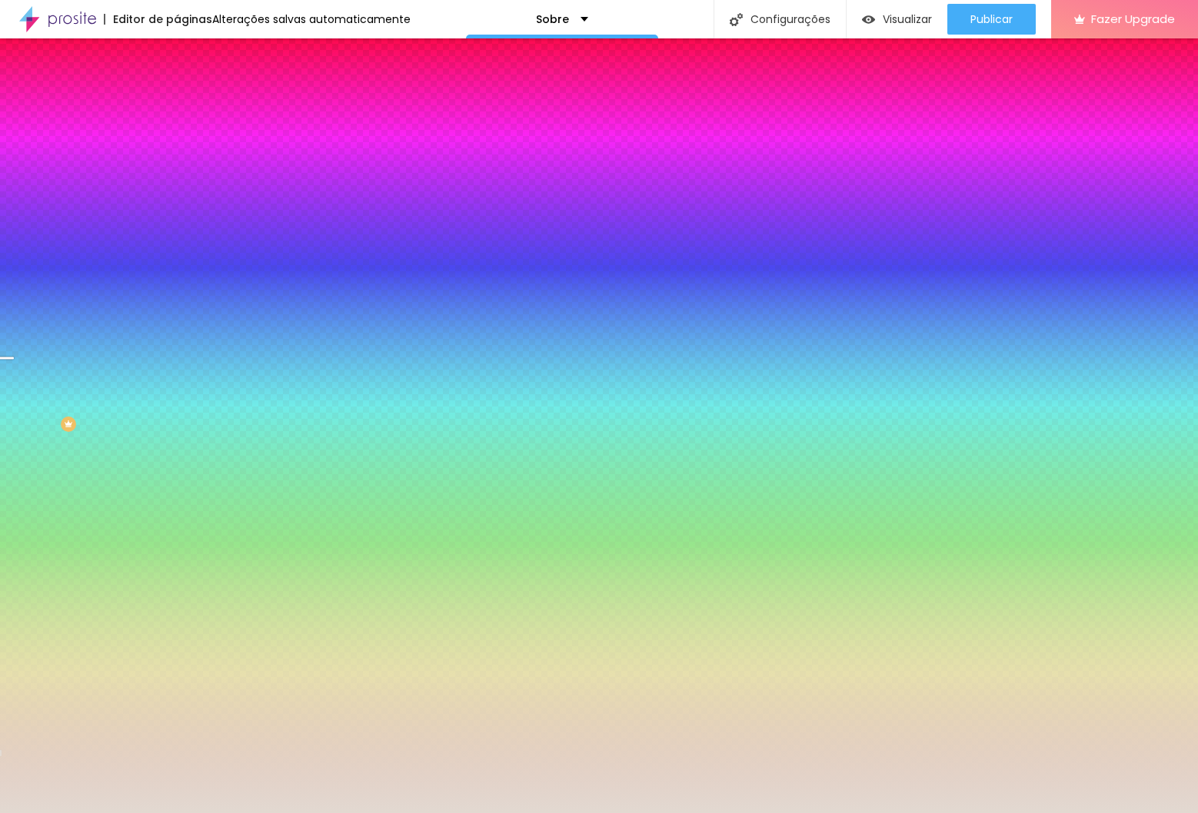
drag, startPoint x: 85, startPoint y: 151, endPoint x: 167, endPoint y: 191, distance: 91.1
click at [183, 142] on icon "button" at bounding box center [188, 136] width 11 height 11
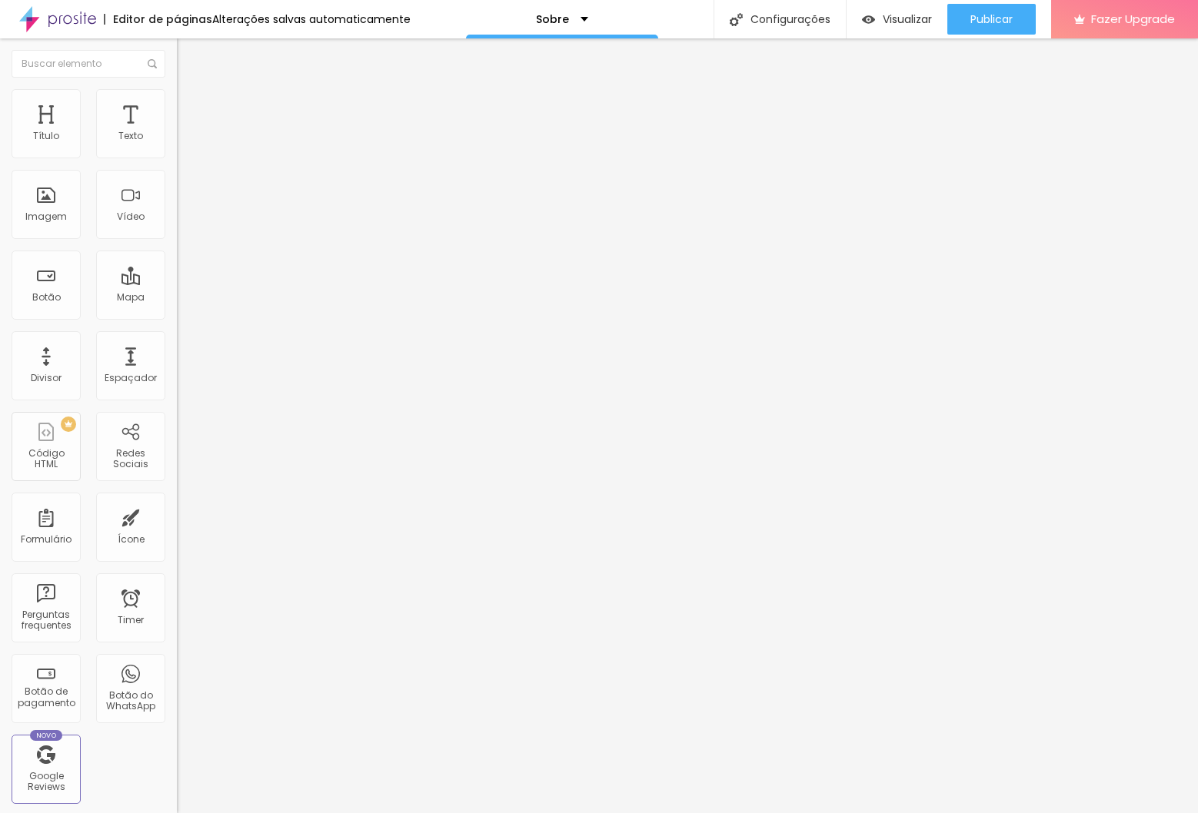
click at [177, 192] on button "button" at bounding box center [188, 191] width 22 height 16
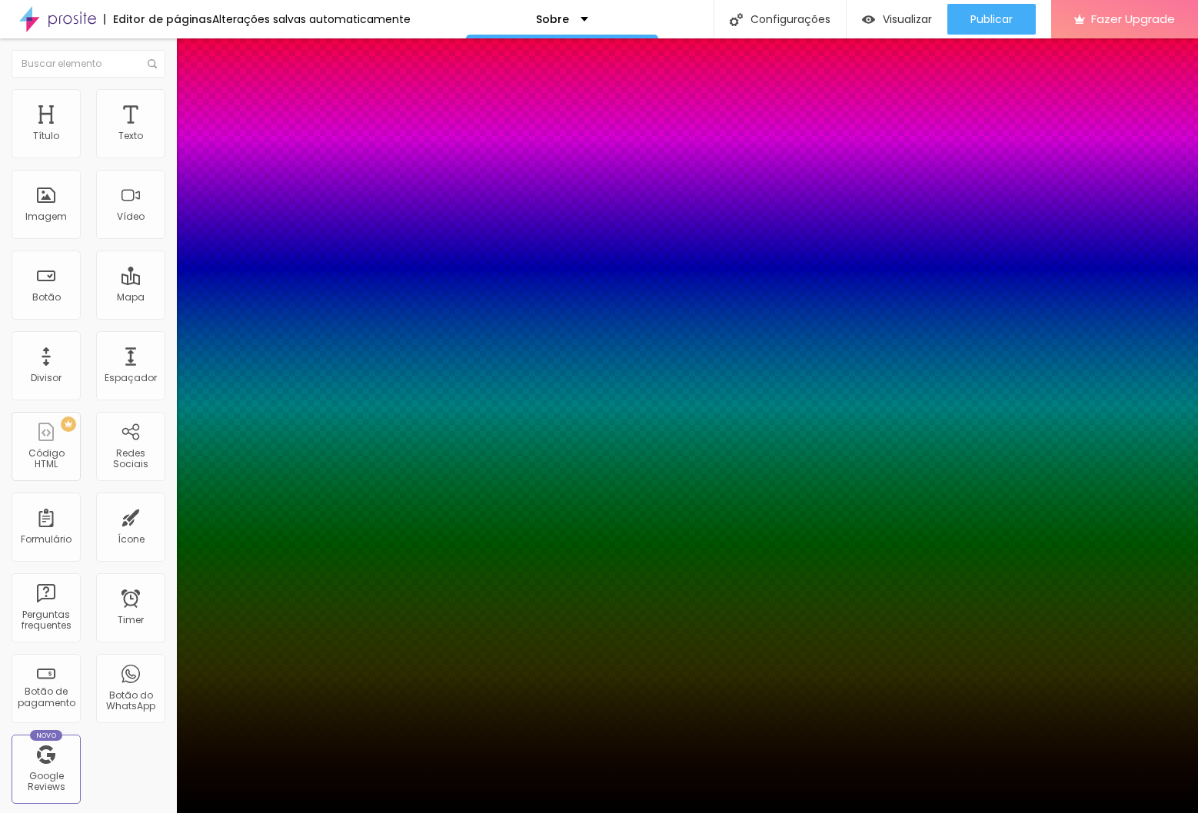
click at [267, 813] on div at bounding box center [599, 823] width 1198 height 0
click at [591, 813] on div at bounding box center [599, 813] width 1198 height 0
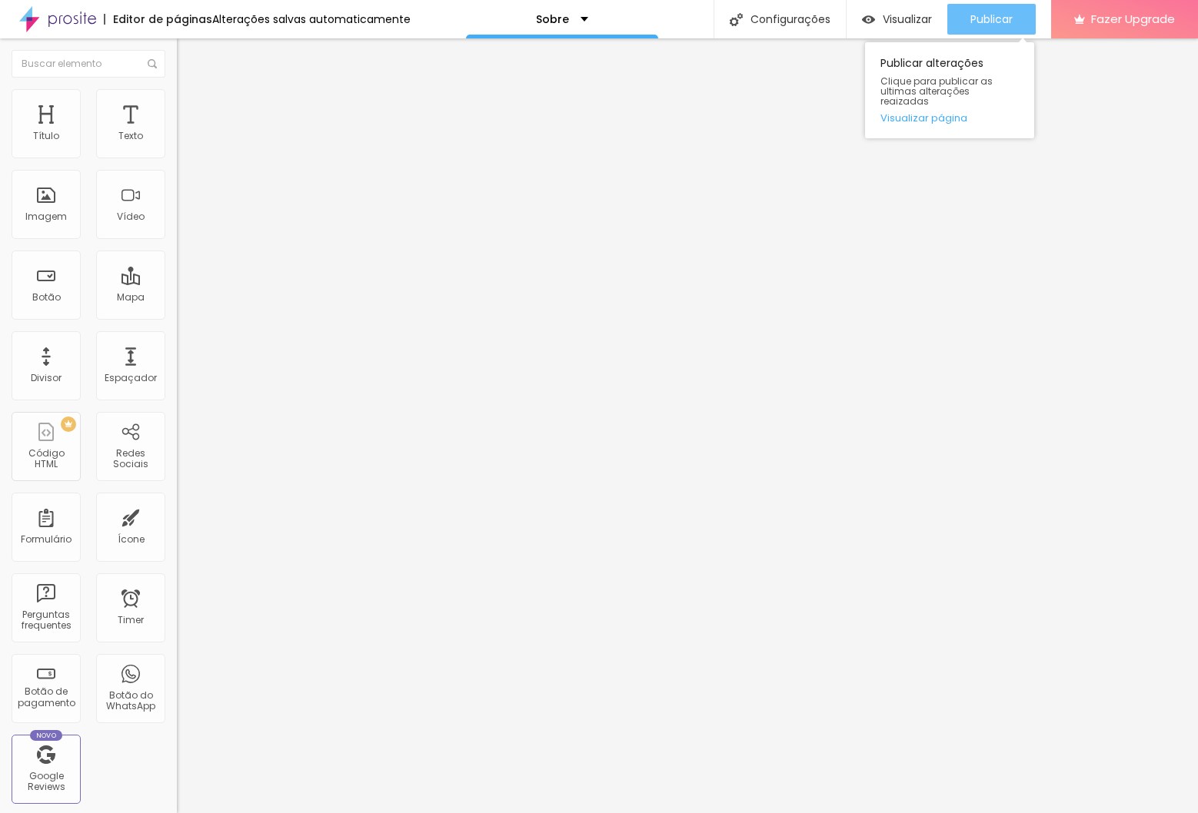
click at [989, 25] on span "Publicar" at bounding box center [991, 19] width 42 height 12
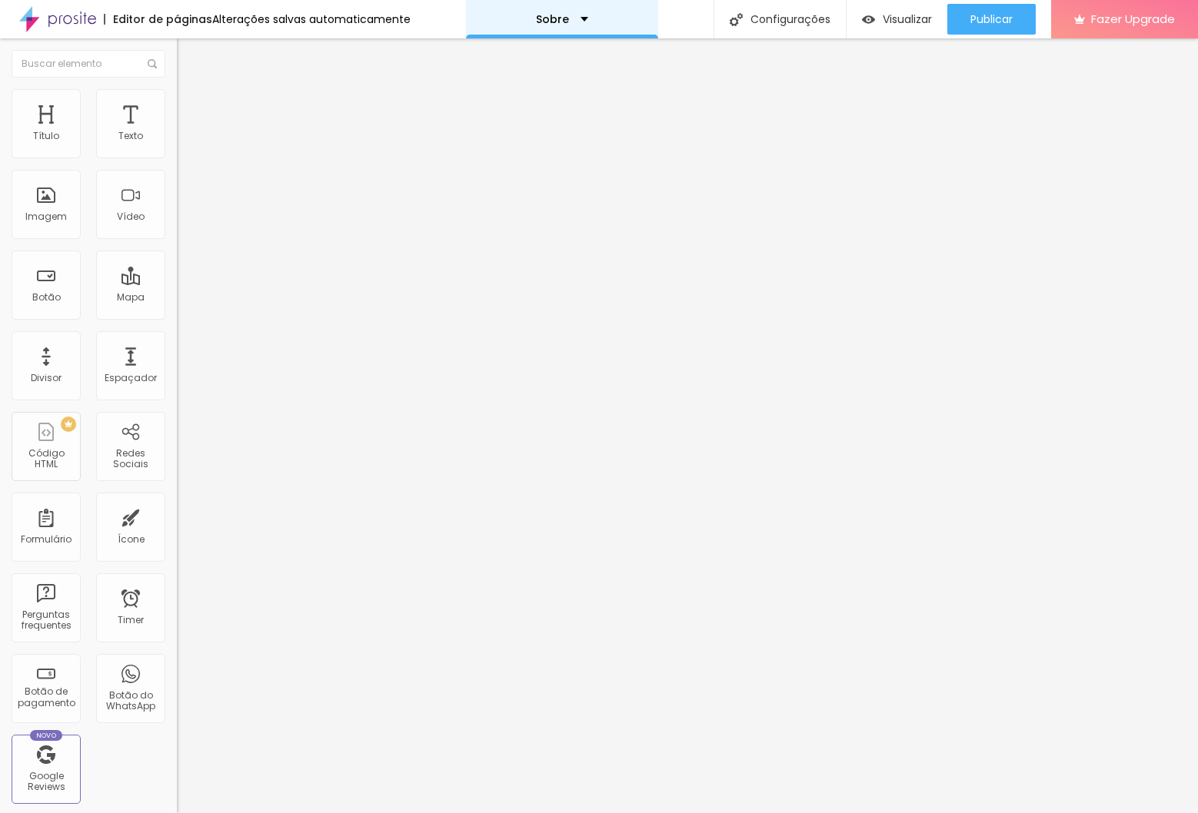
click at [520, 21] on div "Sobre" at bounding box center [562, 19] width 192 height 38
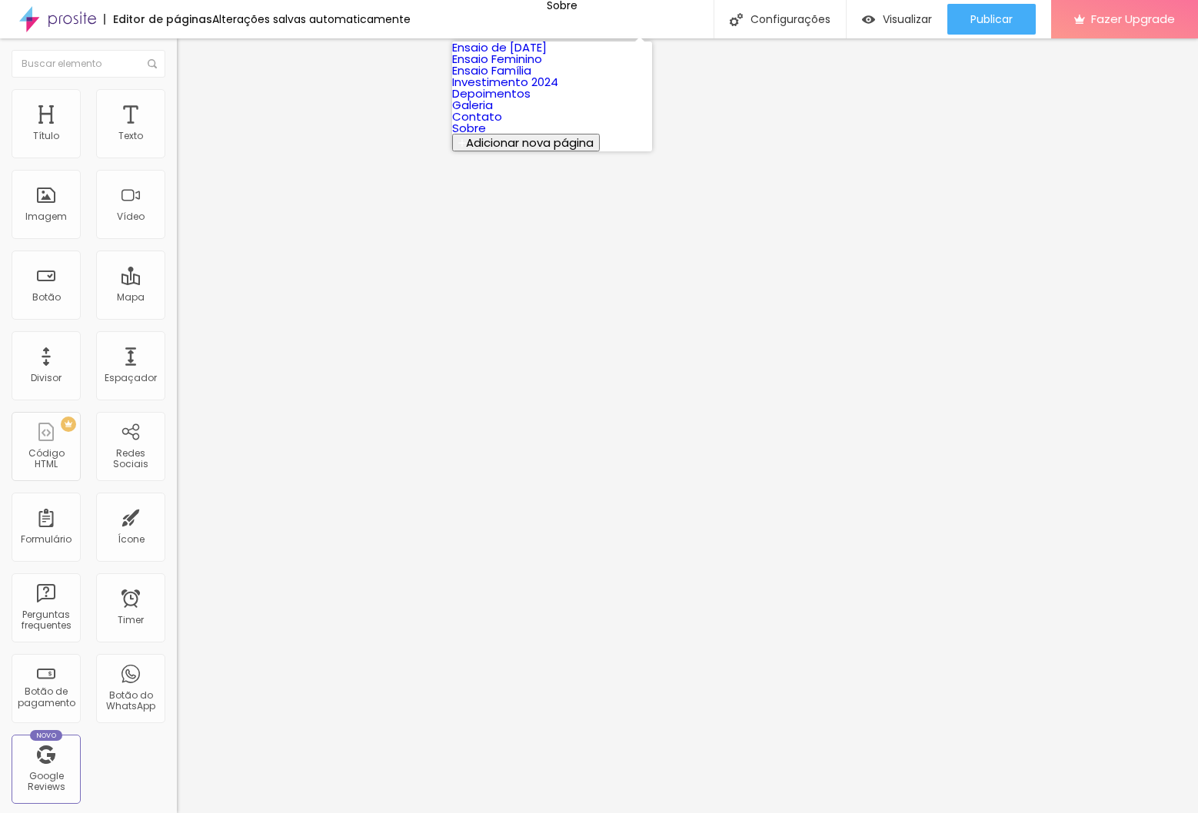
click at [531, 78] on link "Ensaio Família" at bounding box center [491, 70] width 79 height 16
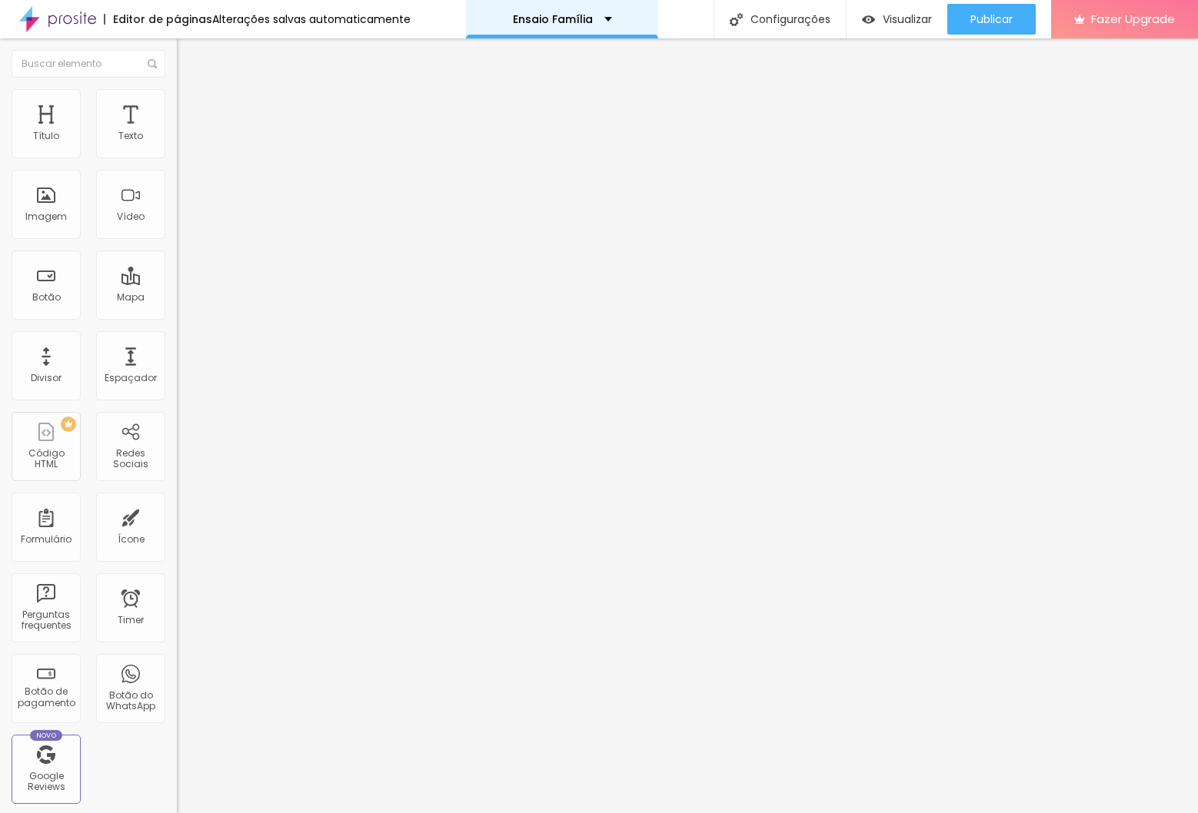
click at [556, 6] on div "Ensaio Família" at bounding box center [562, 19] width 192 height 38
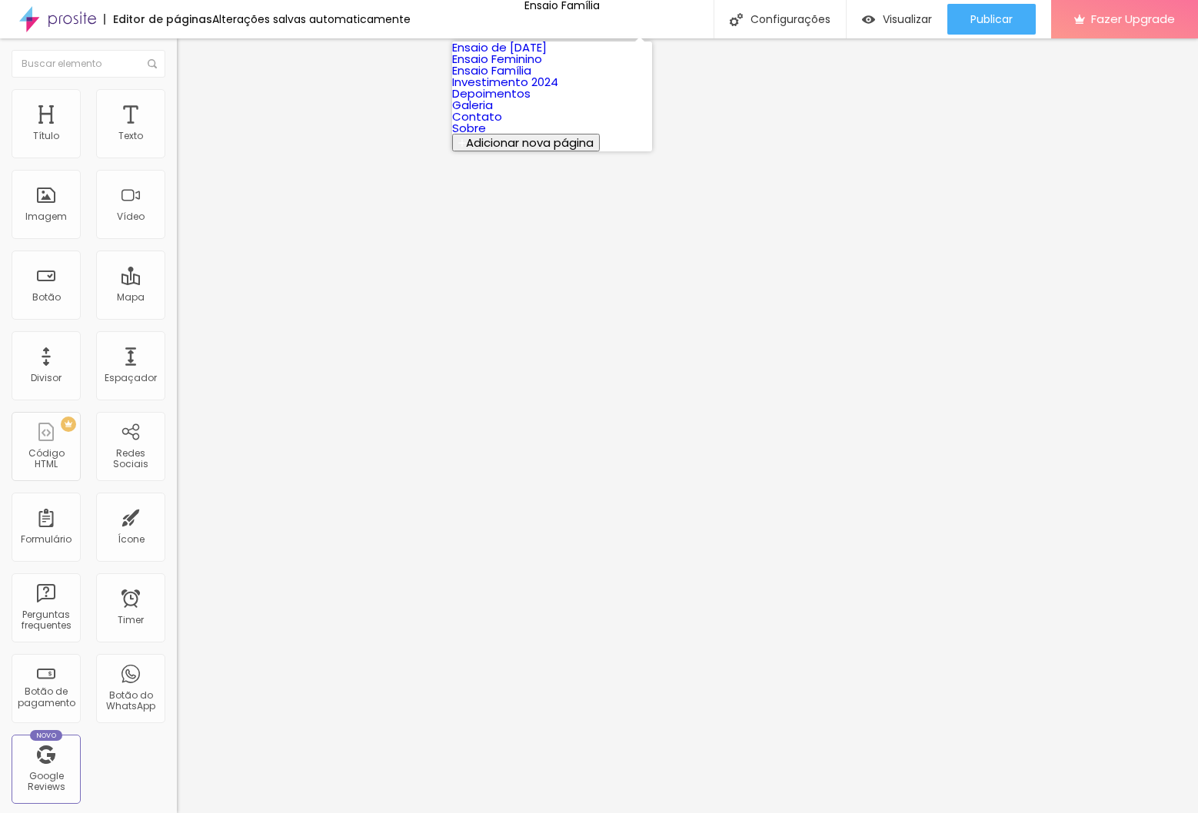
click at [541, 67] on link "Ensaio Feminino" at bounding box center [497, 59] width 90 height 16
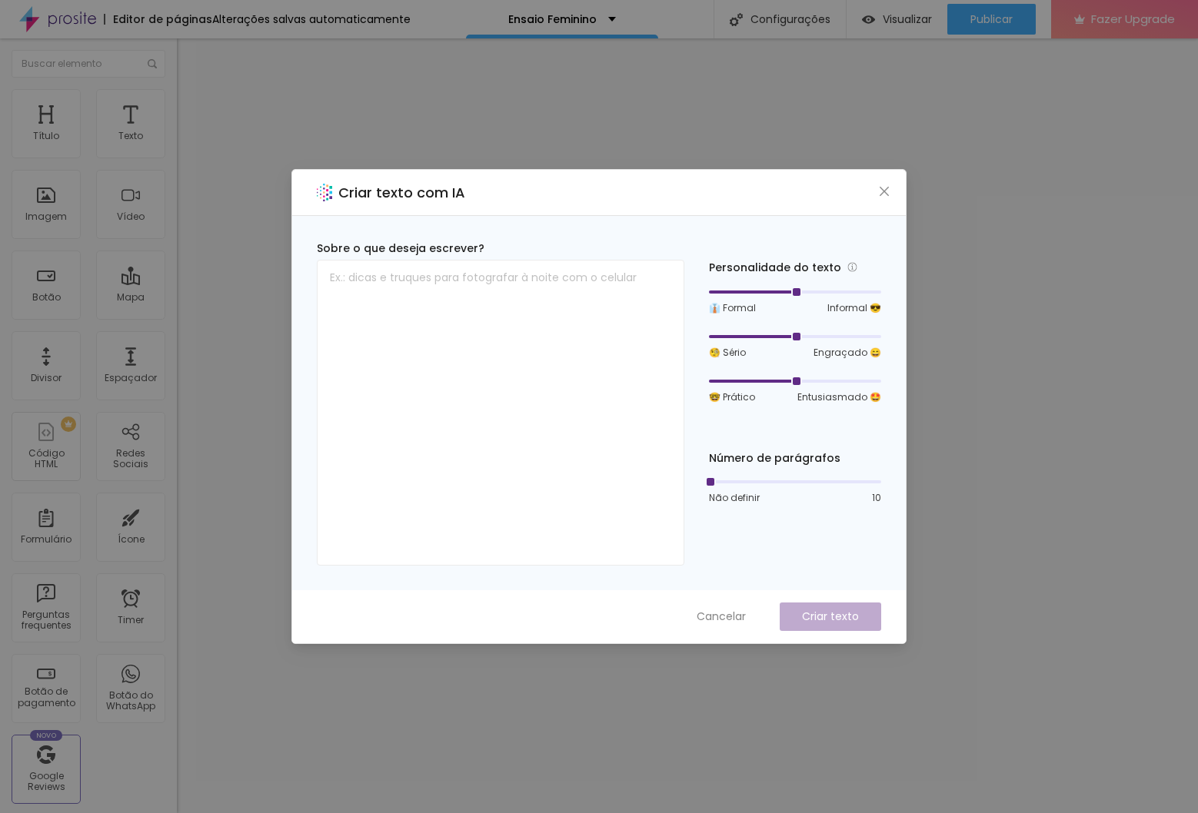
drag, startPoint x: 879, startPoint y: 187, endPoint x: 910, endPoint y: 256, distance: 75.7
click at [881, 188] on icon "close" at bounding box center [884, 191] width 12 height 12
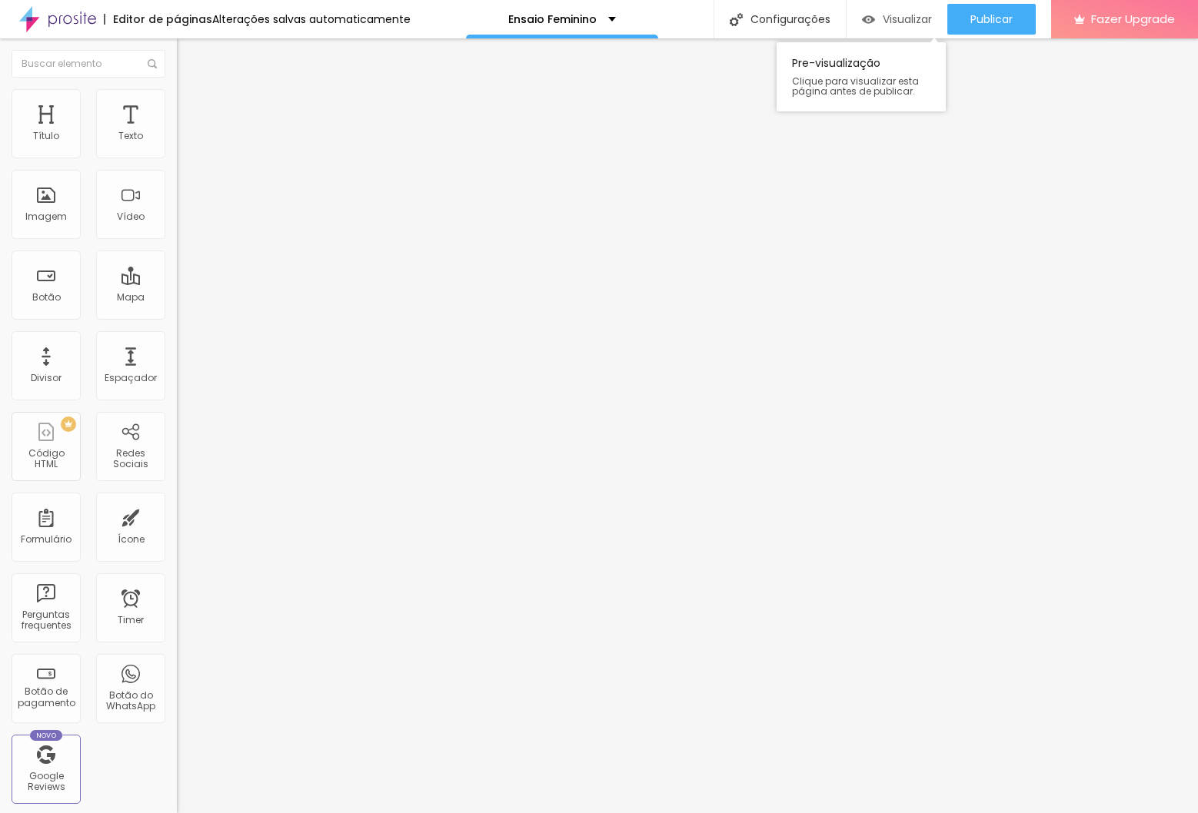
click at [895, 7] on div "Visualizar" at bounding box center [897, 19] width 70 height 31
